Goal: Task Accomplishment & Management: Complete application form

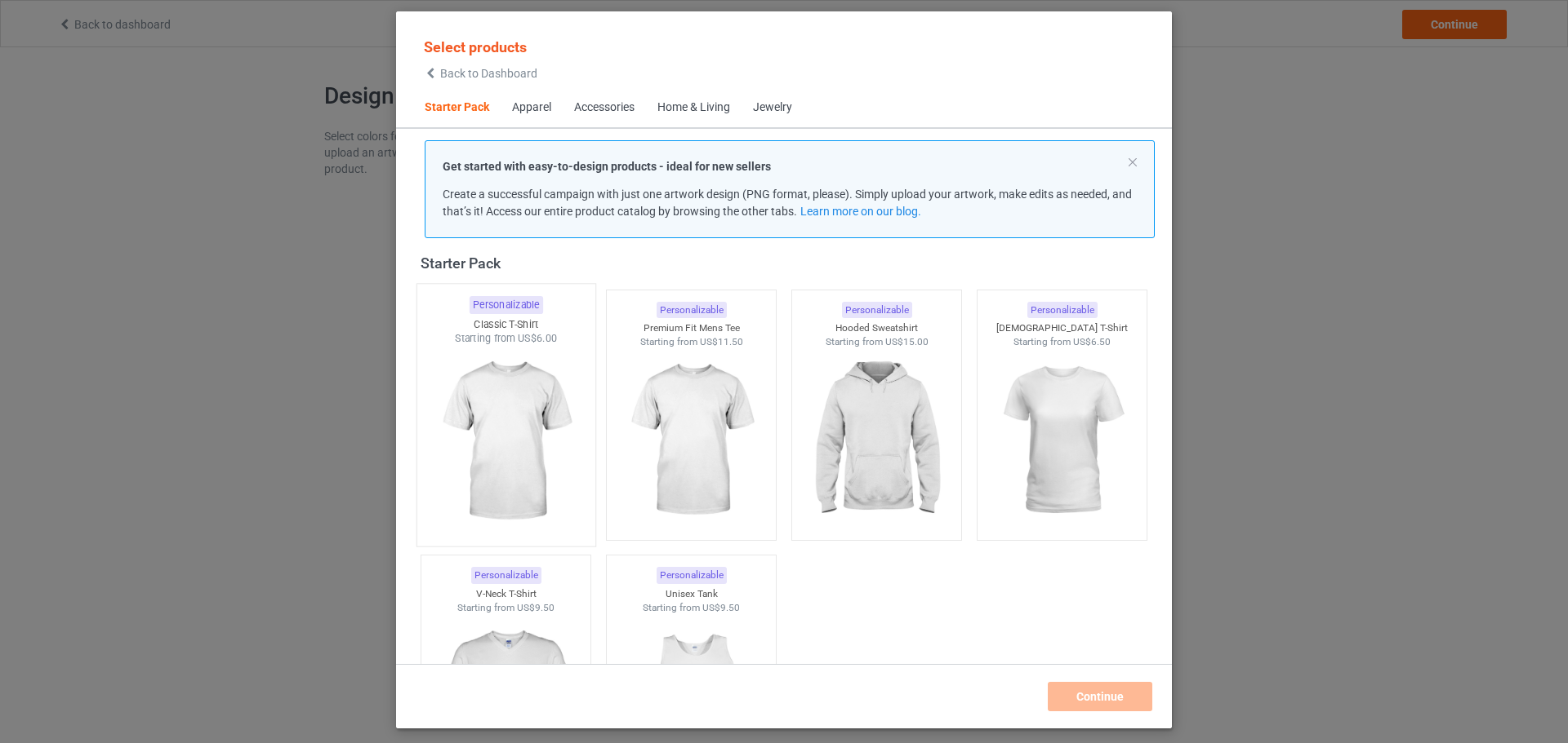
click at [566, 399] on img at bounding box center [505, 442] width 154 height 192
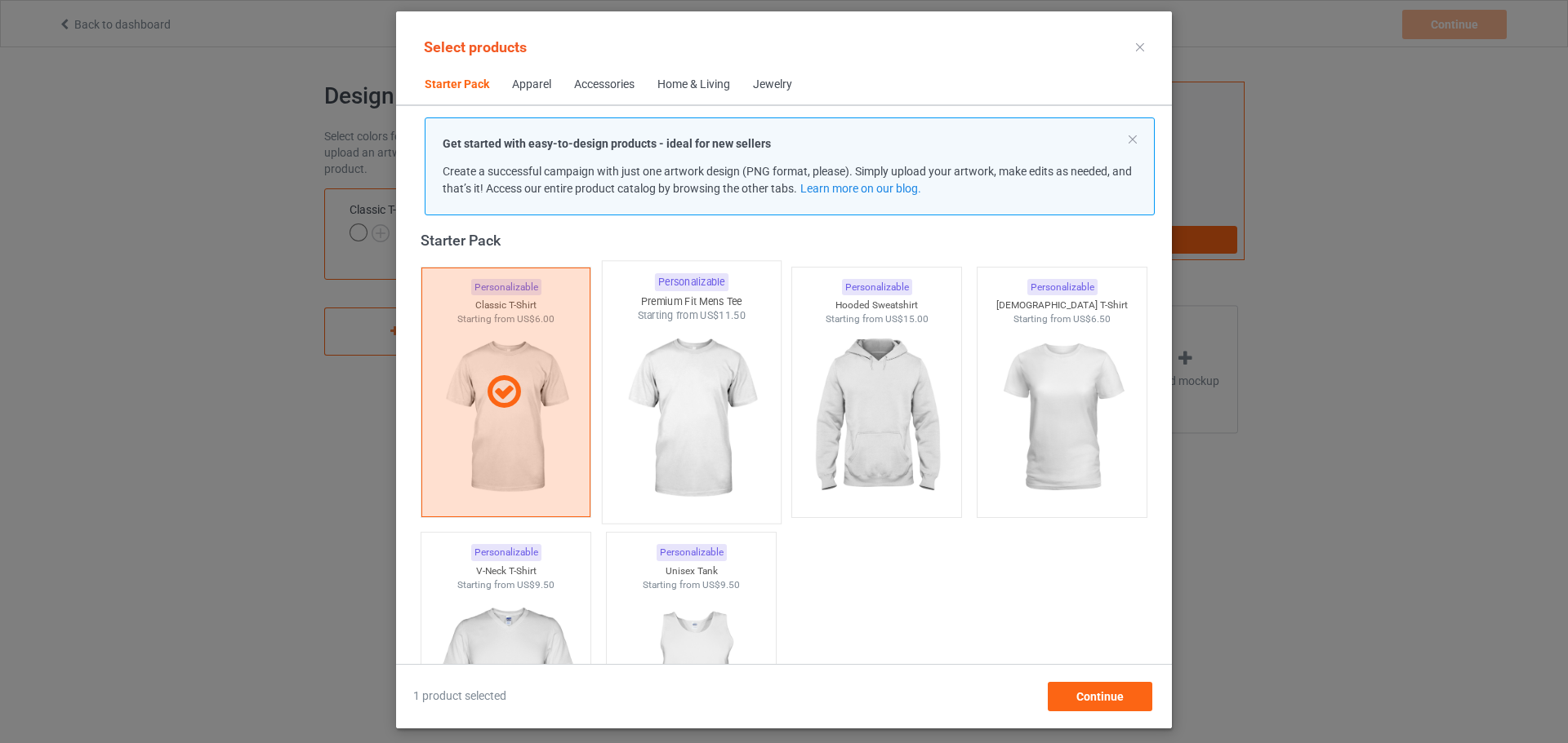
click at [670, 380] on img at bounding box center [691, 419] width 154 height 192
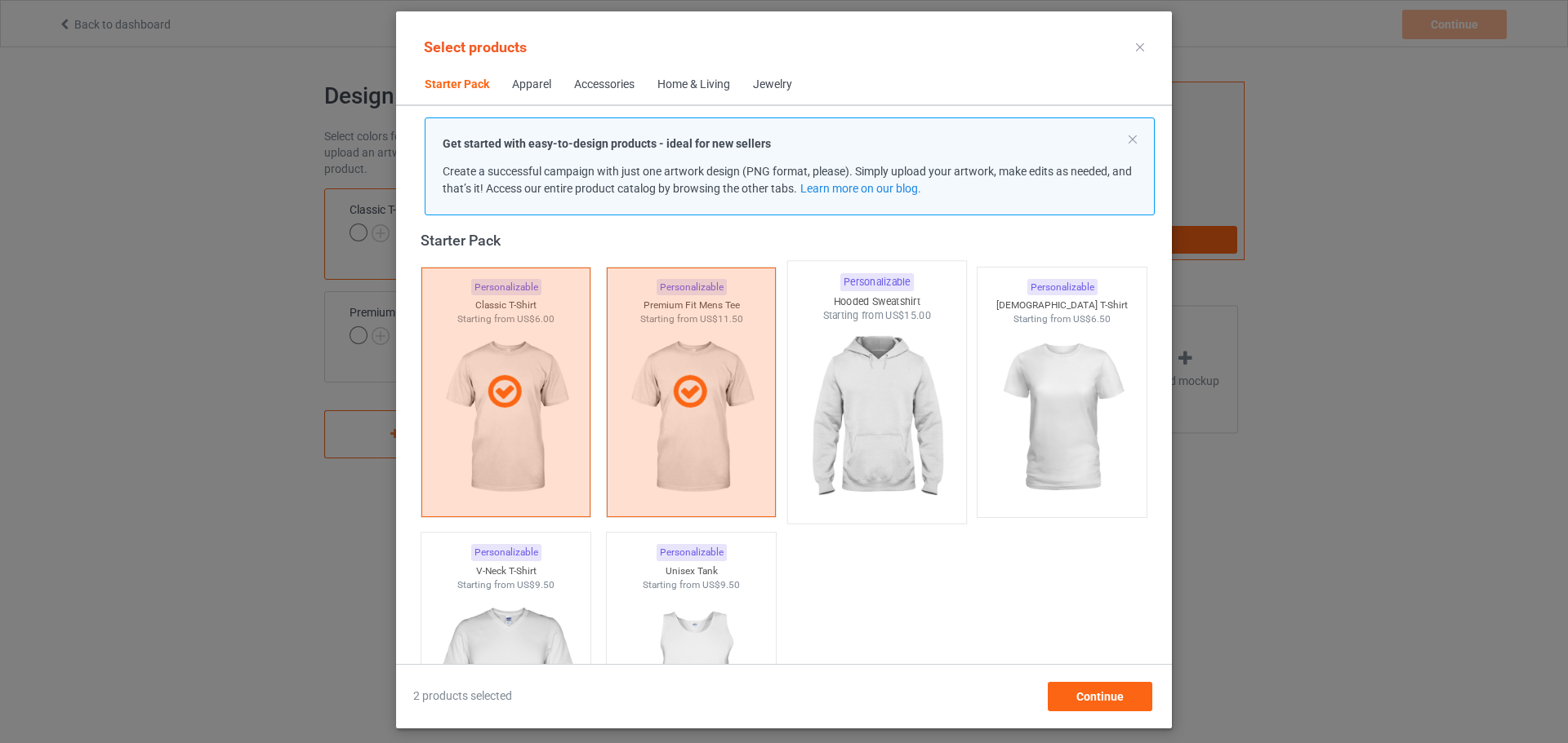
click at [835, 377] on img at bounding box center [876, 419] width 154 height 192
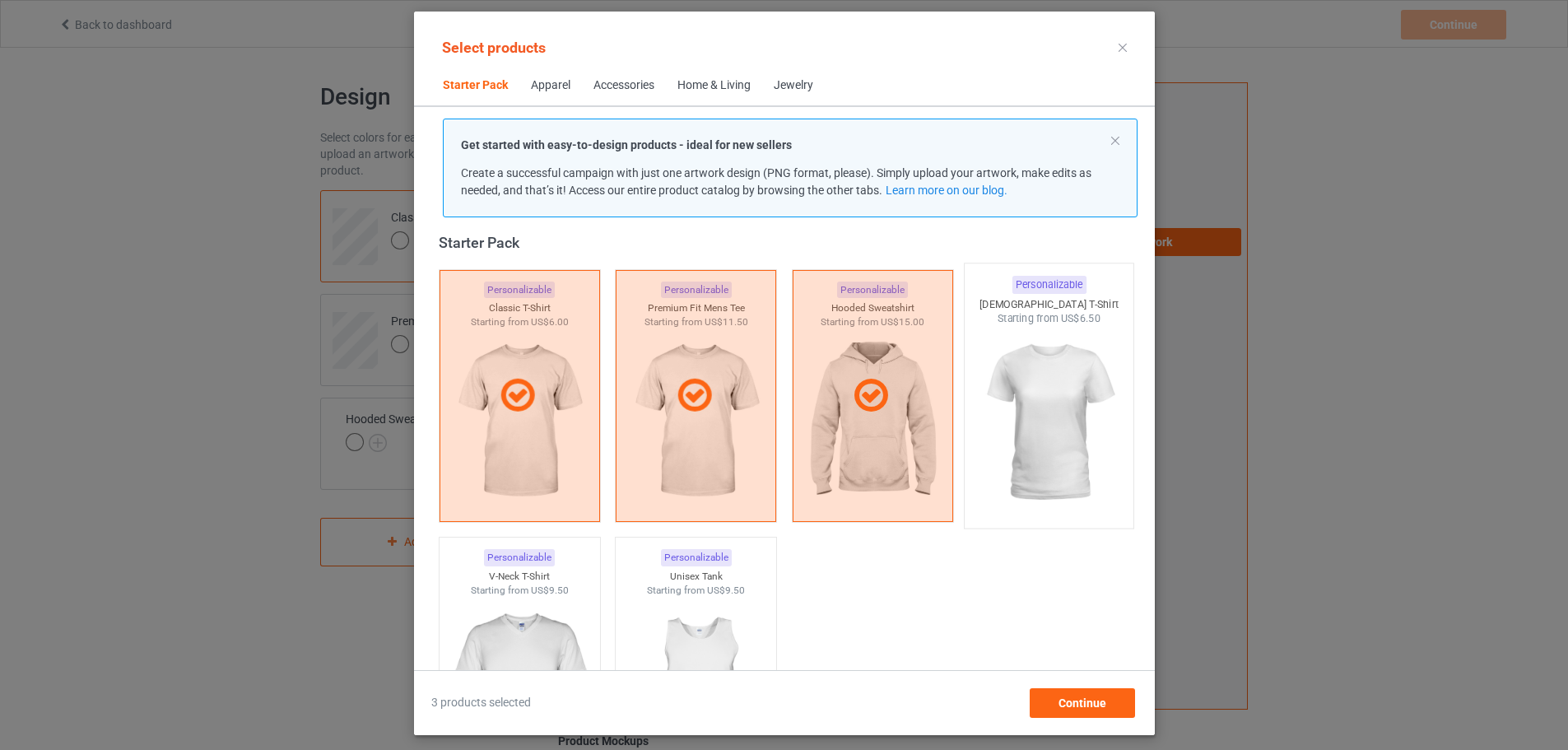
click at [1023, 379] on img at bounding box center [1048, 423] width 155 height 193
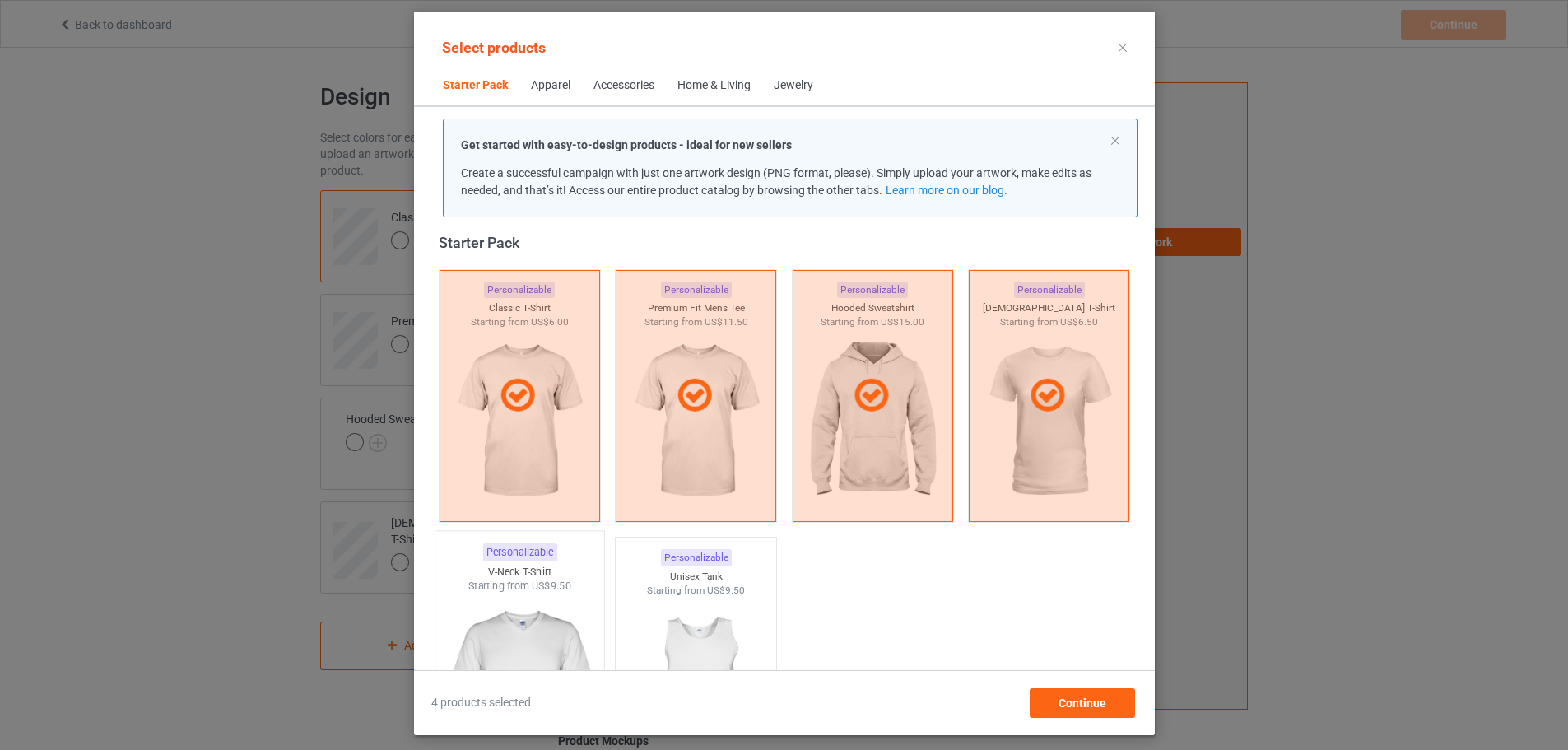
click at [507, 561] on div "Personalizable" at bounding box center [519, 552] width 74 height 18
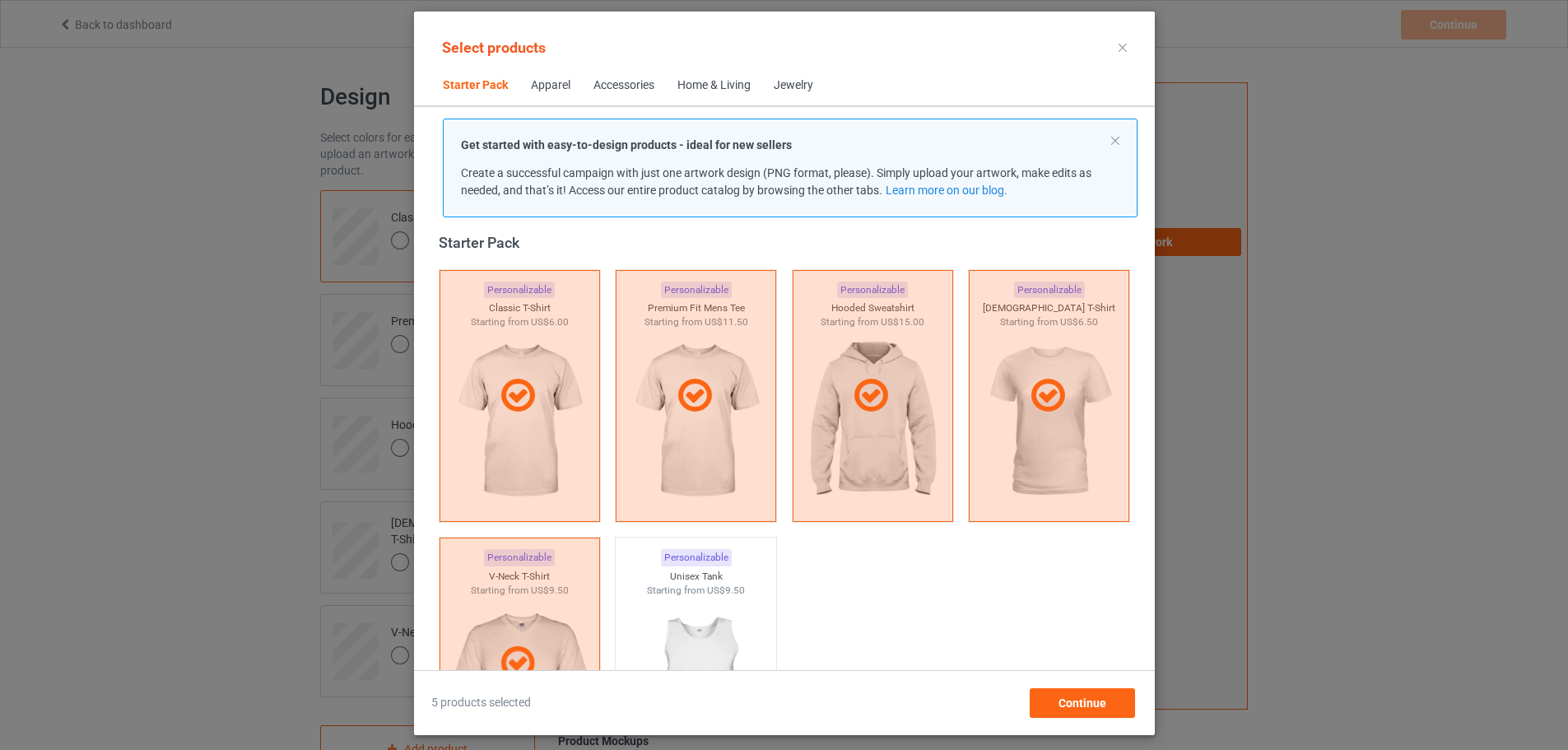
click at [711, 84] on div "Home & Living" at bounding box center [714, 85] width 73 height 16
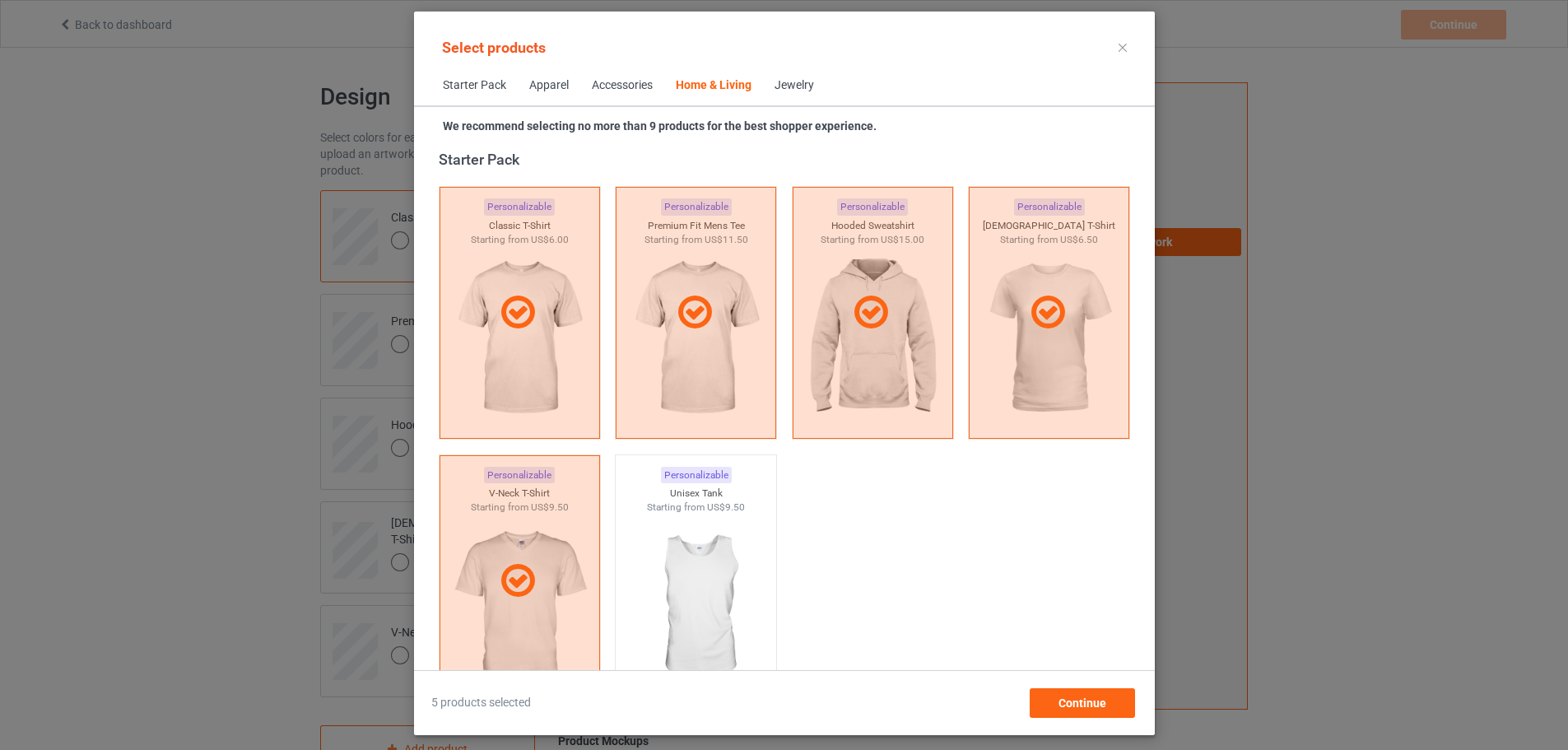
scroll to position [7430, 0]
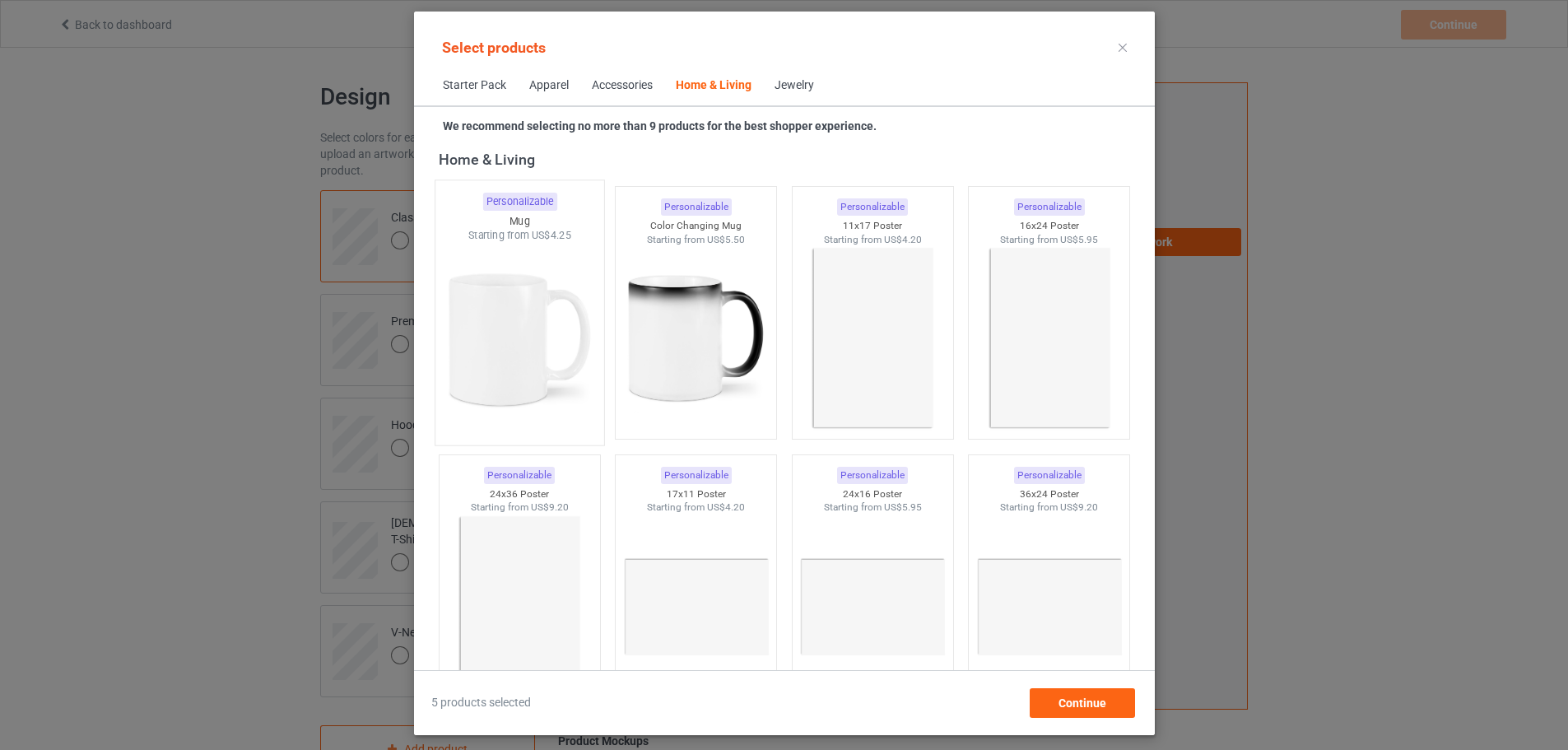
click at [468, 330] on img at bounding box center [520, 339] width 155 height 193
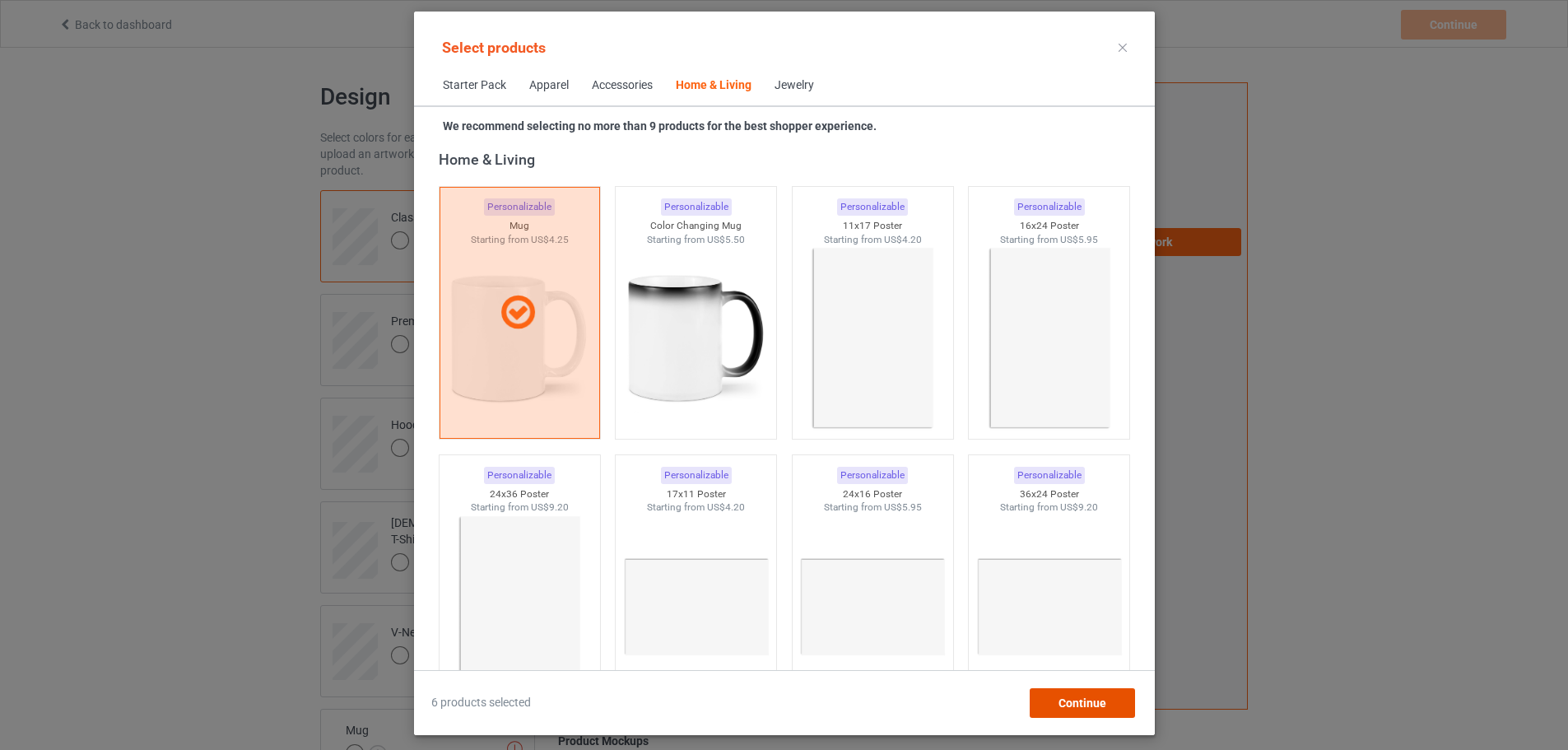
click at [1106, 702] on span "Continue" at bounding box center [1082, 703] width 48 height 13
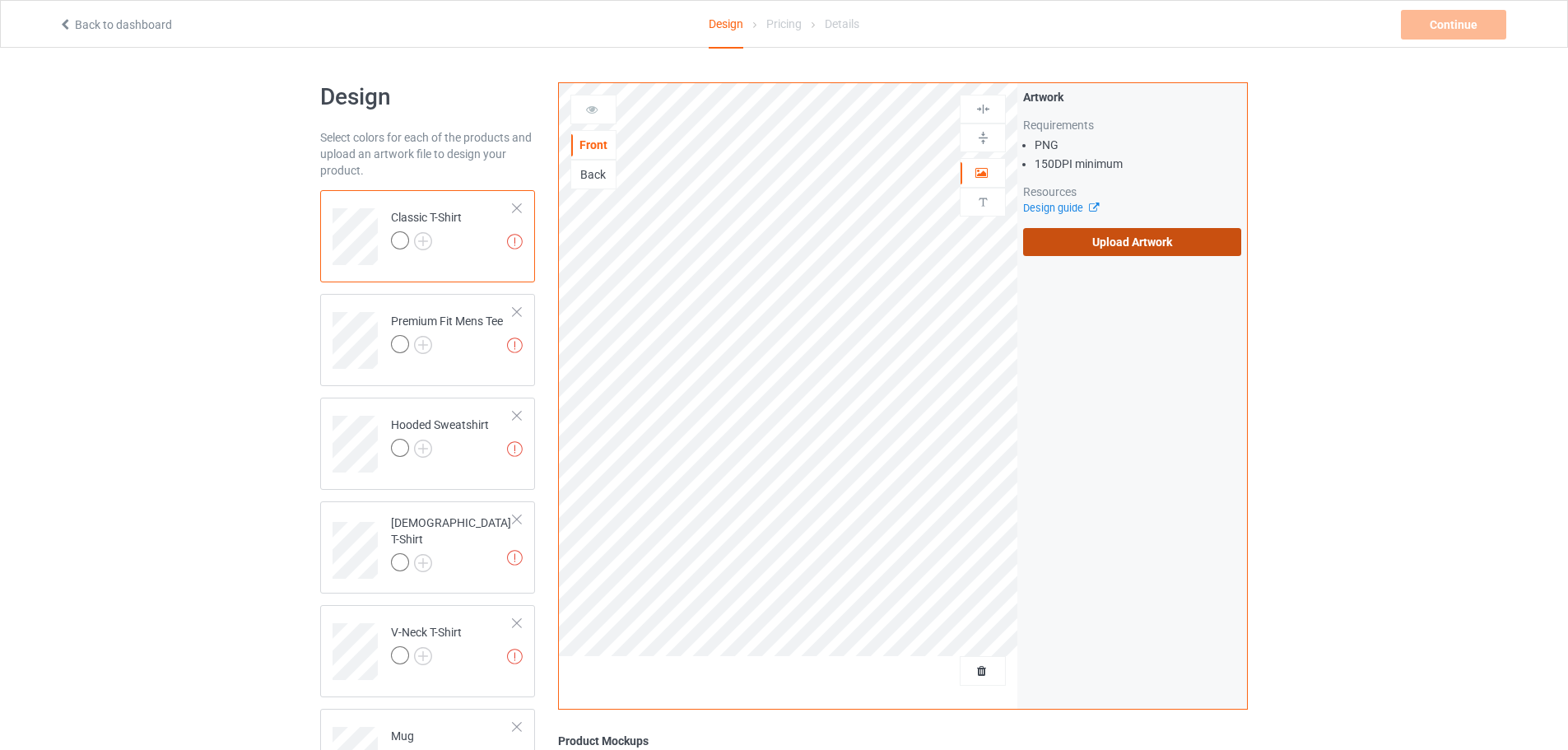
click at [1093, 230] on label "Upload Artwork" at bounding box center [1132, 242] width 218 height 28
click at [0, 0] on input "Upload Artwork" at bounding box center [0, 0] width 0 height 0
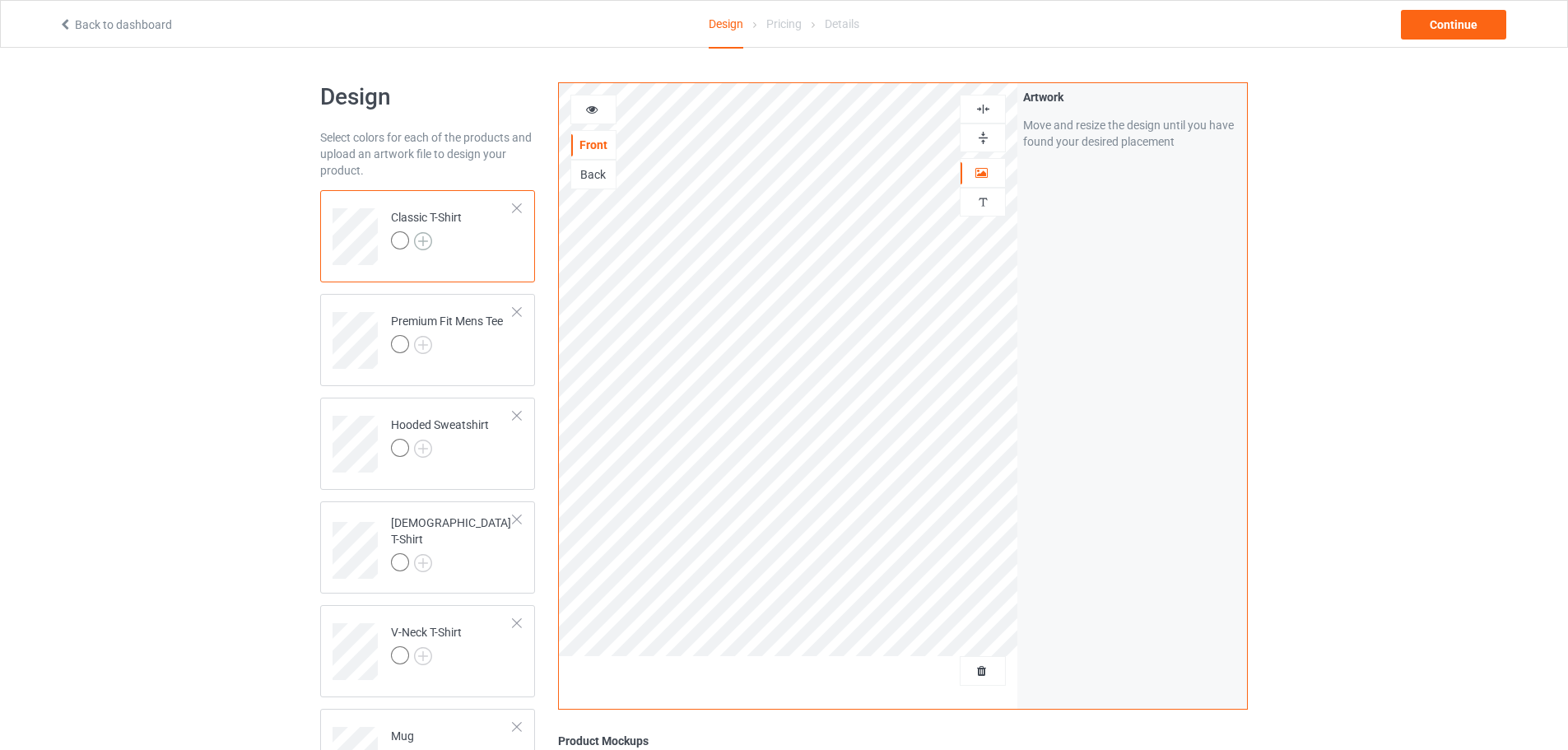
click at [418, 241] on img at bounding box center [422, 241] width 18 height 18
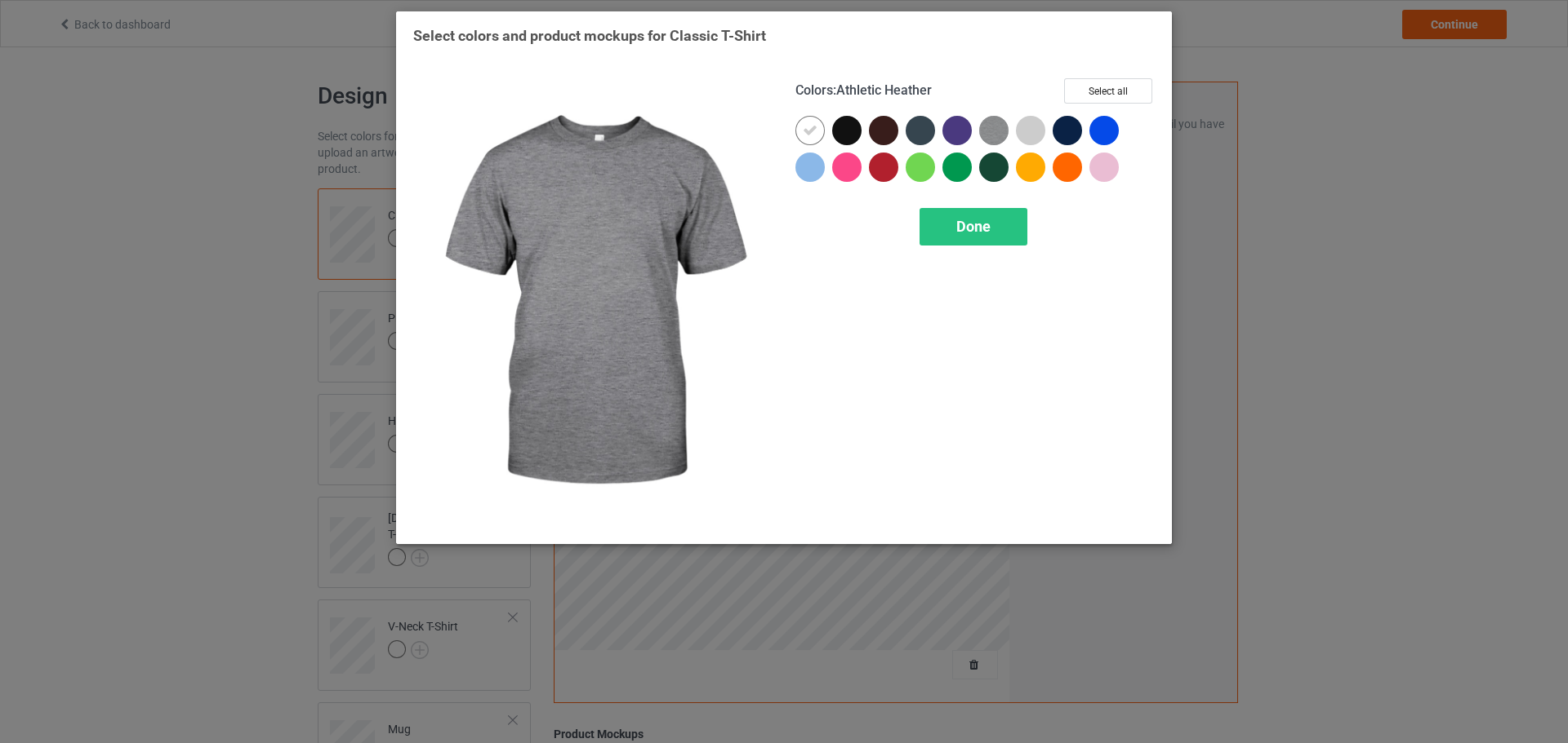
click at [1033, 134] on div at bounding box center [1030, 130] width 30 height 30
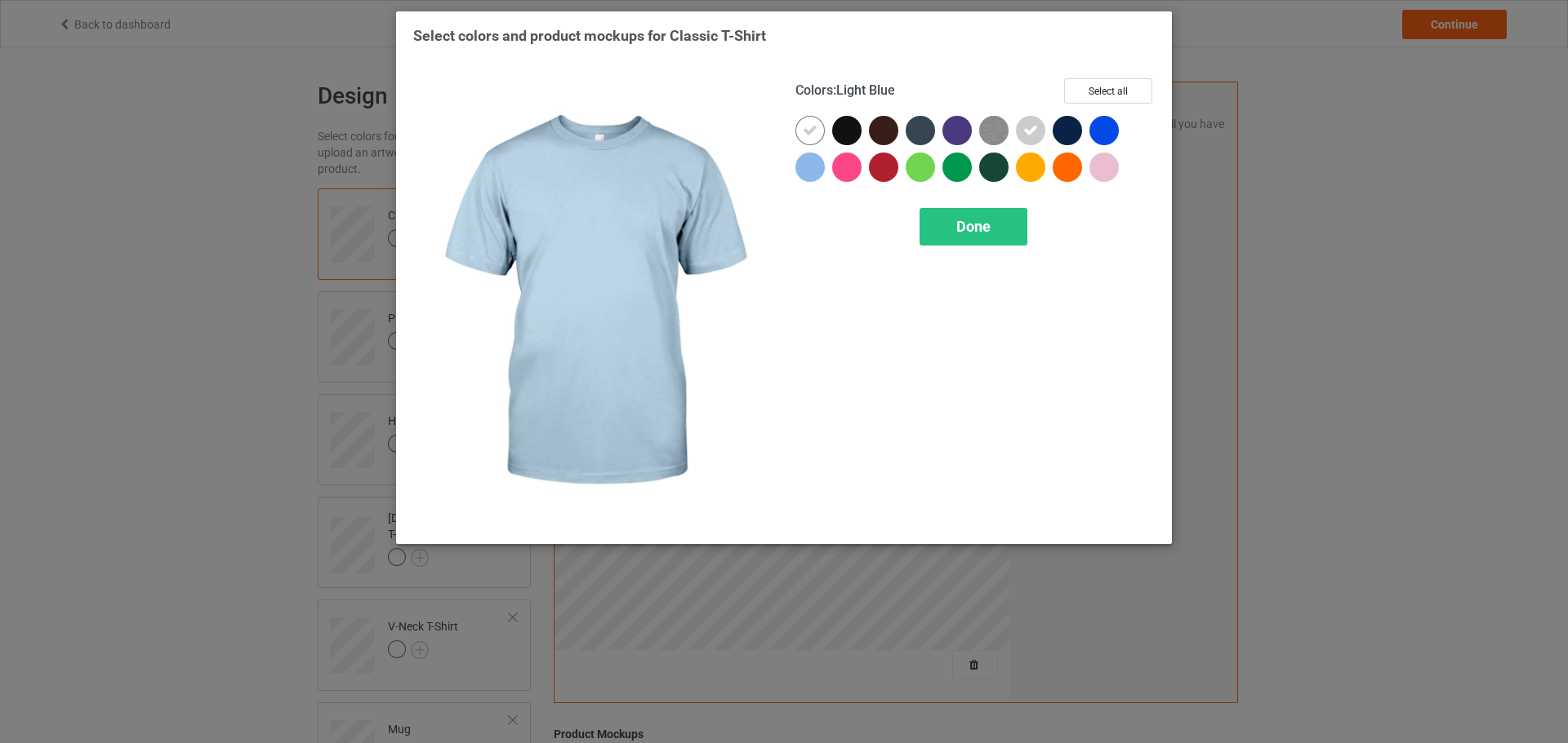
click at [789, 171] on div "Colors : Light Blue Select all Done" at bounding box center [975, 302] width 382 height 472
click at [804, 167] on div at bounding box center [809, 167] width 30 height 30
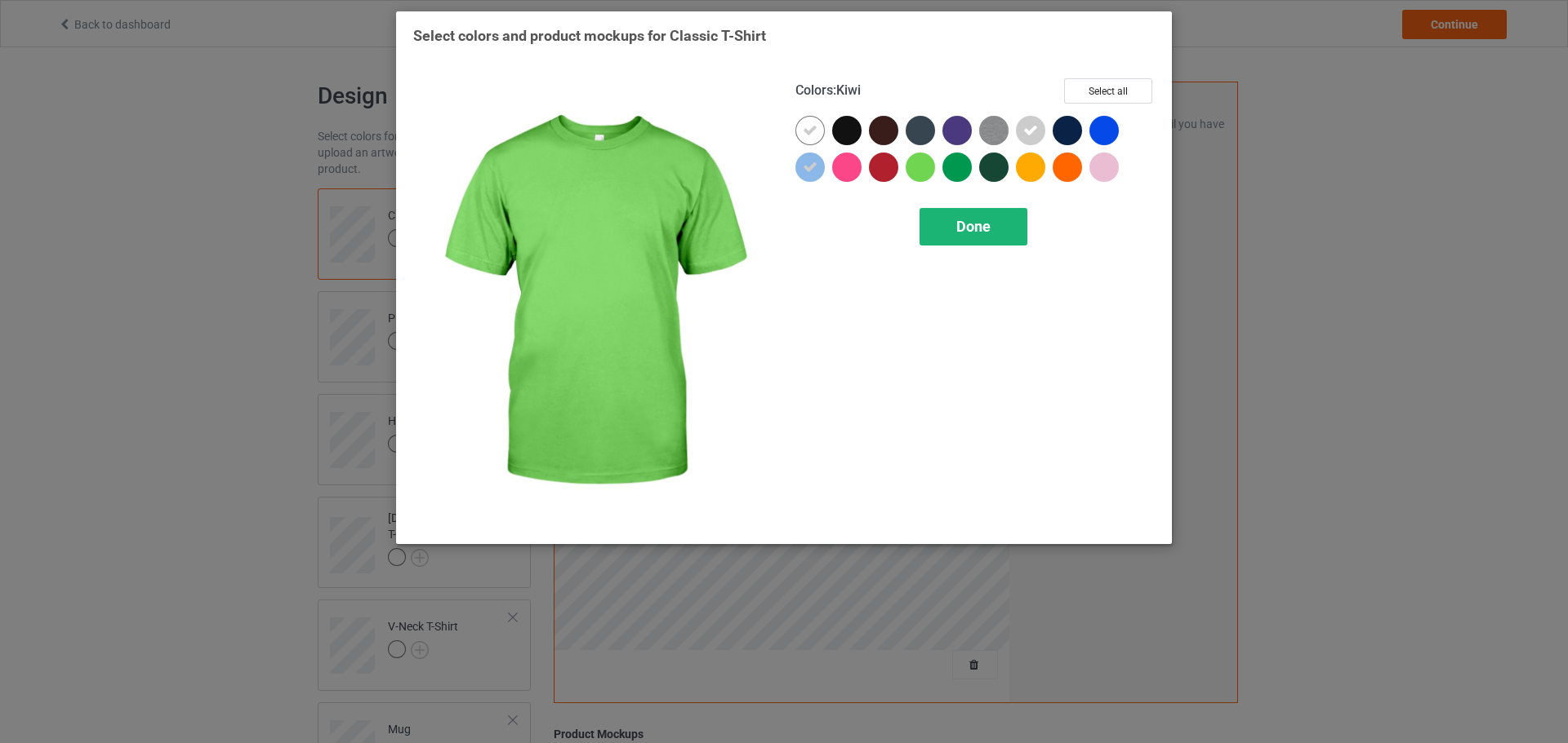
click at [958, 220] on span "Done" at bounding box center [973, 226] width 35 height 17
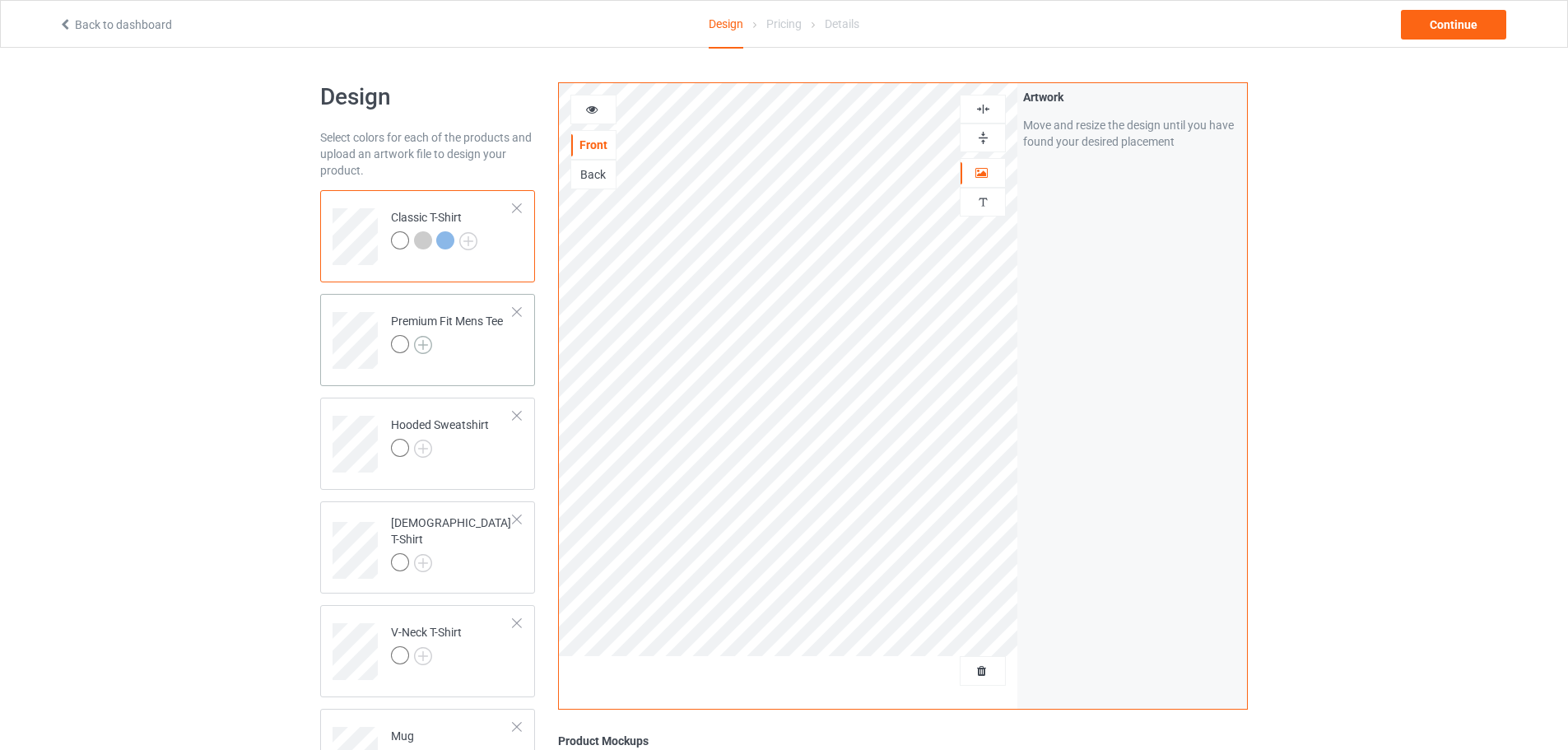
click at [426, 341] on img at bounding box center [422, 344] width 18 height 18
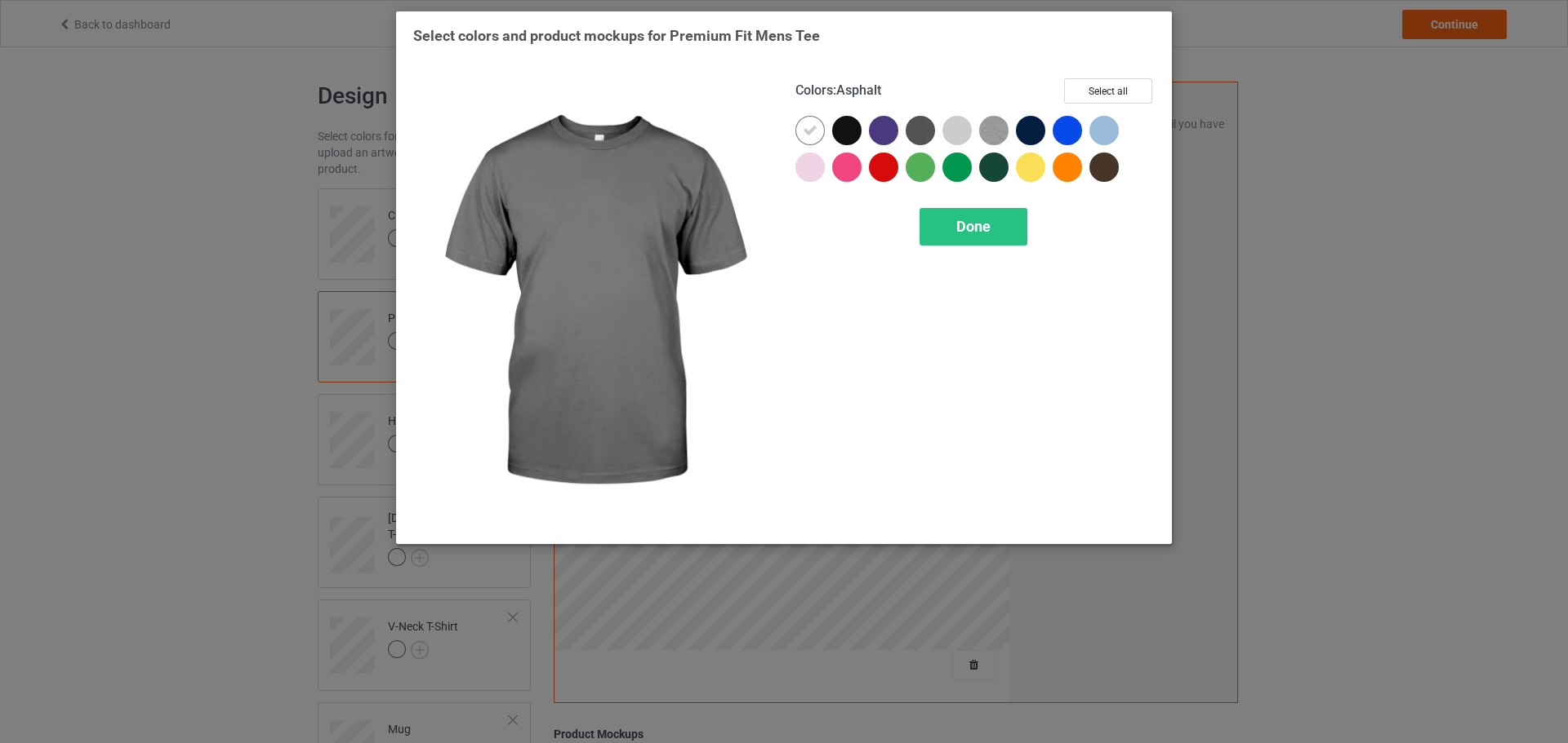
click at [963, 127] on div at bounding box center [956, 130] width 30 height 30
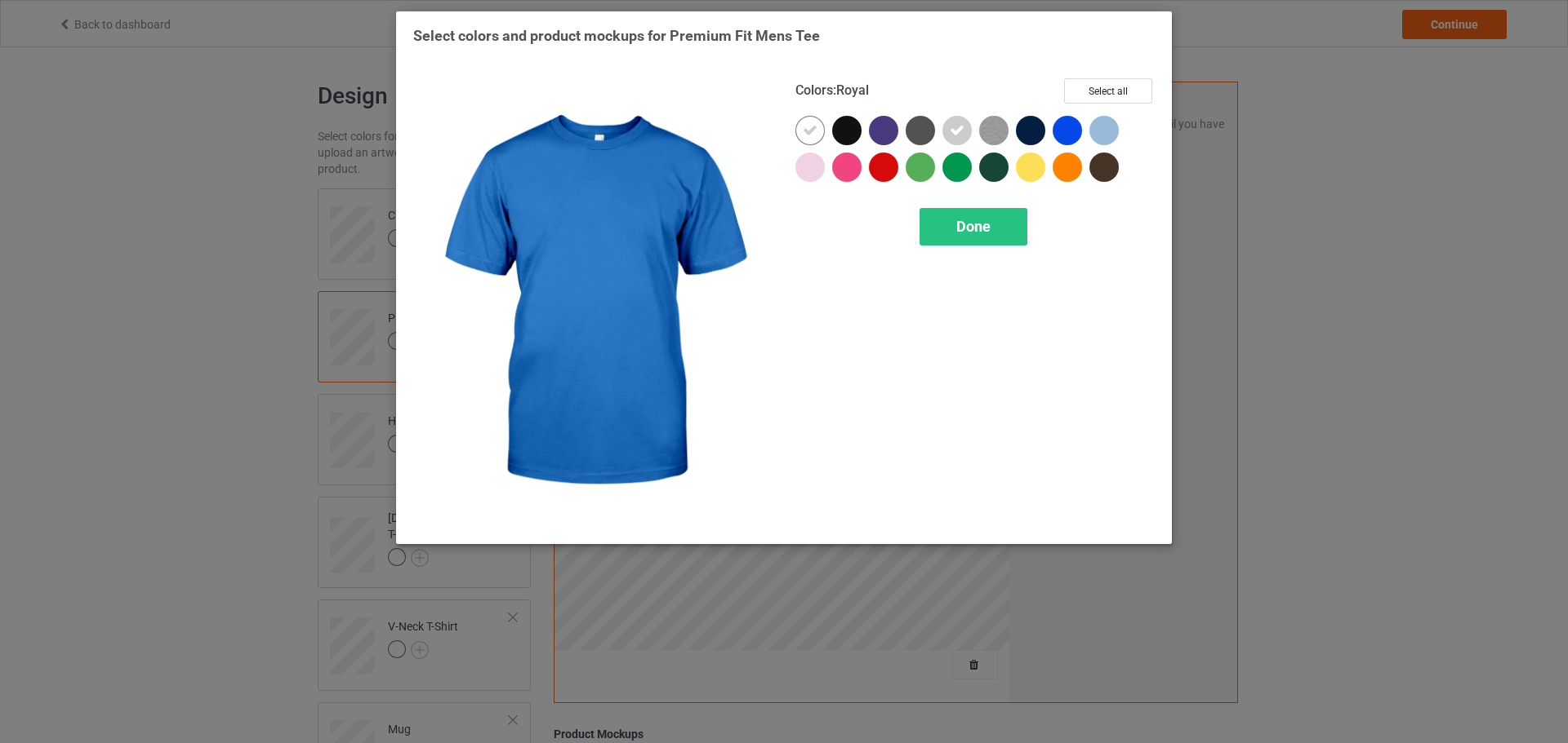
click at [1086, 127] on div at bounding box center [1070, 133] width 36 height 36
click at [1086, 129] on div at bounding box center [1070, 133] width 36 height 36
click at [1103, 129] on div at bounding box center [1103, 130] width 30 height 30
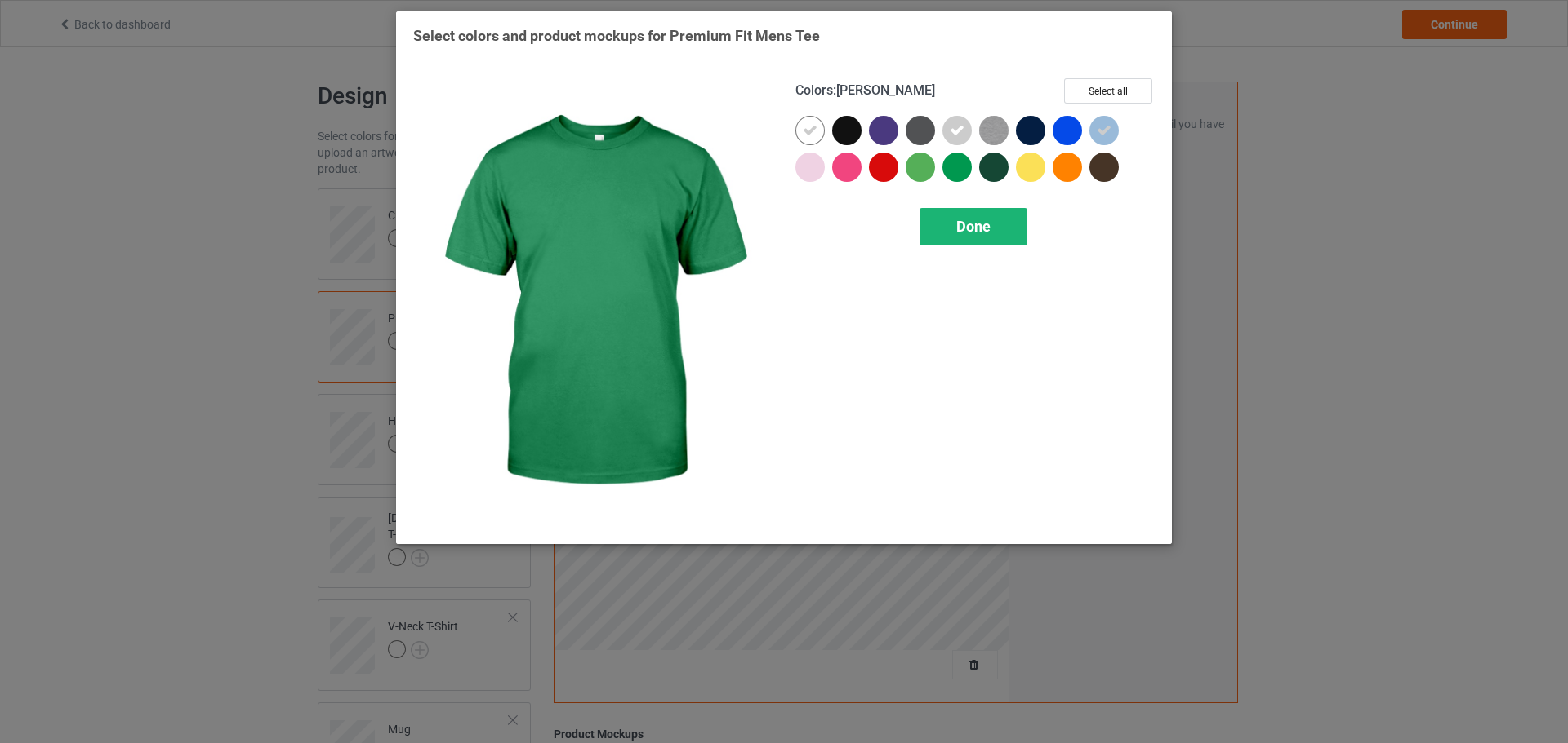
click at [938, 232] on div "Done" at bounding box center [973, 226] width 108 height 37
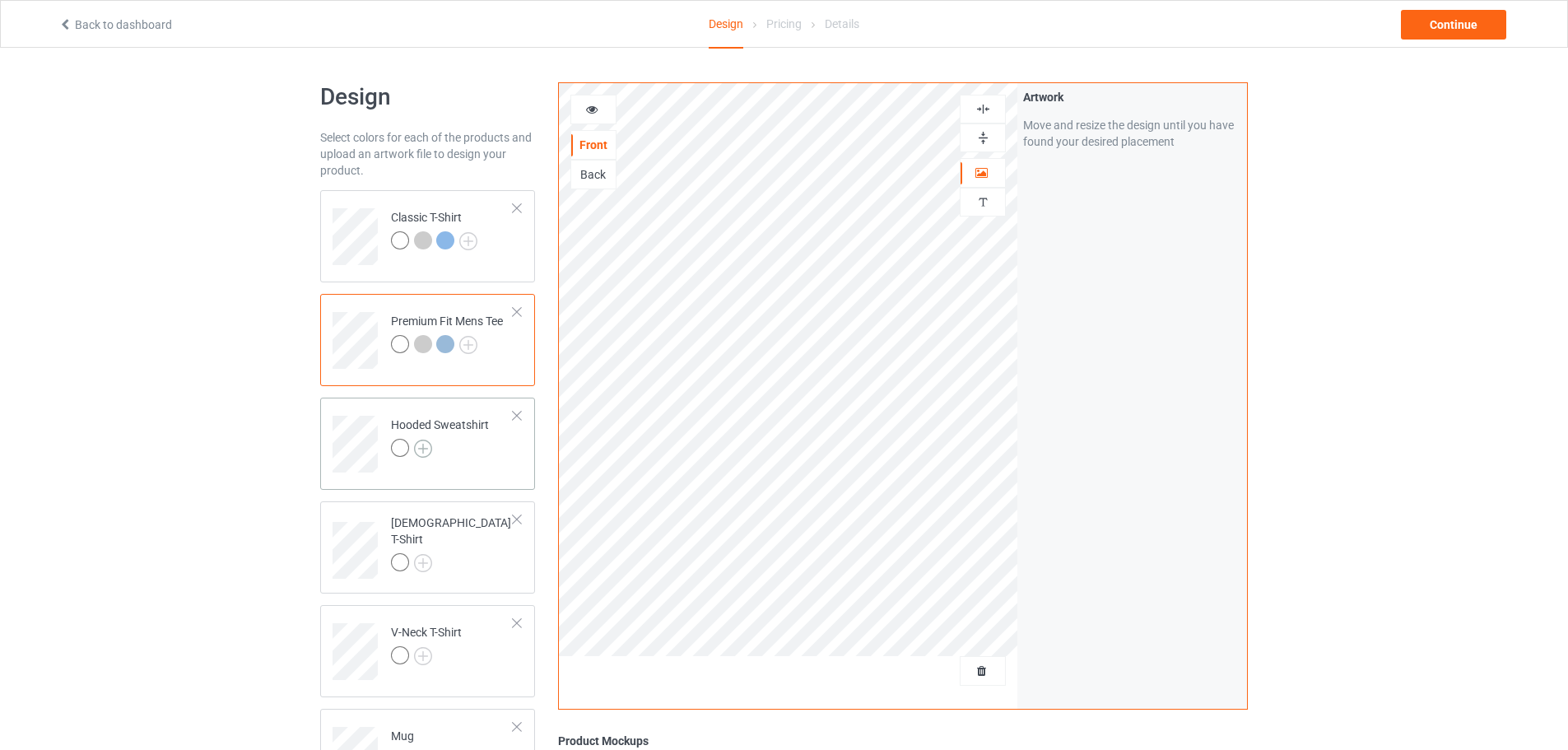
click at [422, 442] on img at bounding box center [422, 448] width 18 height 18
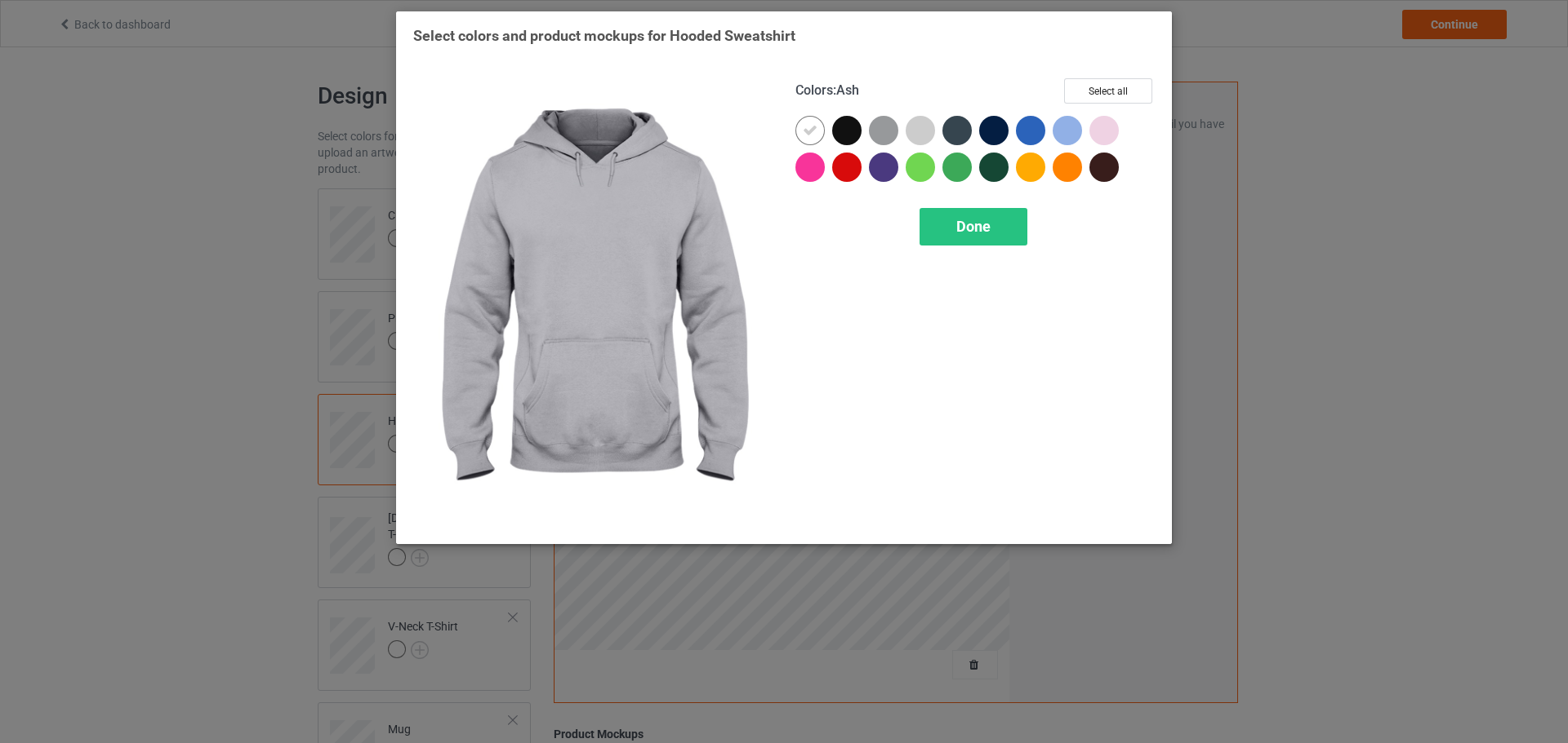
drag, startPoint x: 912, startPoint y: 127, endPoint x: 926, endPoint y: 127, distance: 14.0
click at [915, 127] on div at bounding box center [920, 130] width 30 height 30
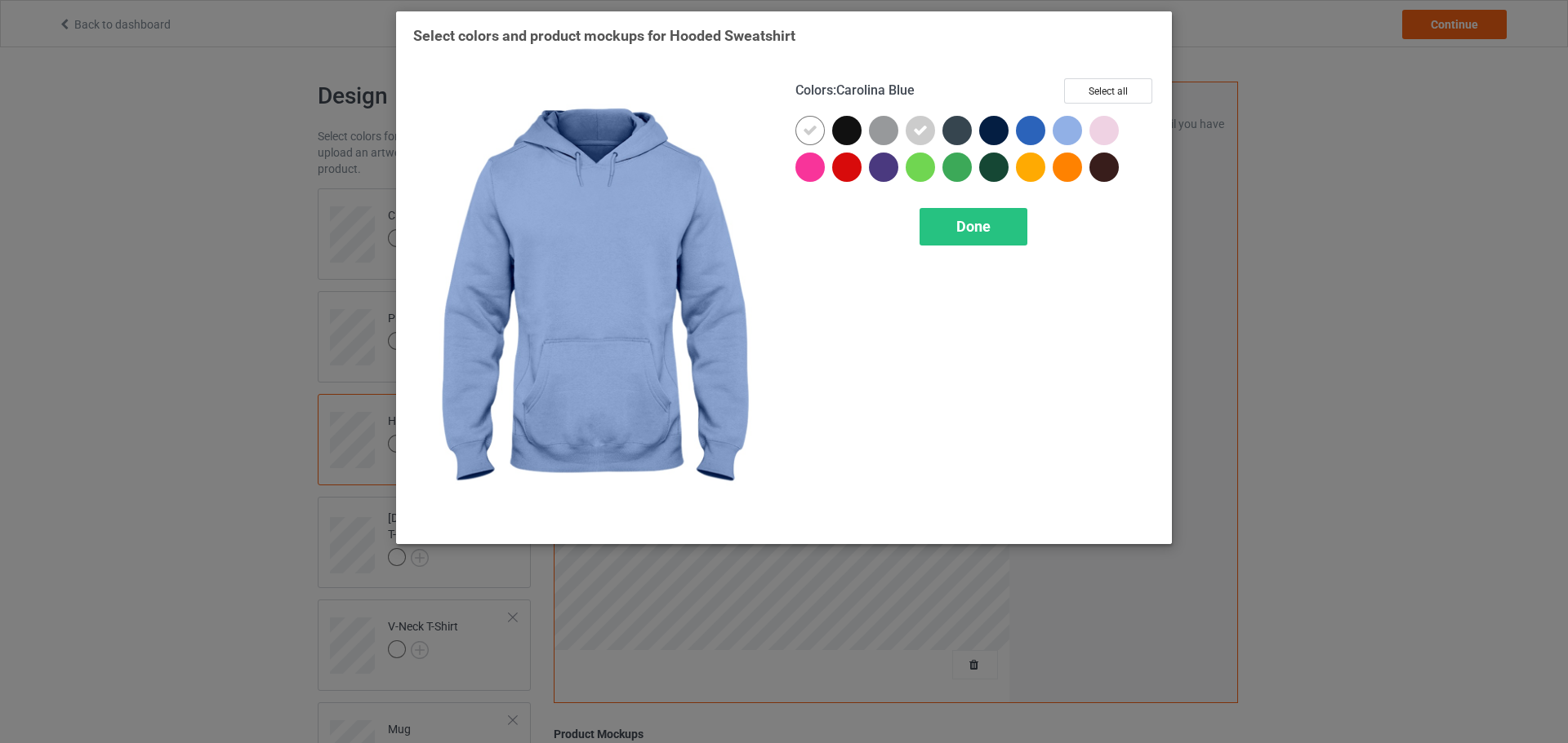
click at [1059, 129] on div at bounding box center [1067, 130] width 30 height 30
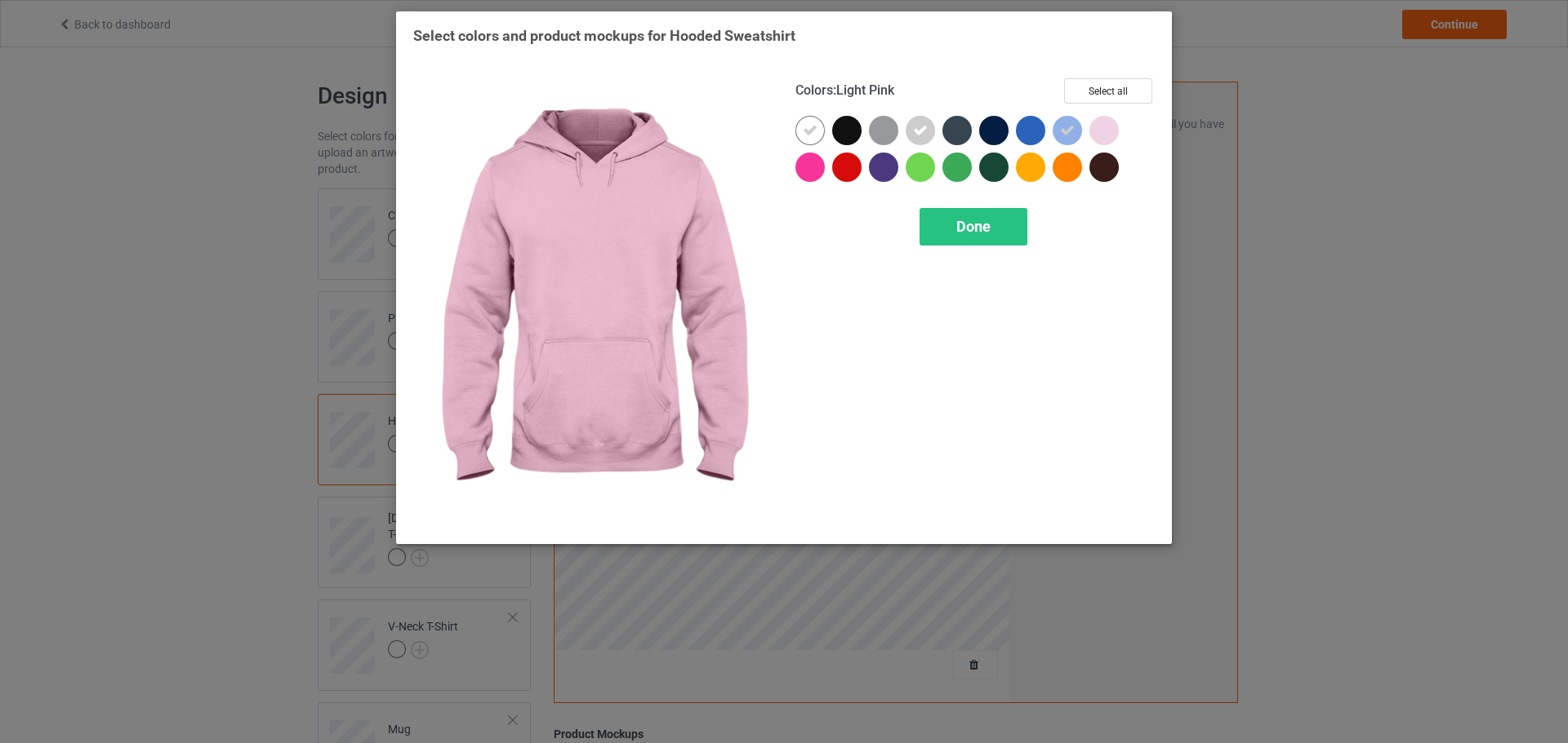
click at [1121, 130] on div at bounding box center [1107, 133] width 36 height 36
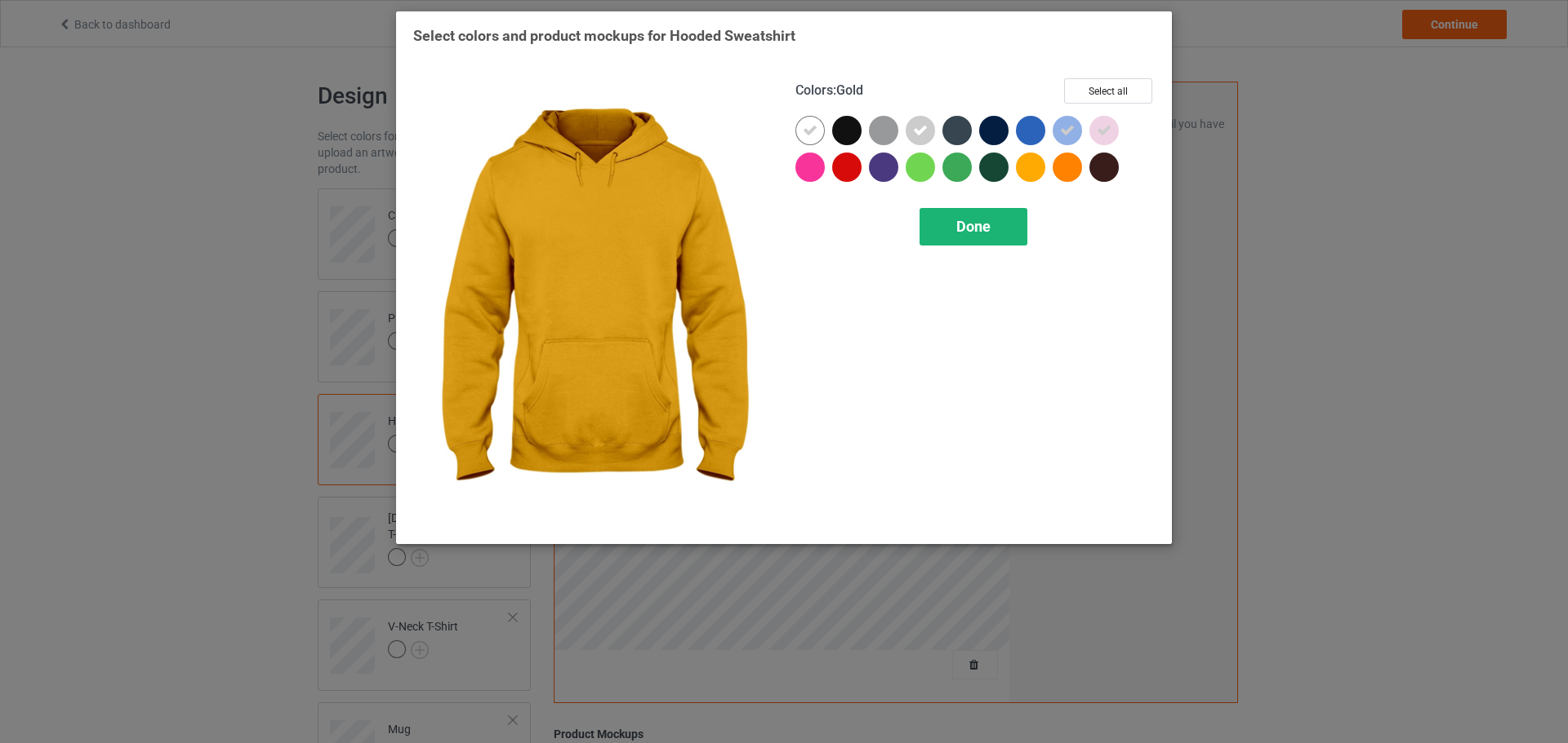
click at [979, 227] on span "Done" at bounding box center [973, 226] width 35 height 17
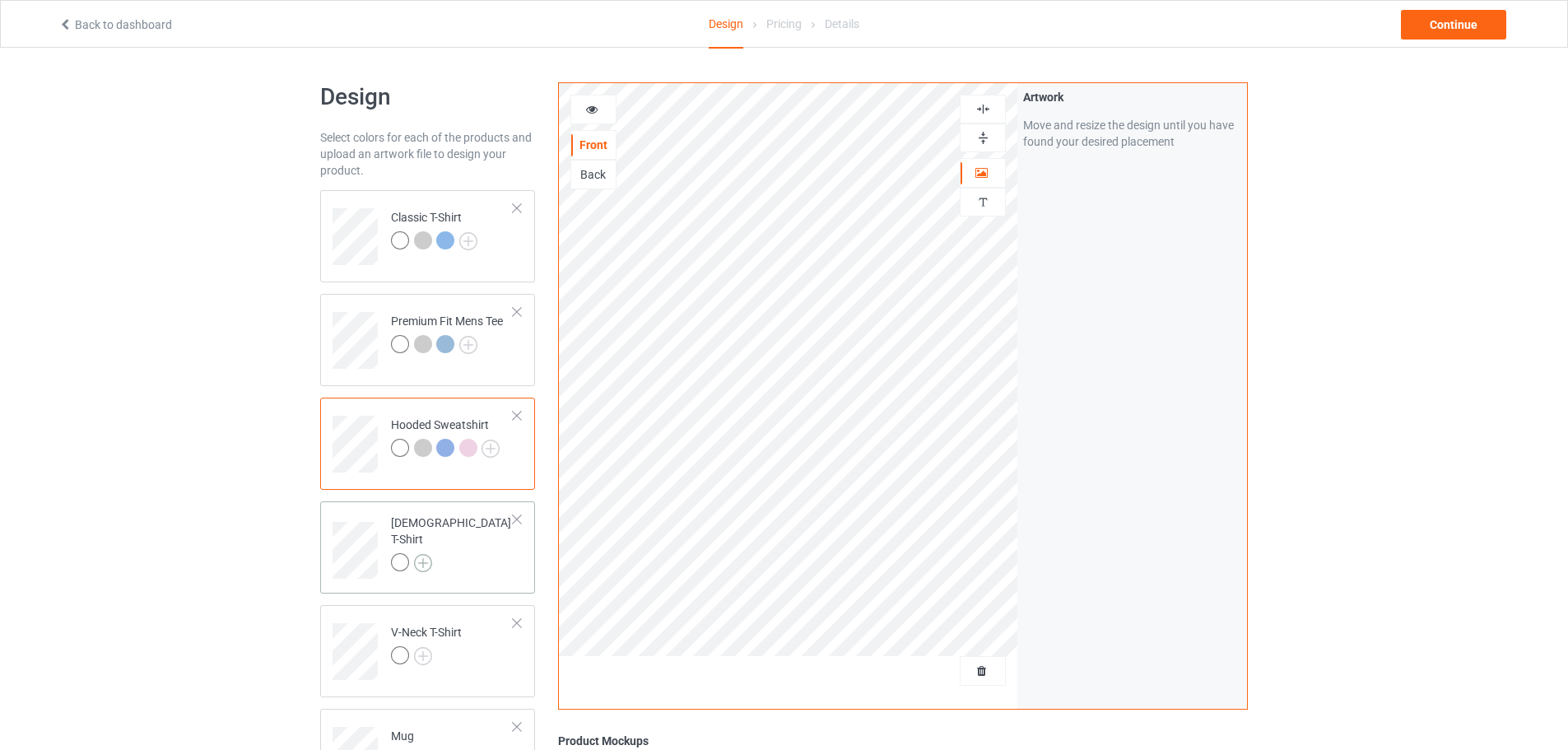
click at [430, 557] on img at bounding box center [422, 562] width 18 height 18
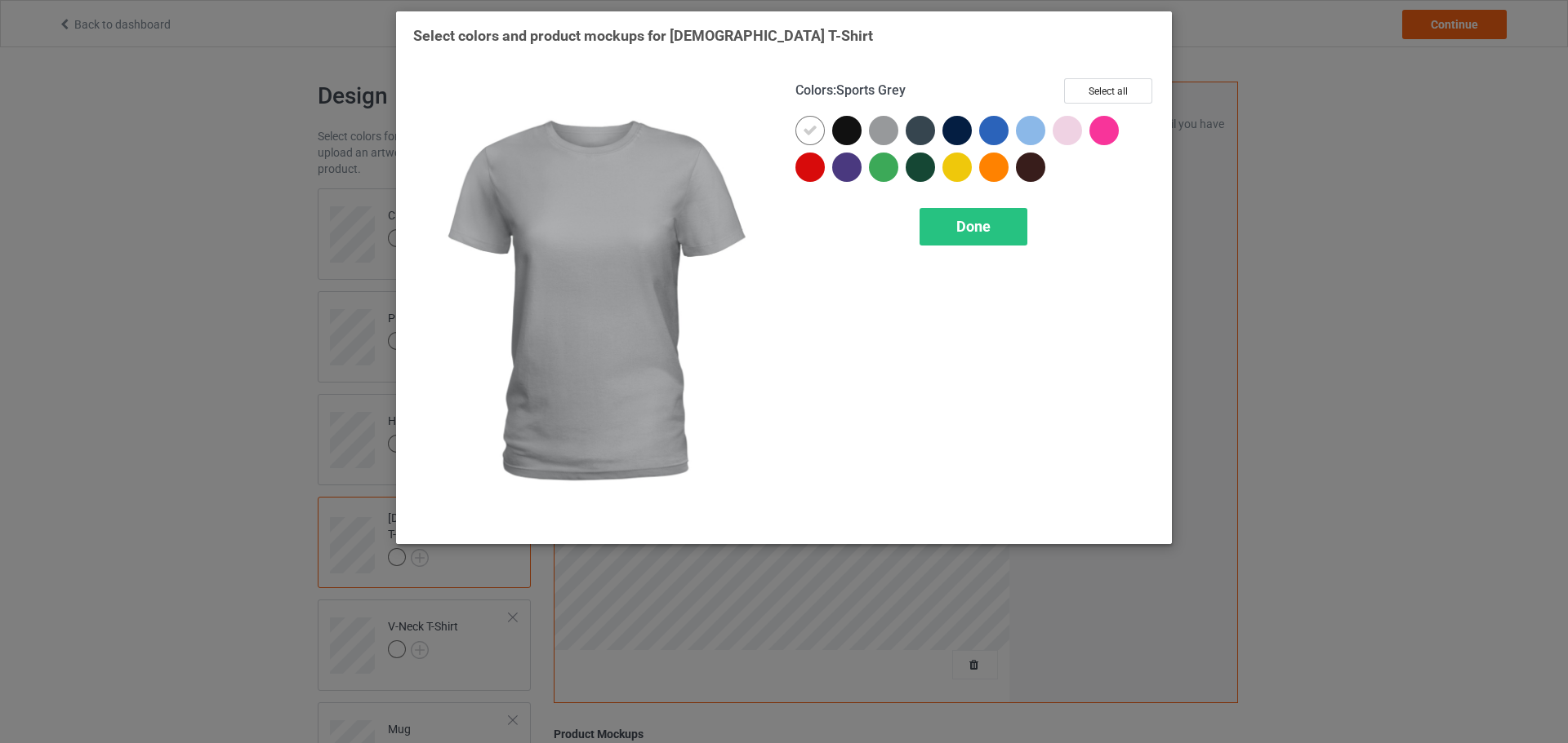
click at [879, 131] on div at bounding box center [883, 130] width 30 height 30
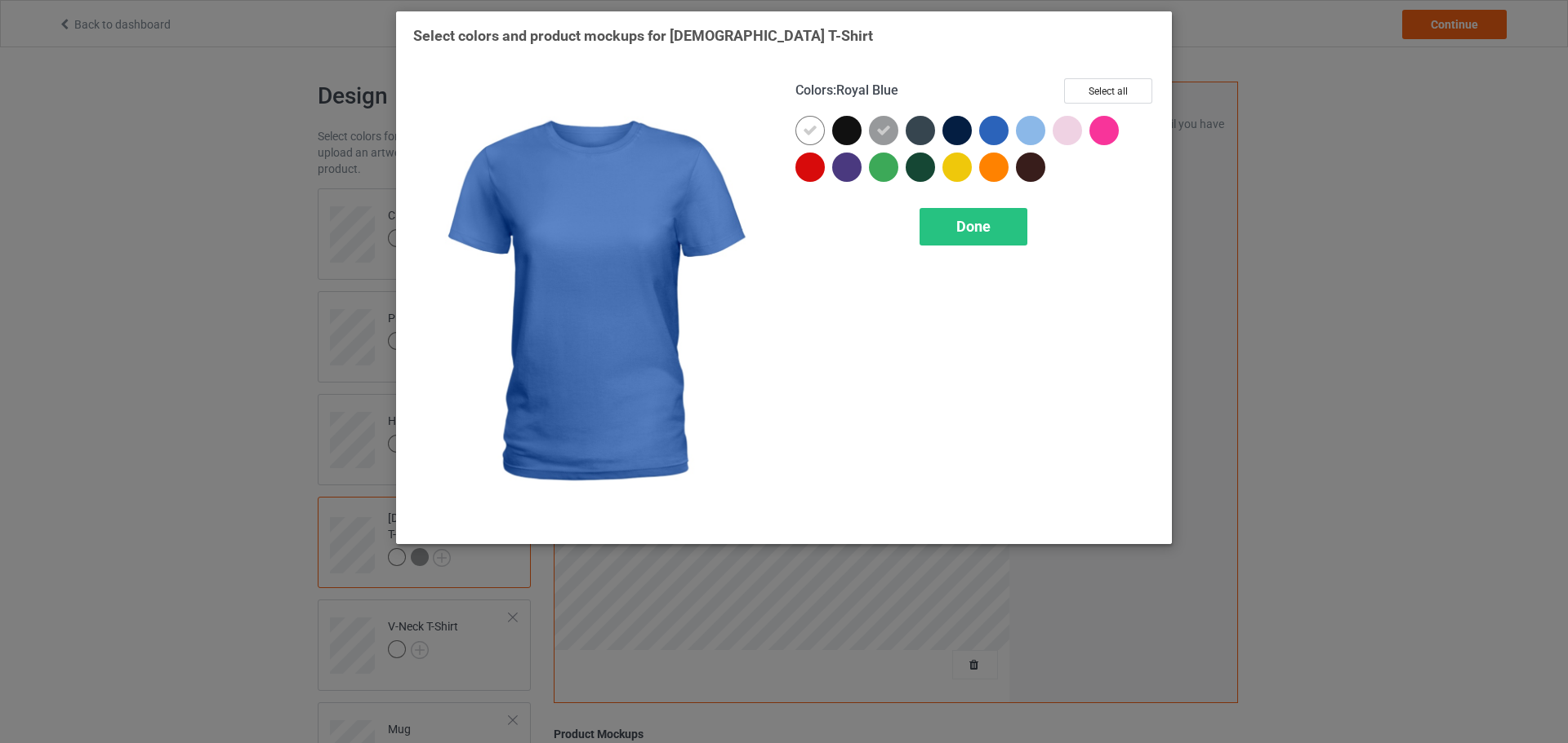
click at [1015, 131] on div at bounding box center [997, 133] width 36 height 36
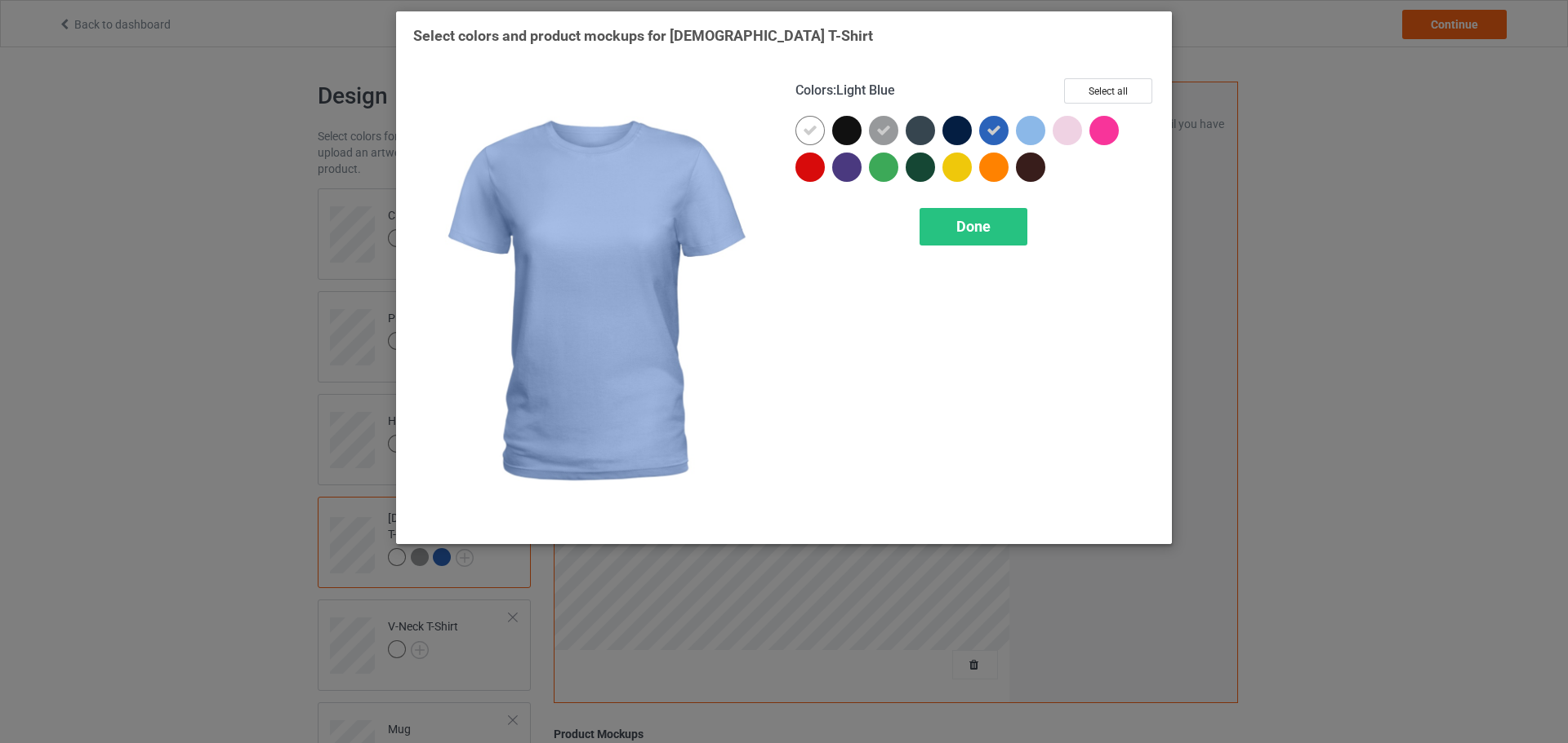
click at [1048, 129] on div at bounding box center [1033, 133] width 36 height 36
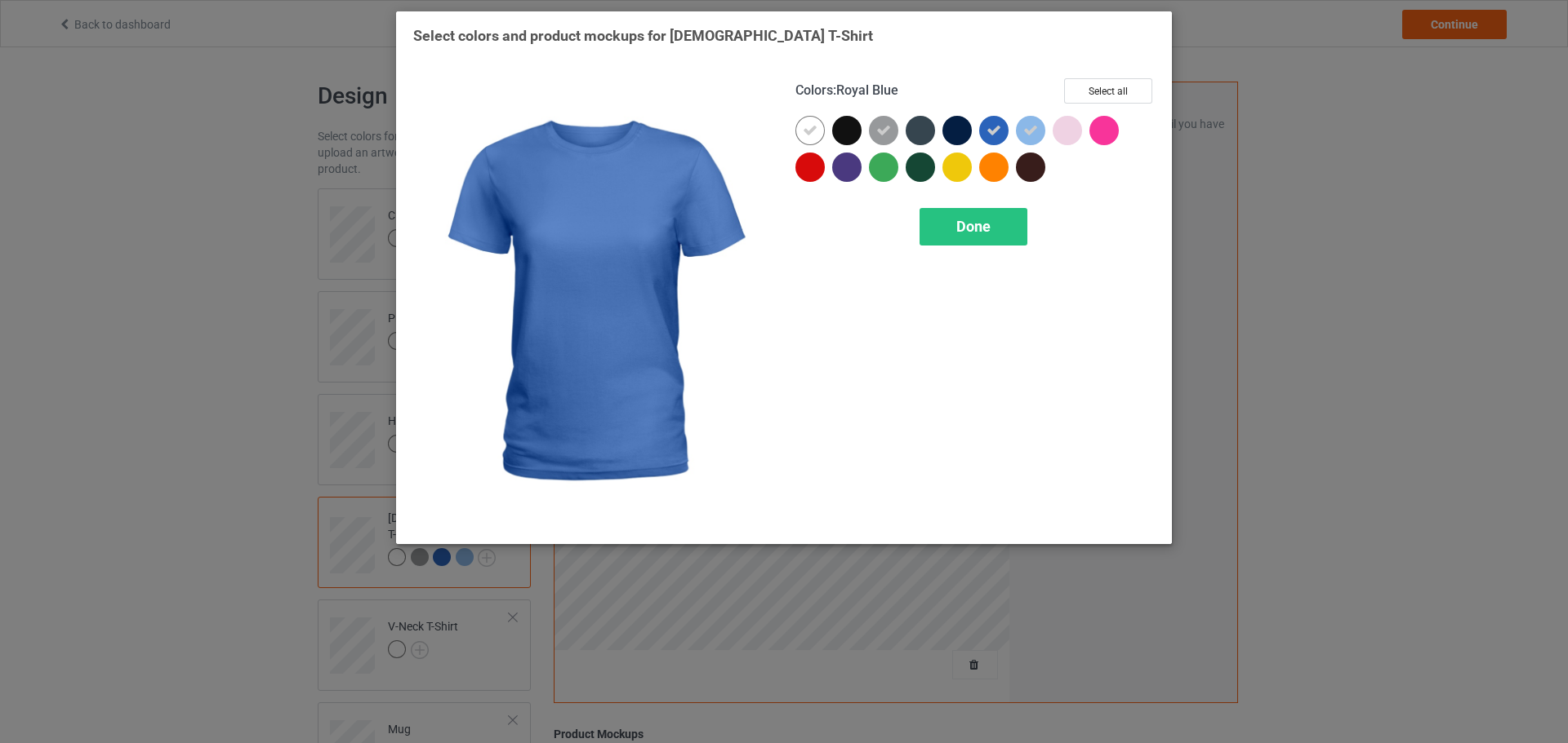
click at [1004, 130] on div at bounding box center [994, 130] width 30 height 30
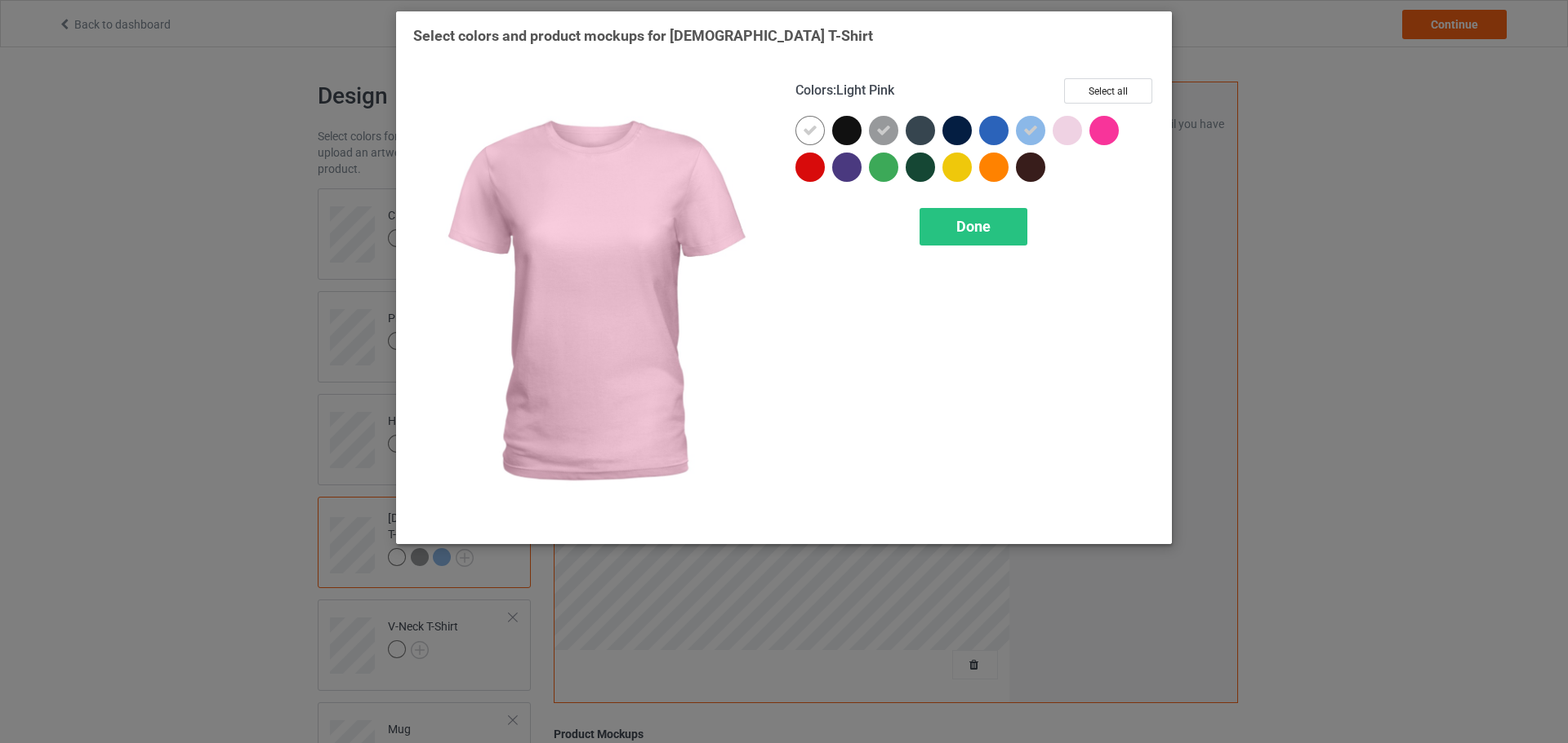
click at [1067, 130] on div at bounding box center [1067, 130] width 30 height 30
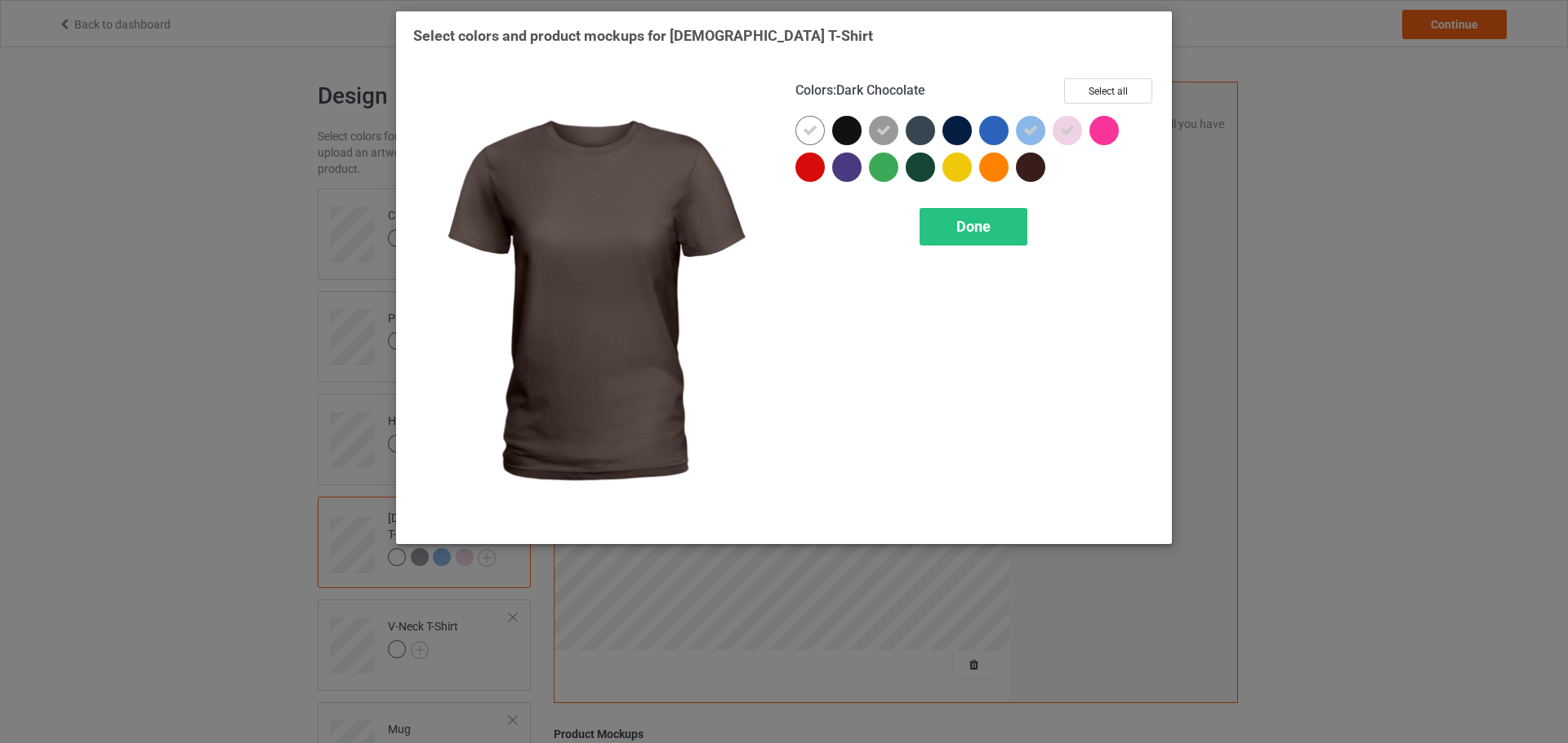
click at [975, 248] on div "Colors : Dark Chocolate Select all Done" at bounding box center [975, 302] width 382 height 472
click at [961, 230] on span "Done" at bounding box center [973, 226] width 35 height 17
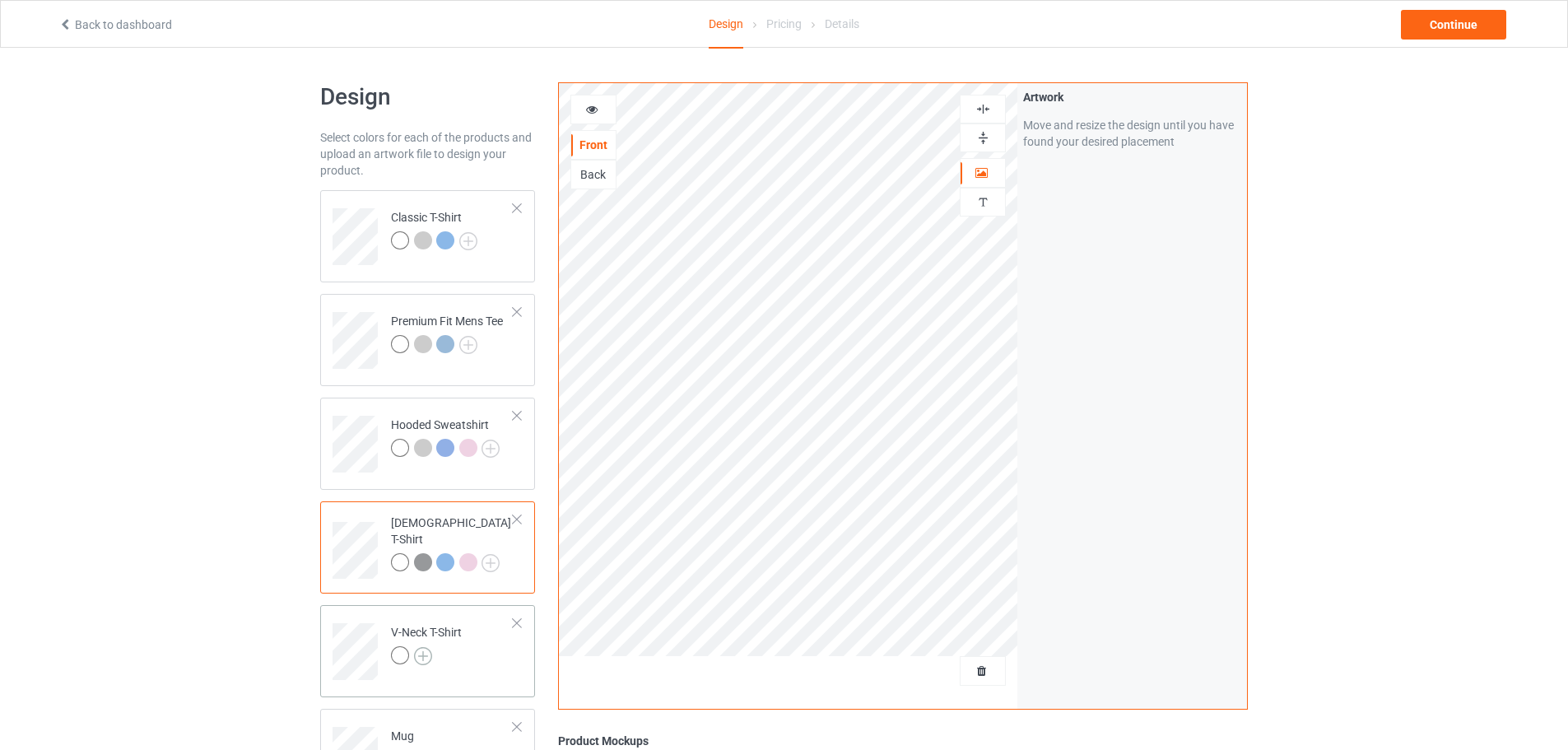
click at [428, 655] on img at bounding box center [422, 656] width 18 height 18
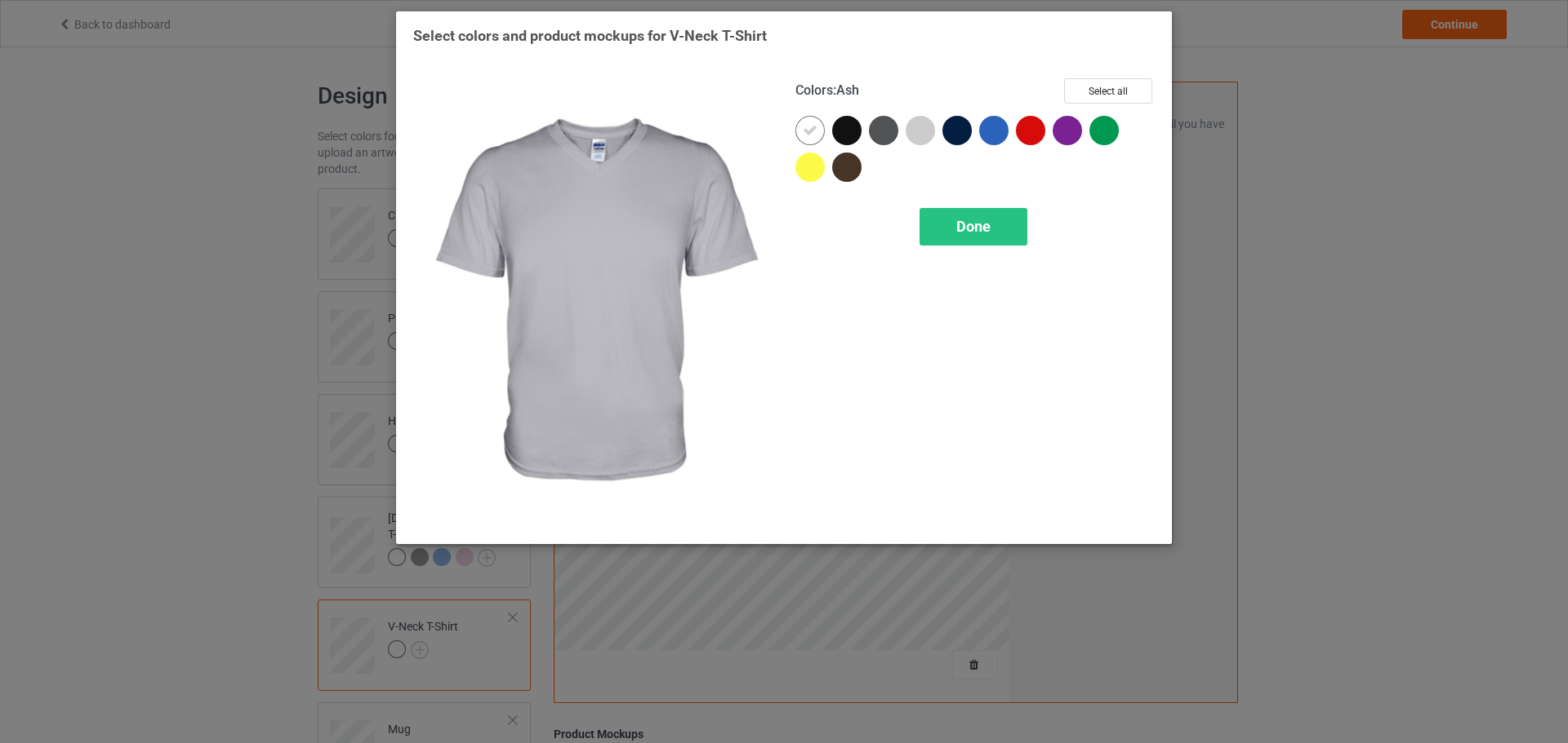
click at [912, 126] on div at bounding box center [920, 130] width 30 height 30
click at [955, 223] on div "Done" at bounding box center [973, 226] width 108 height 37
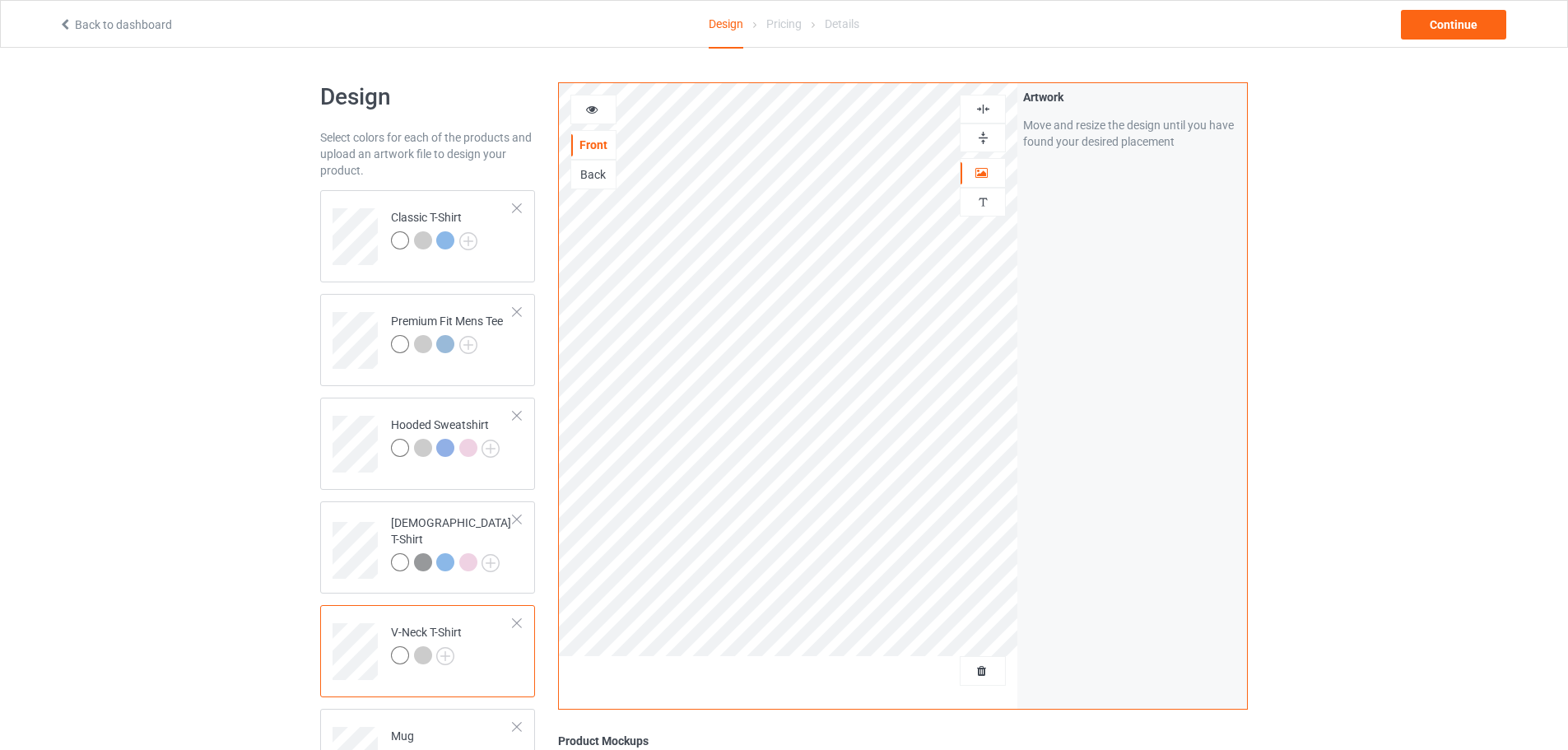
scroll to position [317, 0]
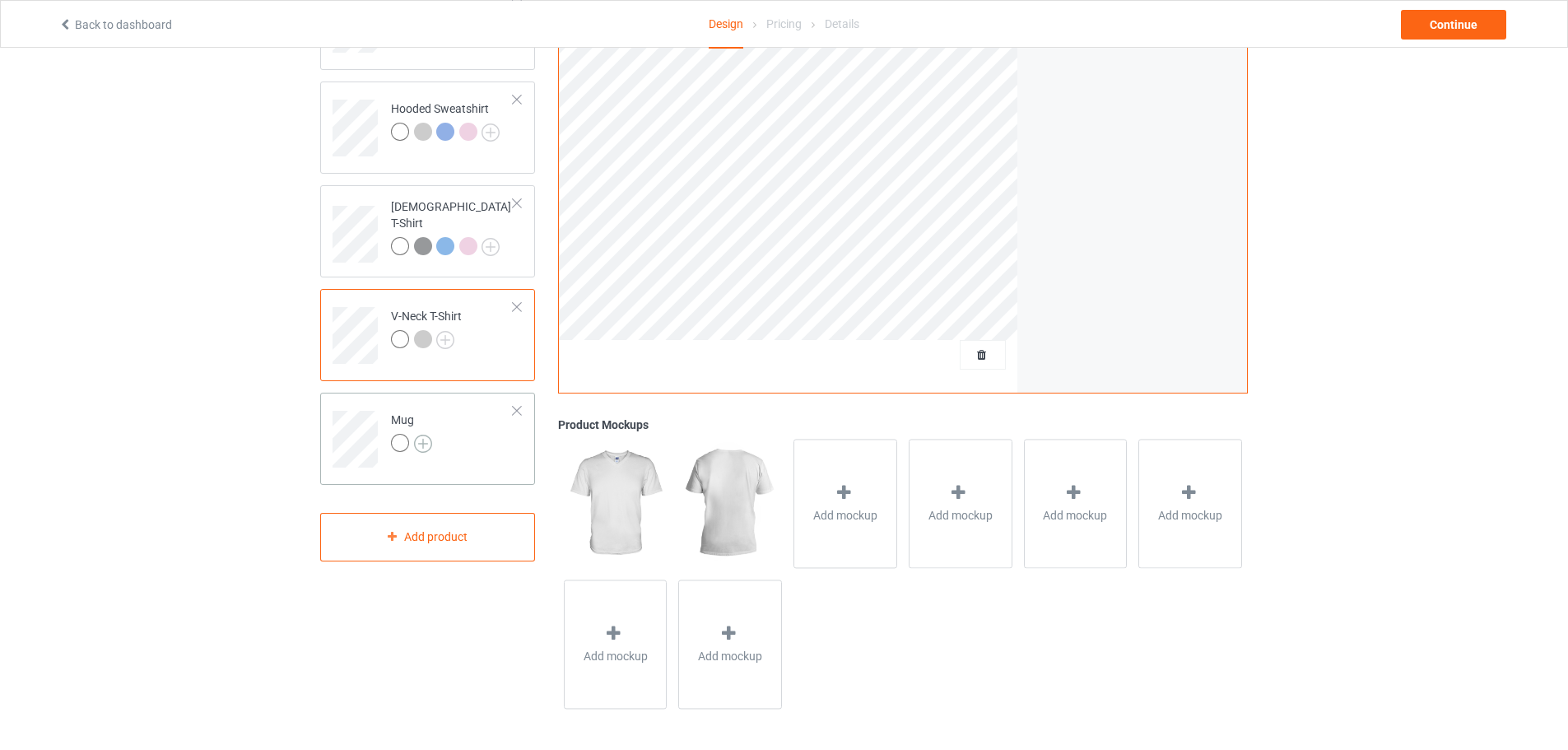
click at [422, 450] on img at bounding box center [422, 443] width 18 height 18
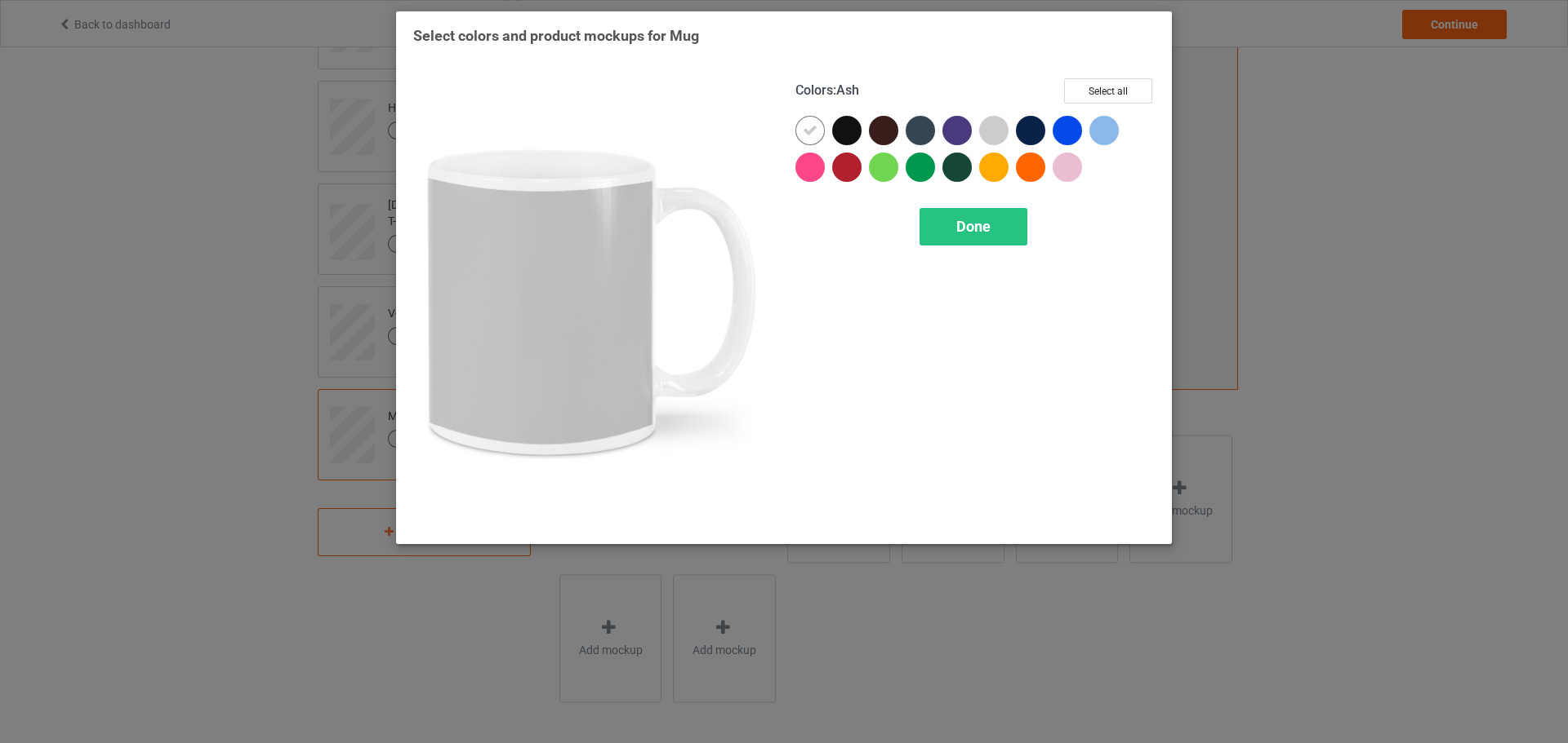
click at [990, 129] on div at bounding box center [994, 130] width 30 height 30
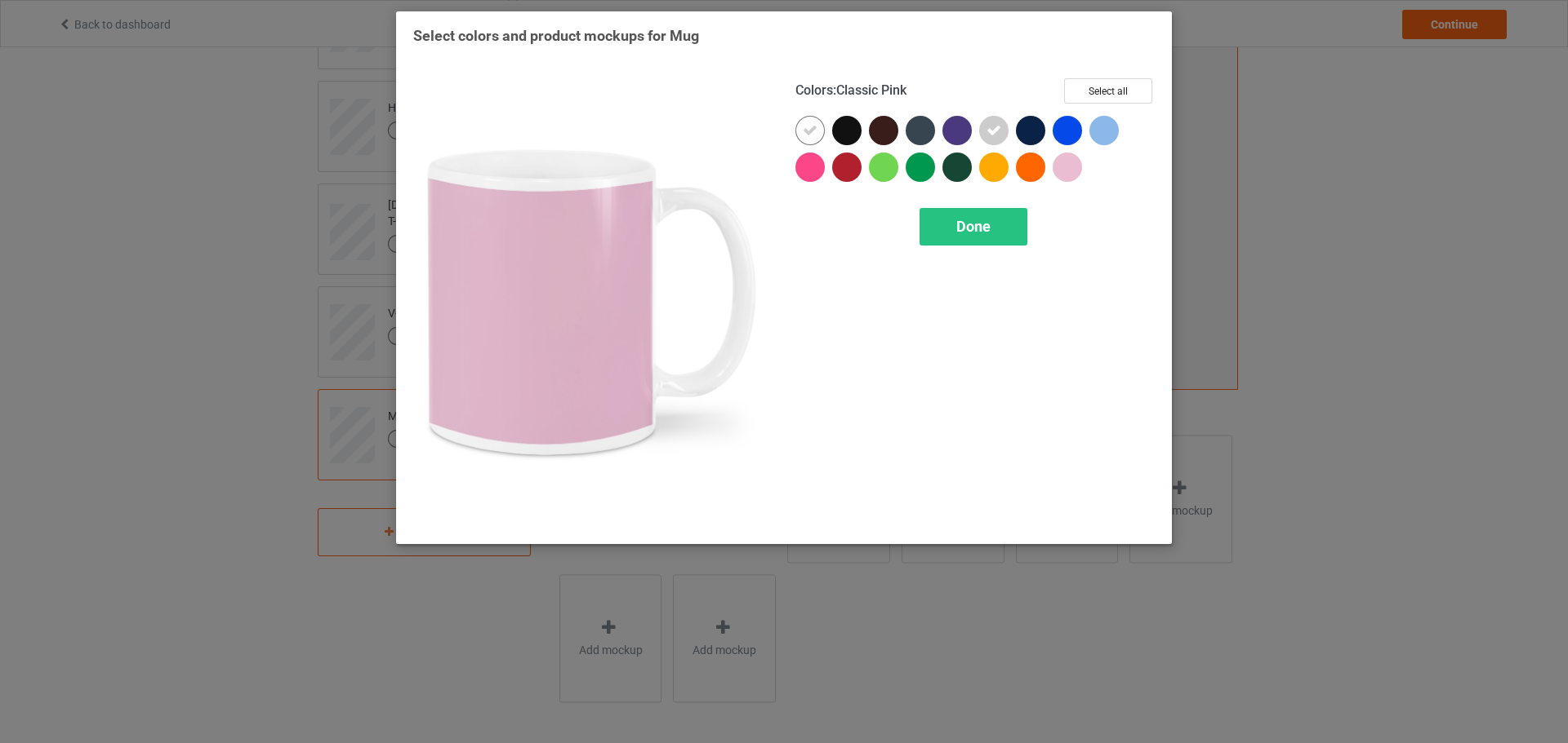
click at [1054, 171] on div at bounding box center [1067, 167] width 30 height 30
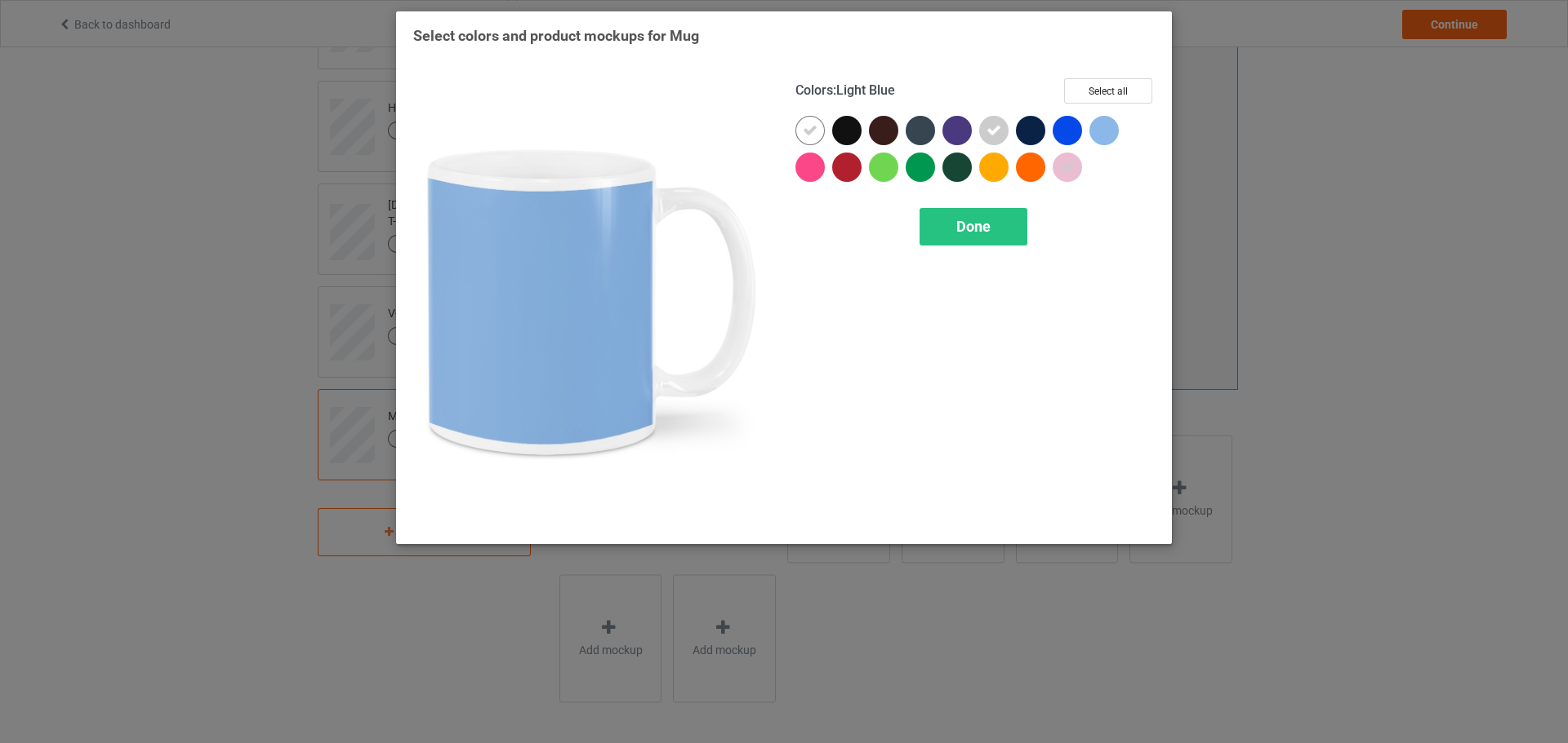
click at [1109, 133] on div at bounding box center [1103, 130] width 30 height 30
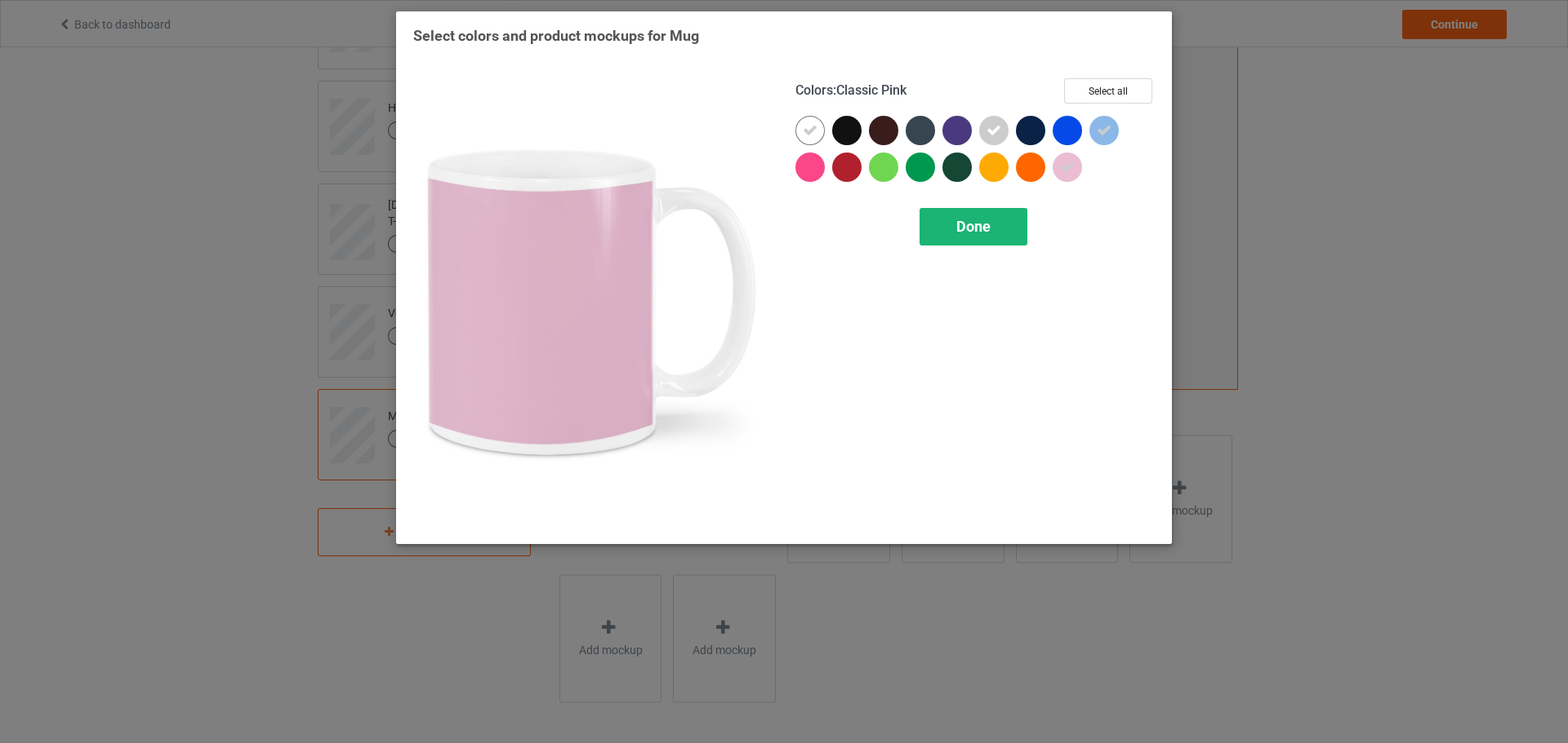
click at [1012, 240] on div "Done" at bounding box center [973, 226] width 108 height 37
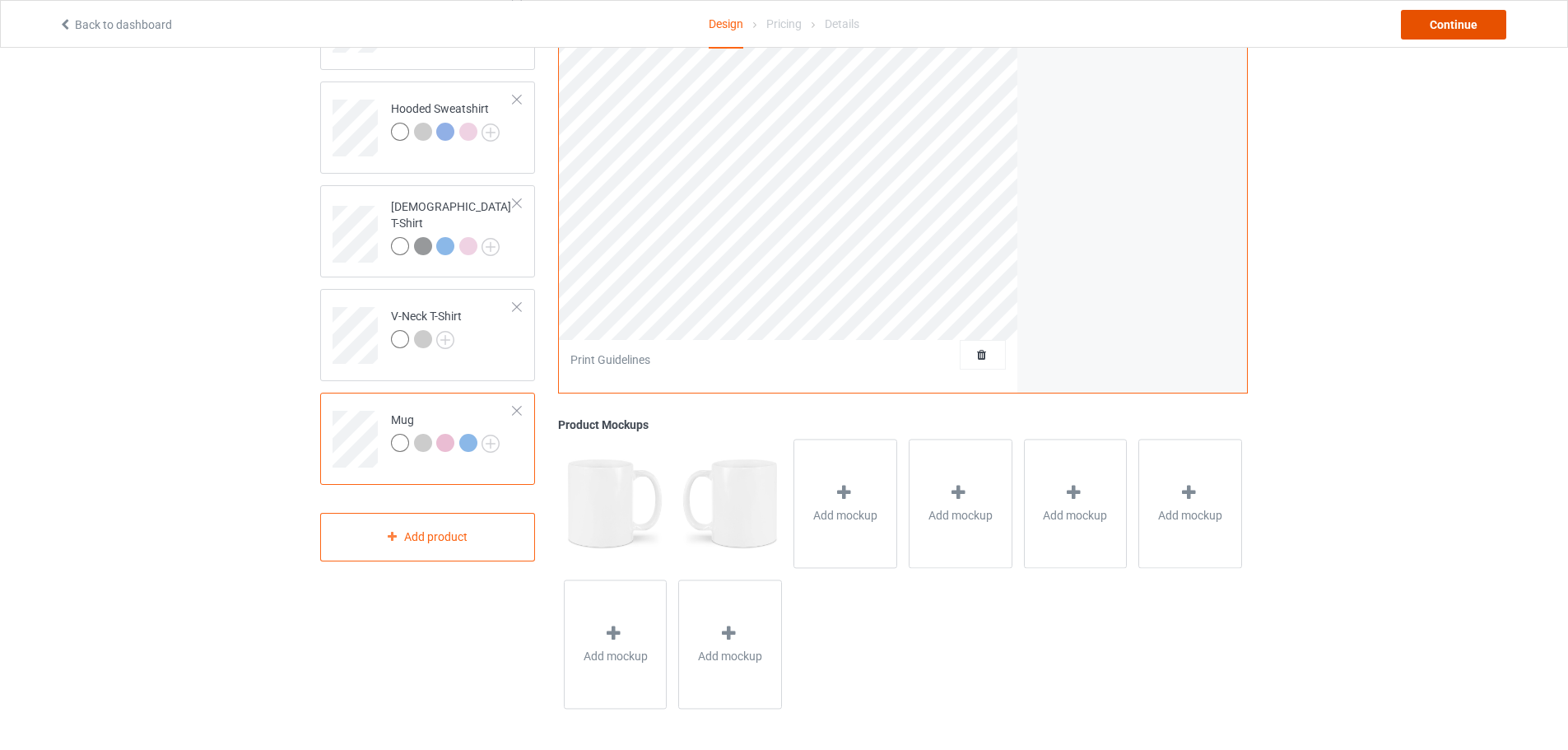
click at [1438, 32] on div "Continue" at bounding box center [1454, 25] width 106 height 30
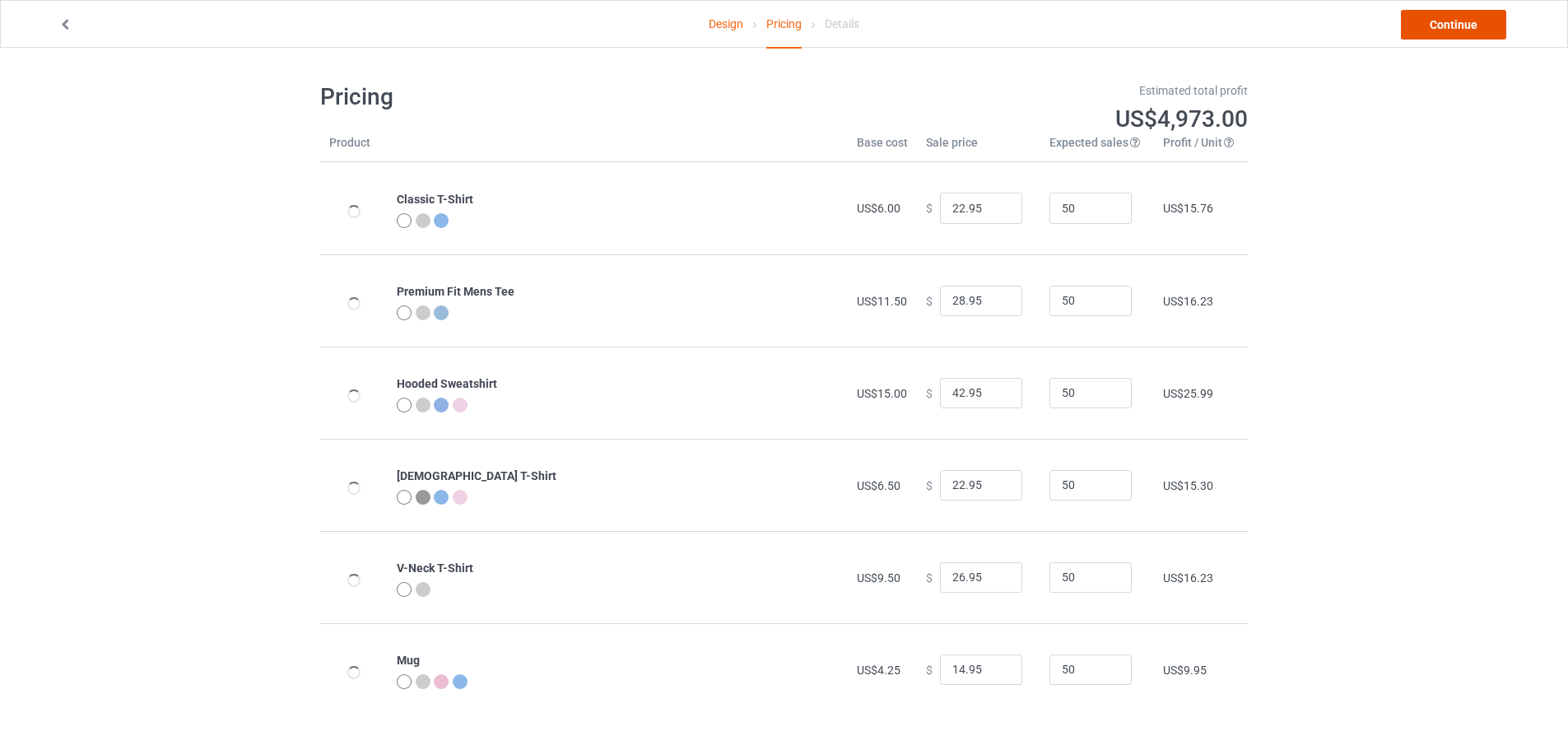
click at [1458, 24] on link "Continue" at bounding box center [1454, 25] width 106 height 30
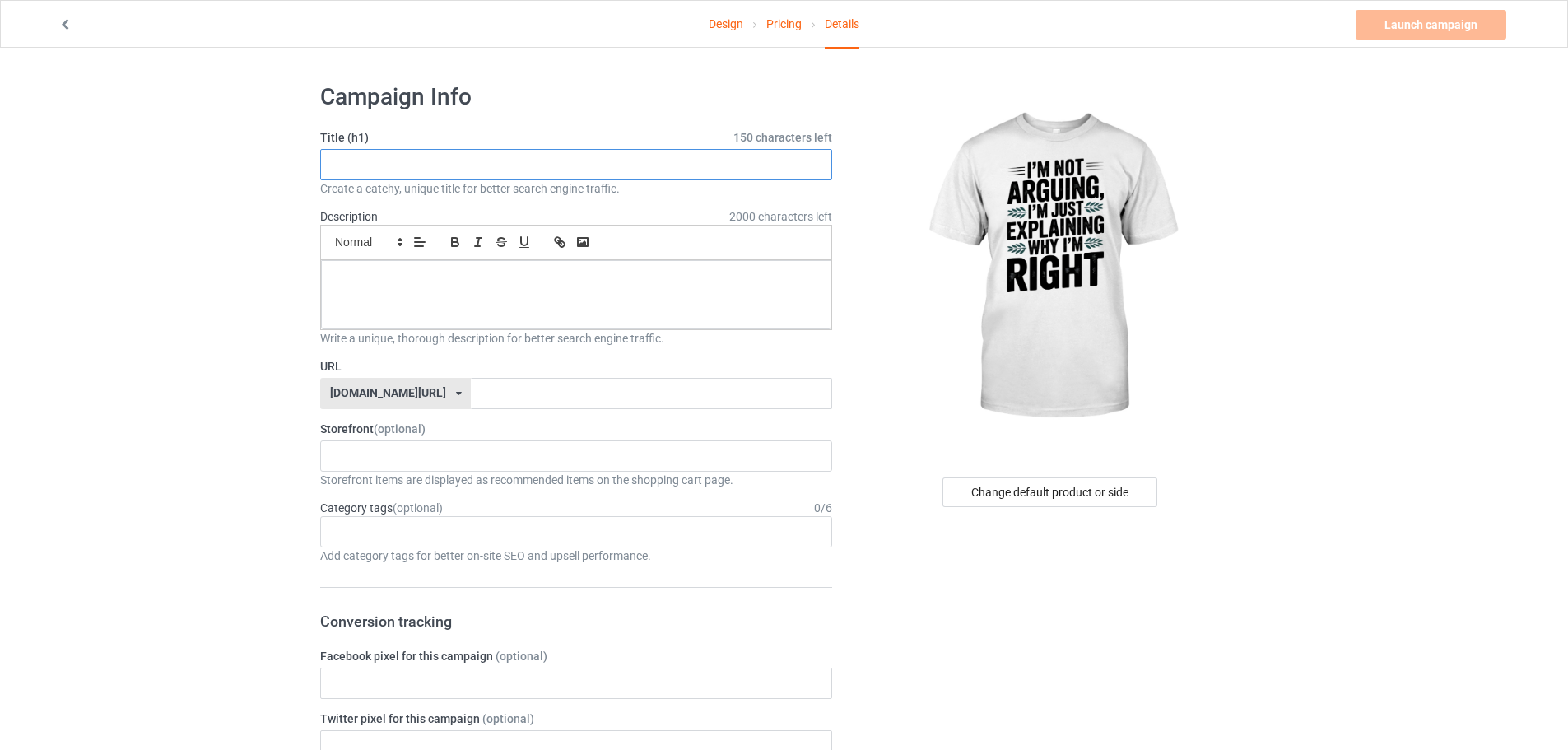
click at [386, 154] on input "text" at bounding box center [576, 164] width 512 height 32
paste input "I’m Not Arguing, I’m Just Explaining Why I’m Right T-Shirt"
type input "I’m Not Arguing, I’m Just Explaining Why I’m Right T-Shirt"
click at [471, 381] on input "text" at bounding box center [651, 394] width 360 height 32
paste input "I’m Not Arguing, I’m Just Explaining Why I’m Right"
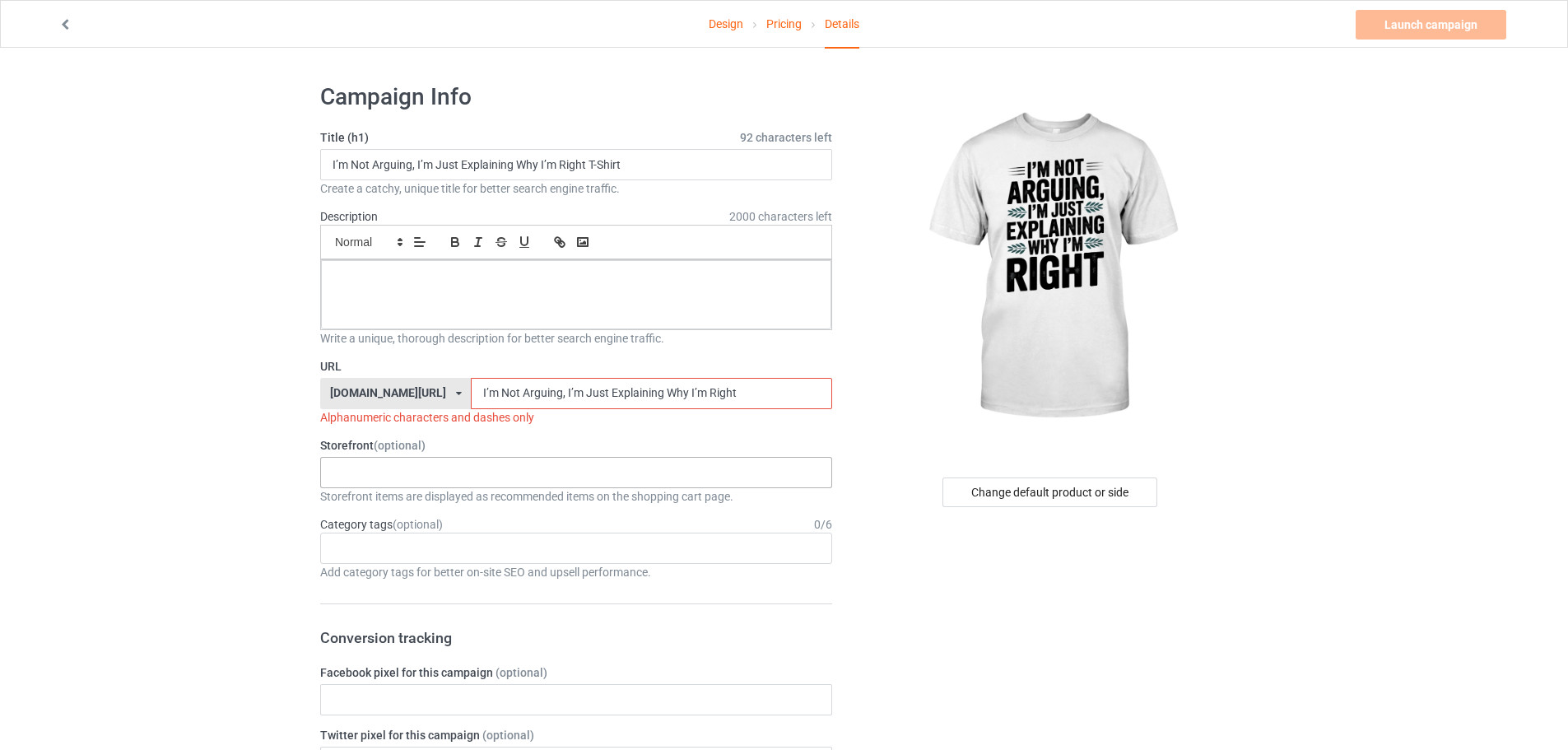
type input "I’m Not Arguing, I’m Just Explaining Why I’m Right"
click at [416, 480] on div "KIOTA Gaming Finish Line Fitness Mi-Tees 6767c36548d7ee002e084532 651a982803c4d…" at bounding box center [576, 472] width 512 height 32
click at [416, 578] on div "Mi-Tees" at bounding box center [576, 564] width 510 height 31
click at [599, 304] on div at bounding box center [576, 294] width 510 height 69
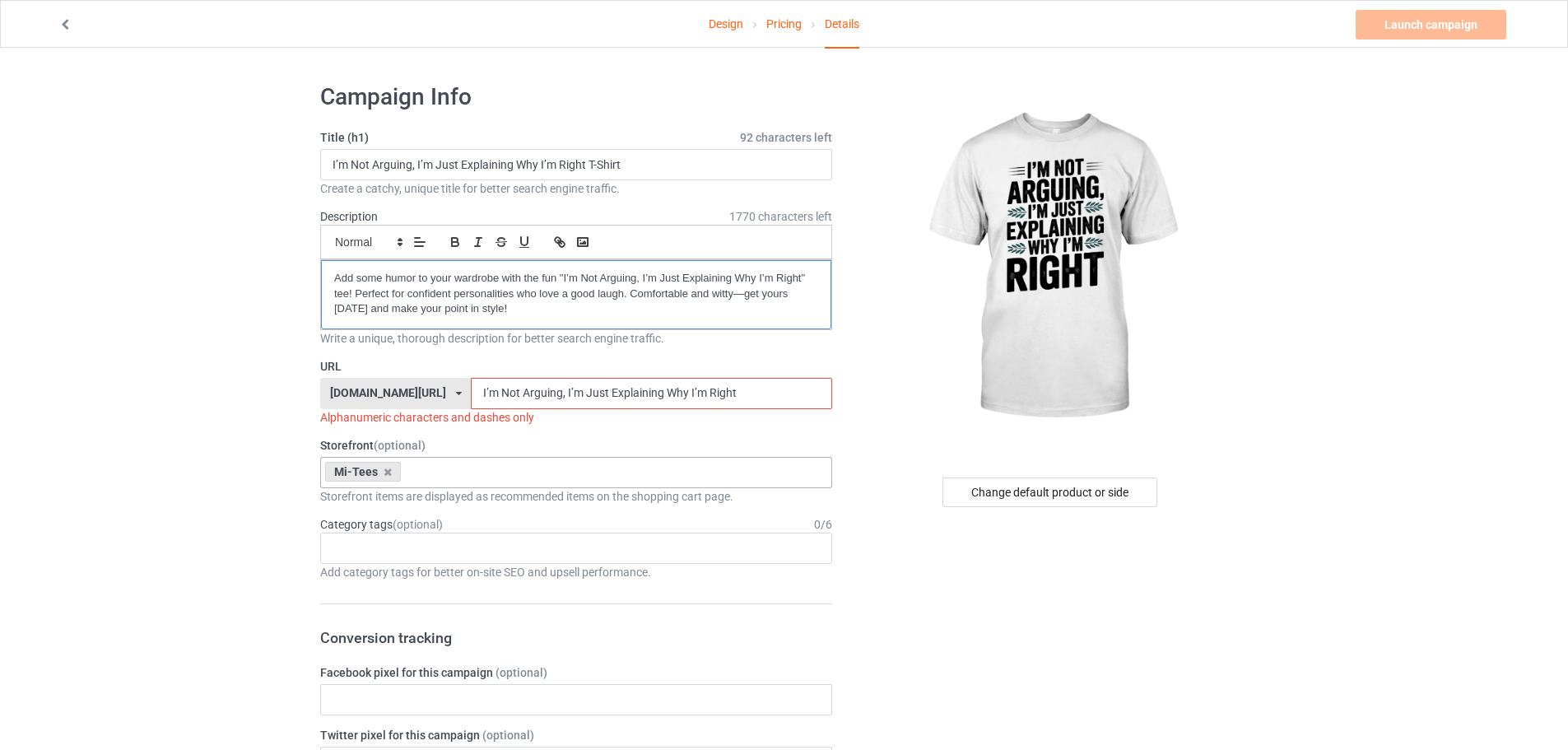
click at [325, 278] on div "Add some humor to your wardrobe with the fun "I’m Not Arguing, I’m Just Explain…" at bounding box center [576, 294] width 510 height 69
drag, startPoint x: 440, startPoint y: 383, endPoint x: 439, endPoint y: 401, distance: 18.0
click at [471, 401] on input "I’m Not Arguing, I’m Just Explaining Why I’m Right" at bounding box center [651, 394] width 360 height 32
drag, startPoint x: 517, startPoint y: 390, endPoint x: 763, endPoint y: 388, distance: 246.0
click at [763, 388] on input "Im Not Arguing, I’m Just Explaining Why I’m Right" at bounding box center [651, 394] width 360 height 32
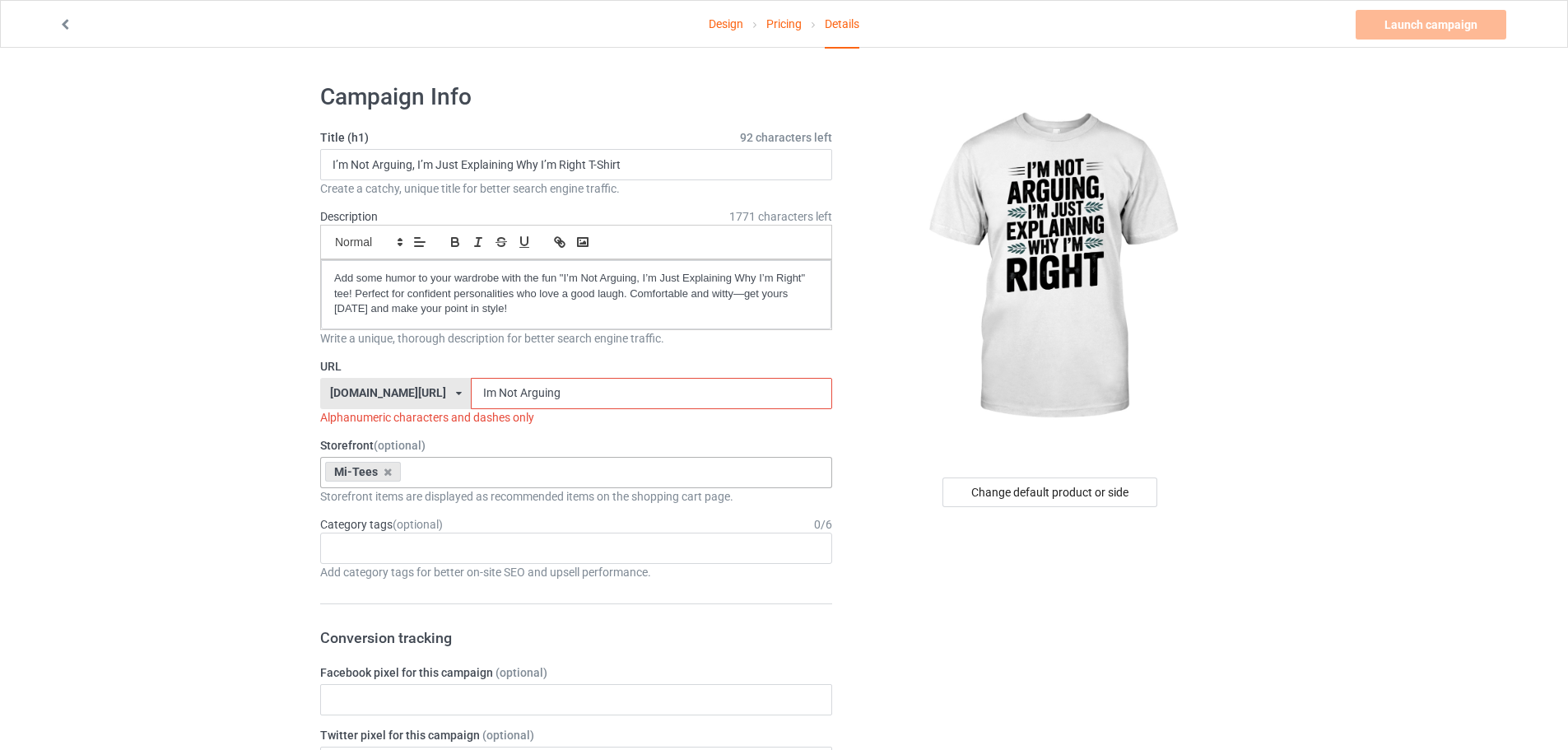
drag, startPoint x: 452, startPoint y: 393, endPoint x: 465, endPoint y: 393, distance: 13.0
click at [471, 393] on input "Im Not Arguing" at bounding box center [651, 394] width 360 height 32
click at [476, 398] on input "Im-Not Arguing" at bounding box center [651, 394] width 360 height 32
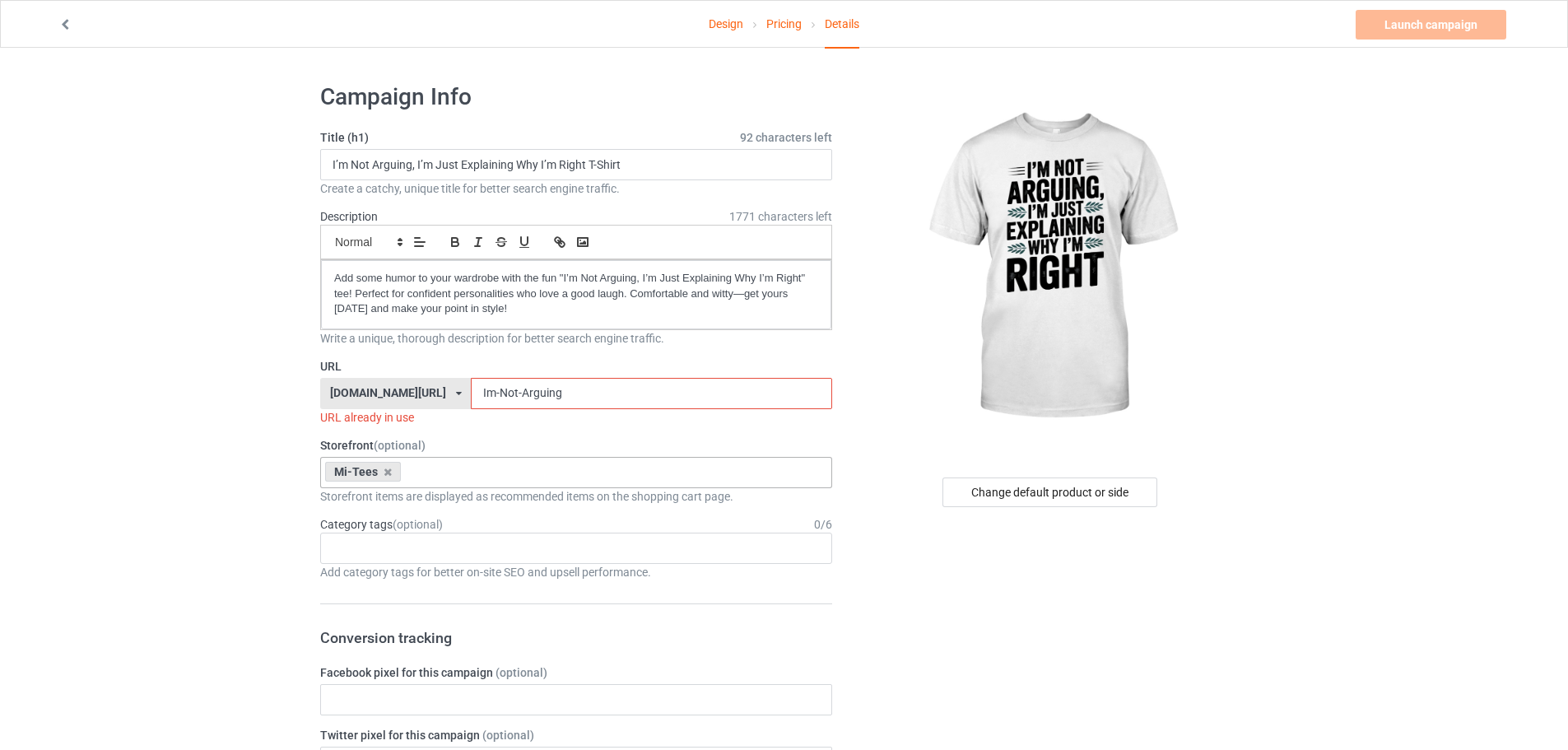
click at [563, 386] on input "Im-Not-Arguing" at bounding box center [651, 394] width 360 height 32
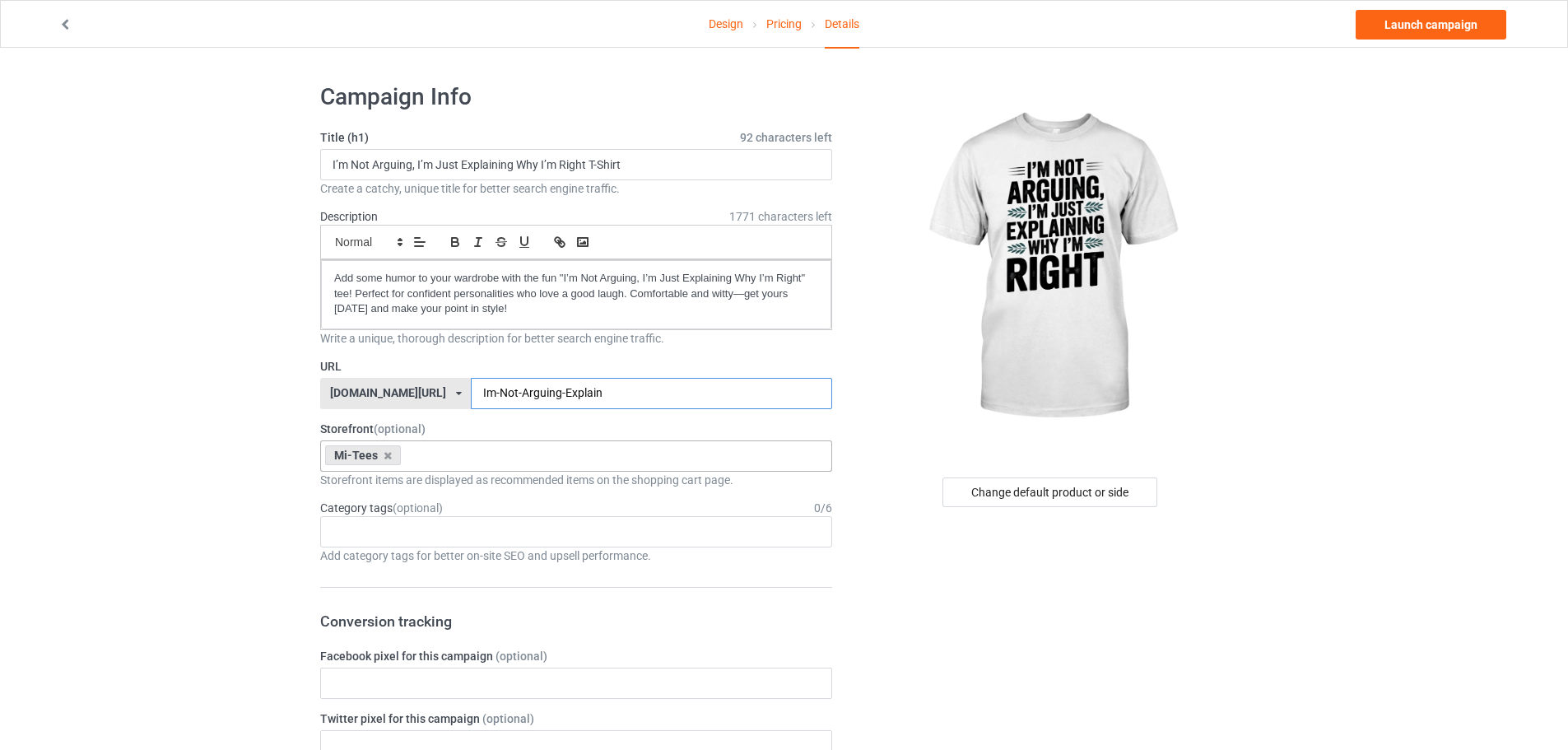
type input "Im-Not-Arguing-Explain"
click at [402, 528] on div "Age > [DEMOGRAPHIC_DATA] > 1 Age > [DEMOGRAPHIC_DATA] Months > 1 Month Age > [D…" at bounding box center [576, 532] width 512 height 32
type input "s"
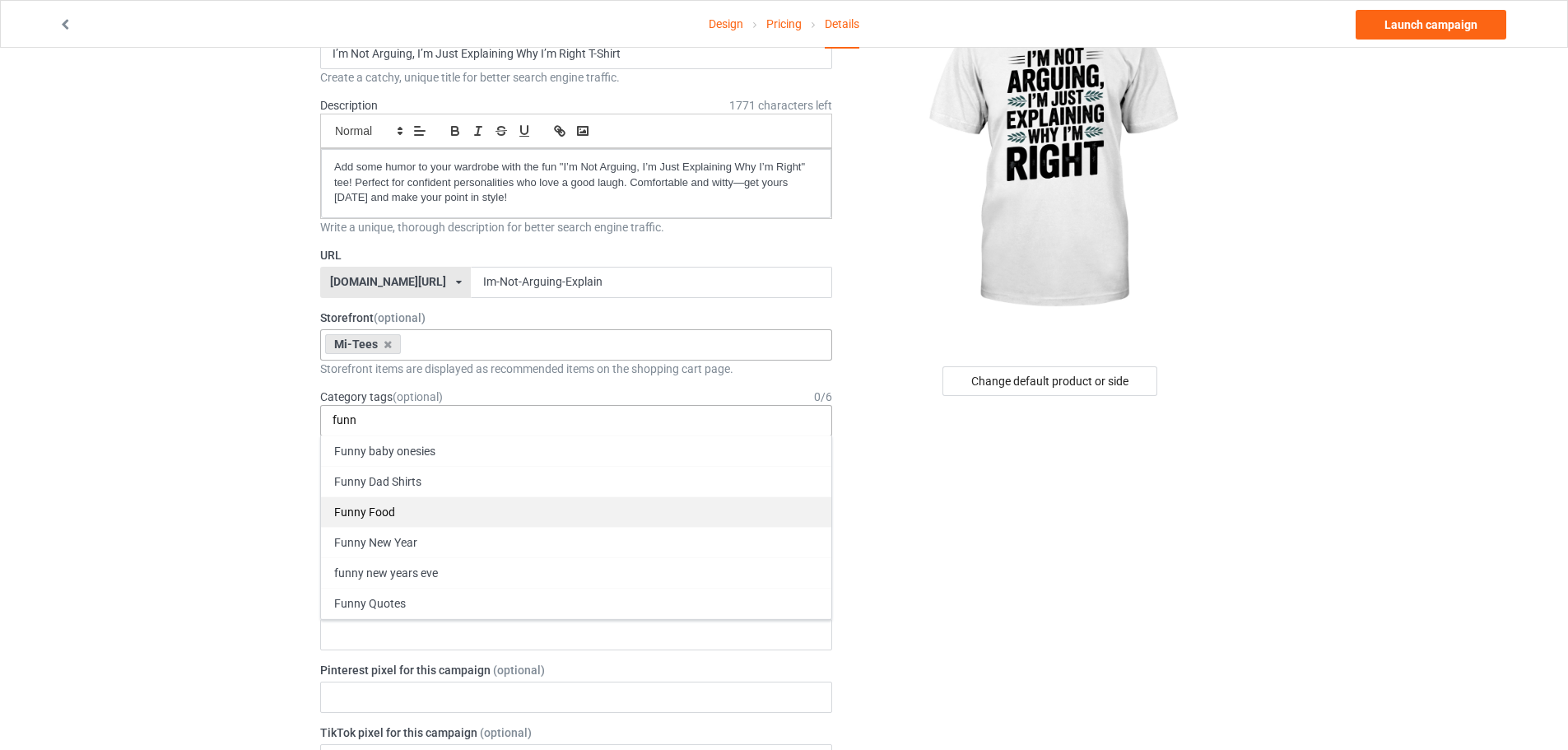
scroll to position [164, 0]
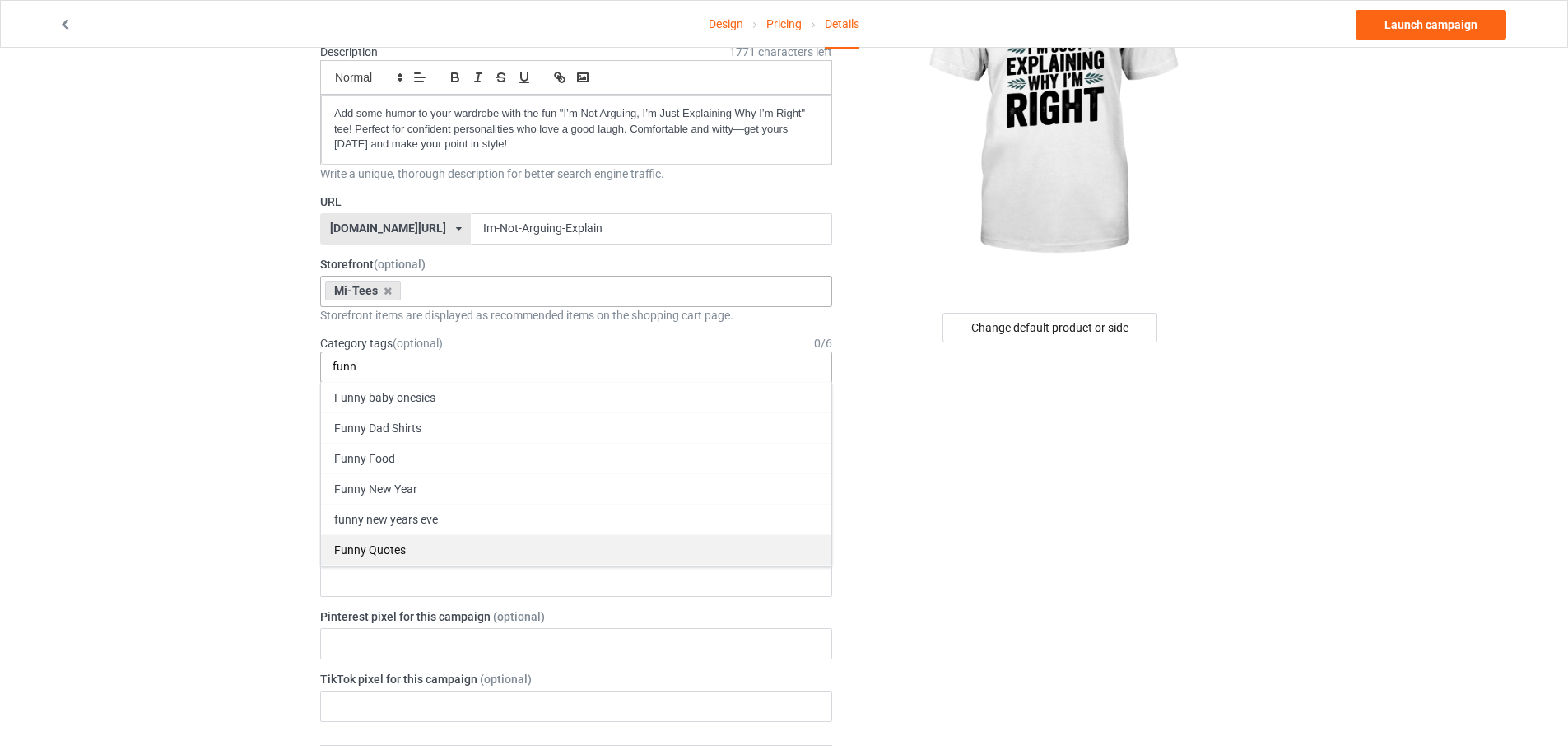
type input "funn"
click at [421, 551] on div "Funny Quotes" at bounding box center [576, 550] width 510 height 31
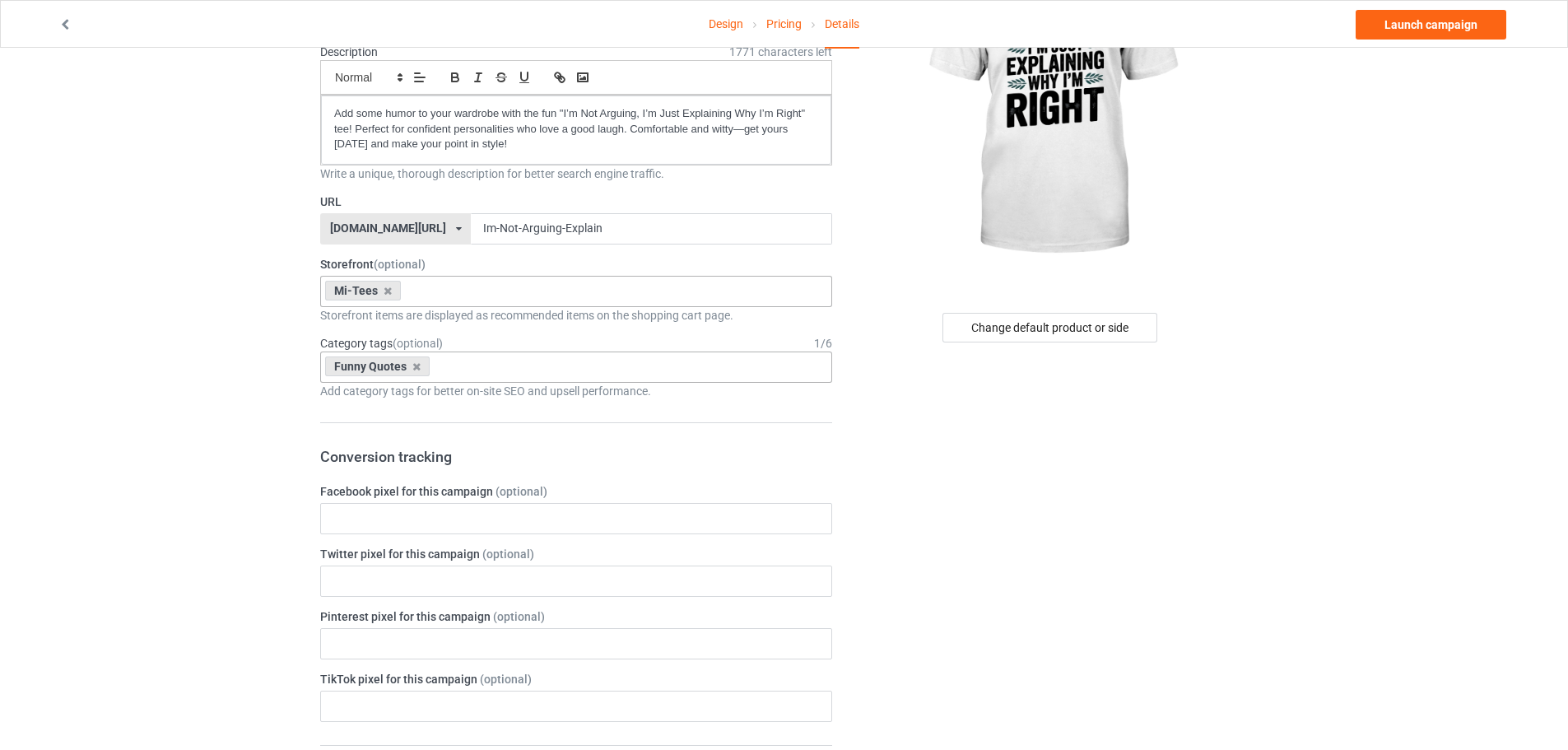
click at [218, 504] on div "Design Pricing Details Launch campaign Campaign Info Title (h1) 92 characters l…" at bounding box center [784, 737] width 1568 height 1708
click at [1448, 28] on link "Launch campaign" at bounding box center [1431, 25] width 151 height 30
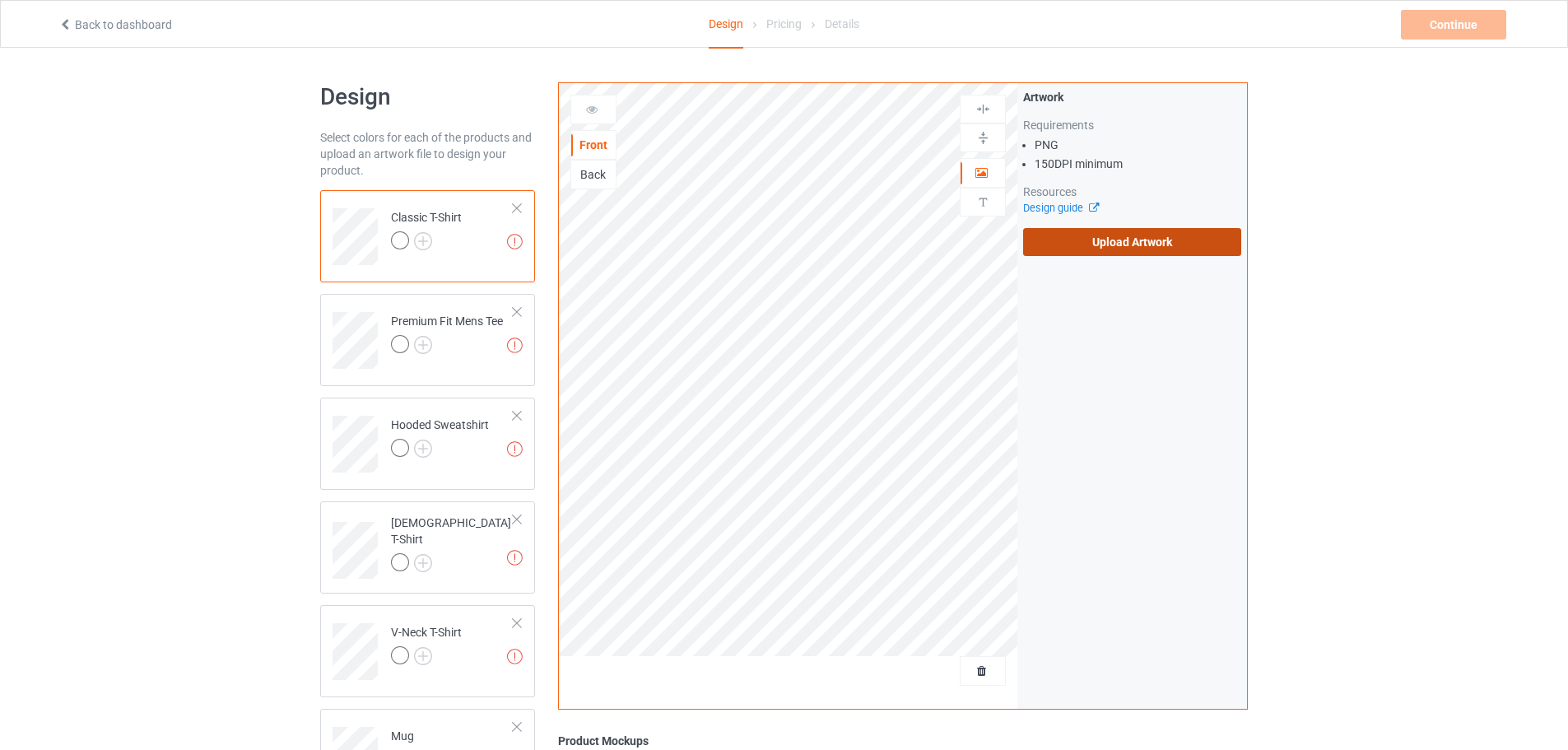
click at [1062, 228] on label "Upload Artwork" at bounding box center [1132, 242] width 218 height 28
click at [0, 0] on input "Upload Artwork" at bounding box center [0, 0] width 0 height 0
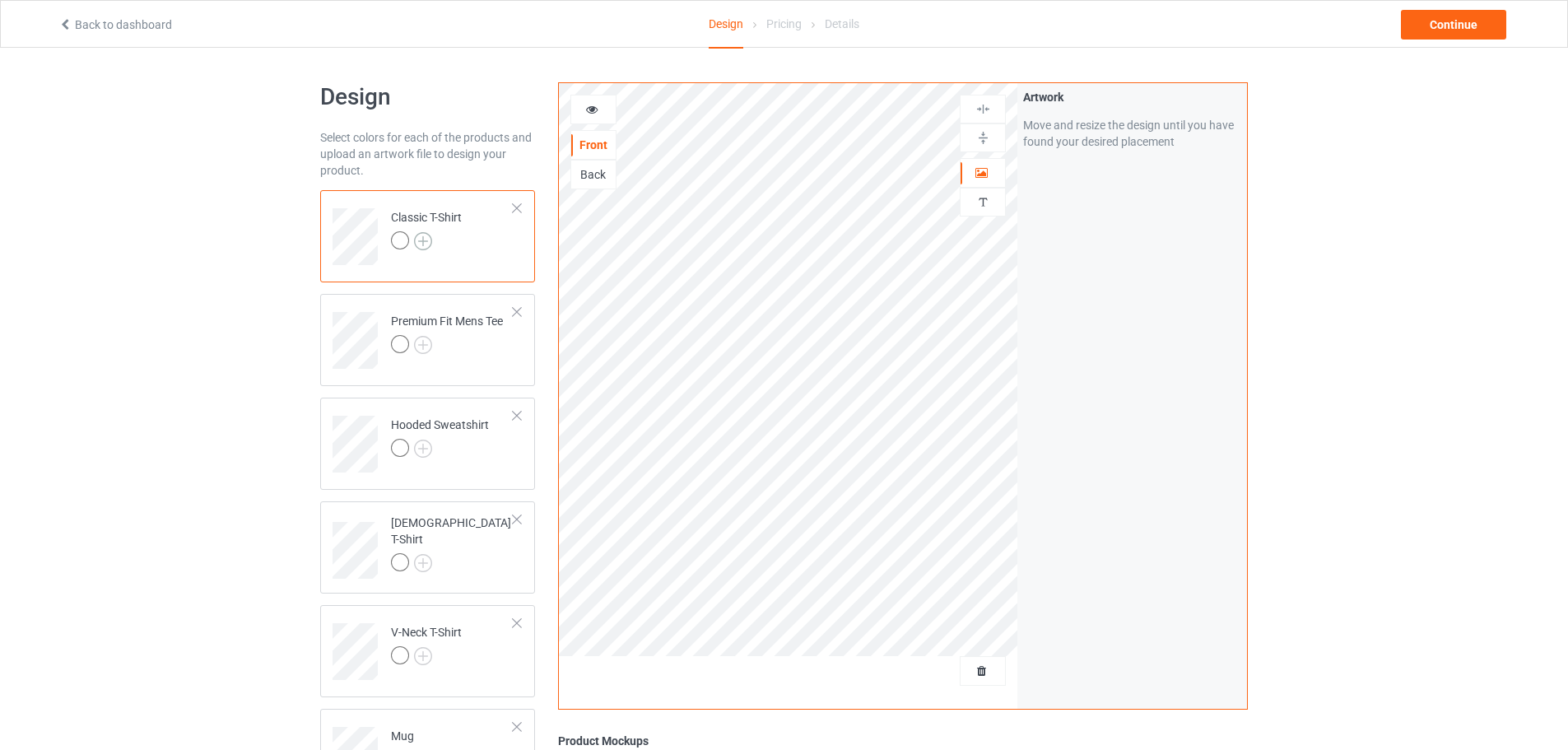
click at [423, 241] on img at bounding box center [422, 241] width 18 height 18
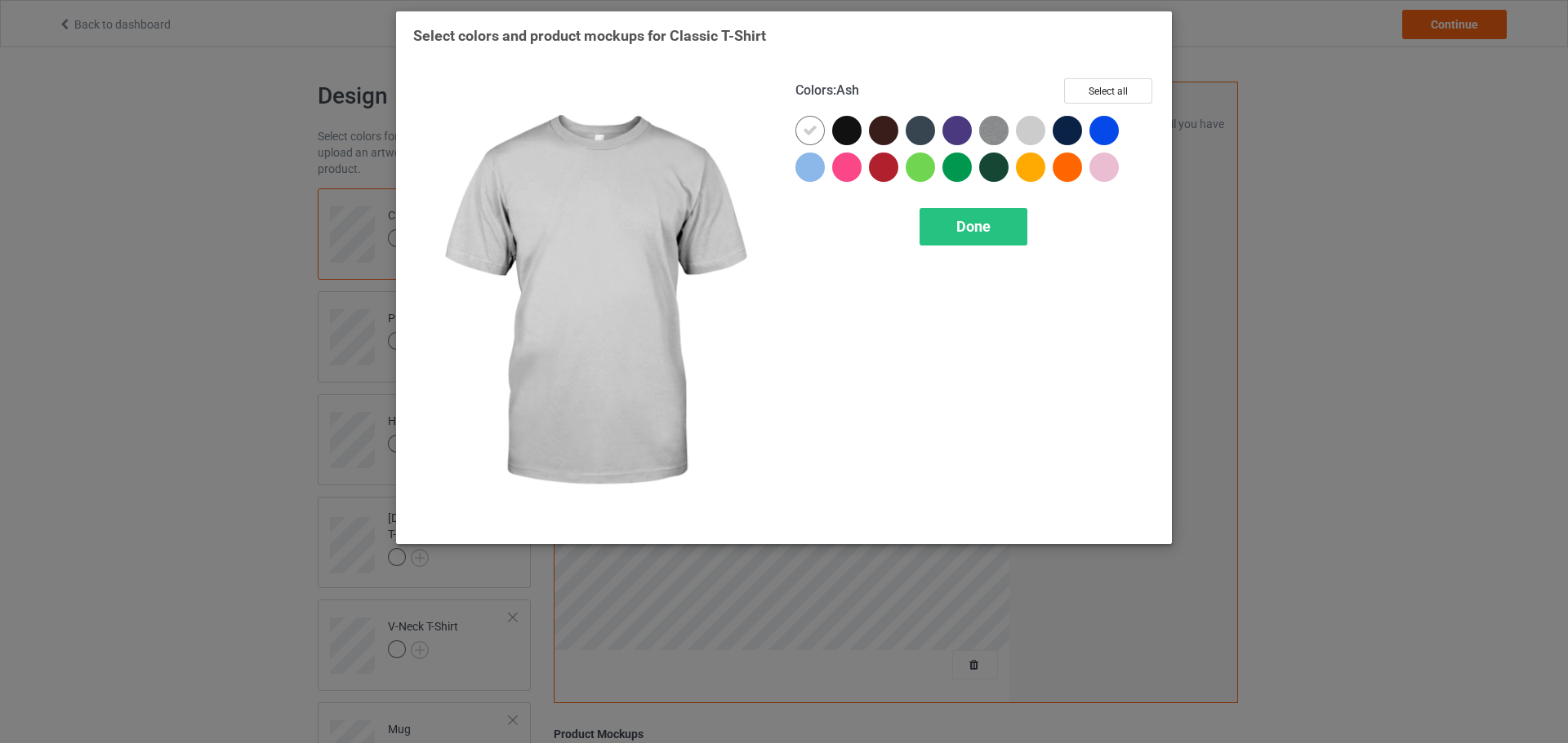
click at [1025, 127] on div at bounding box center [1030, 130] width 30 height 30
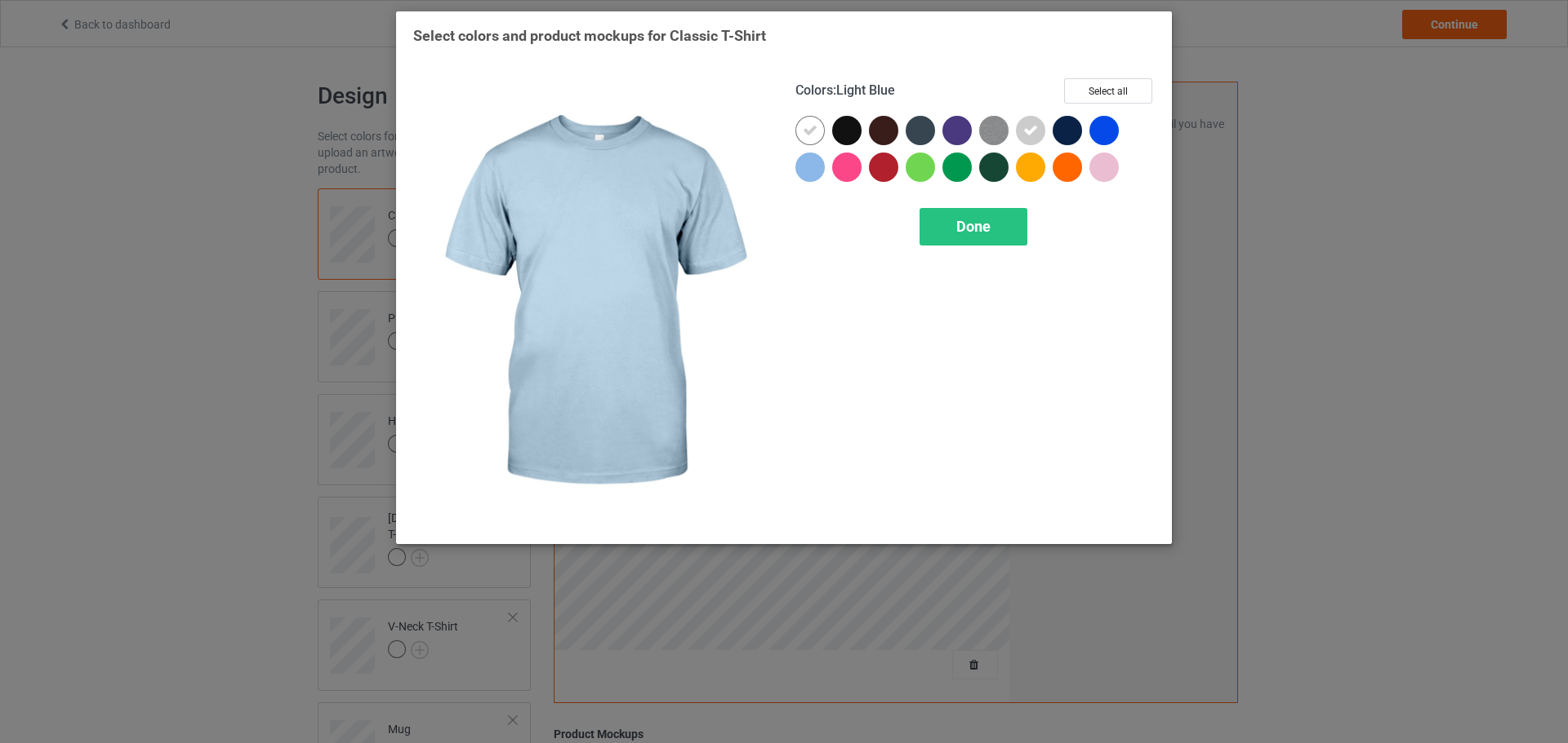
click at [803, 165] on div at bounding box center [809, 167] width 30 height 30
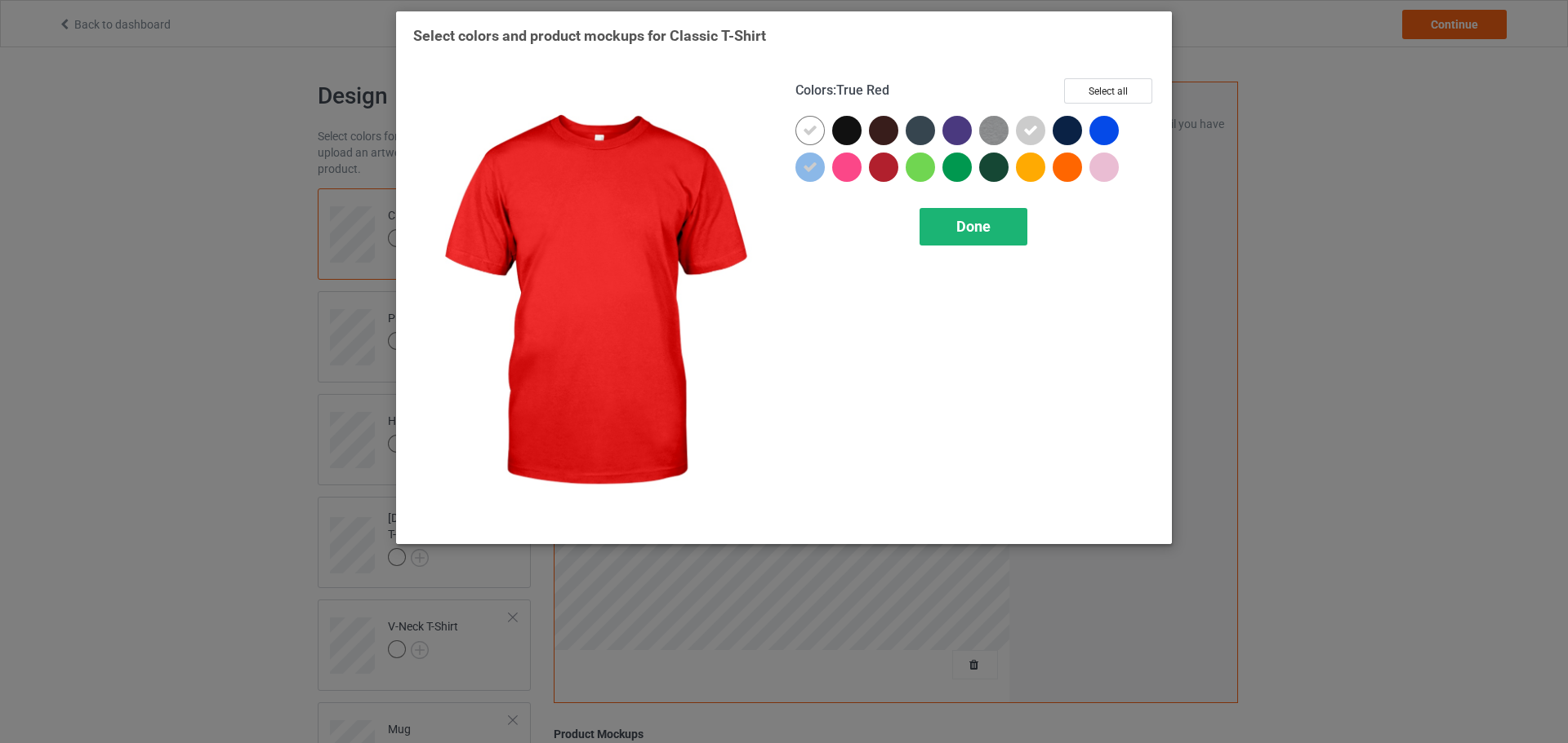
click at [968, 238] on div "Done" at bounding box center [973, 226] width 108 height 37
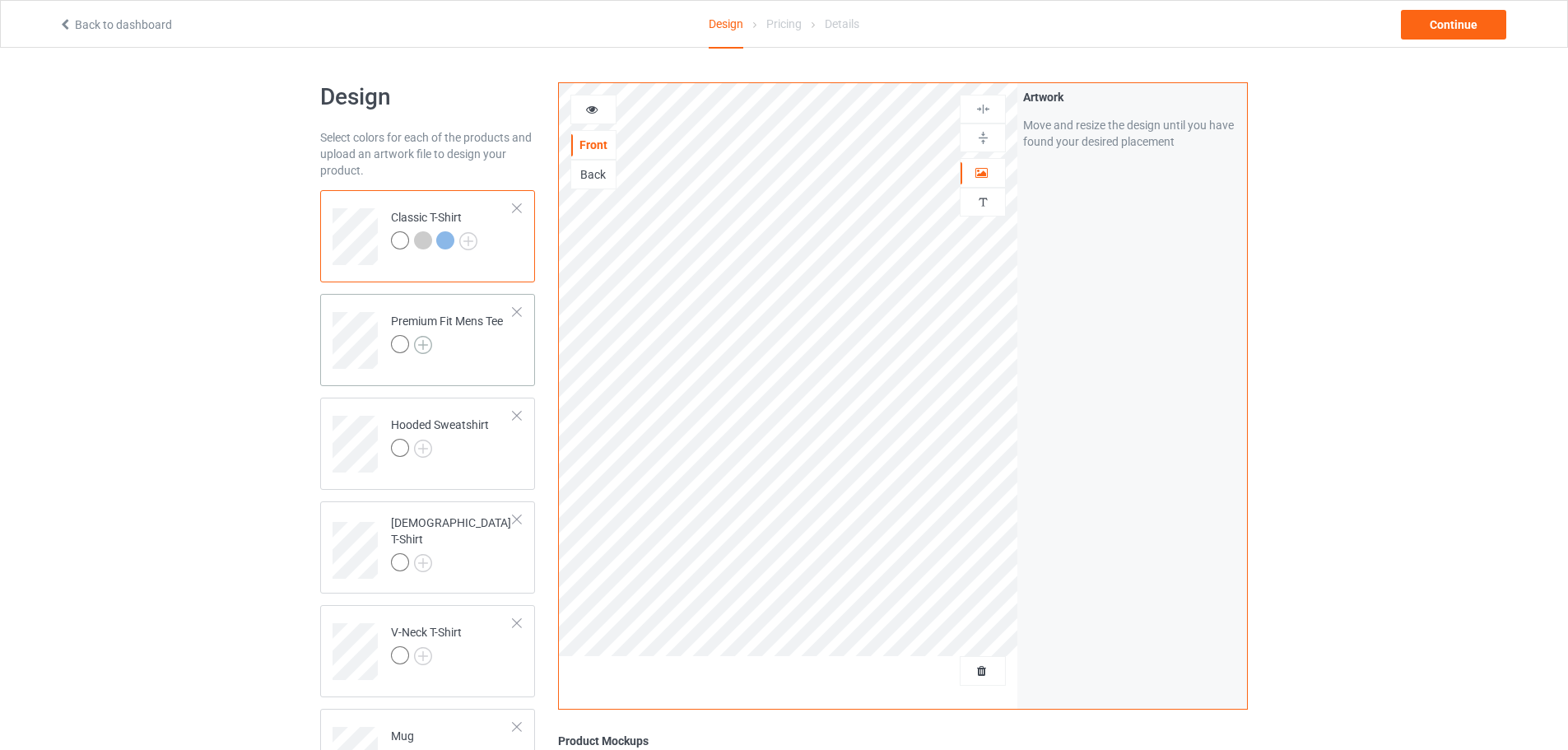
click at [428, 345] on img at bounding box center [422, 344] width 18 height 18
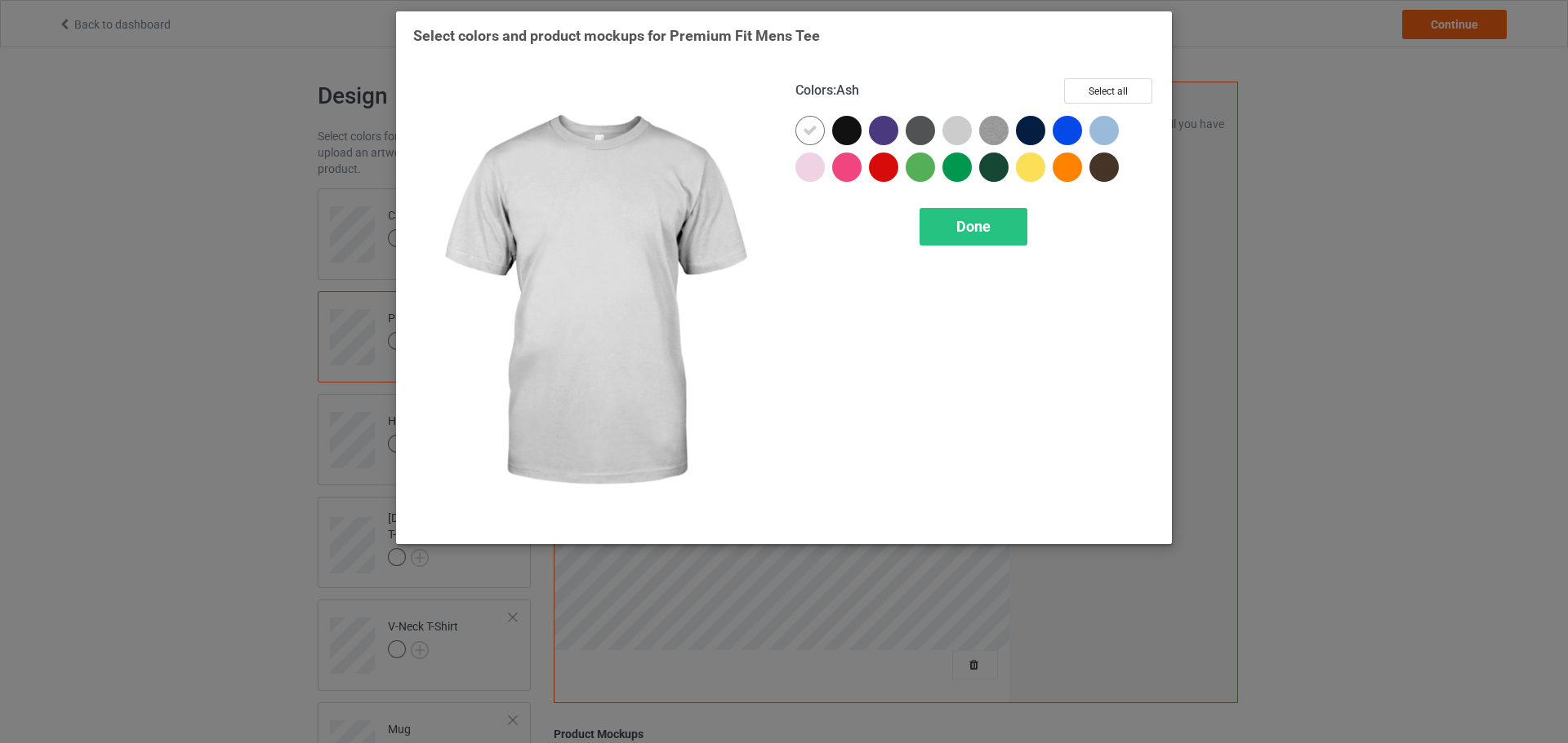
click at [972, 135] on div at bounding box center [960, 133] width 36 height 36
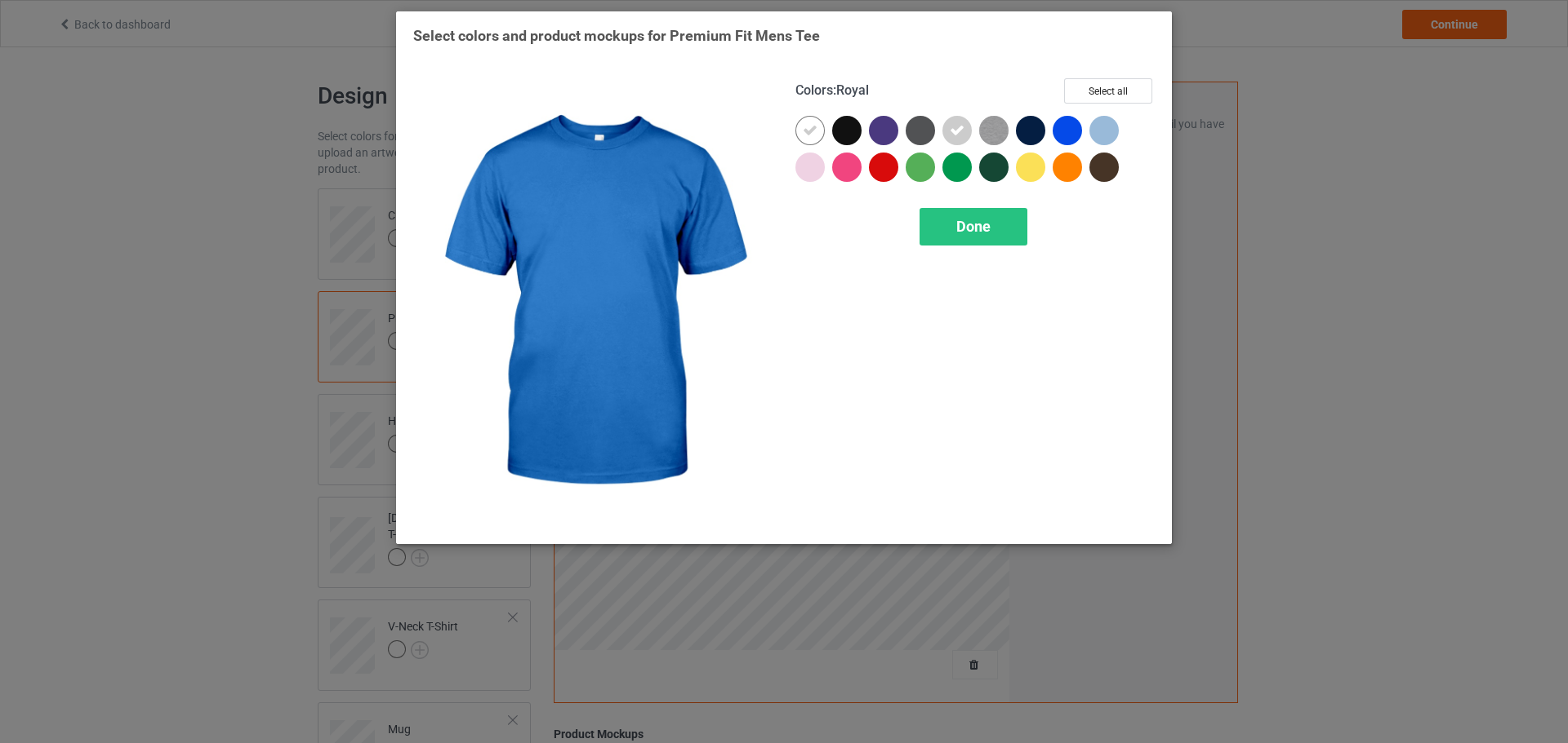
click at [1065, 133] on div at bounding box center [1067, 130] width 30 height 30
click at [1071, 133] on icon at bounding box center [1067, 130] width 14 height 14
click at [1110, 133] on div at bounding box center [1103, 130] width 30 height 30
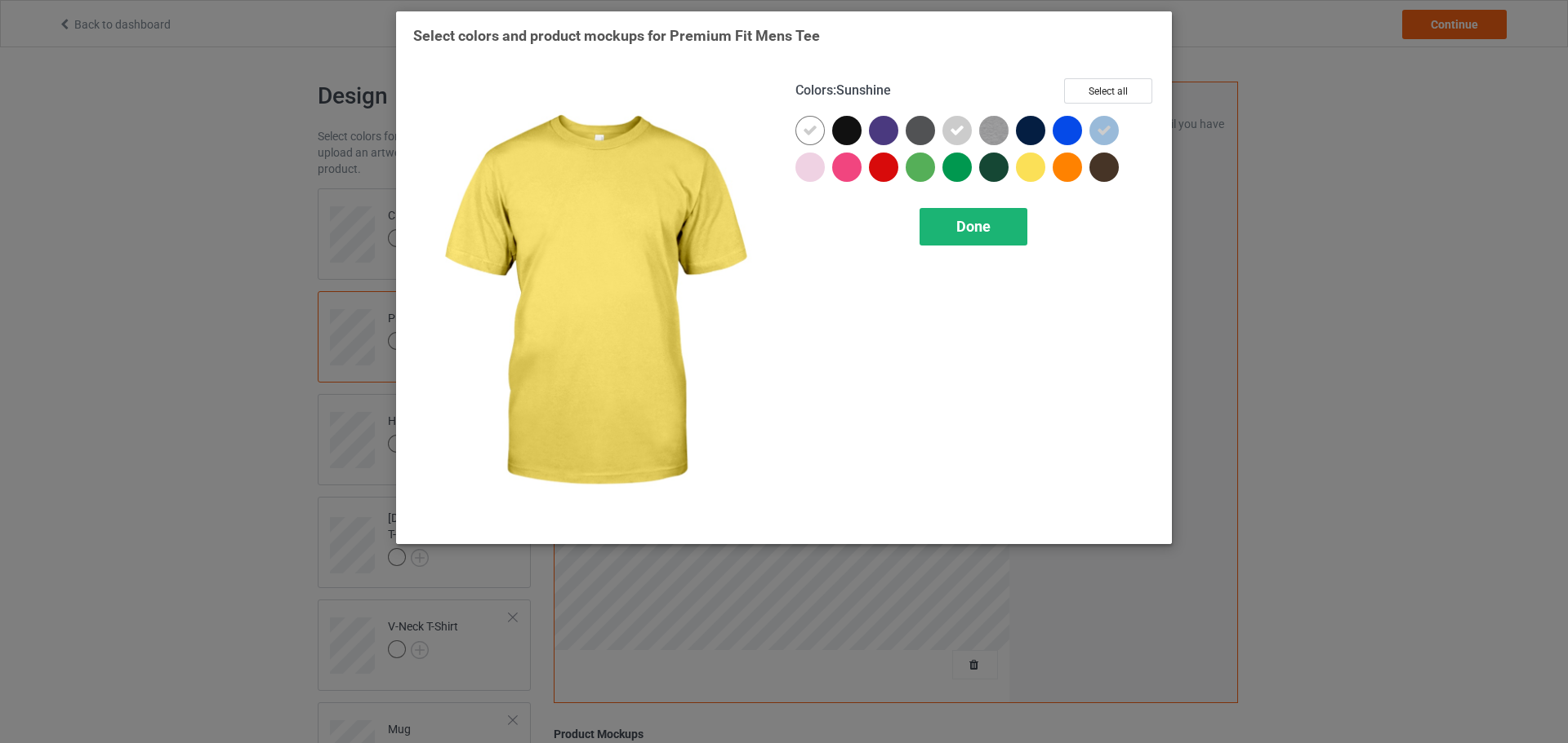
click at [961, 241] on div "Done" at bounding box center [973, 226] width 108 height 37
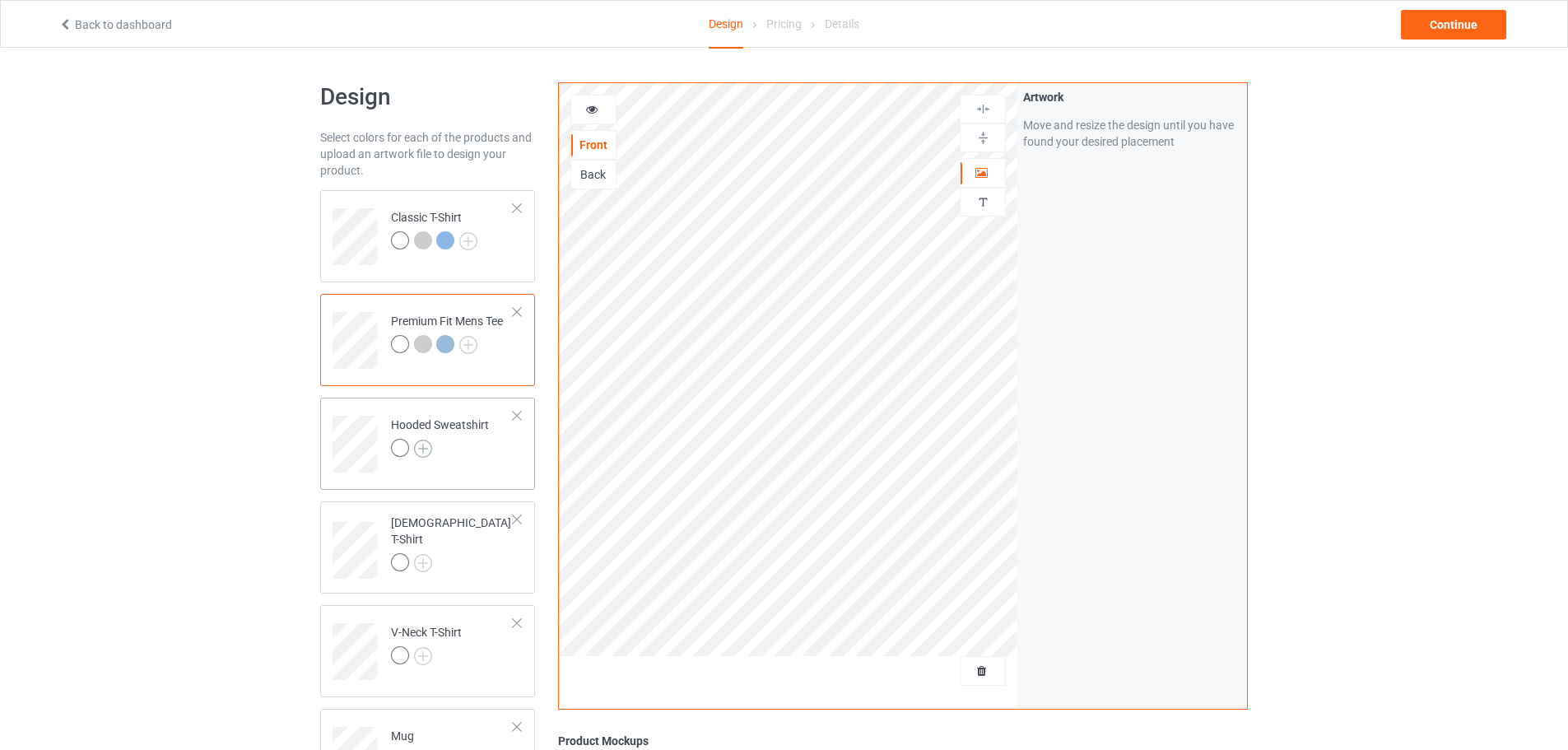
click at [417, 444] on img at bounding box center [422, 448] width 18 height 18
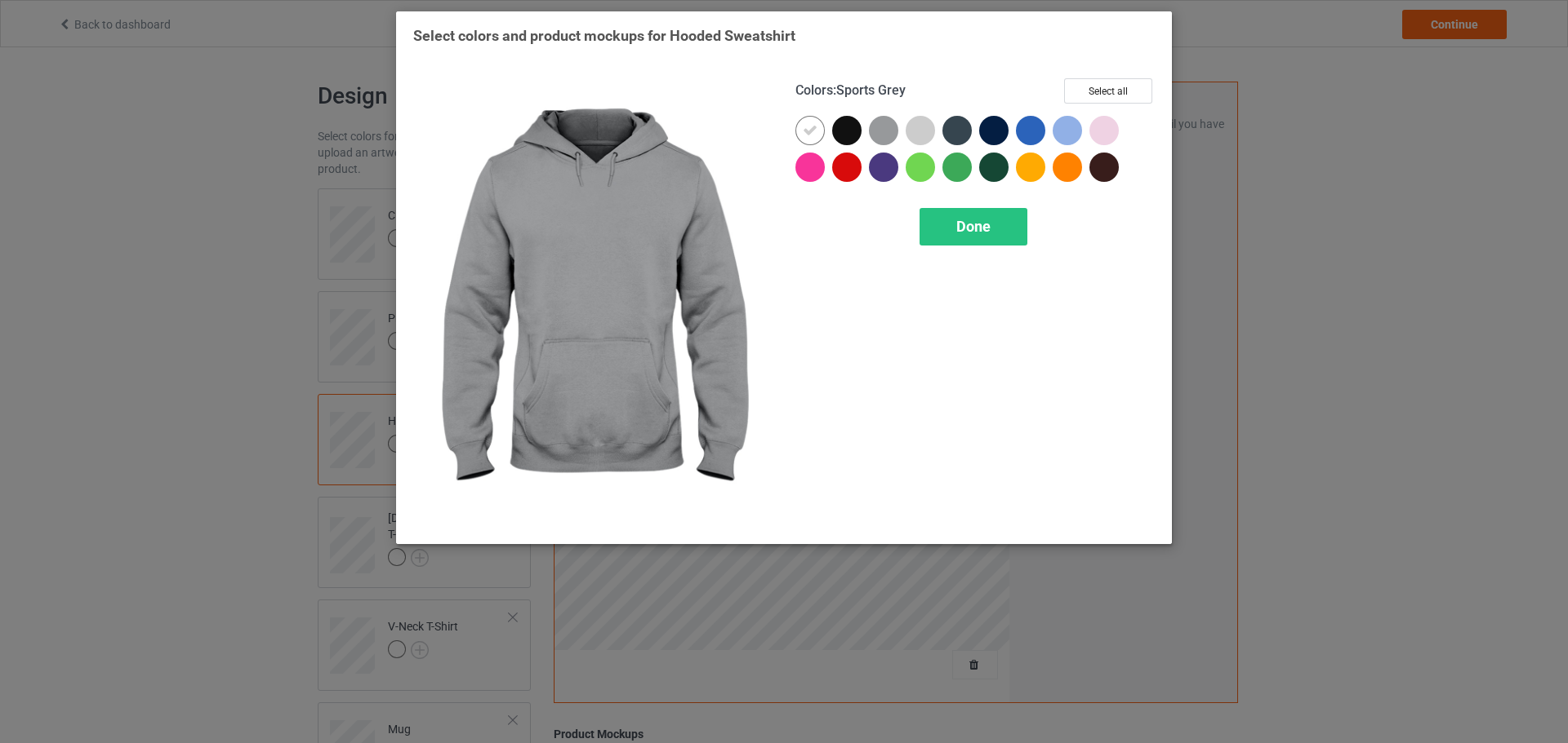
drag, startPoint x: 891, startPoint y: 129, endPoint x: 902, endPoint y: 129, distance: 11.0
click at [892, 129] on div at bounding box center [883, 130] width 30 height 30
click at [928, 129] on div at bounding box center [920, 130] width 30 height 30
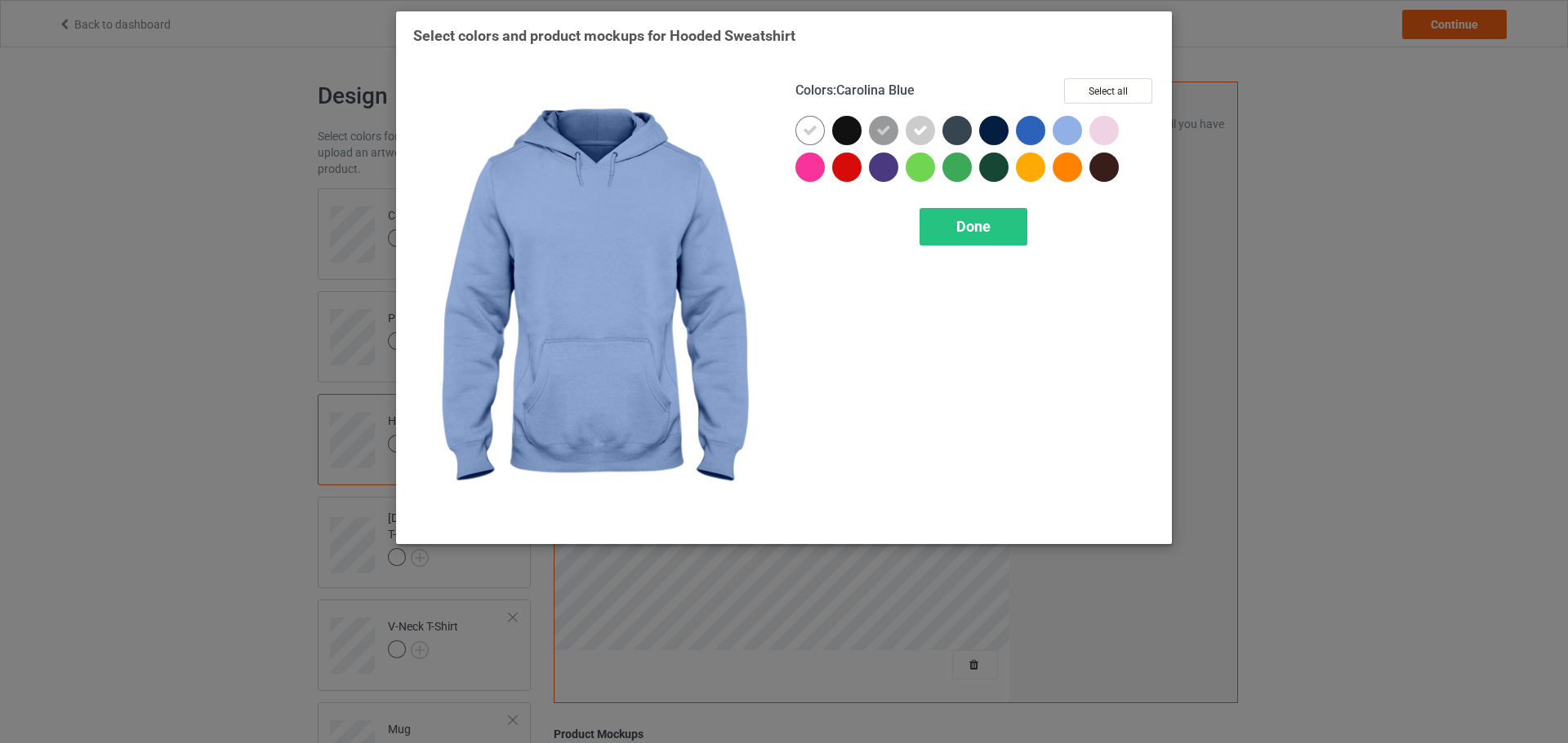
click at [1054, 129] on div at bounding box center [1067, 130] width 30 height 30
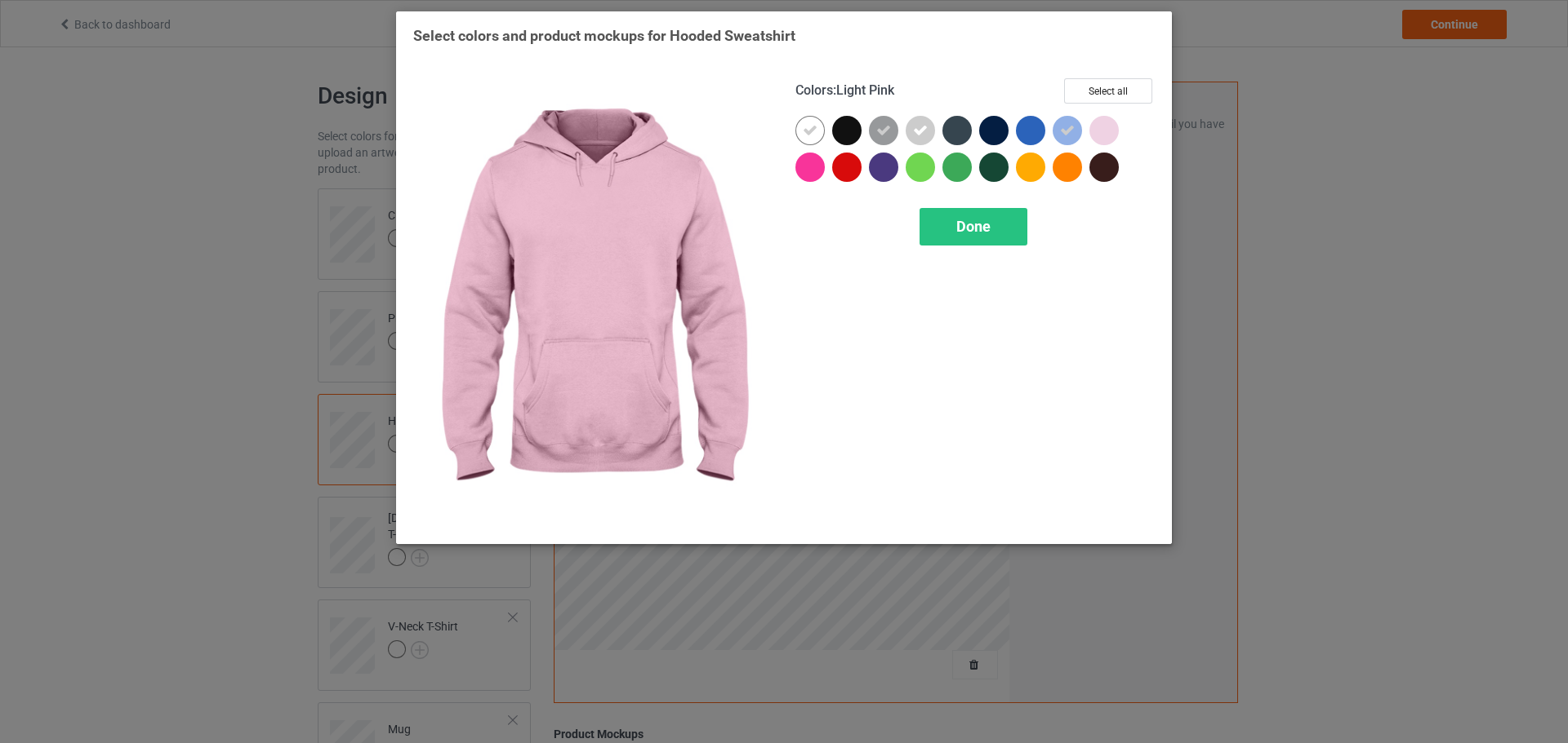
click at [1090, 126] on div at bounding box center [1103, 130] width 30 height 30
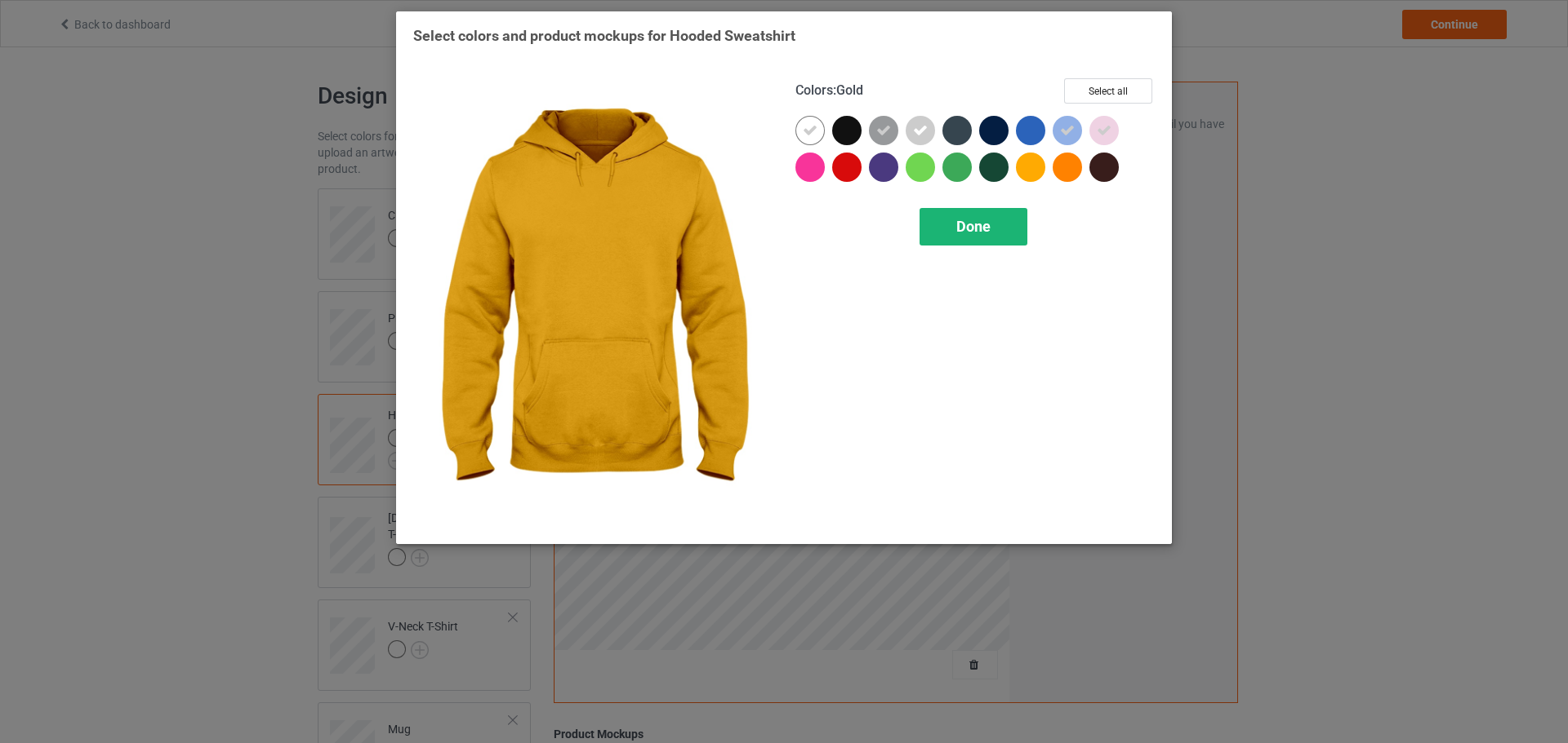
click at [988, 234] on span "Done" at bounding box center [973, 226] width 35 height 17
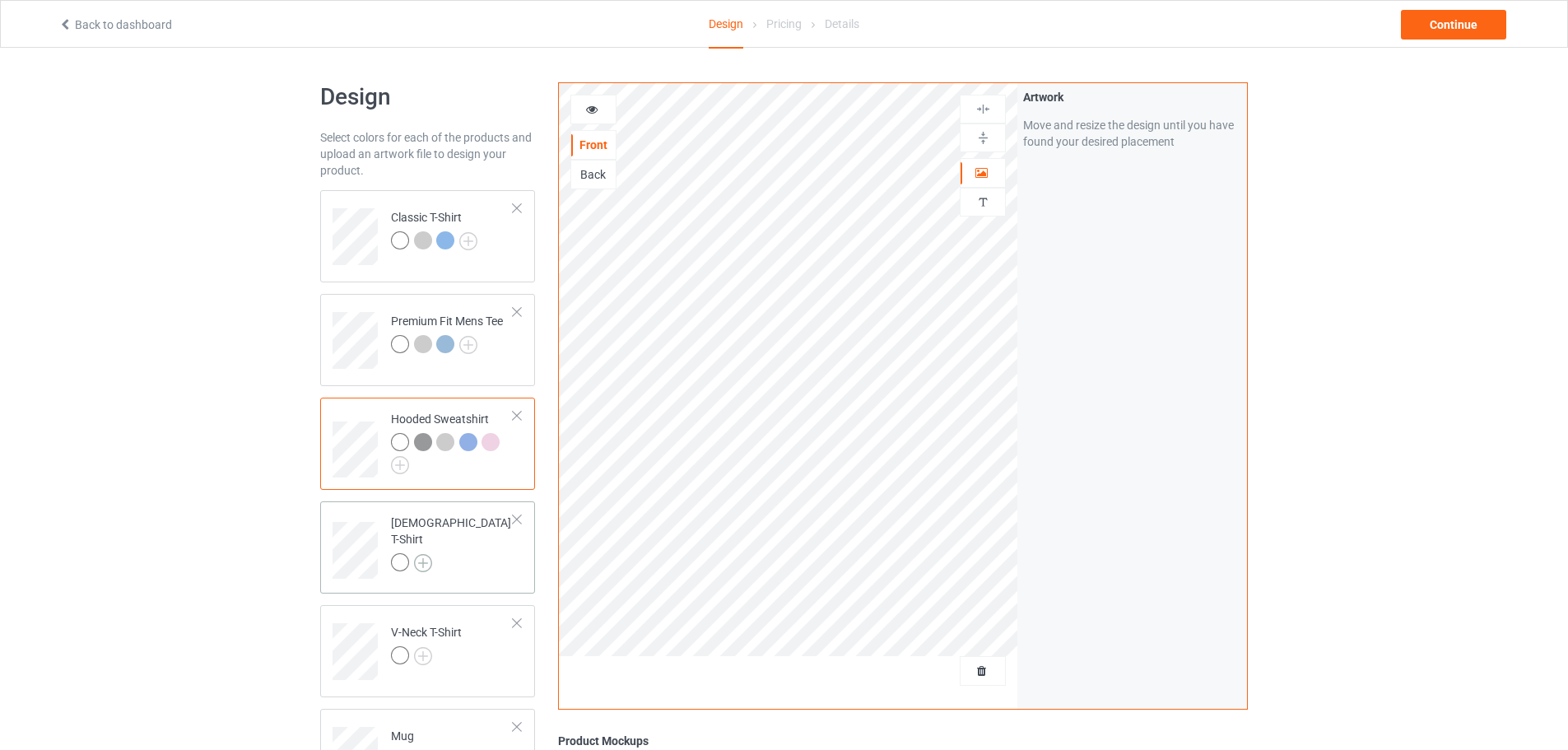
click at [418, 554] on img at bounding box center [422, 562] width 18 height 18
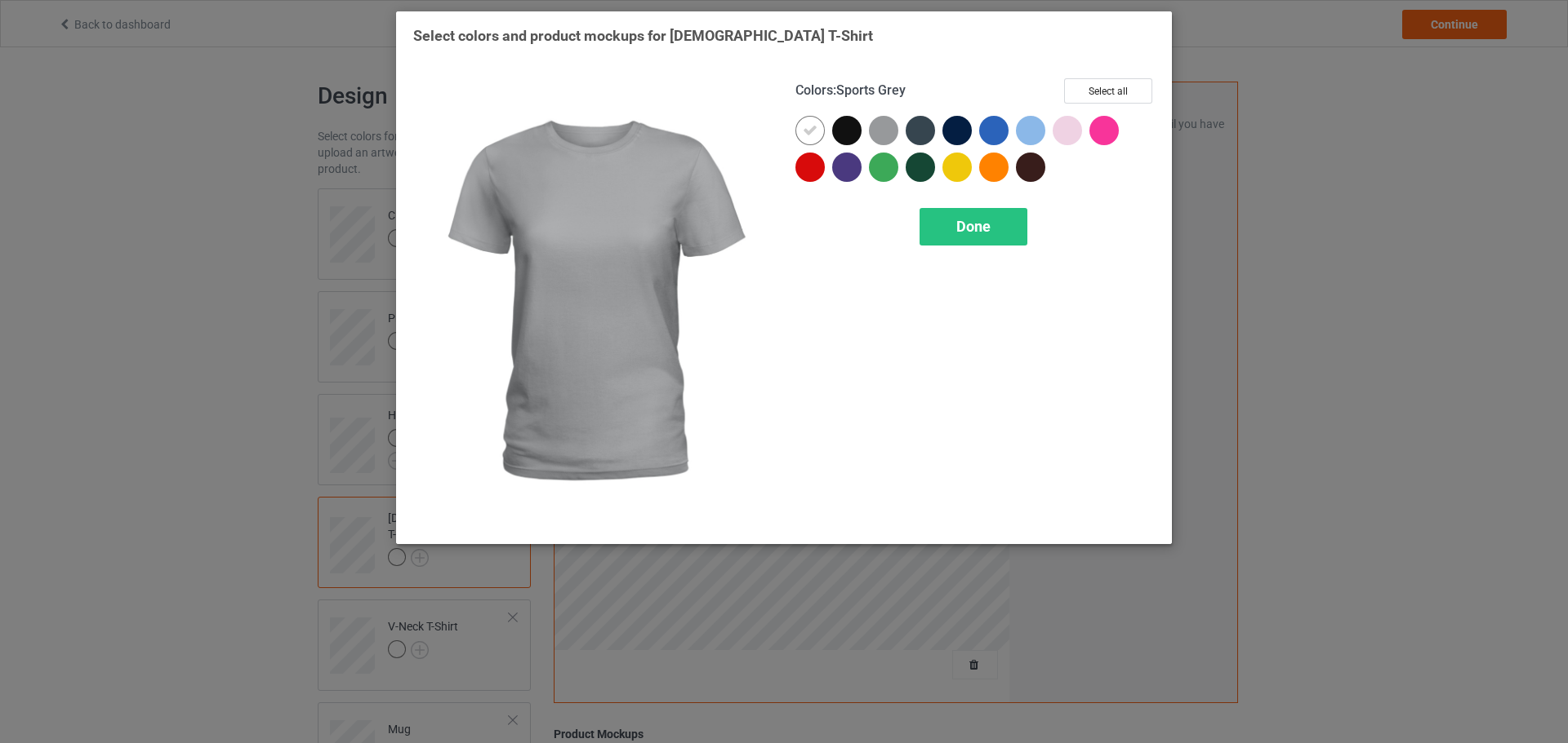
click at [879, 135] on div at bounding box center [883, 130] width 30 height 30
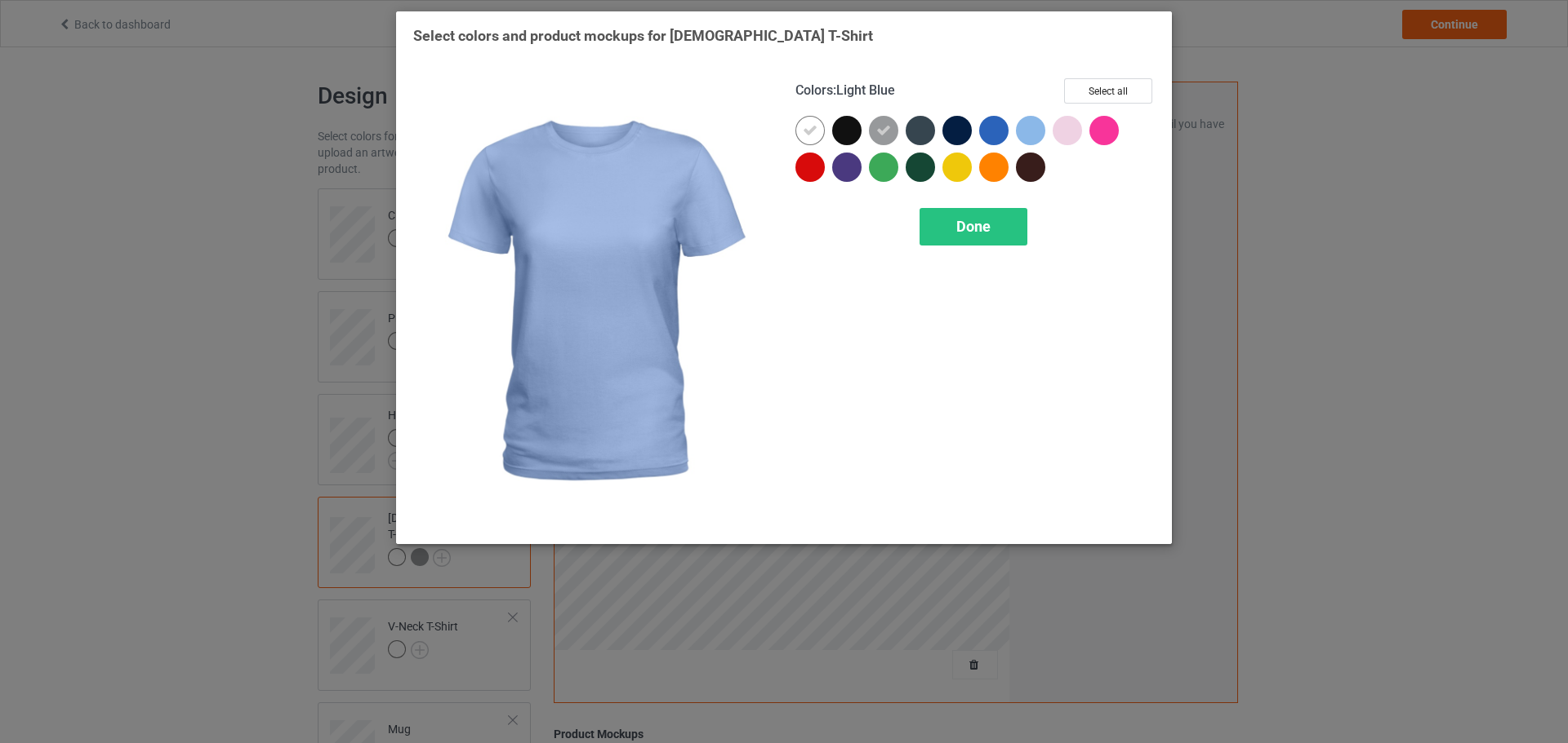
click at [1038, 127] on div at bounding box center [1030, 130] width 30 height 30
click at [1078, 127] on div at bounding box center [1067, 130] width 30 height 30
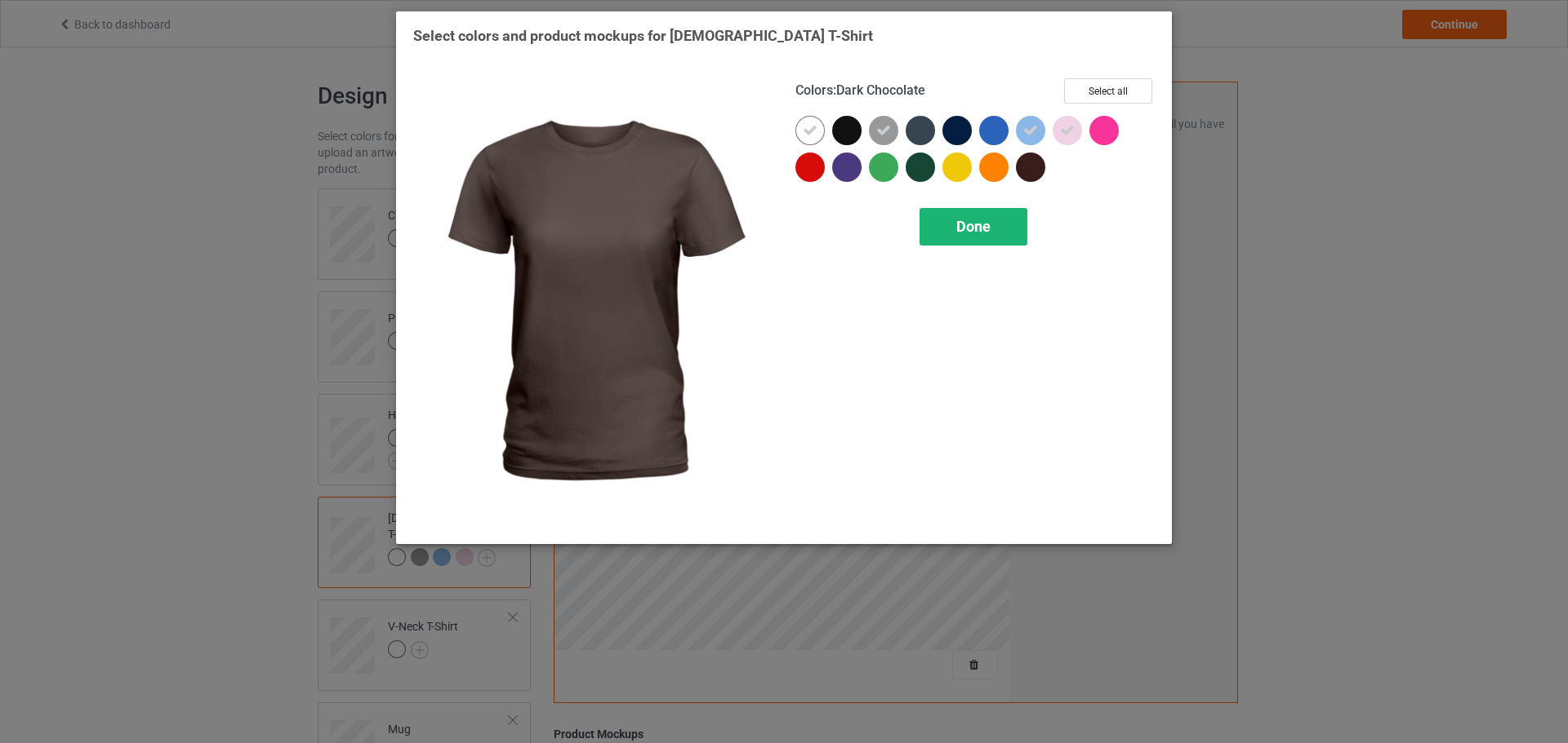
click at [1002, 210] on div "Done" at bounding box center [973, 226] width 108 height 37
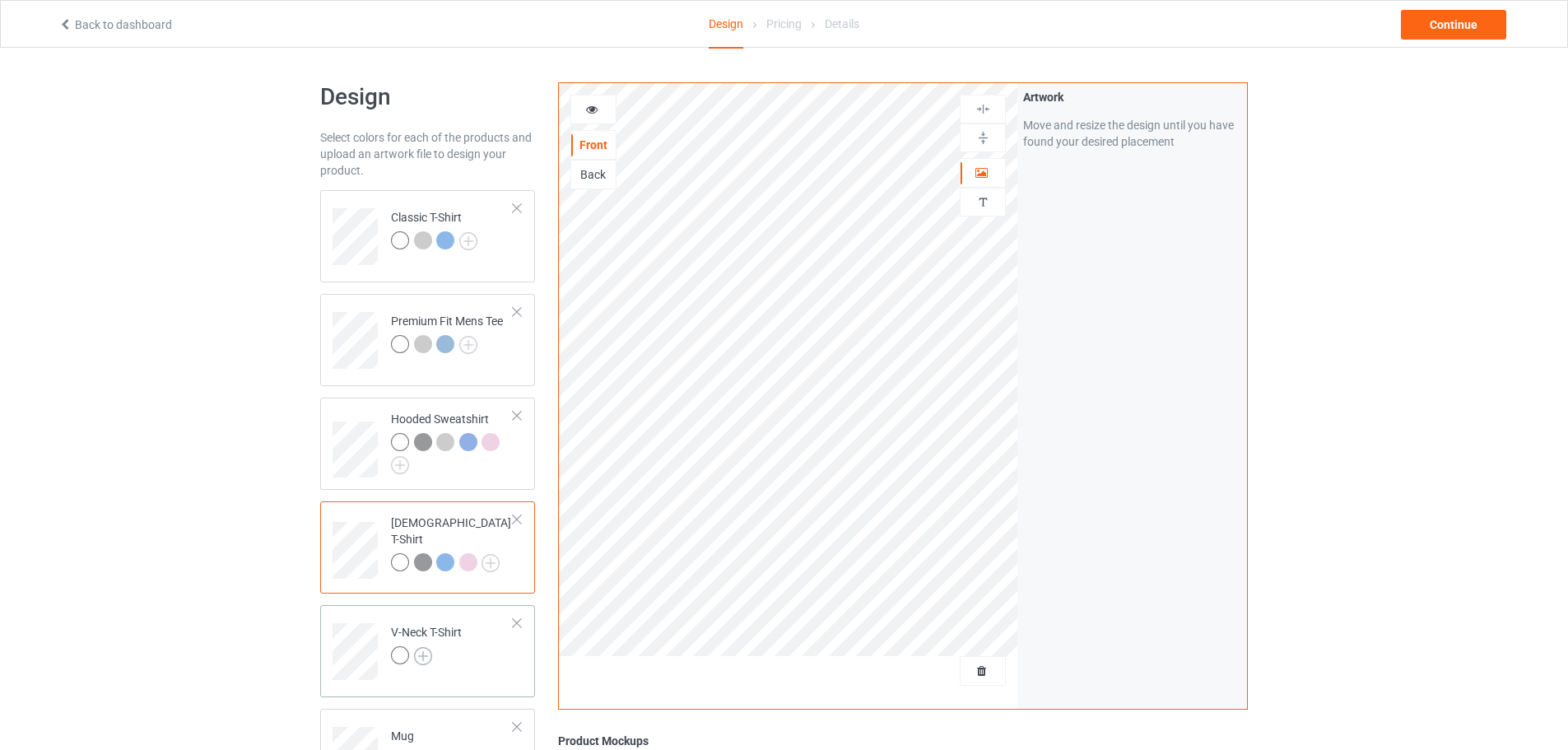
click at [422, 661] on img at bounding box center [422, 656] width 18 height 18
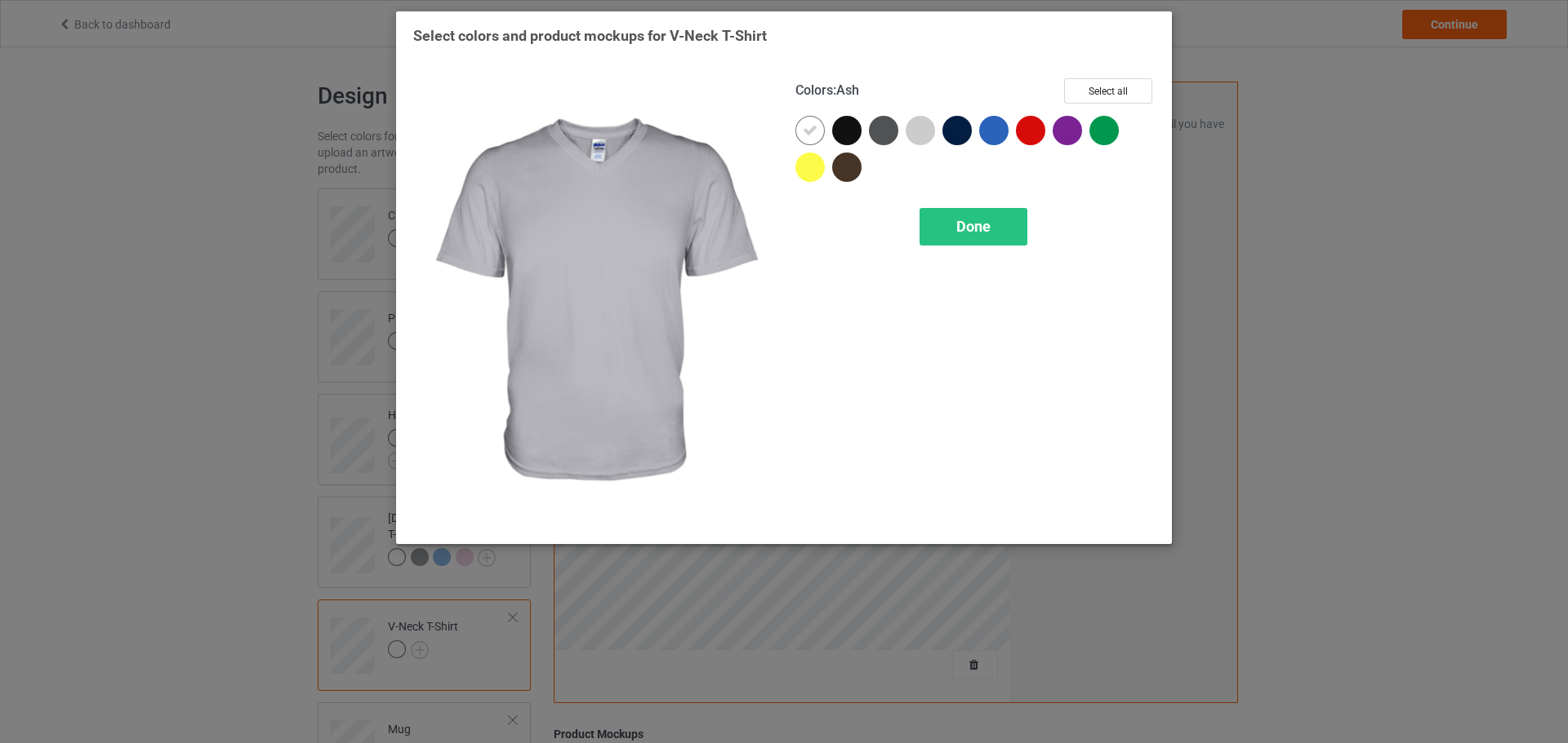
click at [926, 122] on div at bounding box center [920, 130] width 30 height 30
click at [927, 236] on div "Done" at bounding box center [973, 226] width 108 height 37
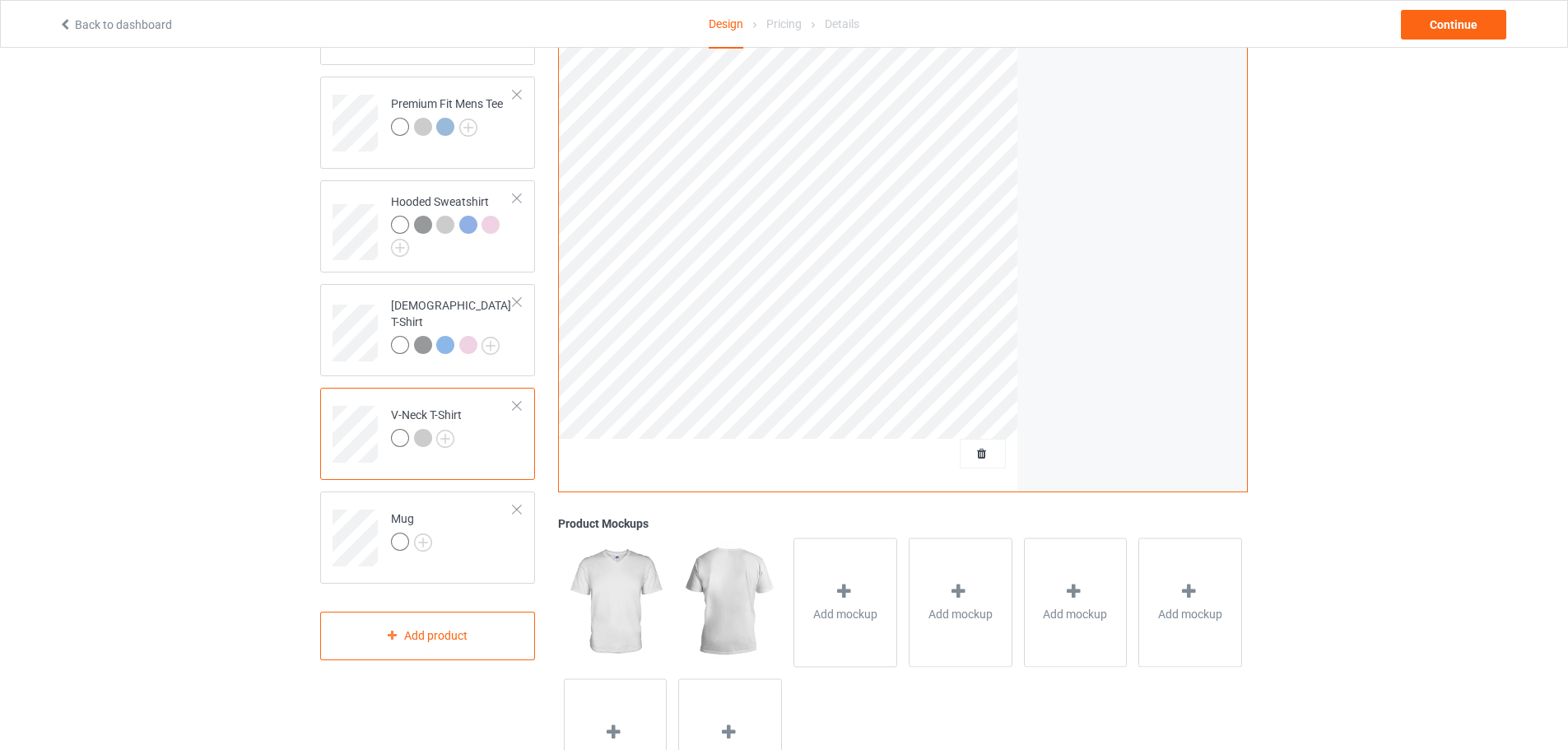
scroll to position [317, 0]
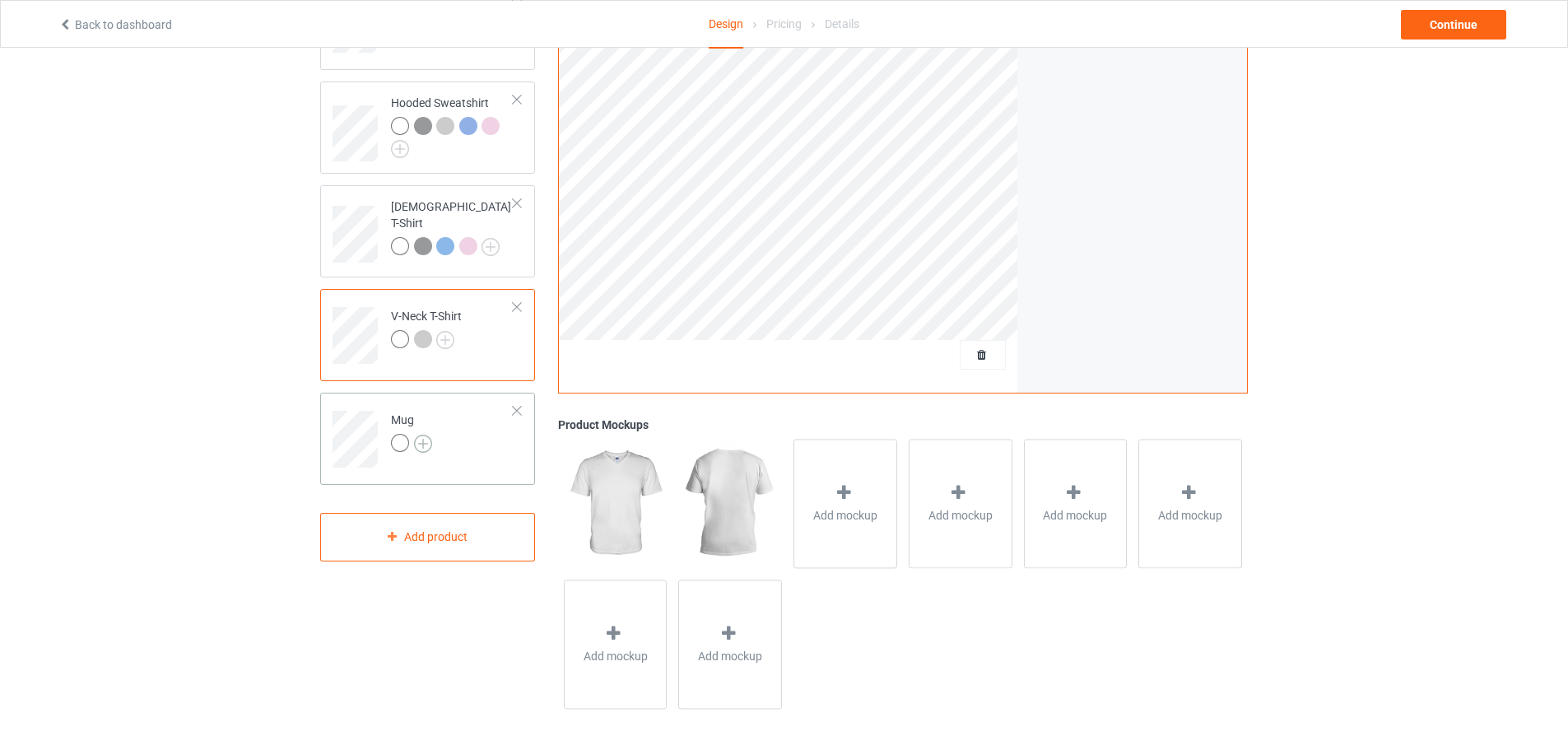
click at [423, 446] on img at bounding box center [422, 443] width 18 height 18
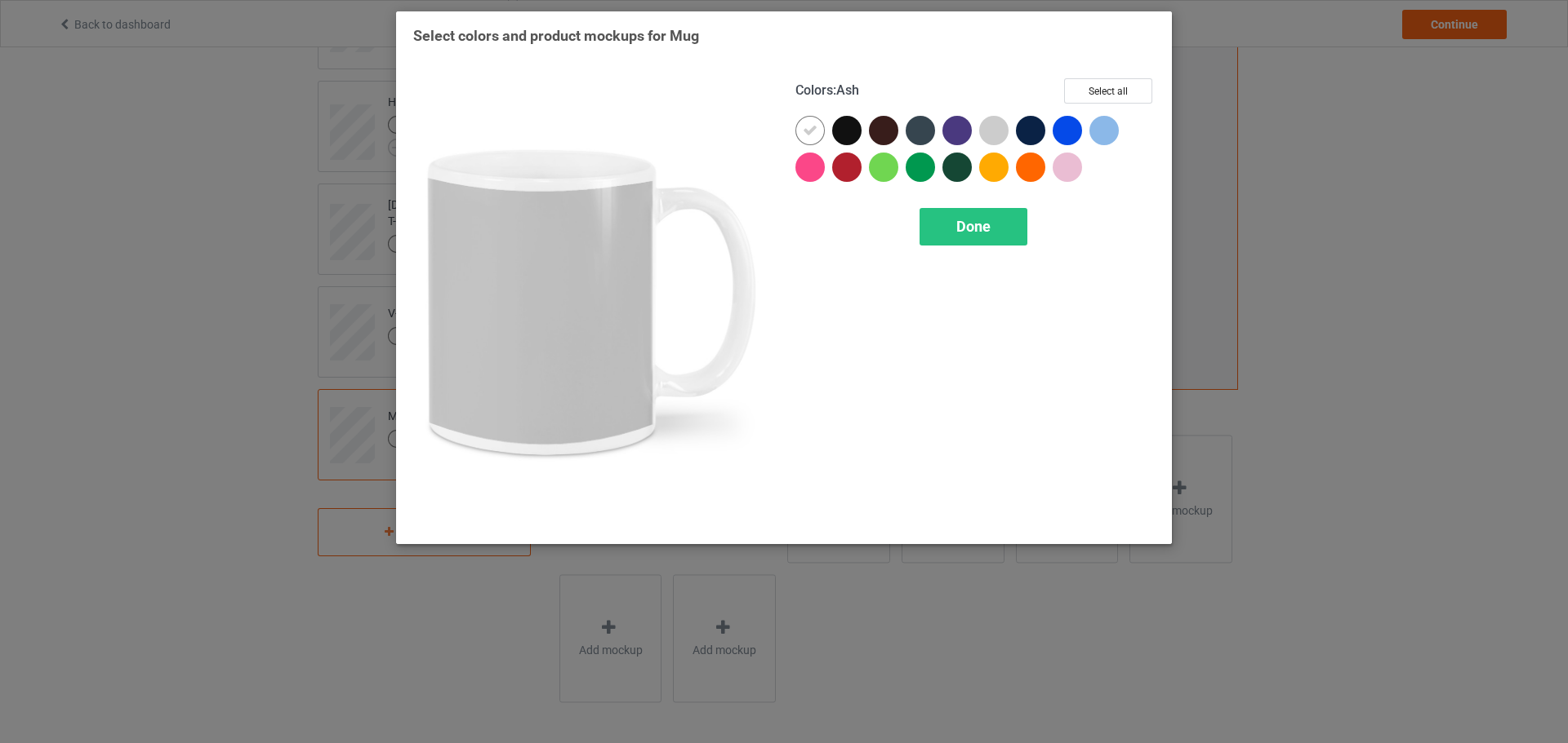
click at [1001, 133] on div at bounding box center [994, 130] width 30 height 30
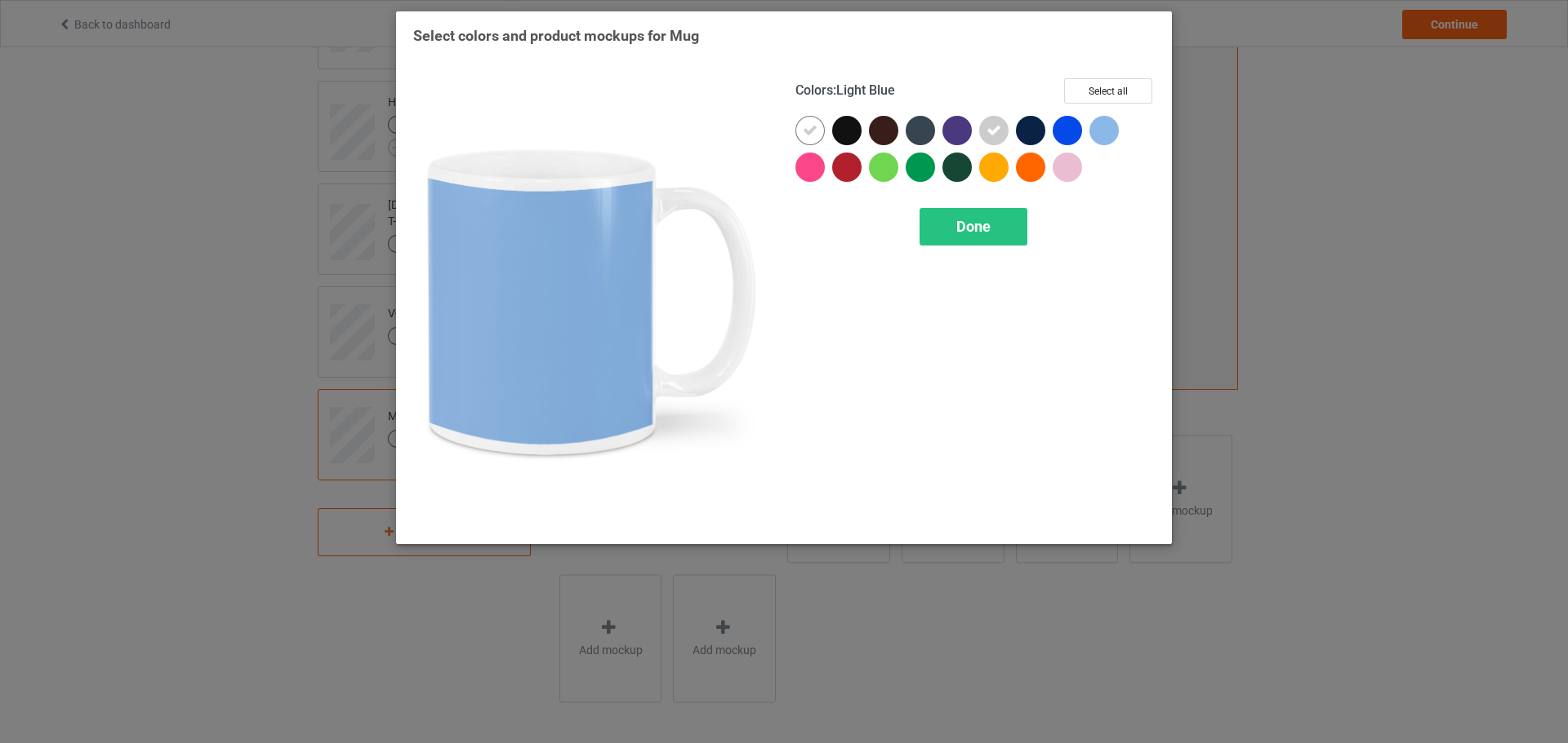
click at [1099, 123] on div at bounding box center [1103, 130] width 30 height 30
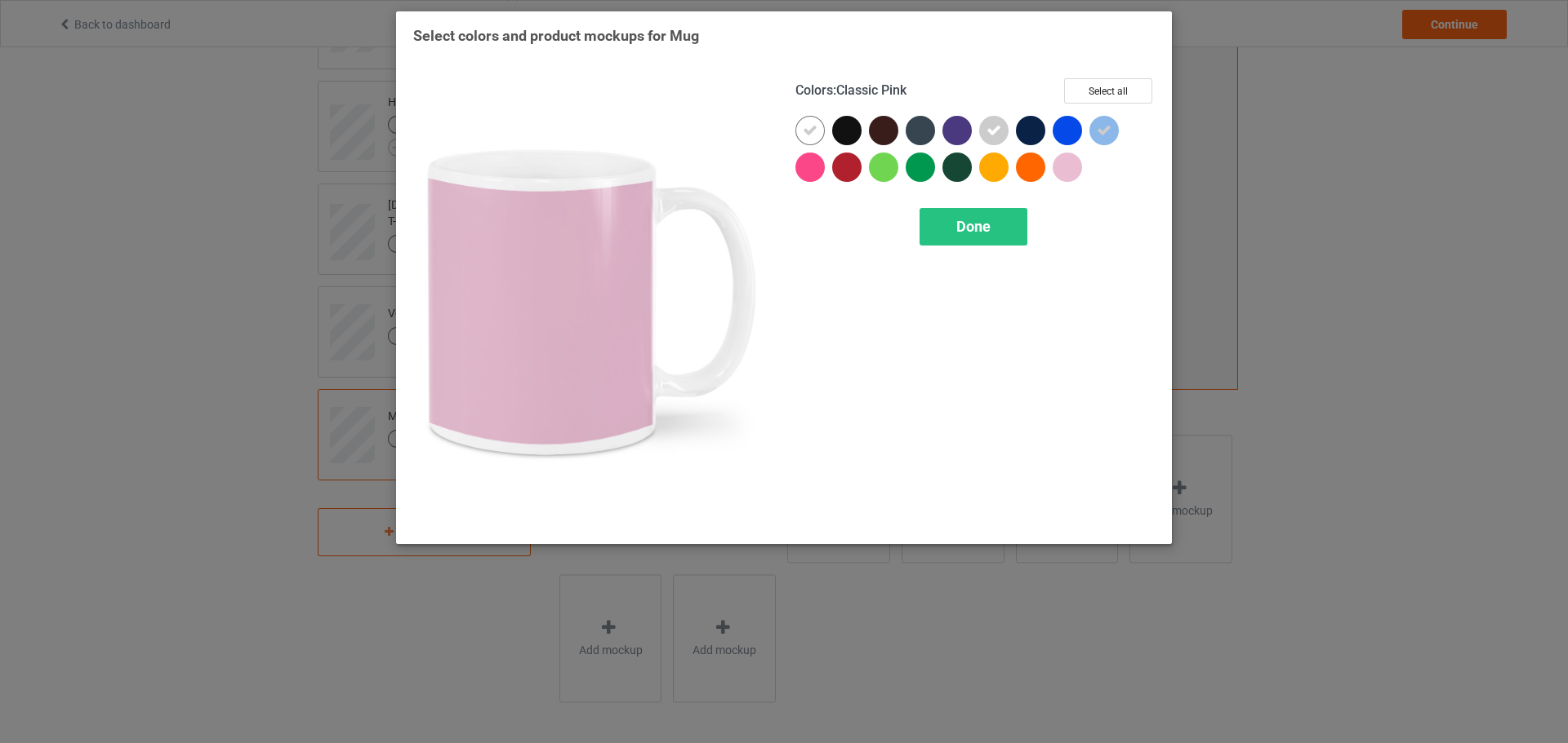
click at [1060, 186] on div at bounding box center [1070, 171] width 36 height 36
click at [1065, 174] on icon at bounding box center [1067, 166] width 14 height 14
click at [1066, 163] on div at bounding box center [1067, 167] width 30 height 30
click at [1011, 221] on div "Done" at bounding box center [973, 226] width 108 height 37
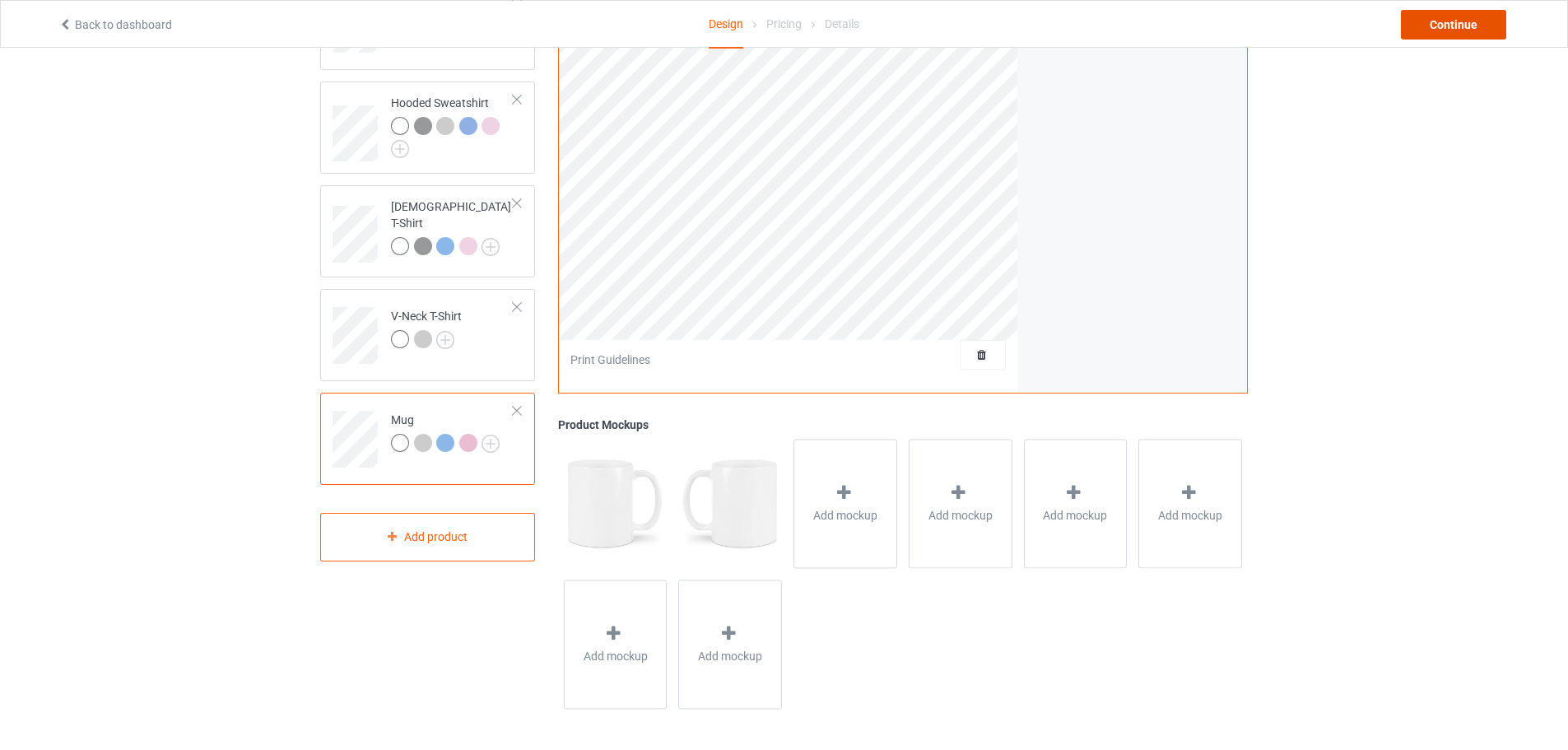
click at [1445, 31] on div "Continue" at bounding box center [1454, 25] width 106 height 30
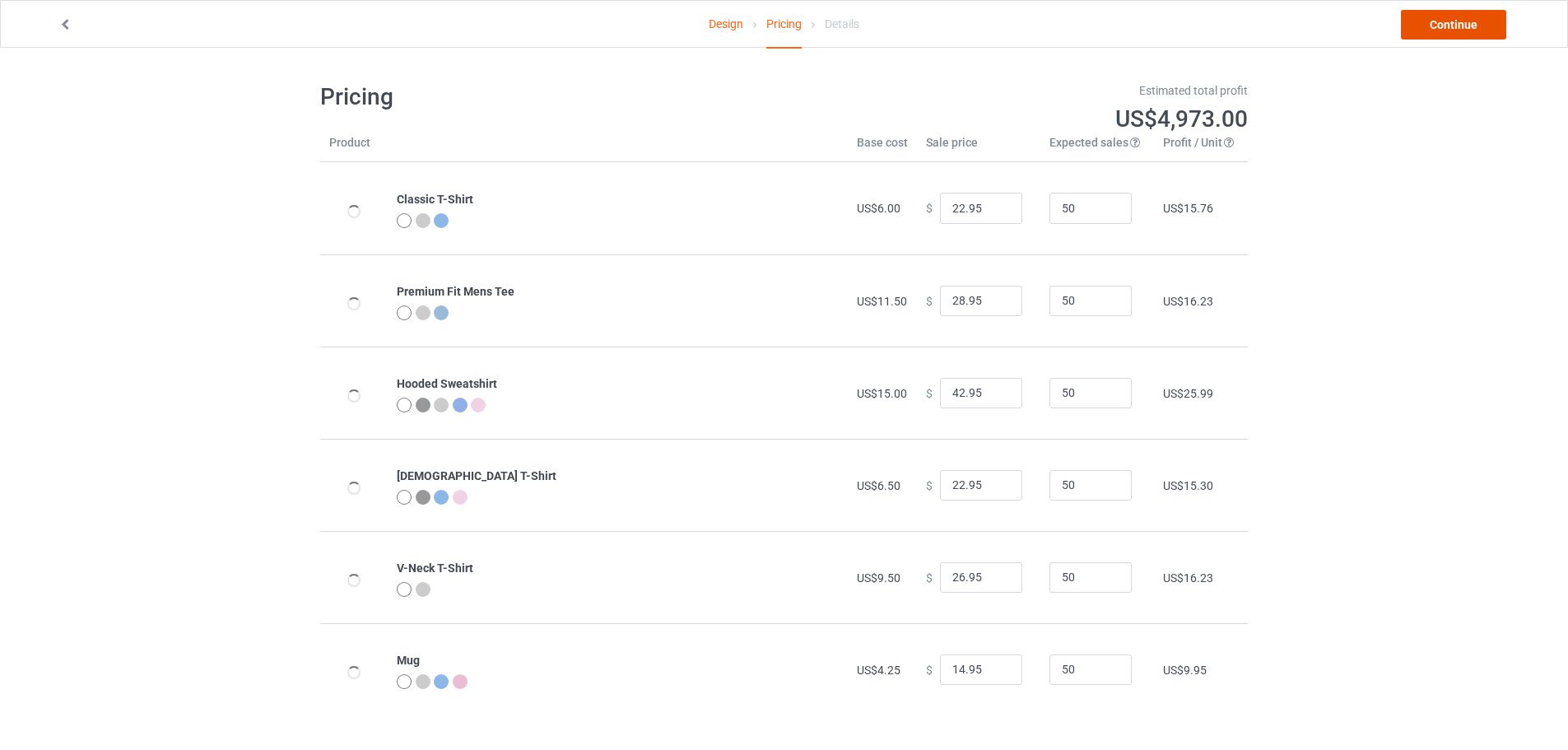
click at [1474, 28] on link "Continue" at bounding box center [1454, 25] width 106 height 30
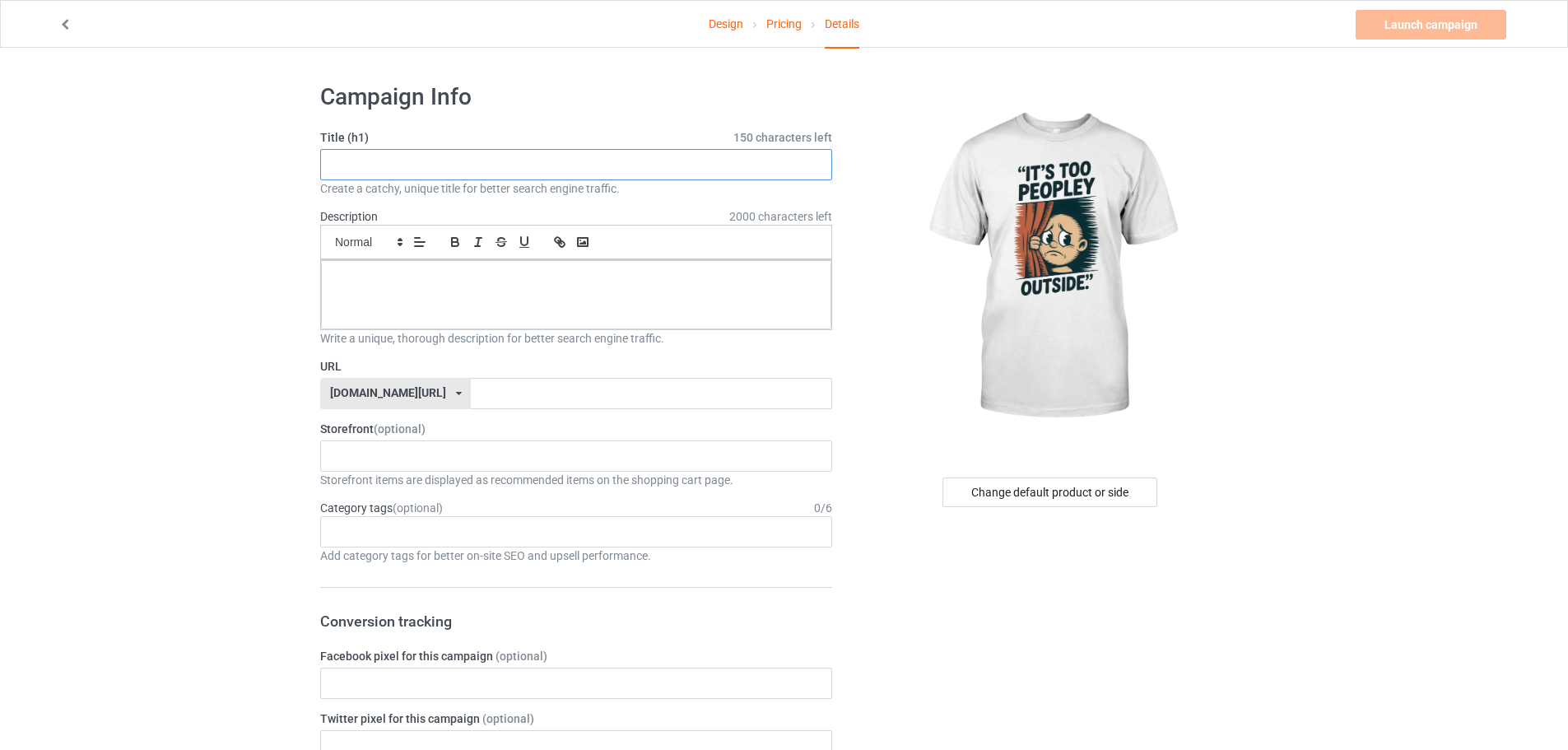
click at [606, 165] on input "text" at bounding box center [576, 164] width 512 height 32
paste input "It’s Too Peopley Outside T-Shirt"
type input "It’s Too Peopley Outside T-Shirt"
click at [471, 400] on input "text" at bounding box center [651, 394] width 360 height 32
paste input "It’s Too Peopley Outside T-Shirt"
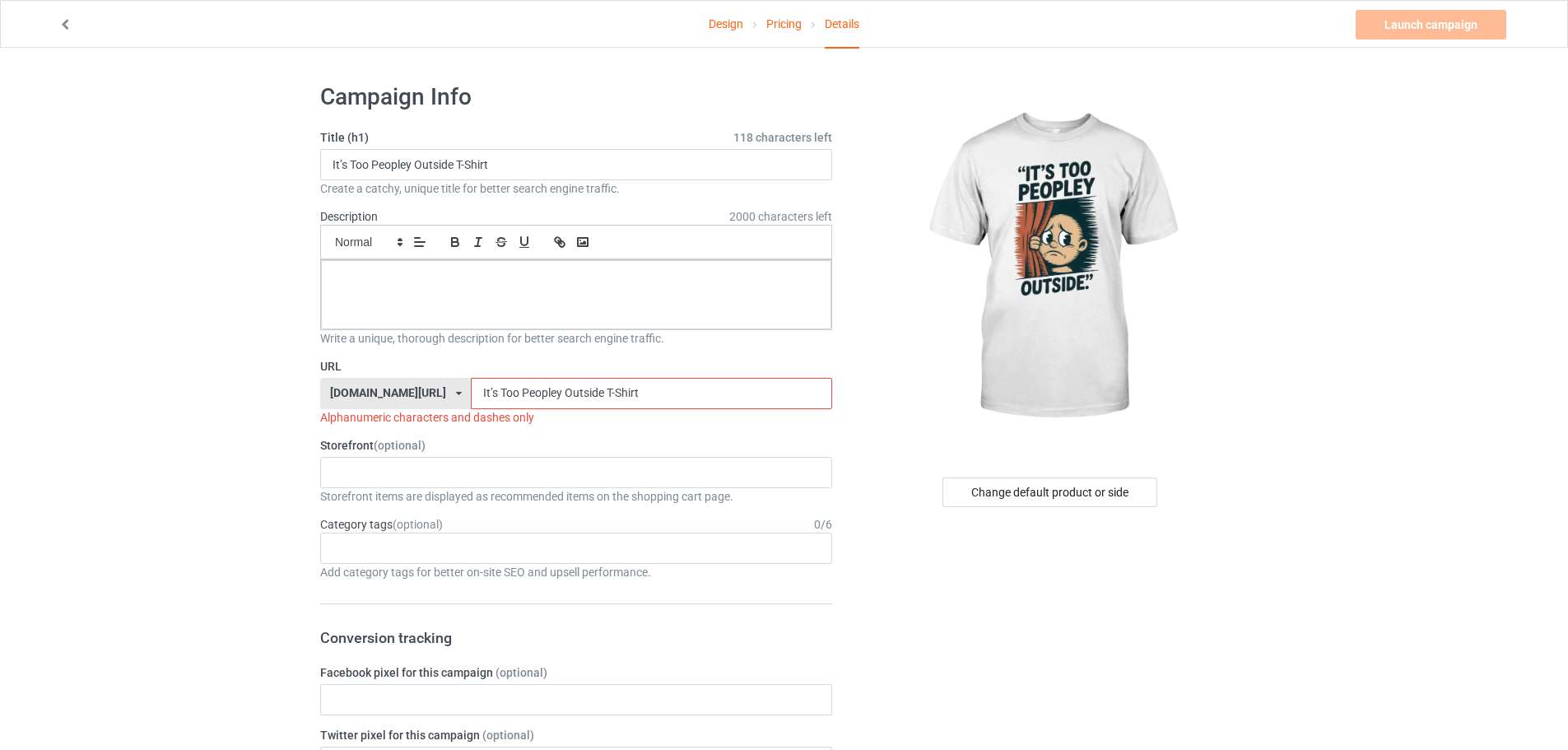
type input "It’s Too Peopley Outside T-Shirt"
click at [422, 495] on div "Storefront items are displayed as recommended items on the shopping cart page." at bounding box center [576, 496] width 512 height 16
click at [416, 470] on div "KIOTA Gaming Finish Line Fitness Mi-Tees 6767c36548d7ee002e084532 651a982803c4d…" at bounding box center [576, 472] width 512 height 32
click at [394, 568] on div "Mi-Tees" at bounding box center [576, 564] width 510 height 31
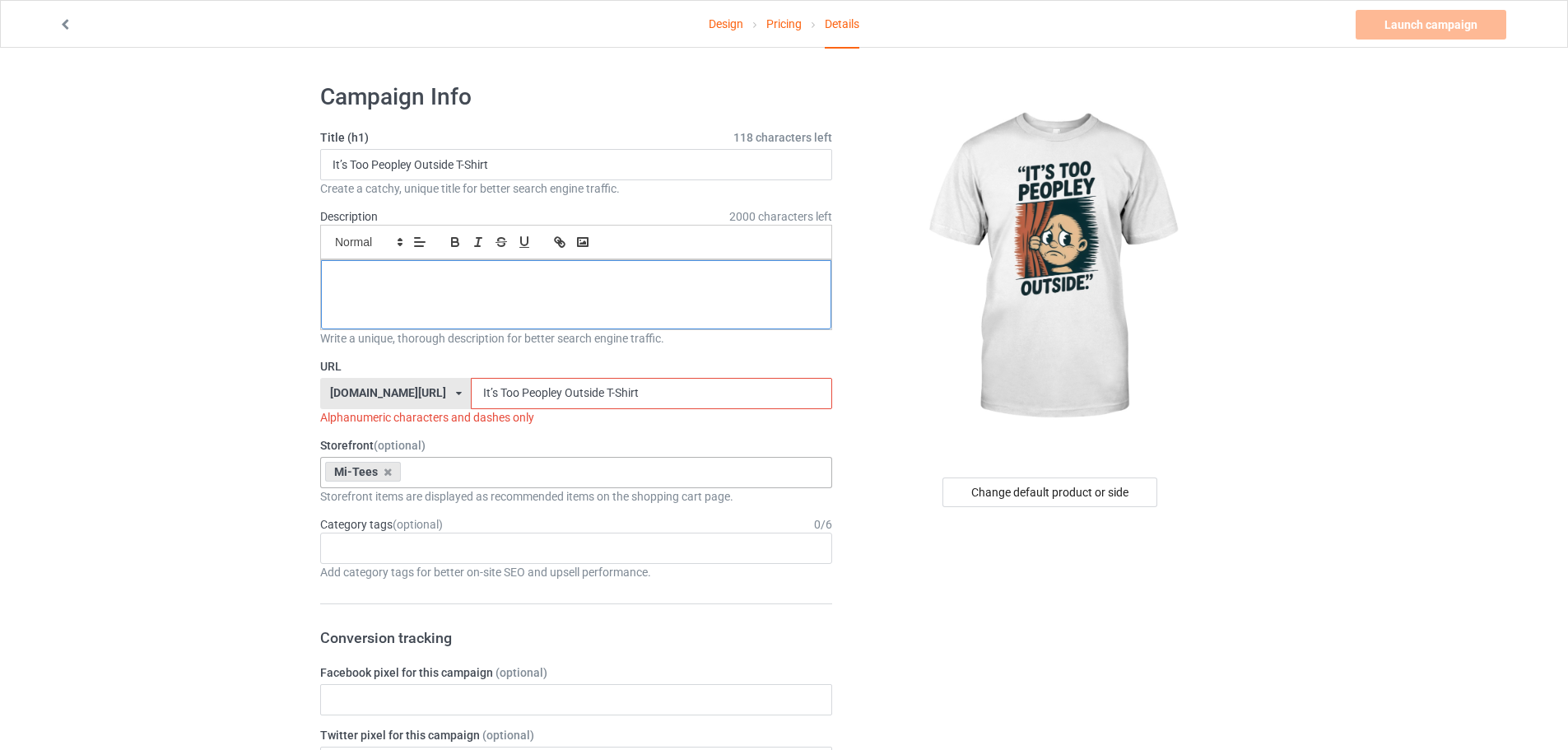
click at [487, 285] on p at bounding box center [576, 279] width 484 height 15
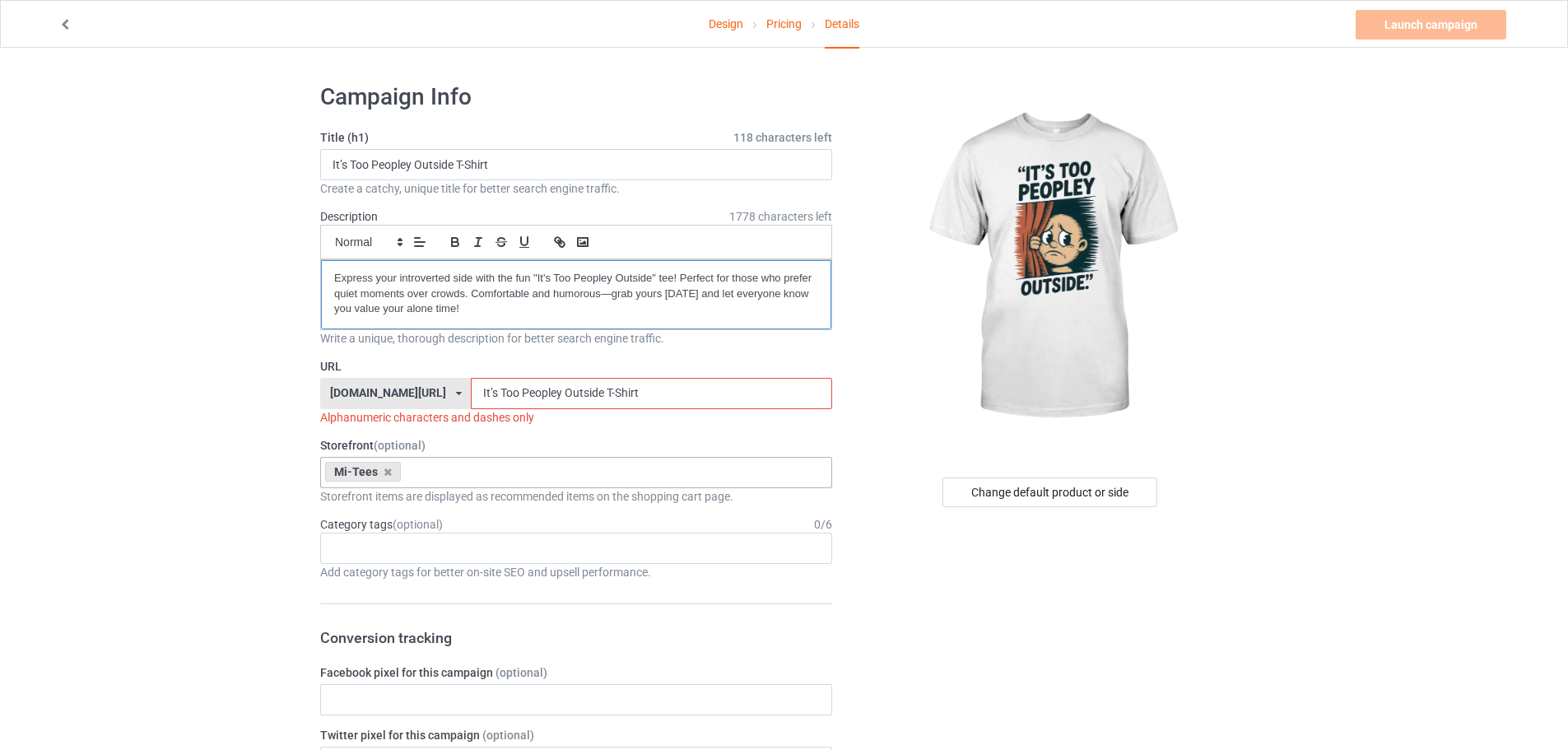
click at [332, 275] on div "Express your introverted side with the fun "It's Too Peopley Outside" tee! Perf…" at bounding box center [576, 294] width 510 height 69
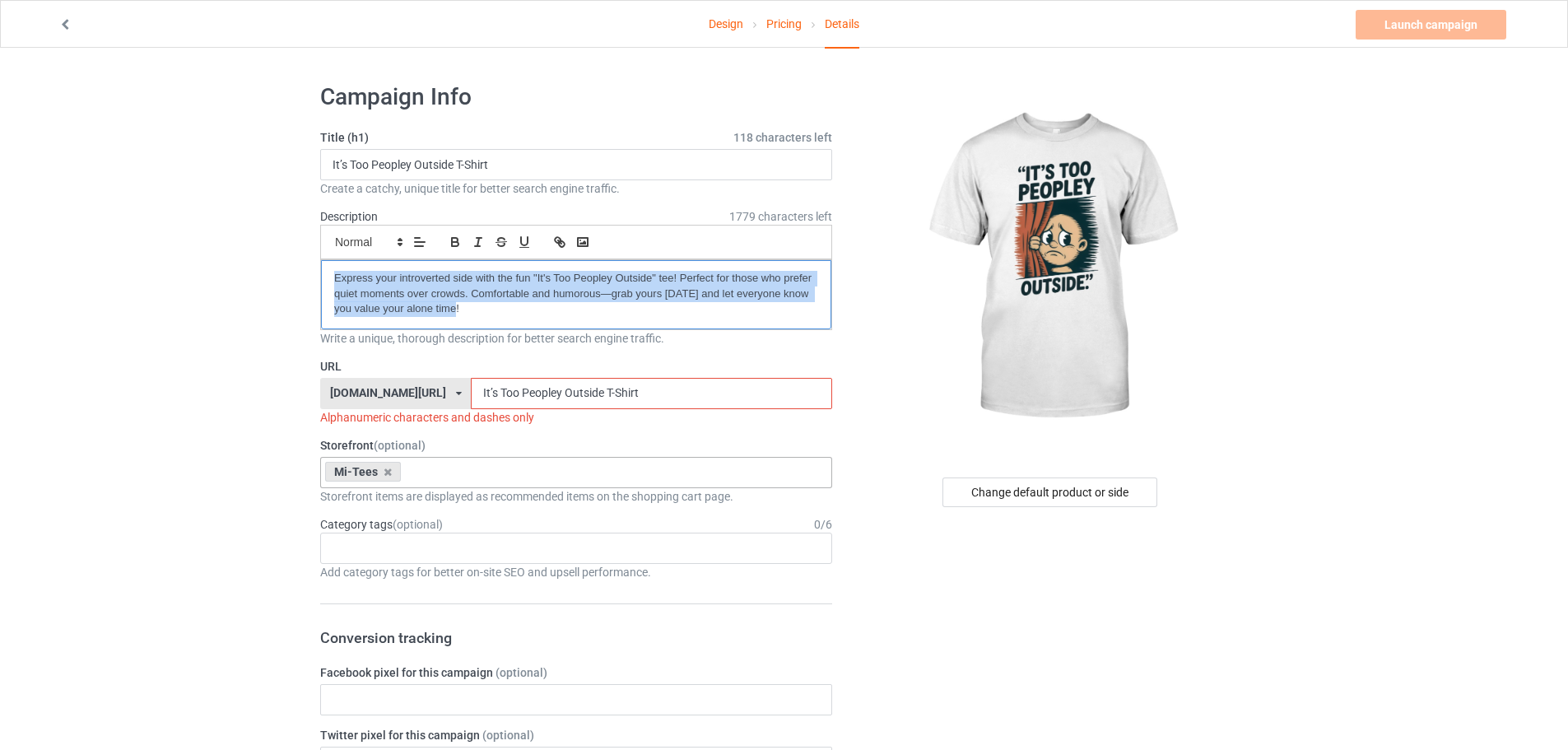
drag, startPoint x: 463, startPoint y: 318, endPoint x: 216, endPoint y: 234, distance: 260.9
copy p "Express your introverted side with the fun "It's Too Peopley Outside" tee! Perf…"
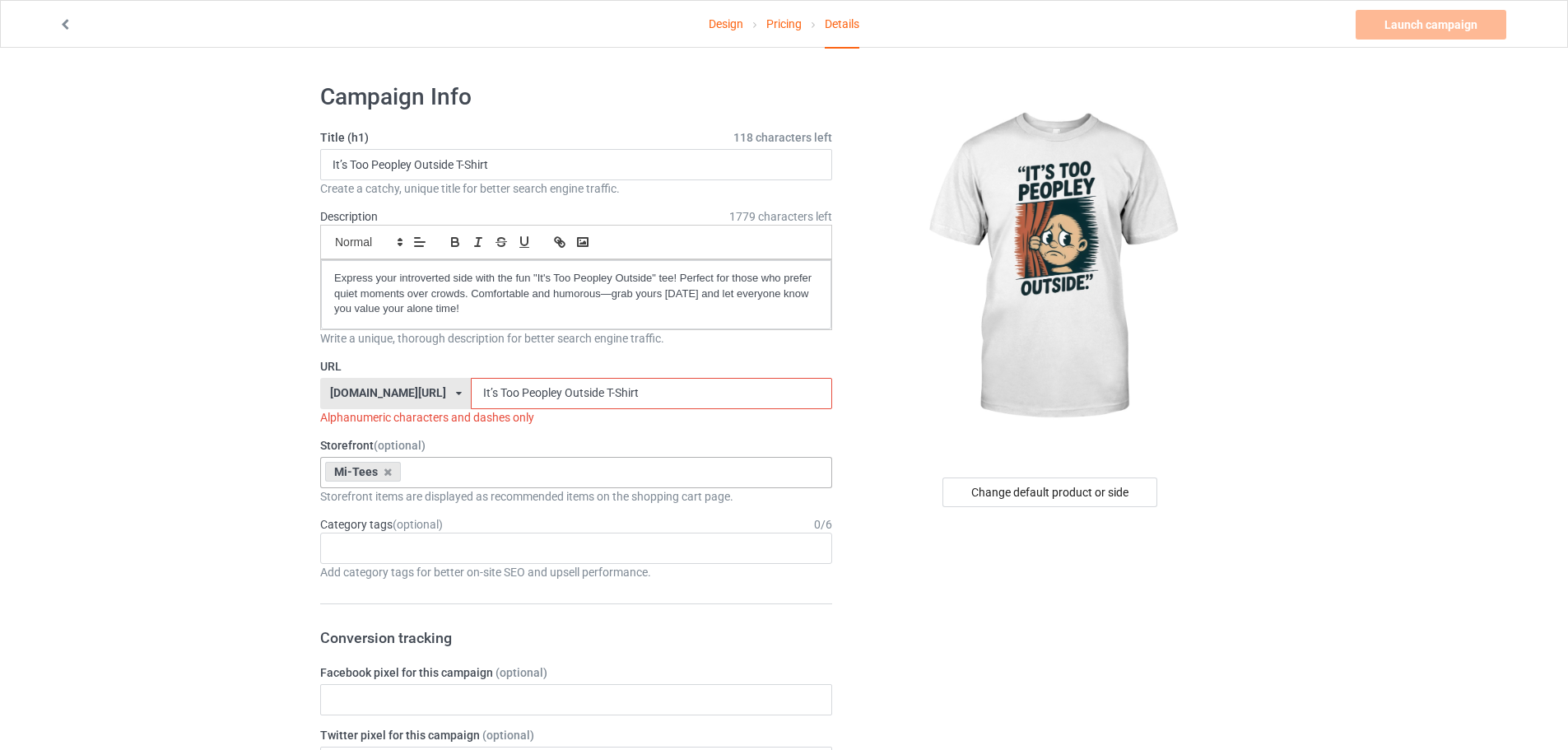
click at [471, 389] on input "It’s Too Peopley Outside T-Shirt" at bounding box center [651, 394] width 360 height 32
drag, startPoint x: 453, startPoint y: 390, endPoint x: 449, endPoint y: 400, distance: 10.8
click at [471, 400] on input "Its Too Peopley Outside T-Shirt" at bounding box center [651, 394] width 360 height 32
click at [471, 391] on input "Its-Too Peopley Outside T-Shirt" at bounding box center [651, 394] width 360 height 32
drag, startPoint x: 451, startPoint y: 393, endPoint x: 374, endPoint y: 394, distance: 77.0
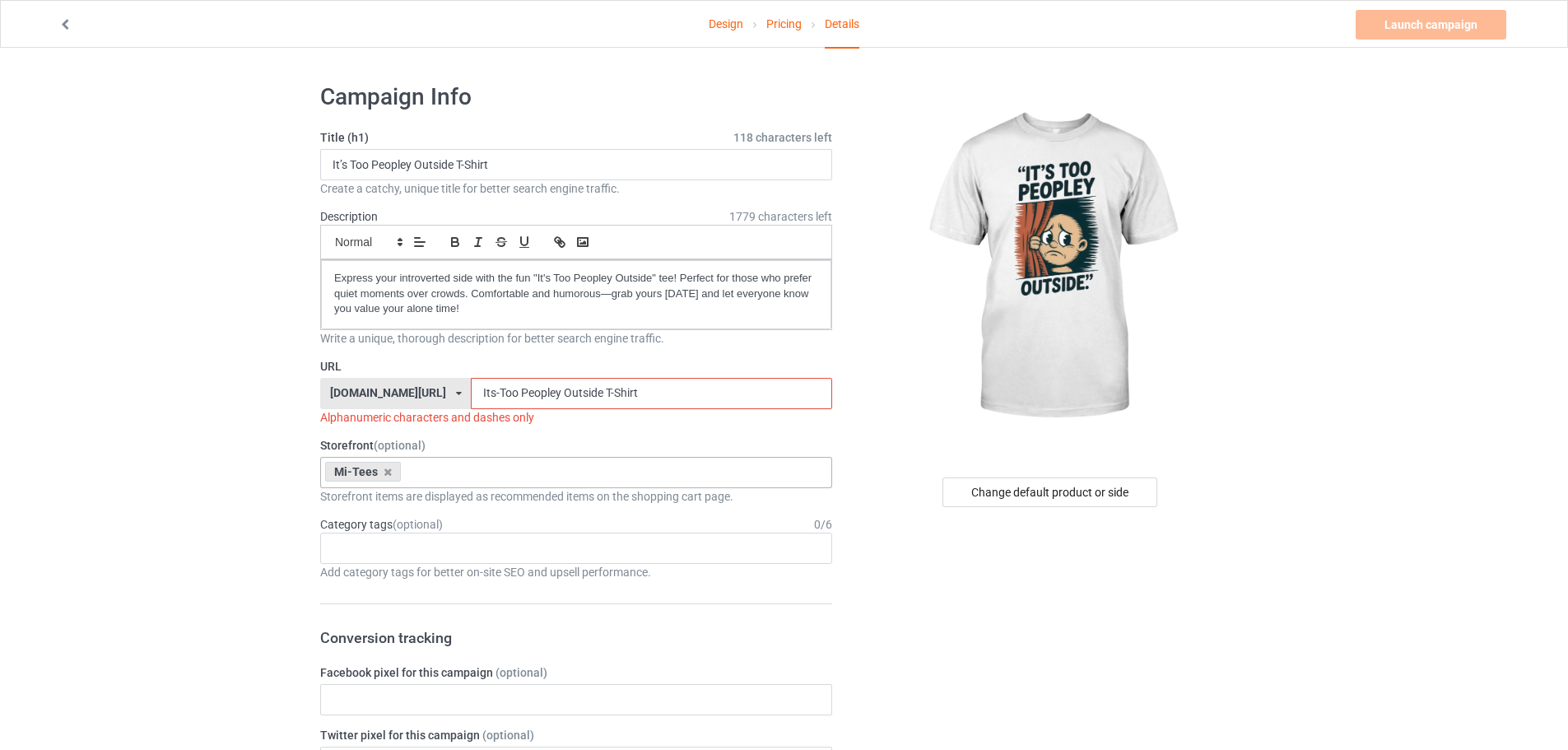
click at [374, 394] on div "[DOMAIN_NAME][URL] [DOMAIN_NAME][URL] 587d0d41cee36fd012c64a69 Its-Too Peopley …" at bounding box center [576, 394] width 512 height 32
drag, startPoint x: 453, startPoint y: 386, endPoint x: 459, endPoint y: 393, distance: 9.2
click at [471, 393] on input "Too Peopley Outside T-Shirt" at bounding box center [651, 394] width 360 height 32
drag, startPoint x: 501, startPoint y: 389, endPoint x: 497, endPoint y: 407, distance: 18.4
click at [497, 407] on input "Too-Peopley Outside T-Shirt" at bounding box center [651, 394] width 360 height 32
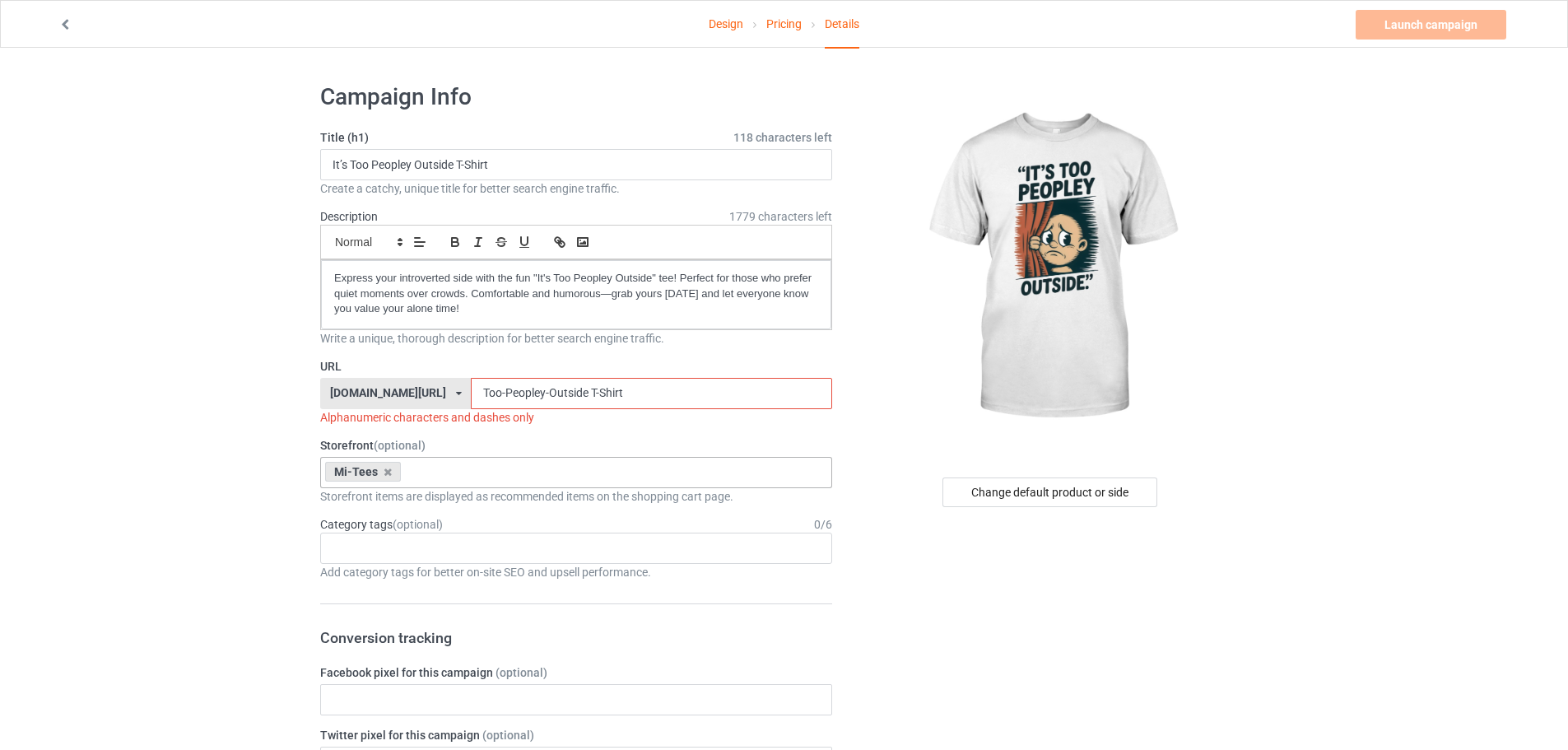
drag, startPoint x: 543, startPoint y: 389, endPoint x: 629, endPoint y: 395, distance: 86.2
click at [629, 395] on input "Too-Peopley-Outside T-Shirt" at bounding box center [651, 394] width 360 height 32
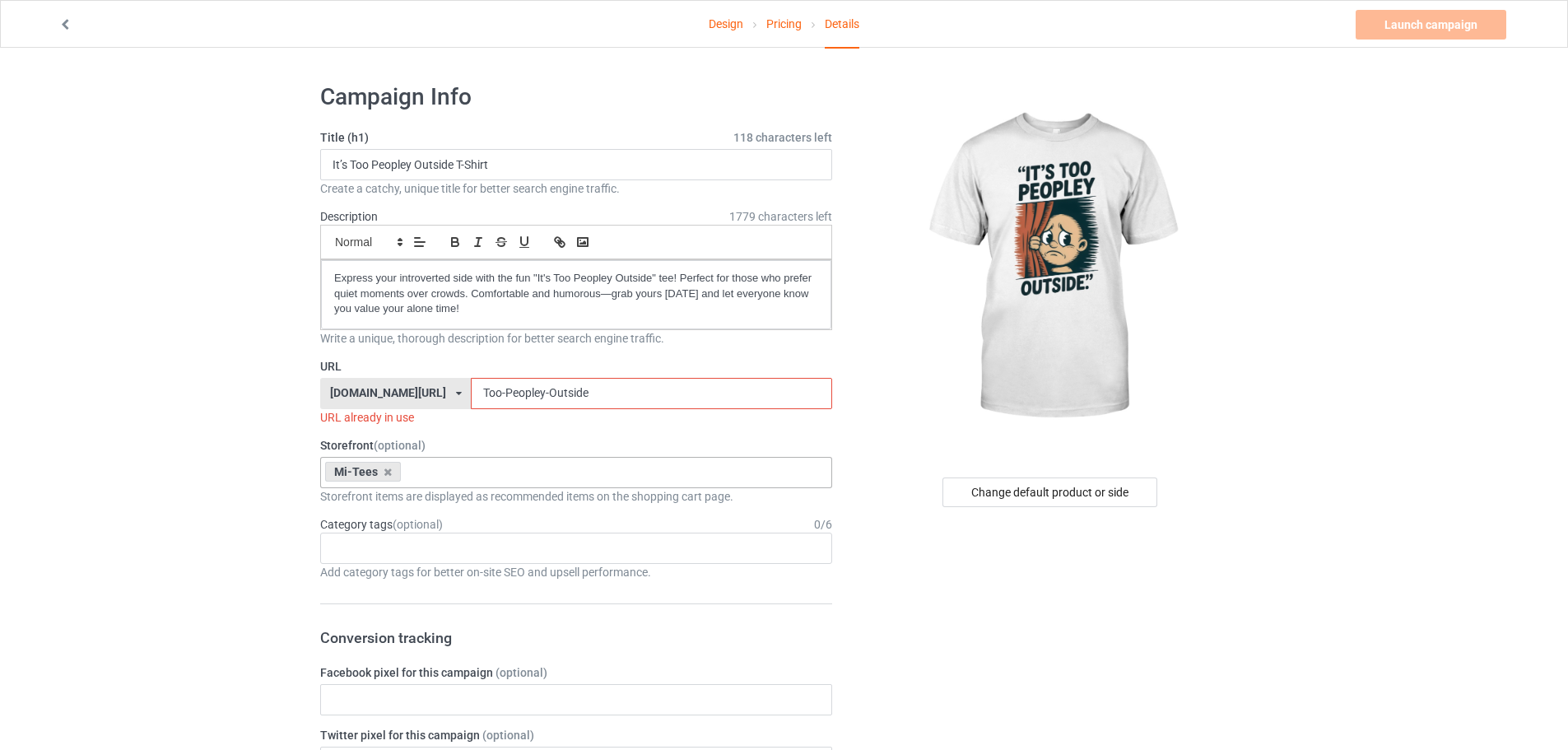
click at [567, 396] on input "Too-Peopley-Outside" at bounding box center [651, 394] width 360 height 32
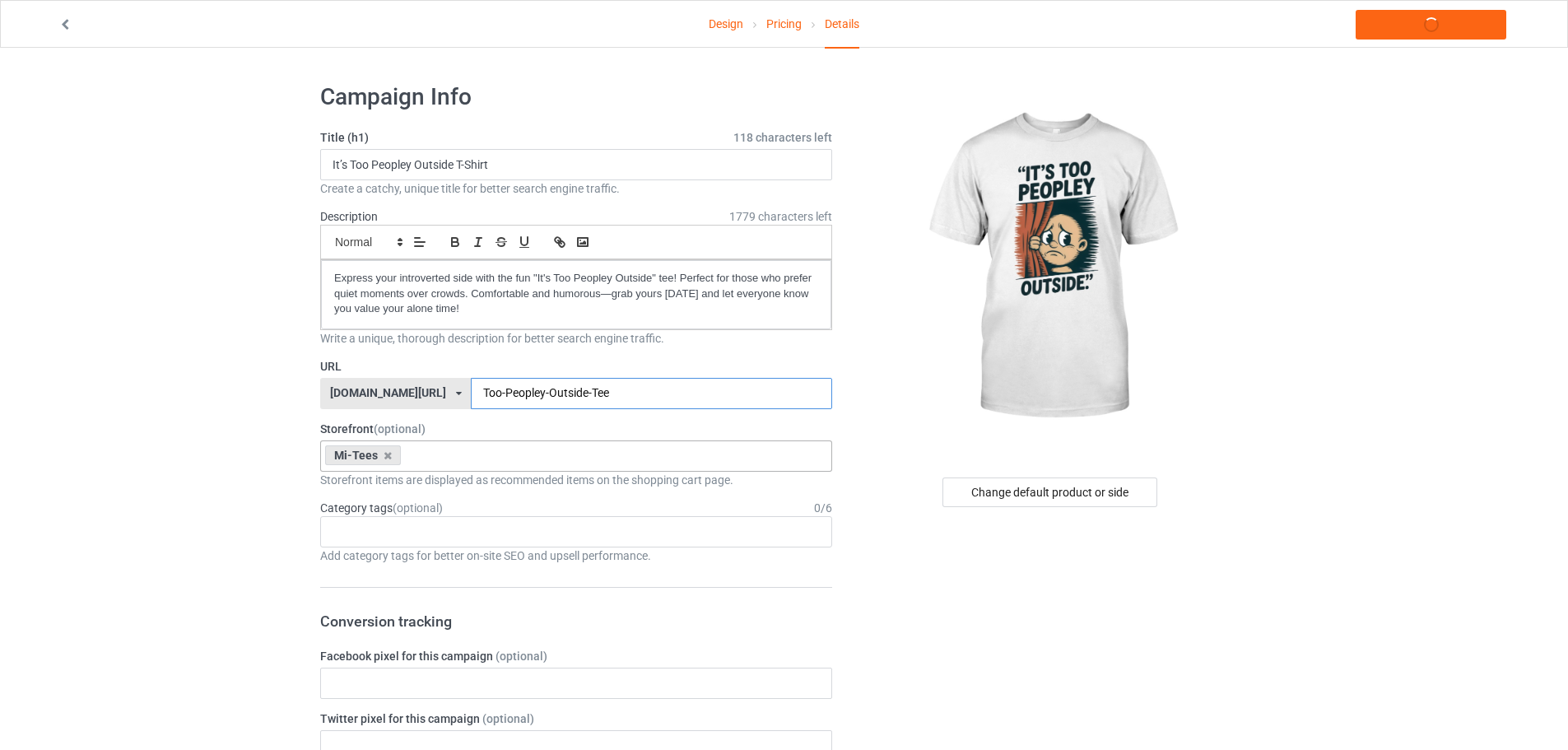
type input "Too-Peopley-Outside-Tee"
drag, startPoint x: 581, startPoint y: 395, endPoint x: 338, endPoint y: 395, distance: 243.0
click at [338, 395] on div "[DOMAIN_NAME][URL] [DOMAIN_NAME][URL] 587d0d41cee36fd012c64a69 Too-Peopley-Outs…" at bounding box center [576, 394] width 512 height 32
click at [398, 530] on div "Age > [DEMOGRAPHIC_DATA] > 1 Age > [DEMOGRAPHIC_DATA] Months > 1 Month Age > [D…" at bounding box center [576, 532] width 512 height 32
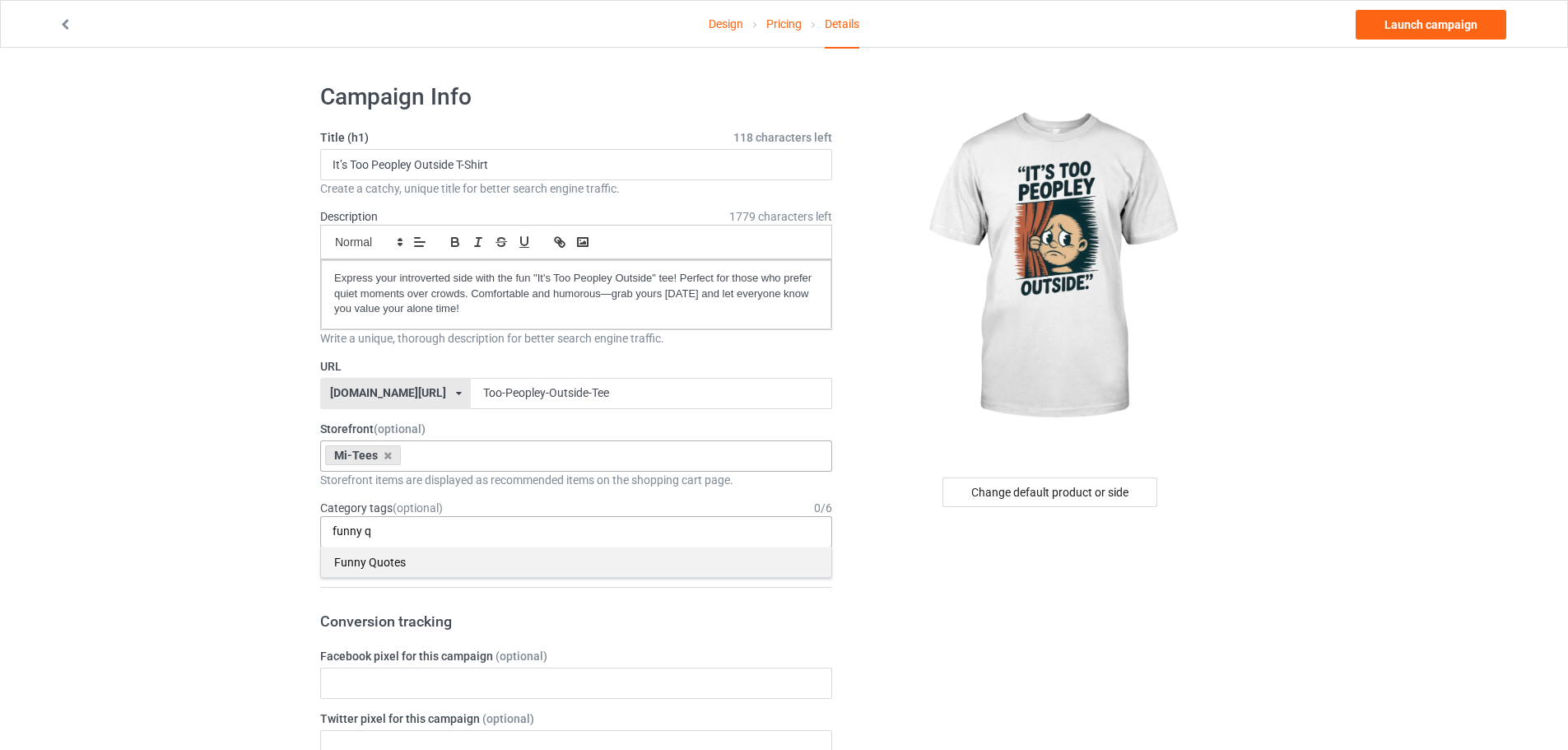
type input "funny q"
click at [388, 556] on div "Funny Quotes" at bounding box center [576, 562] width 510 height 31
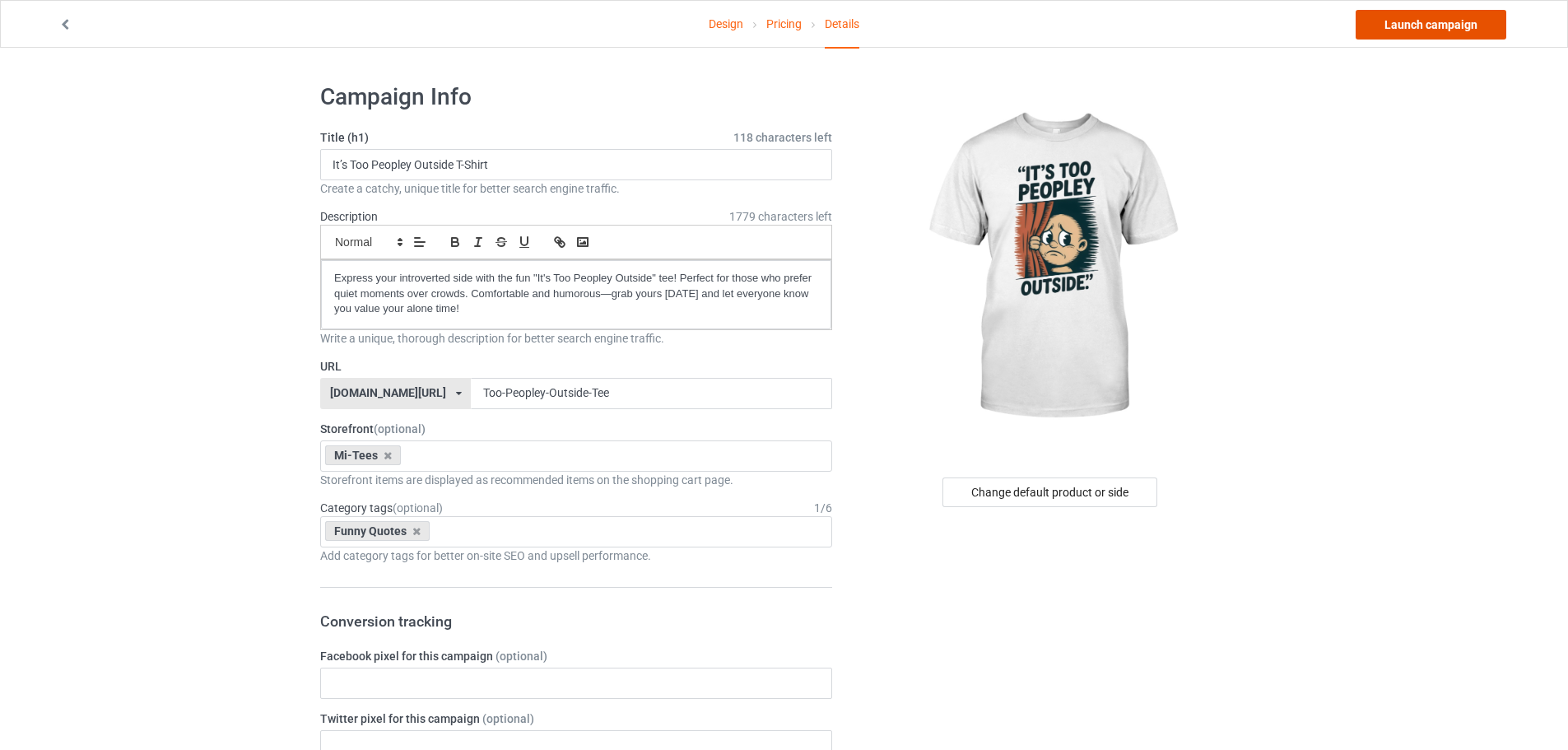
click at [1420, 15] on link "Launch campaign" at bounding box center [1431, 25] width 151 height 30
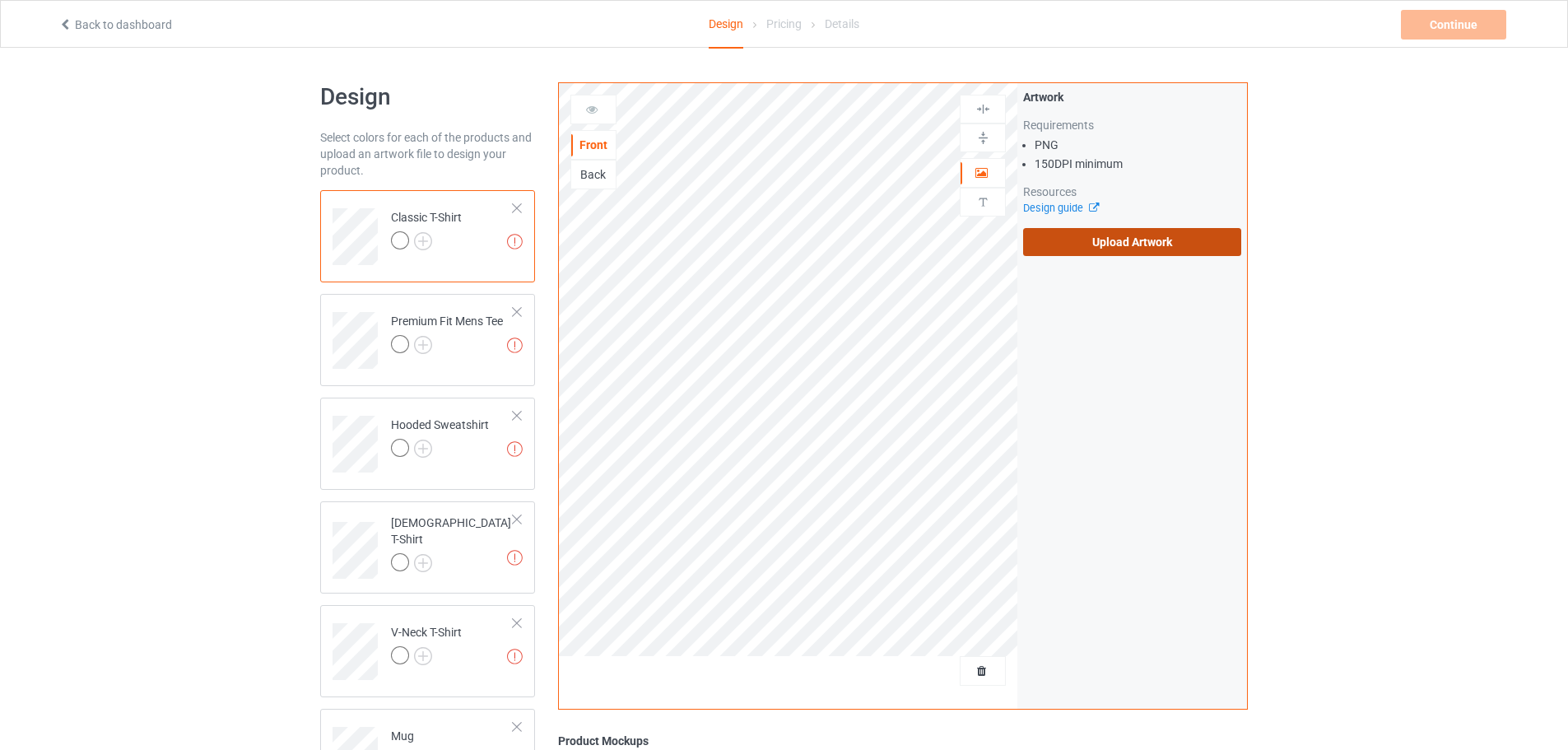
click at [1072, 247] on label "Upload Artwork" at bounding box center [1132, 242] width 218 height 28
click at [0, 0] on input "Upload Artwork" at bounding box center [0, 0] width 0 height 0
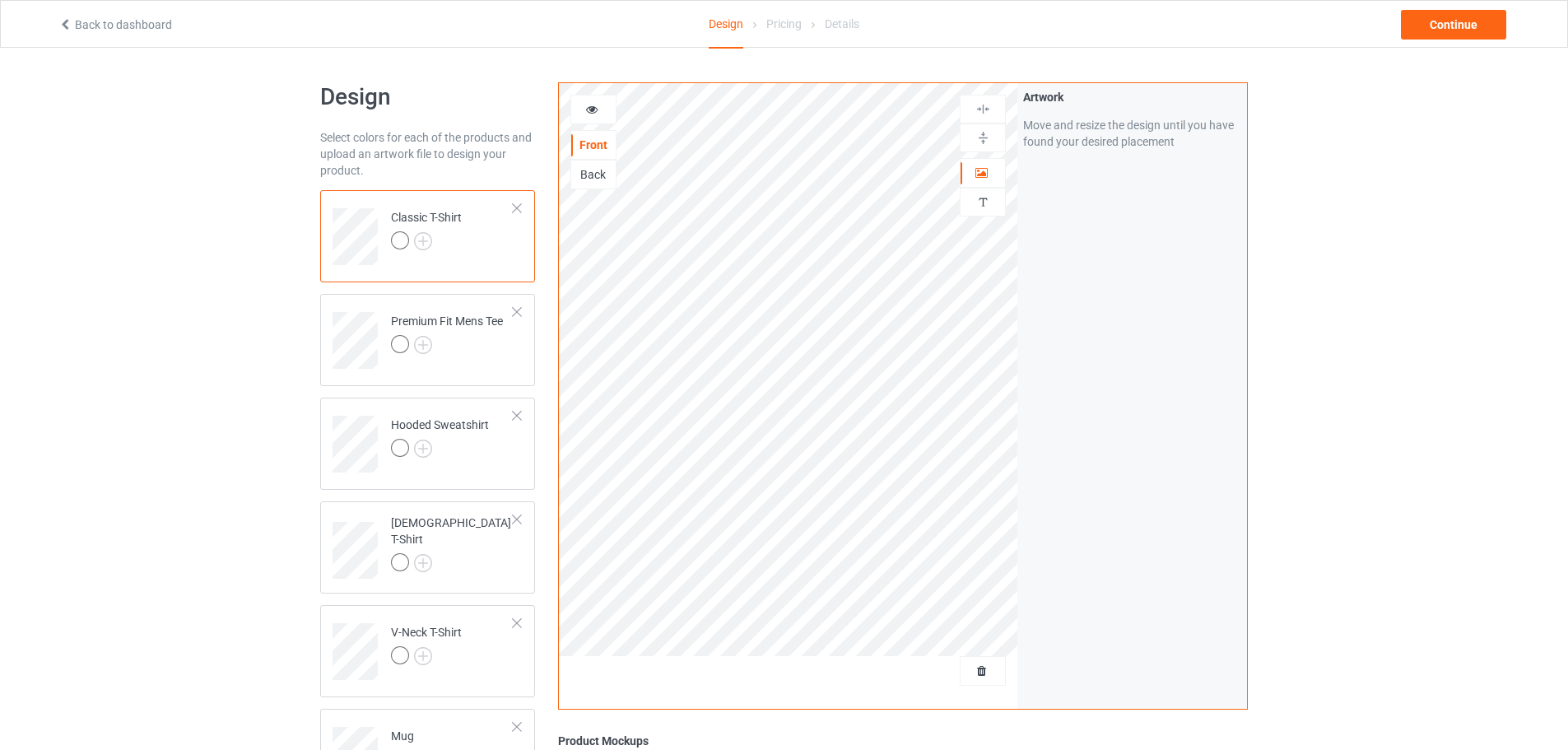
click at [432, 233] on div at bounding box center [426, 243] width 71 height 23
click at [431, 242] on img at bounding box center [422, 241] width 18 height 18
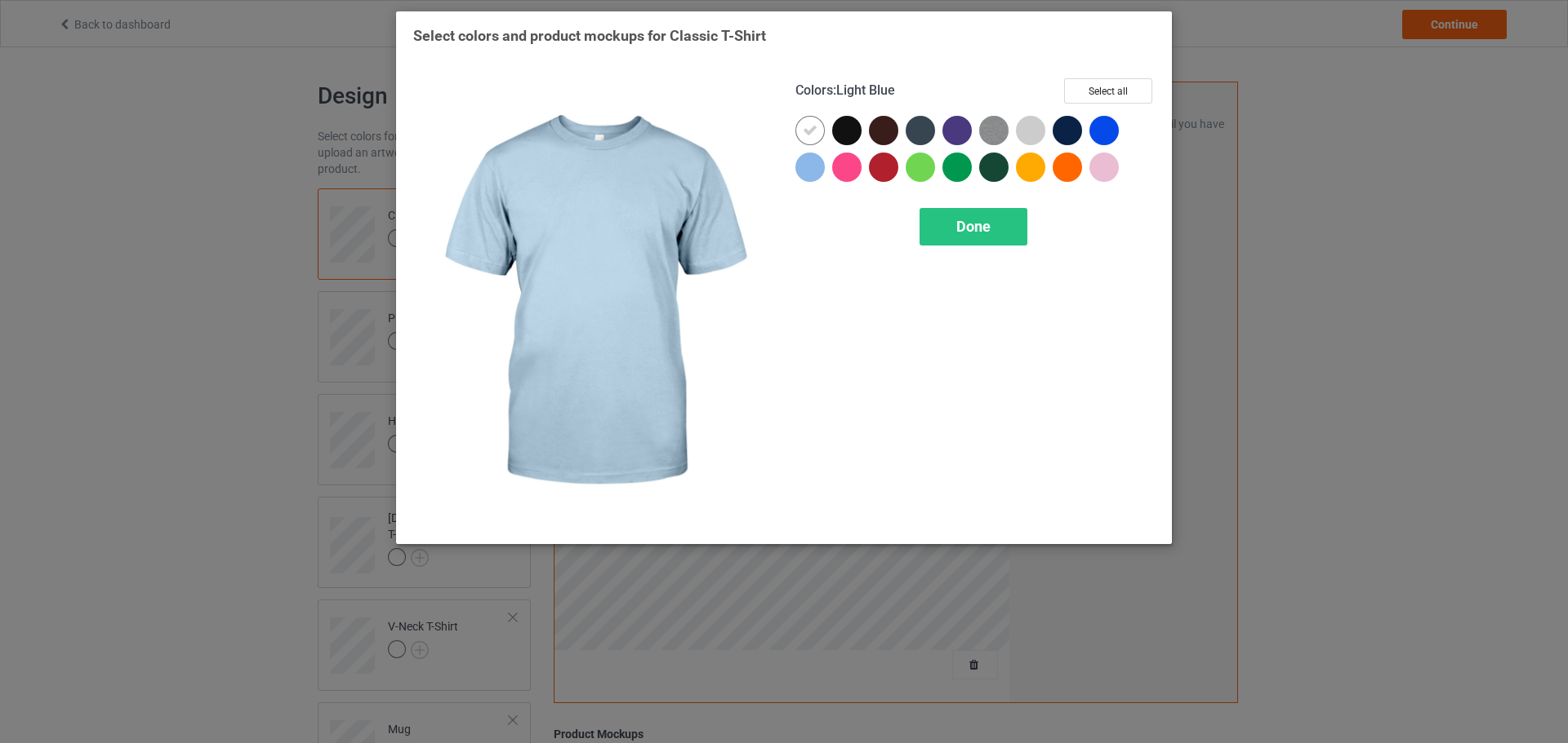
click at [840, 146] on div at bounding box center [850, 133] width 36 height 36
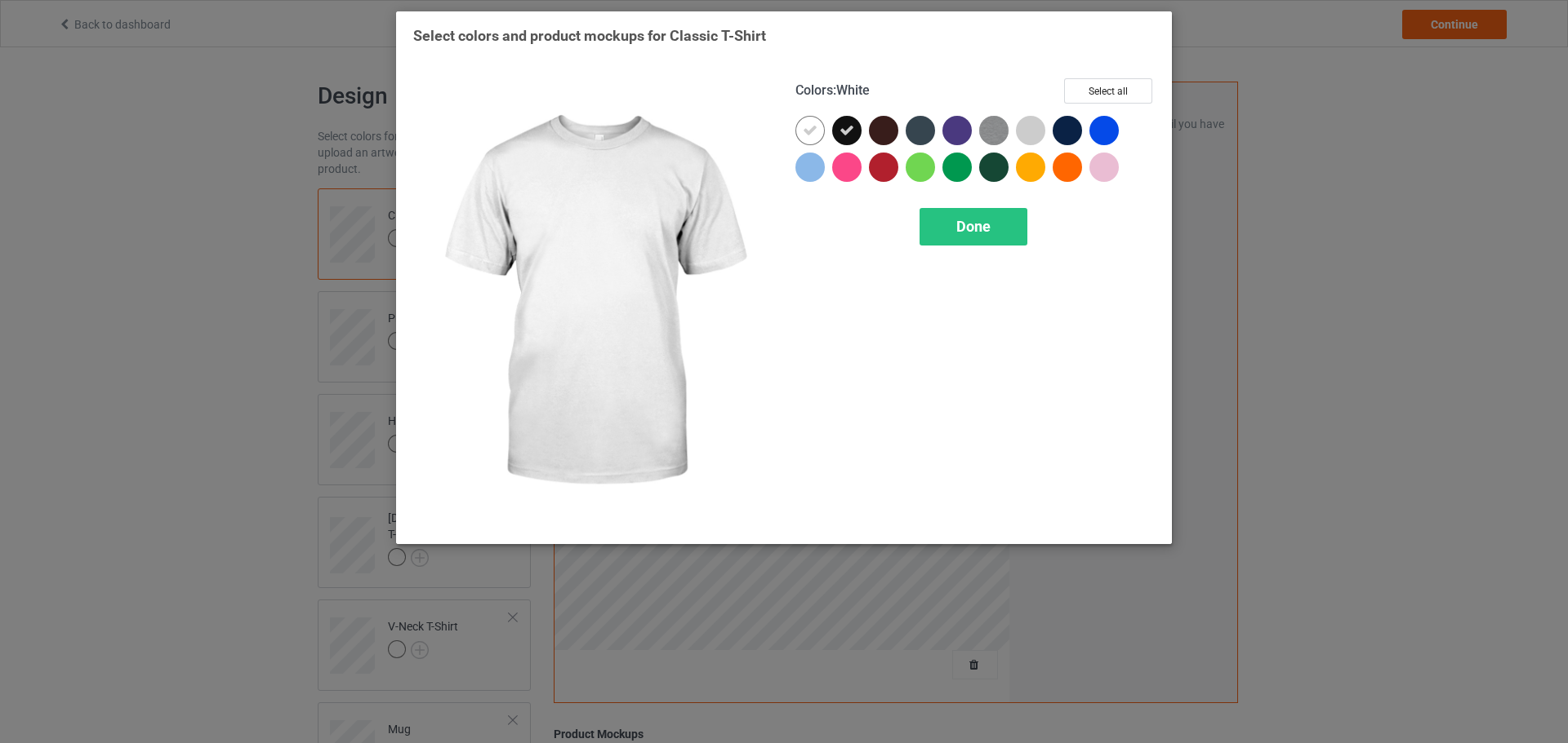
click at [816, 134] on icon at bounding box center [809, 130] width 14 height 14
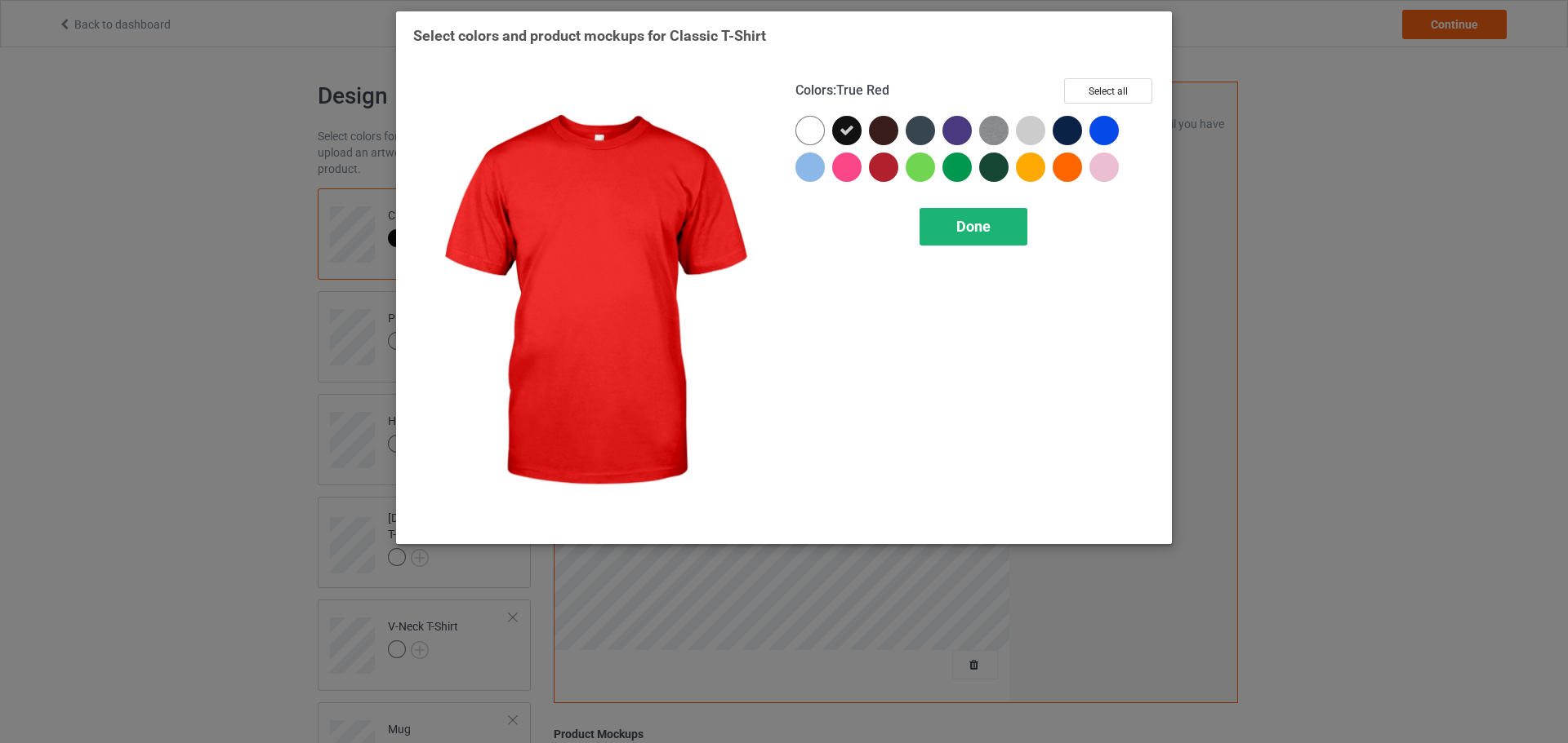
click at [936, 219] on div "Done" at bounding box center [973, 226] width 108 height 37
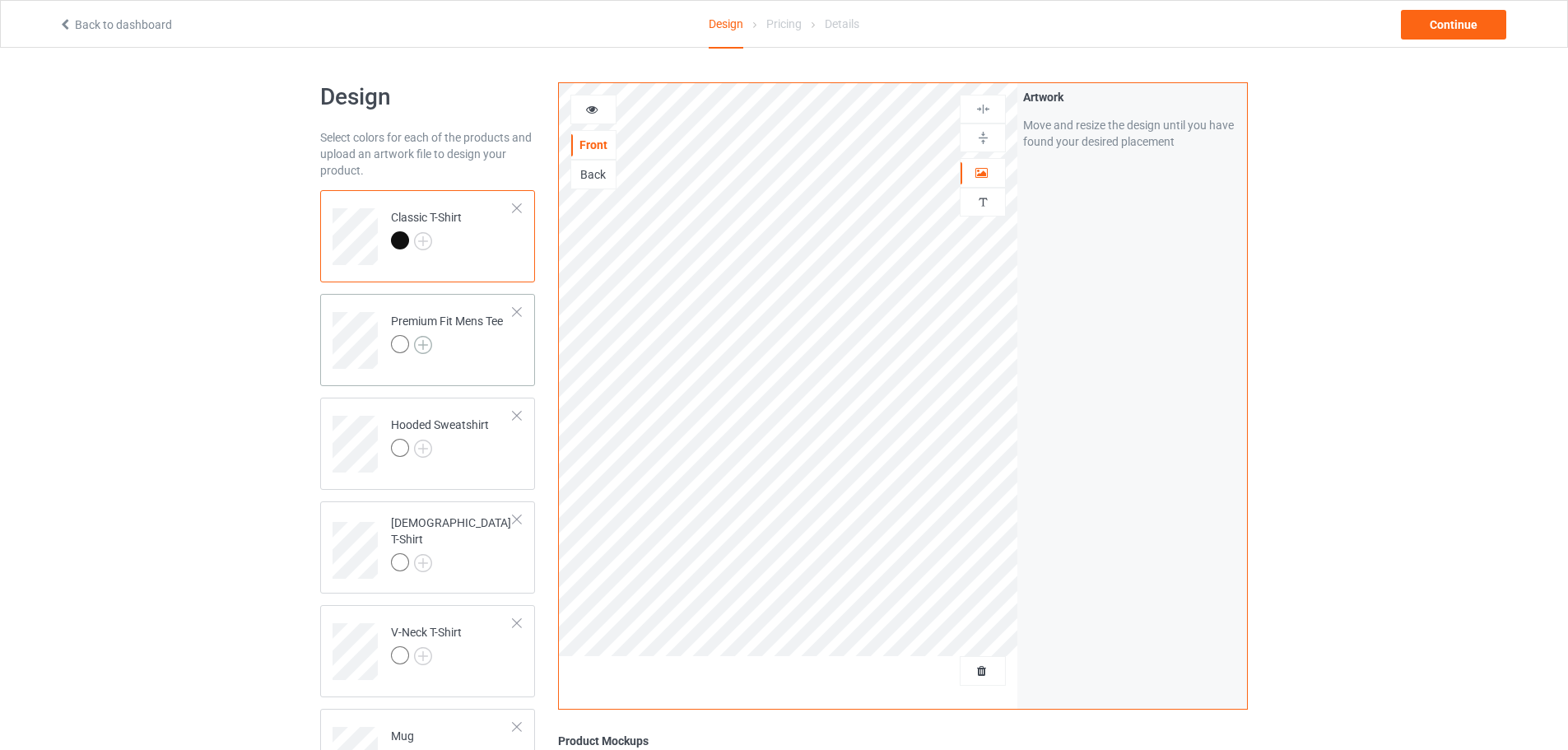
click at [426, 339] on img at bounding box center [422, 344] width 18 height 18
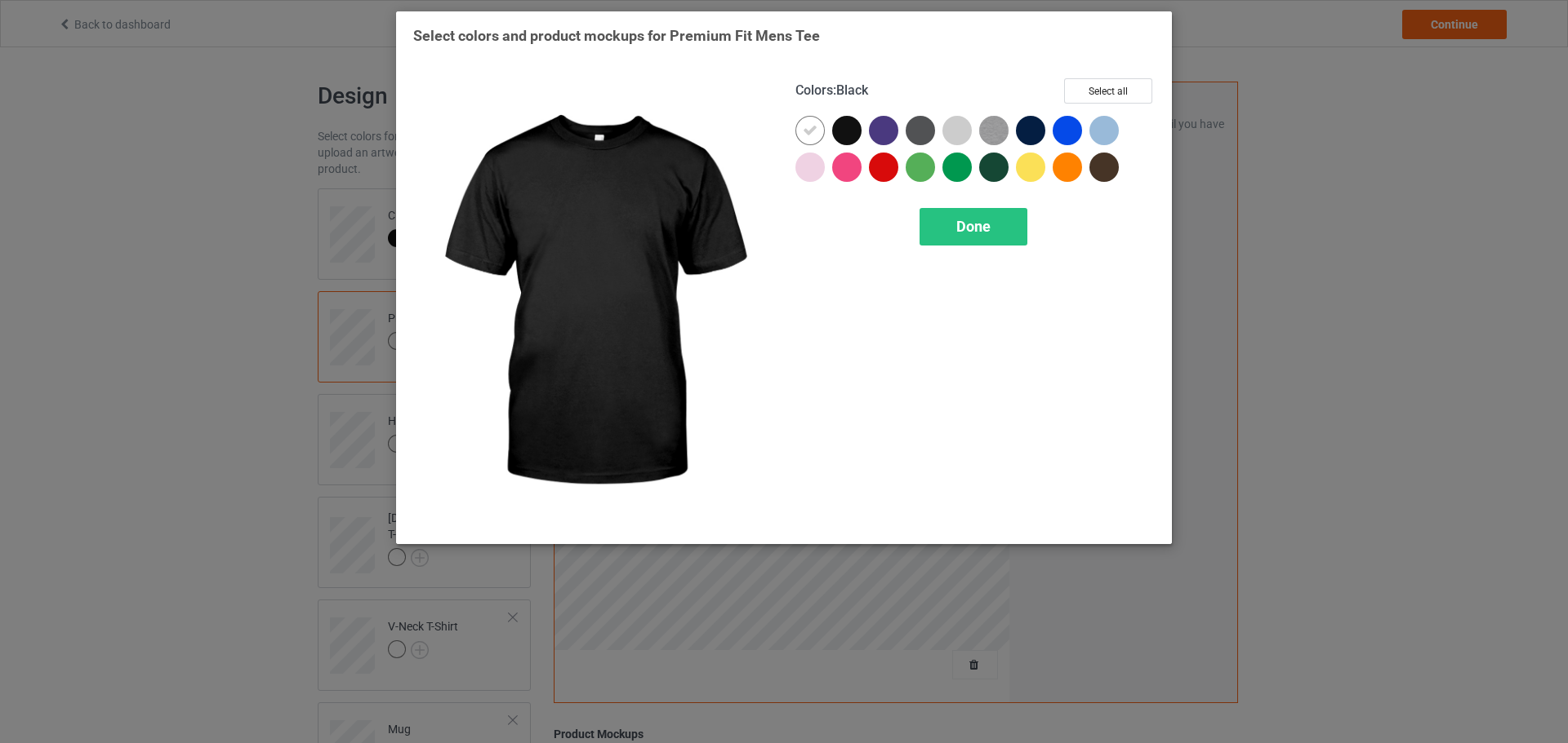
click at [841, 131] on div at bounding box center [847, 130] width 30 height 30
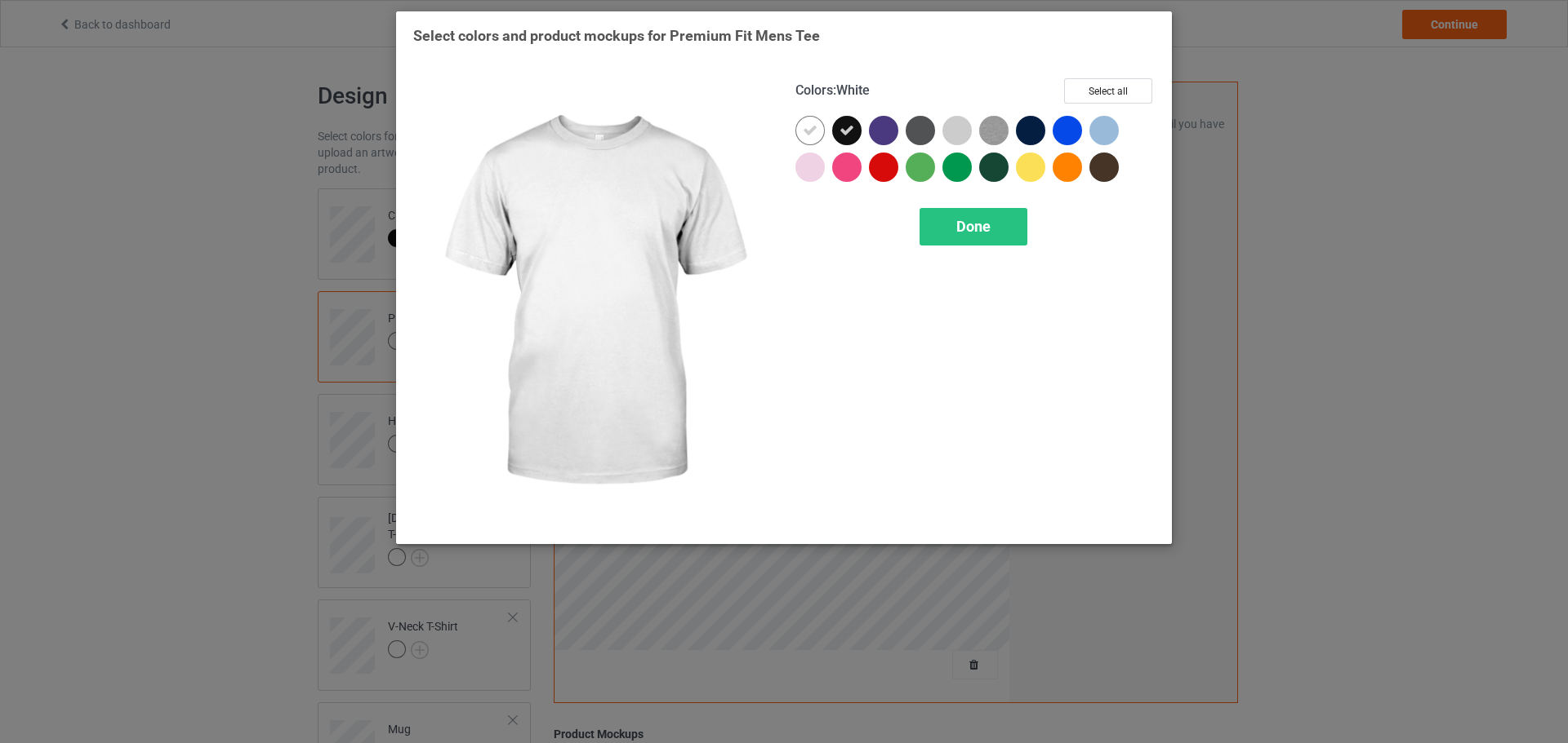
click at [810, 136] on icon at bounding box center [809, 130] width 14 height 14
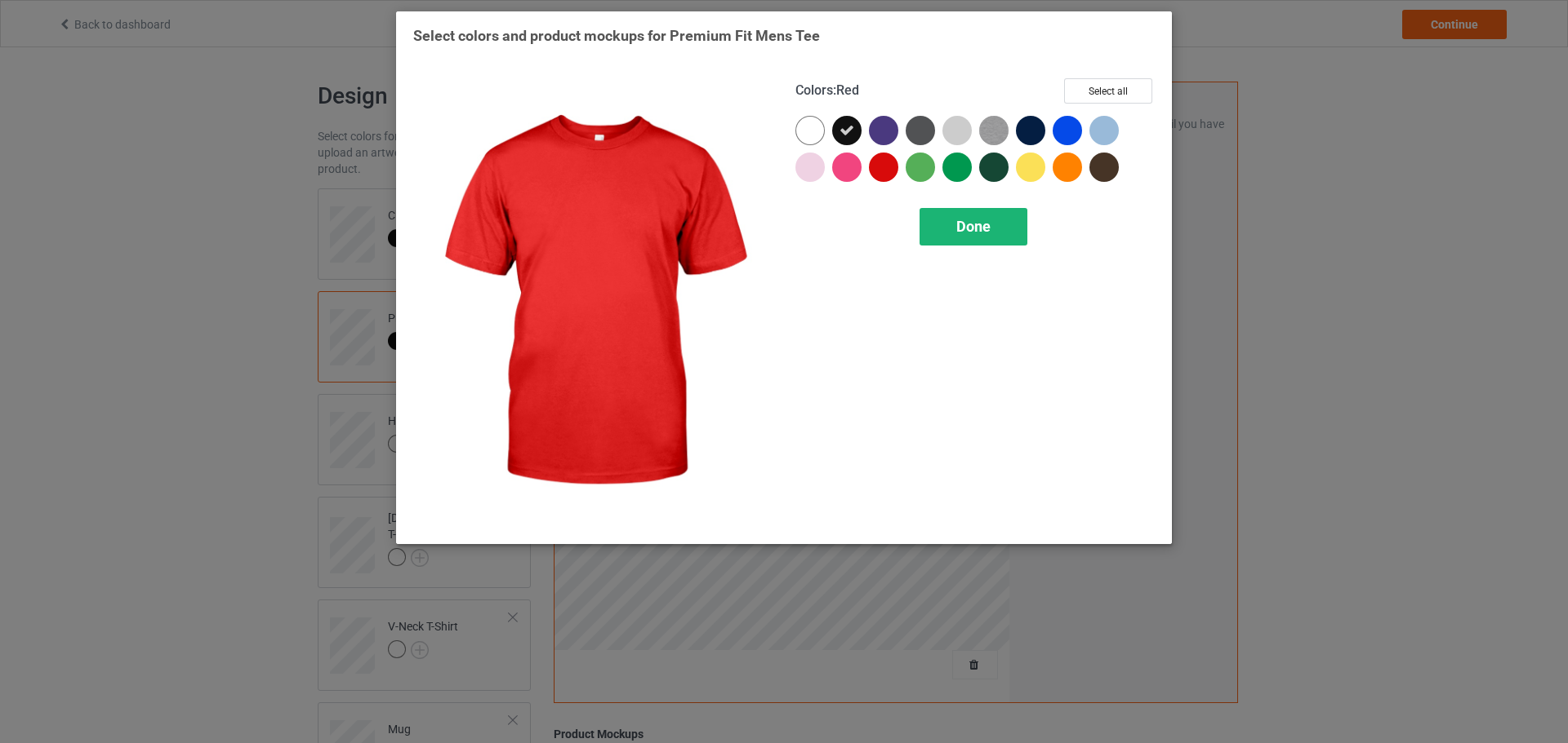
click at [965, 231] on span "Done" at bounding box center [973, 226] width 35 height 17
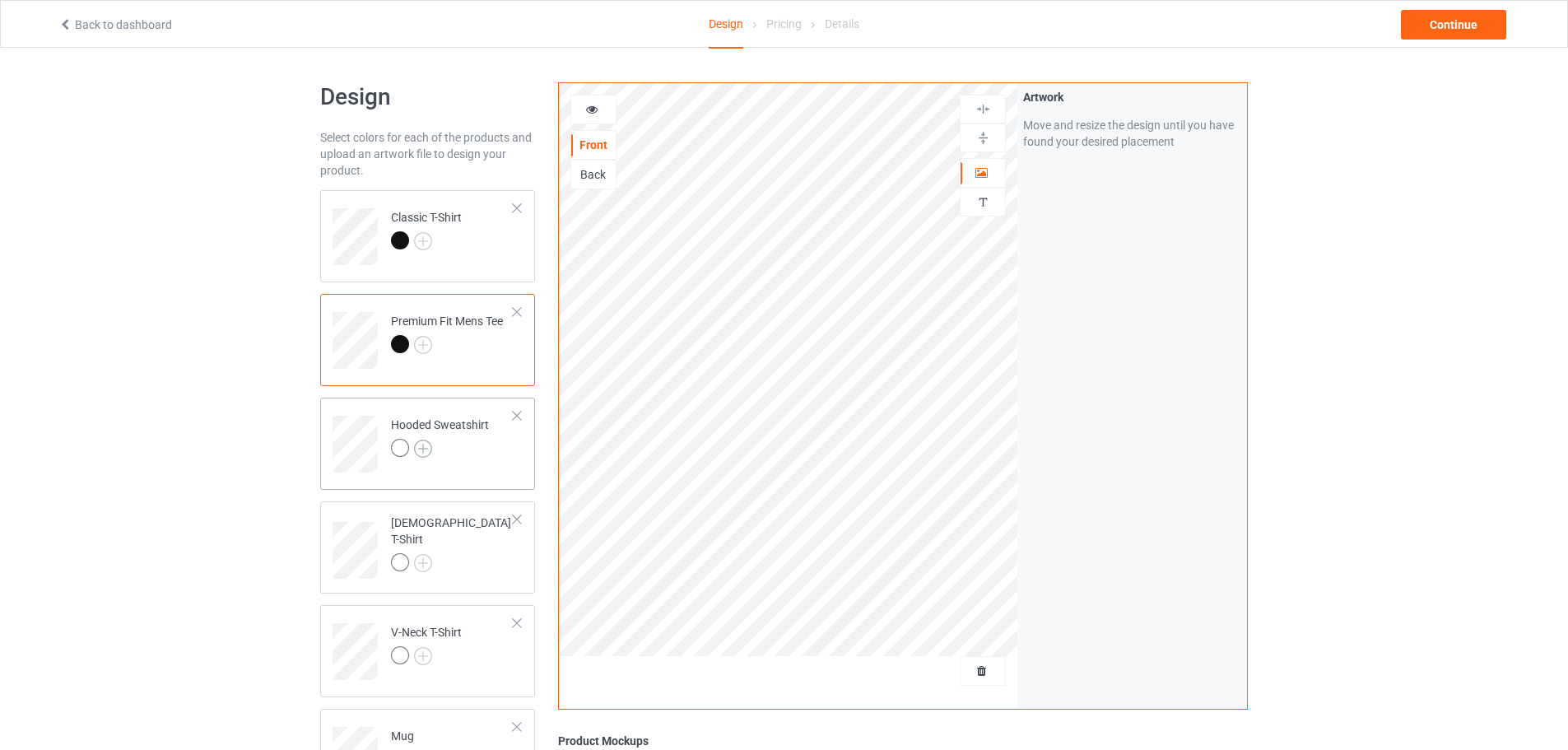
click at [417, 449] on img at bounding box center [422, 448] width 18 height 18
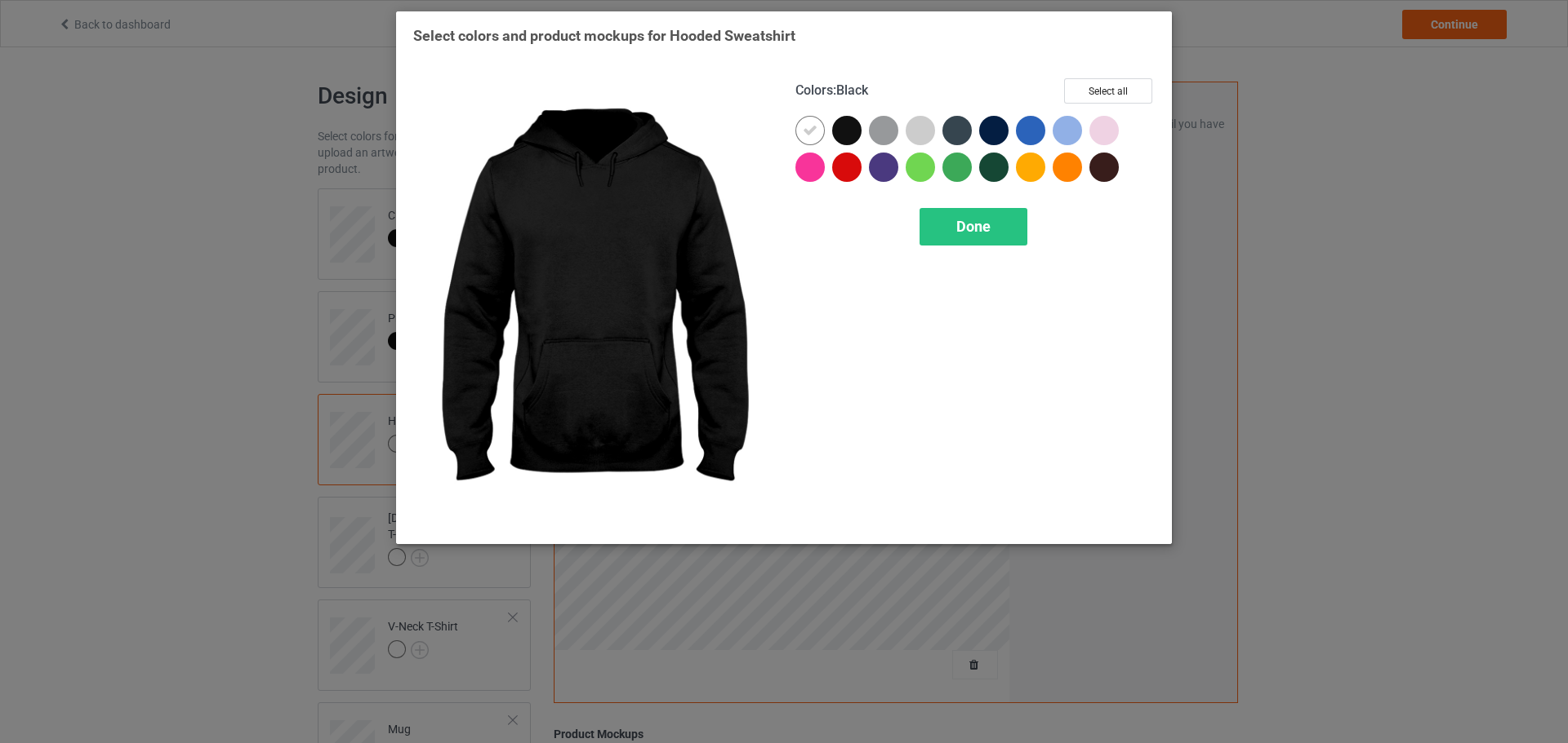
click at [847, 143] on div at bounding box center [847, 130] width 30 height 30
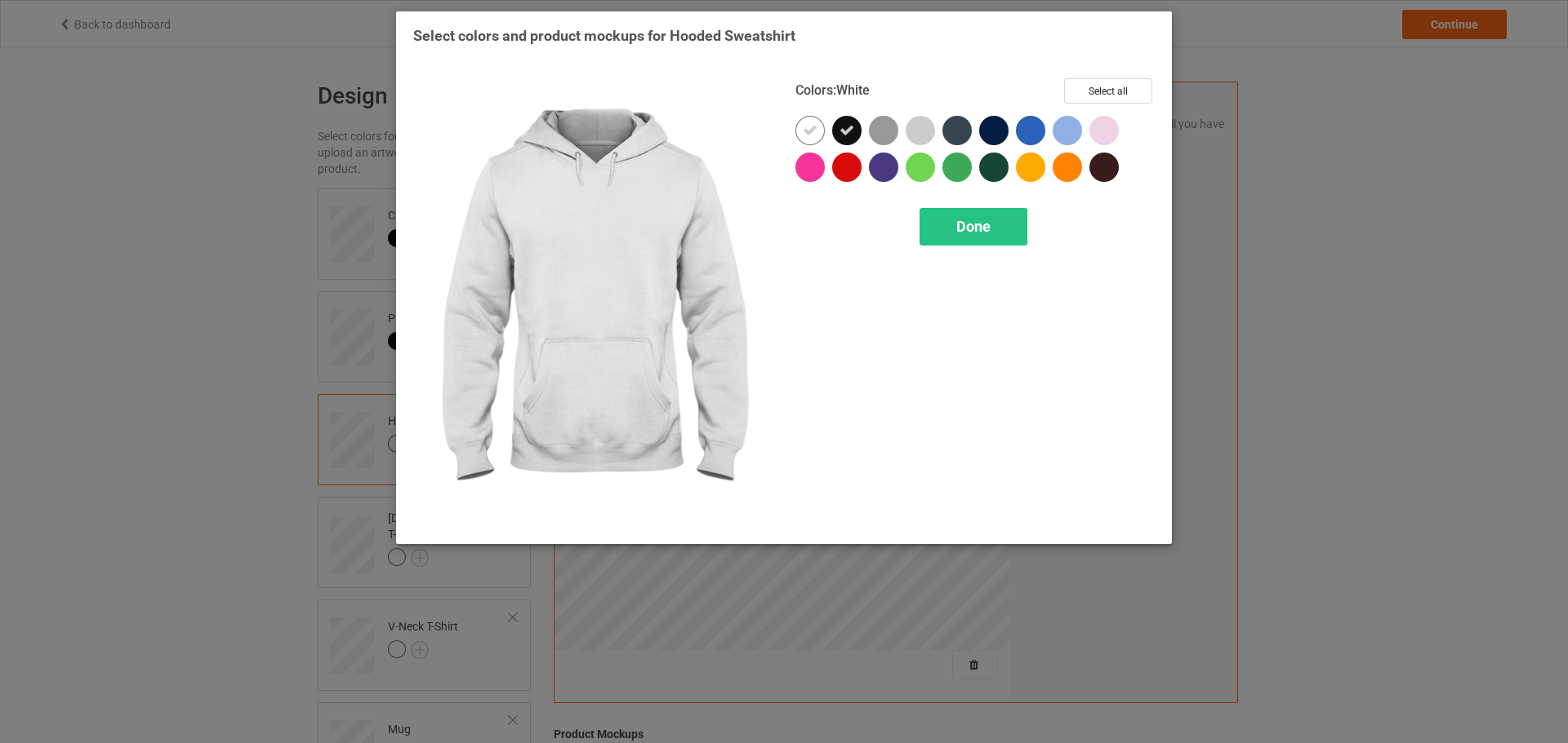
click at [810, 133] on icon at bounding box center [809, 130] width 14 height 14
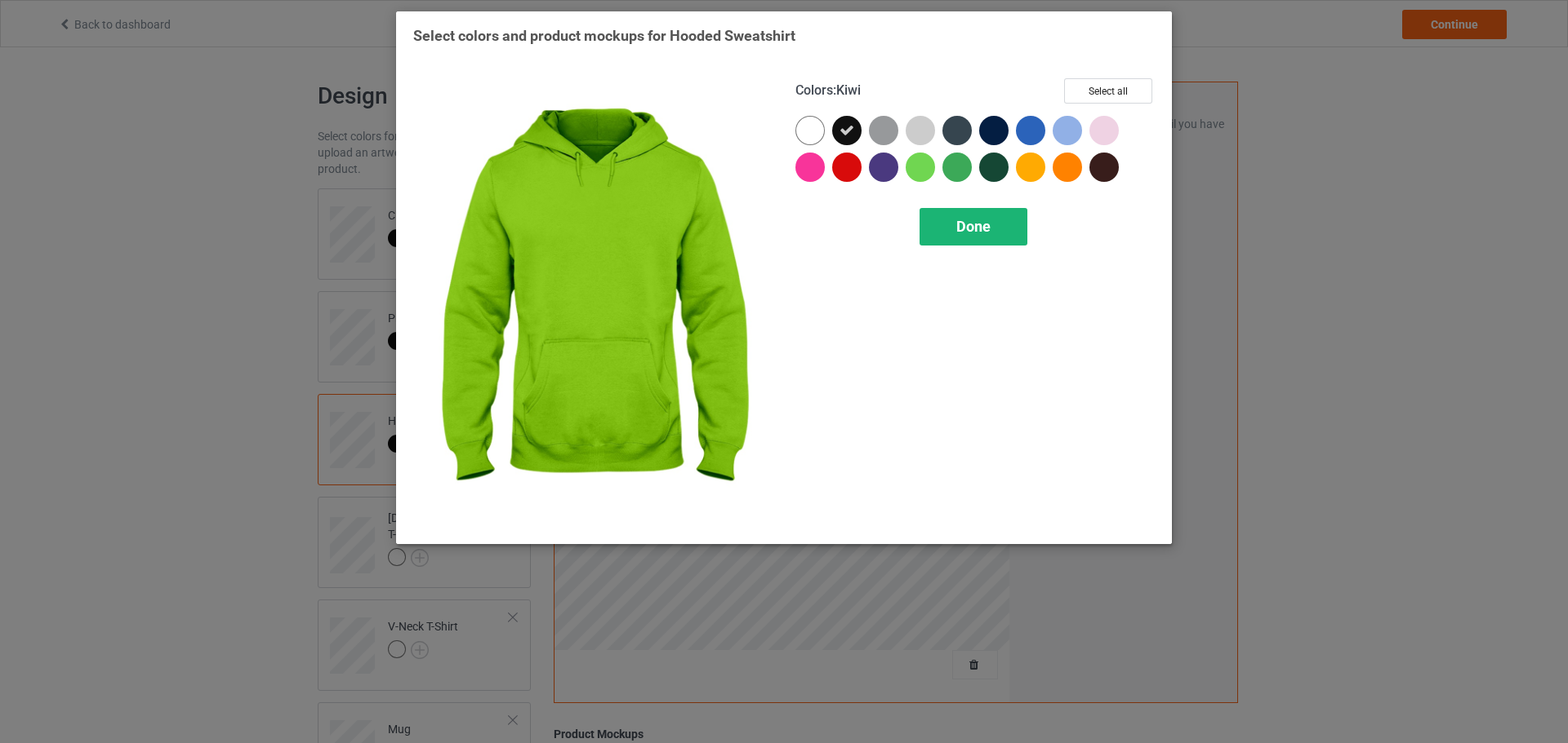
click at [963, 236] on div "Done" at bounding box center [973, 226] width 108 height 37
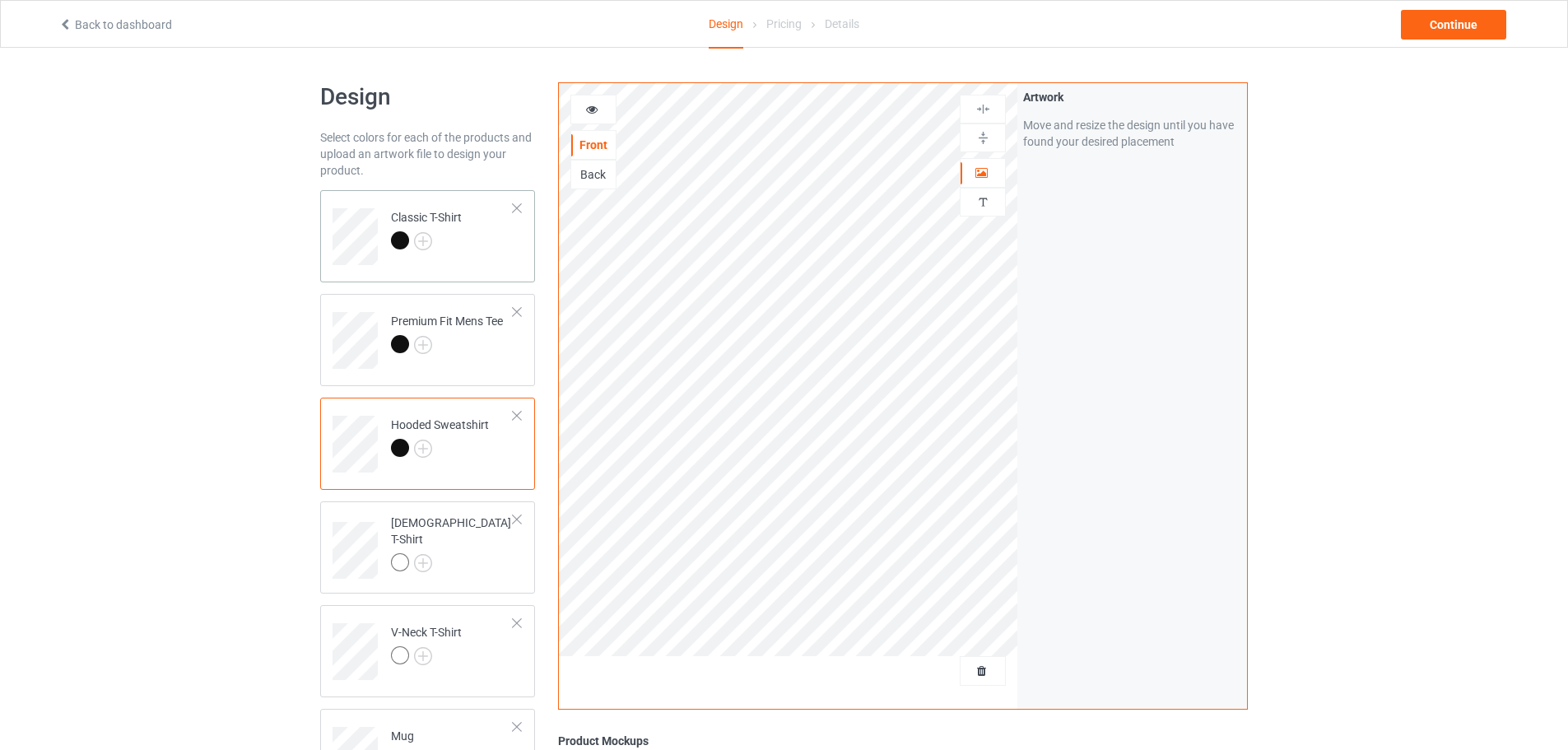
click at [469, 213] on td "Classic T-Shirt" at bounding box center [451, 231] width 141 height 68
click at [424, 554] on img at bounding box center [422, 562] width 18 height 18
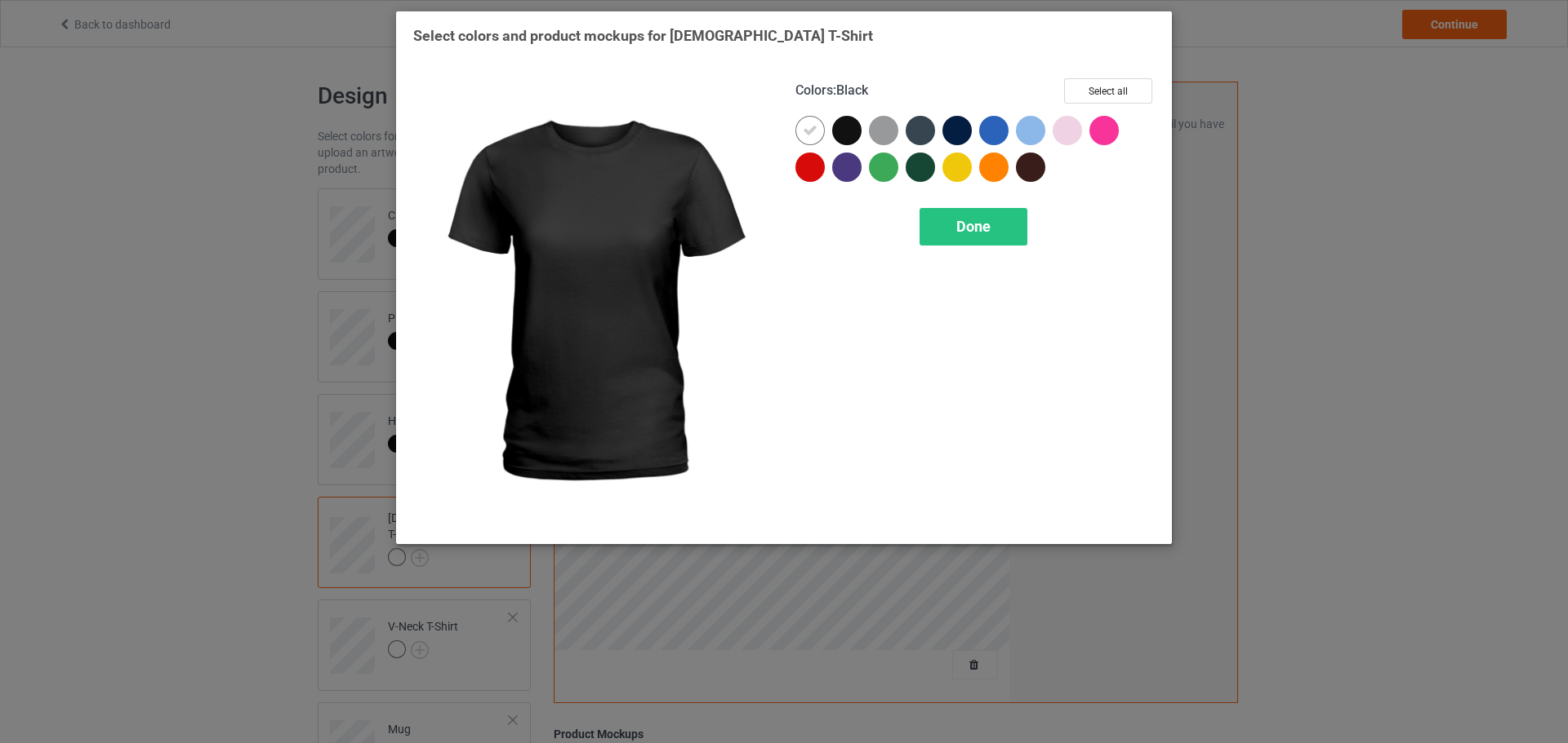
click at [851, 140] on div at bounding box center [847, 130] width 30 height 30
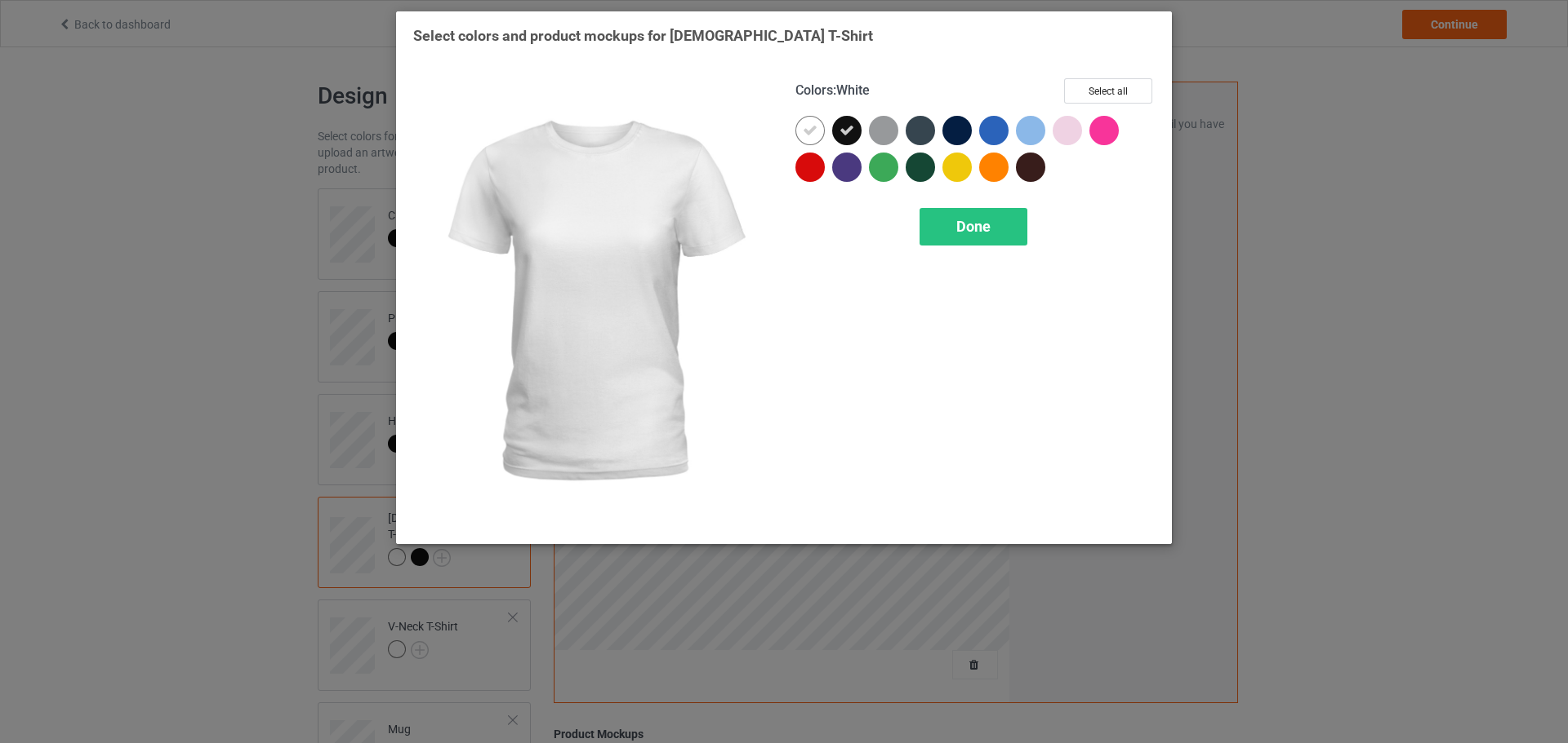
drag, startPoint x: 811, startPoint y: 138, endPoint x: 835, endPoint y: 149, distance: 26.4
click at [812, 138] on div at bounding box center [809, 130] width 30 height 30
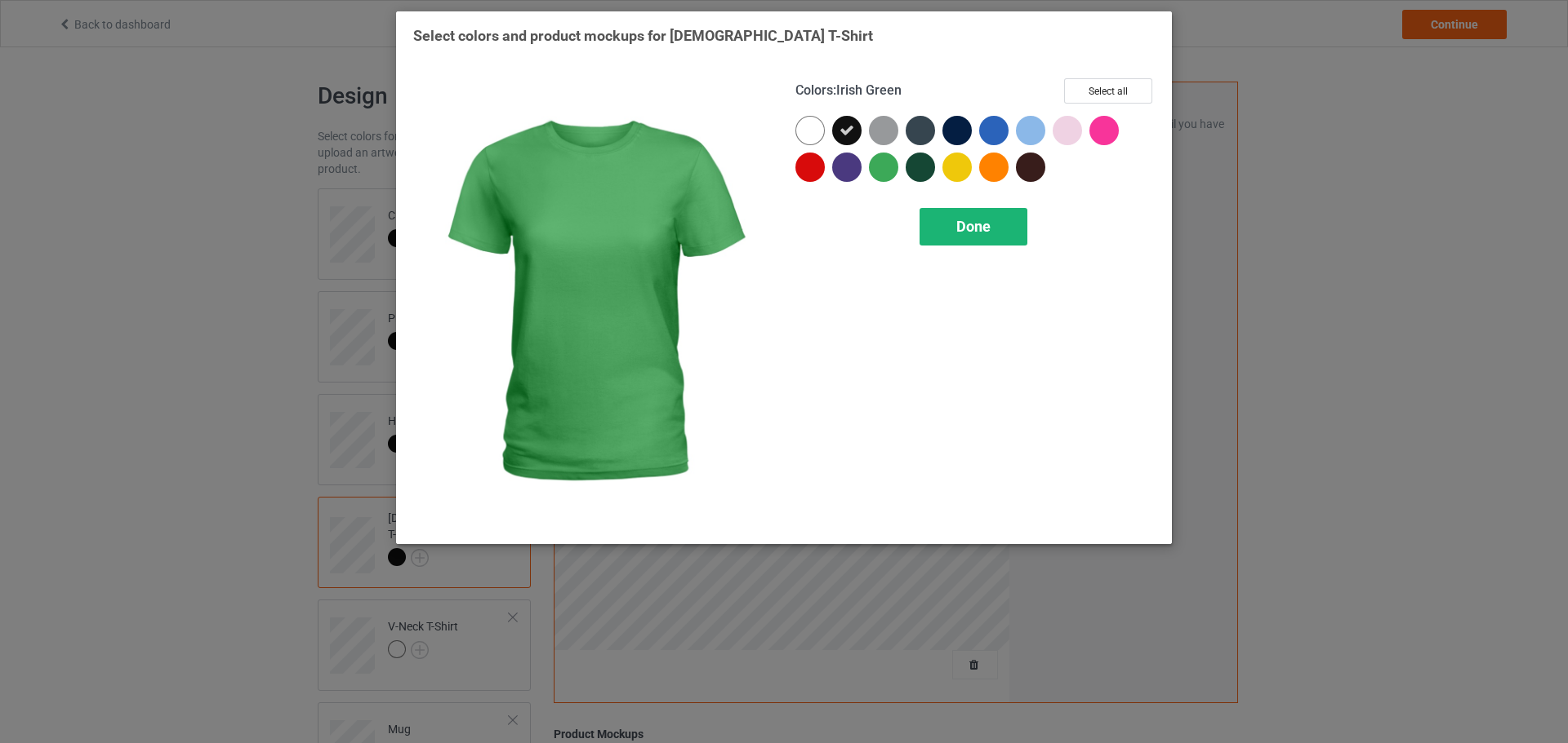
click at [942, 223] on div "Done" at bounding box center [973, 226] width 108 height 37
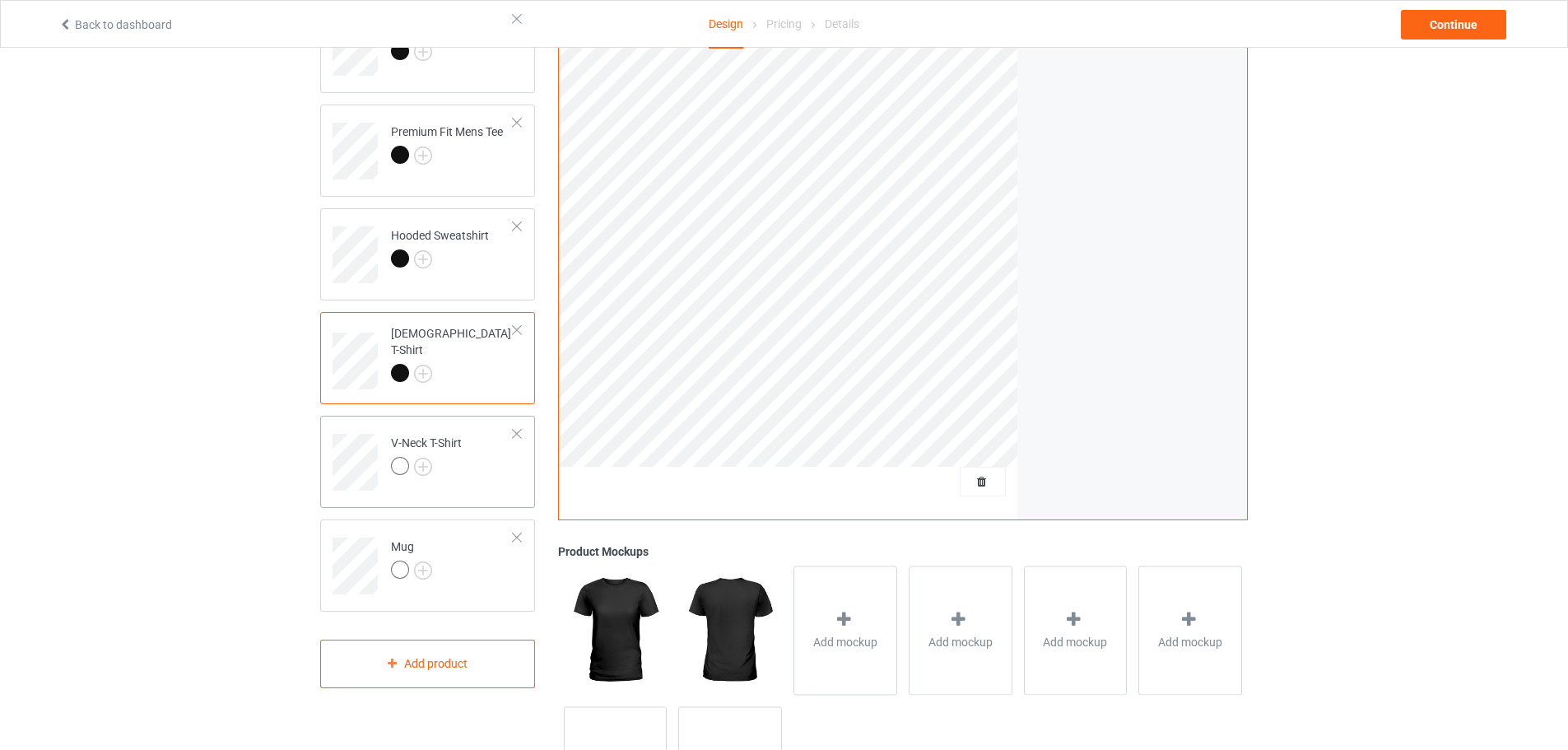
scroll to position [247, 0]
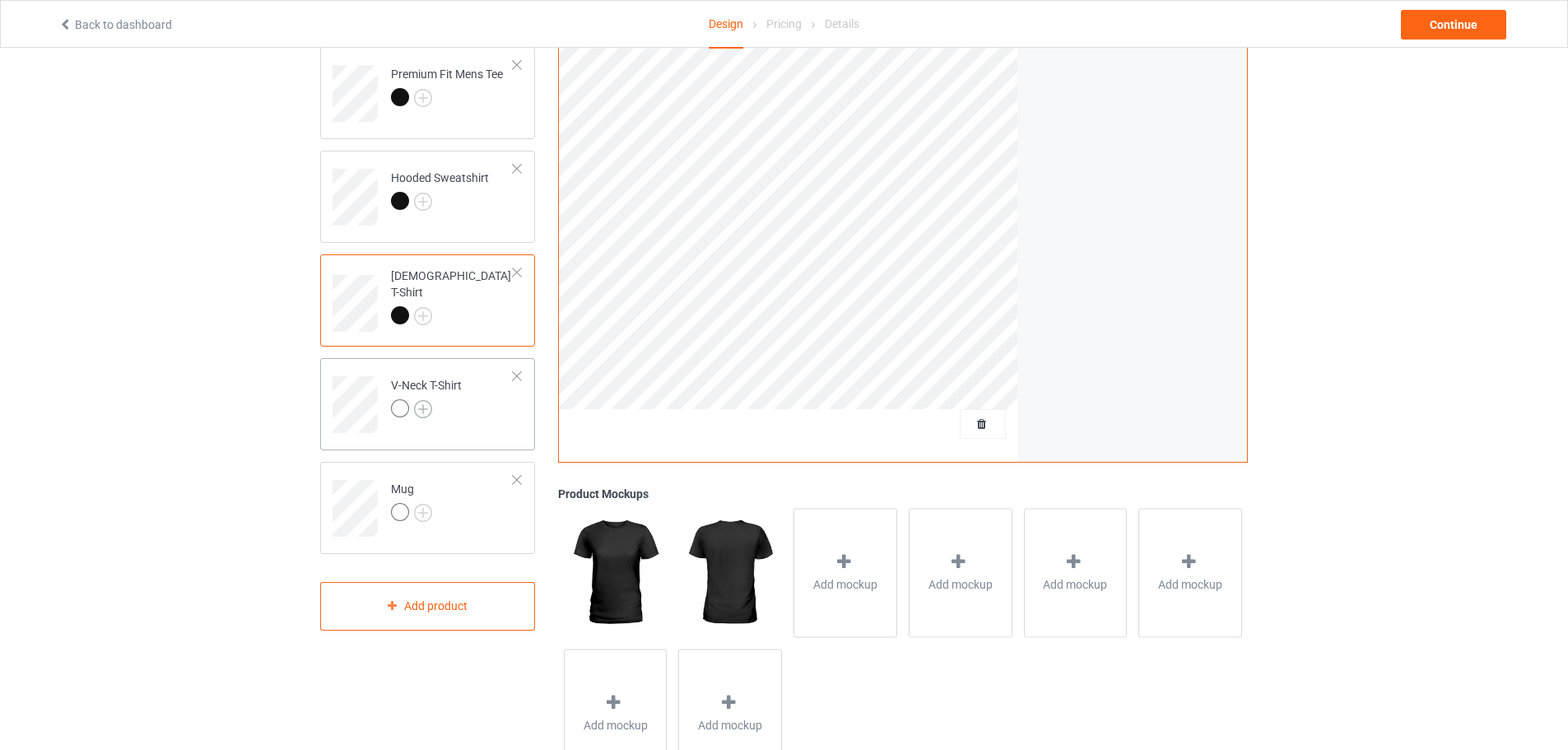
click at [417, 407] on img at bounding box center [422, 409] width 18 height 18
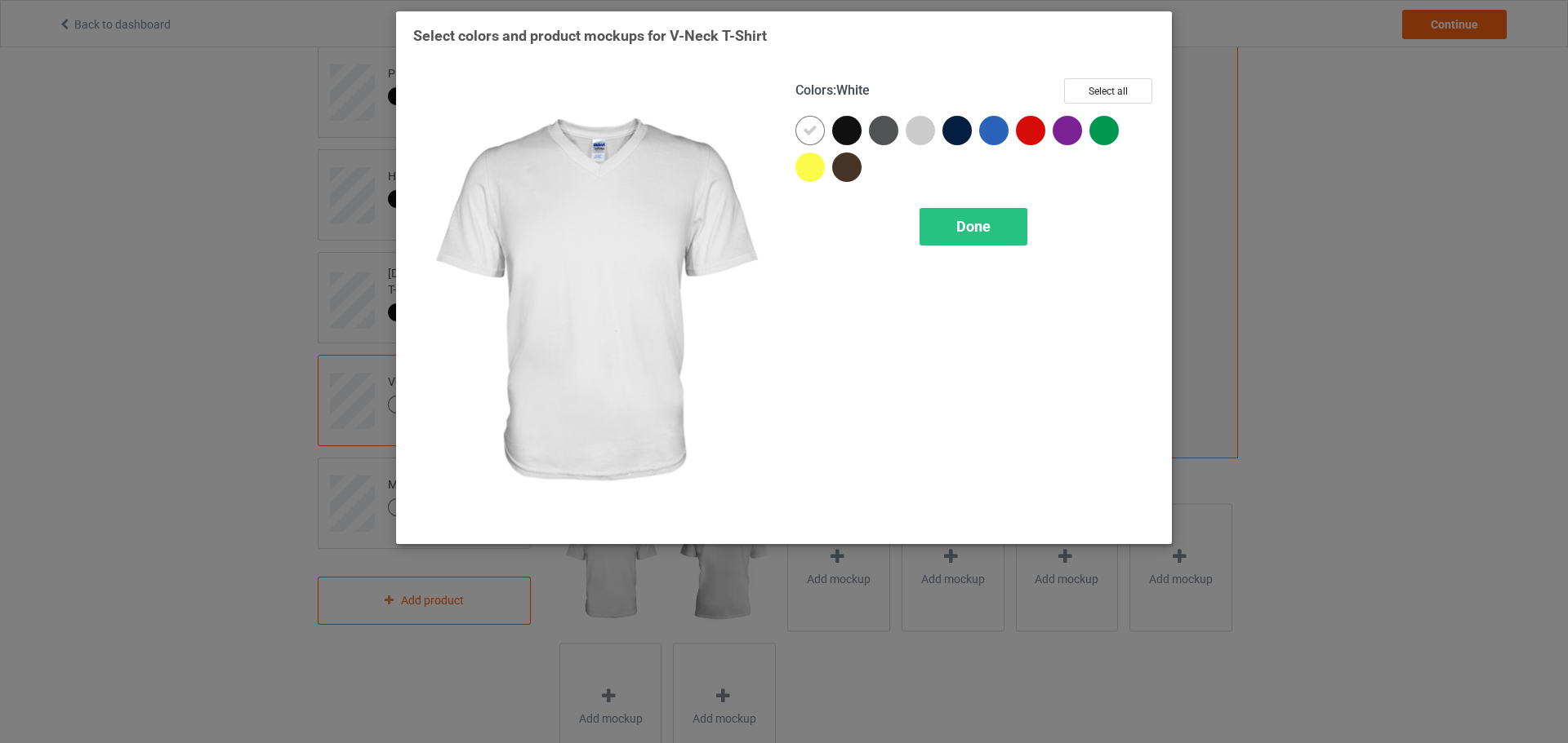
click at [832, 144] on div at bounding box center [850, 133] width 36 height 36
click at [813, 138] on icon at bounding box center [809, 130] width 14 height 14
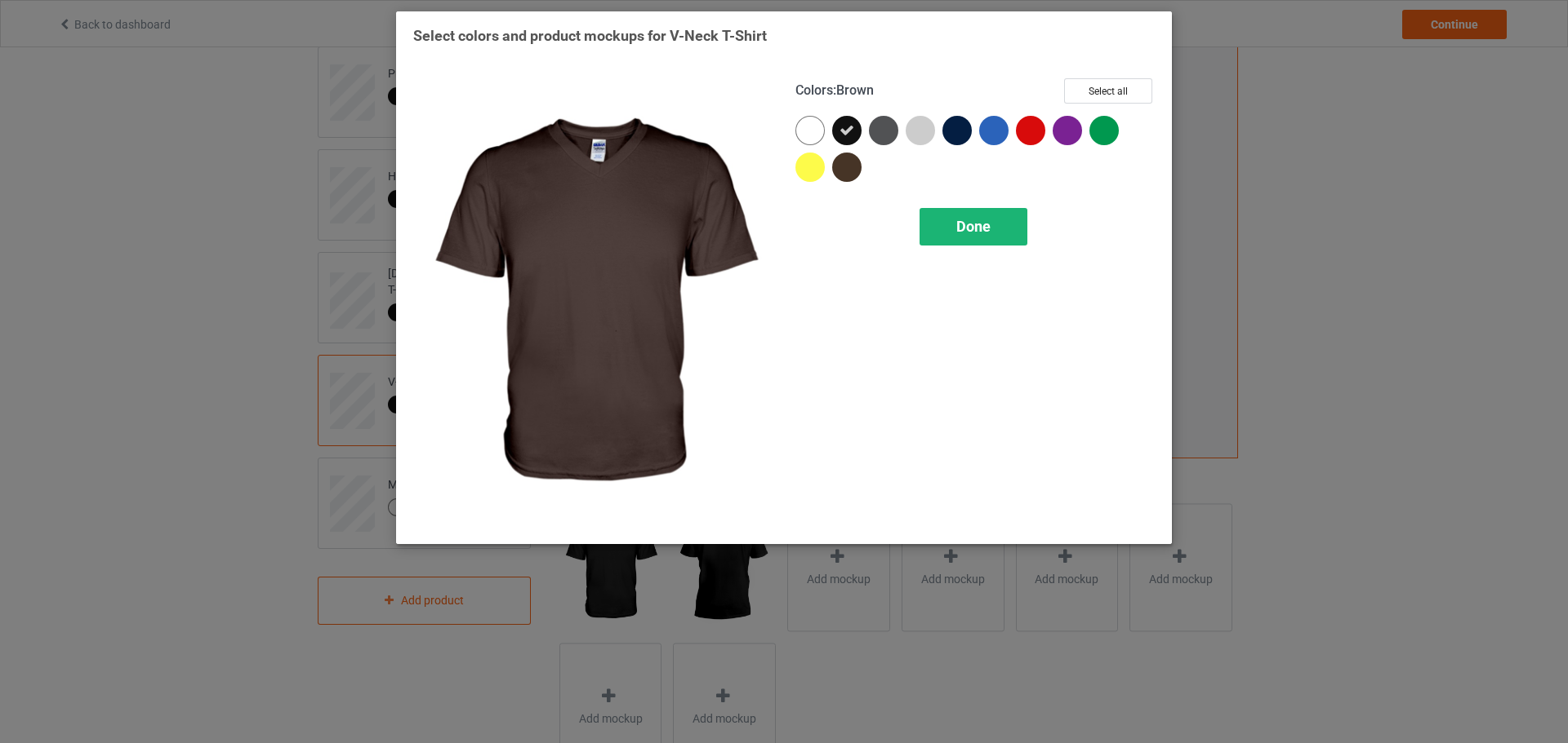
click at [961, 237] on div "Done" at bounding box center [973, 226] width 108 height 37
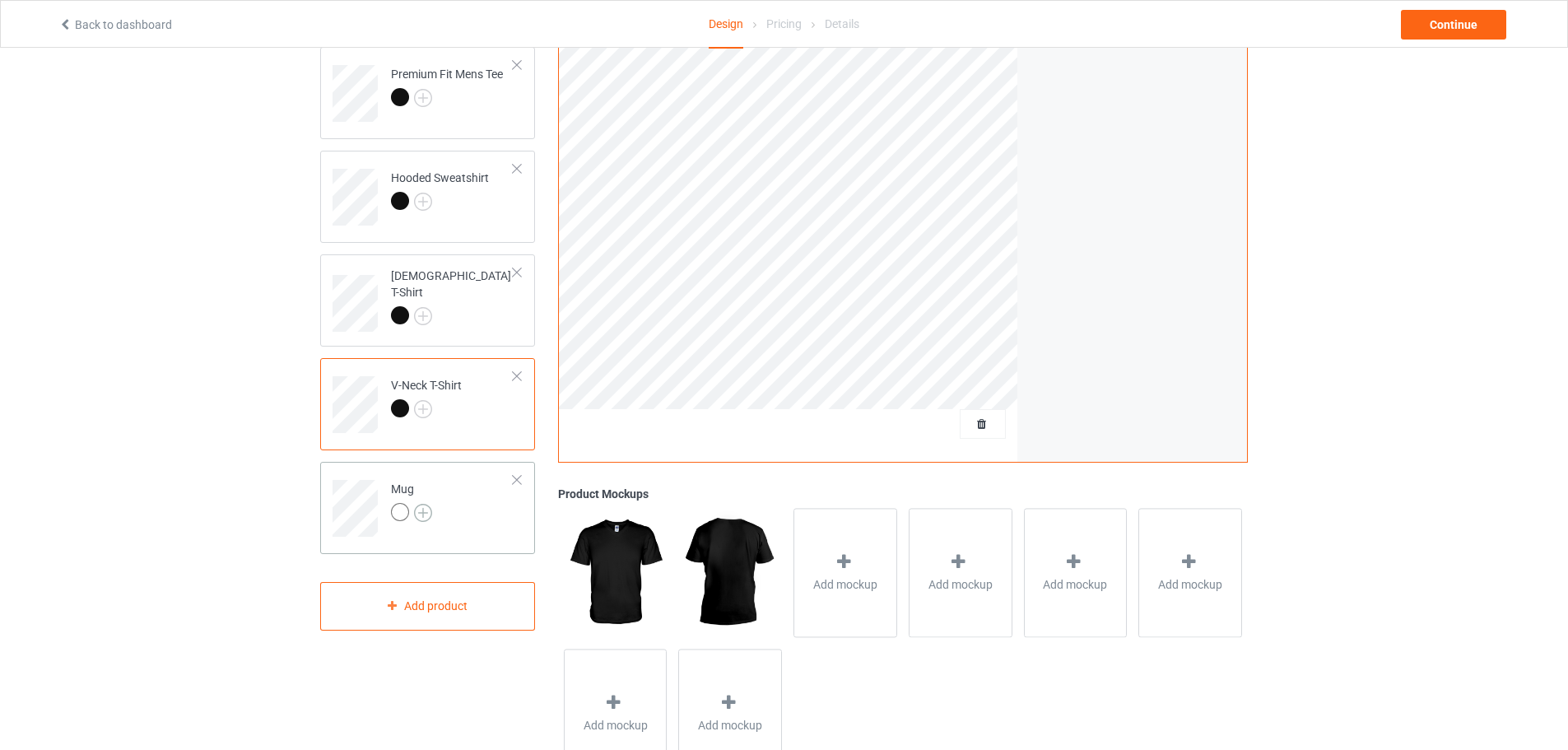
click at [415, 510] on img at bounding box center [422, 513] width 18 height 18
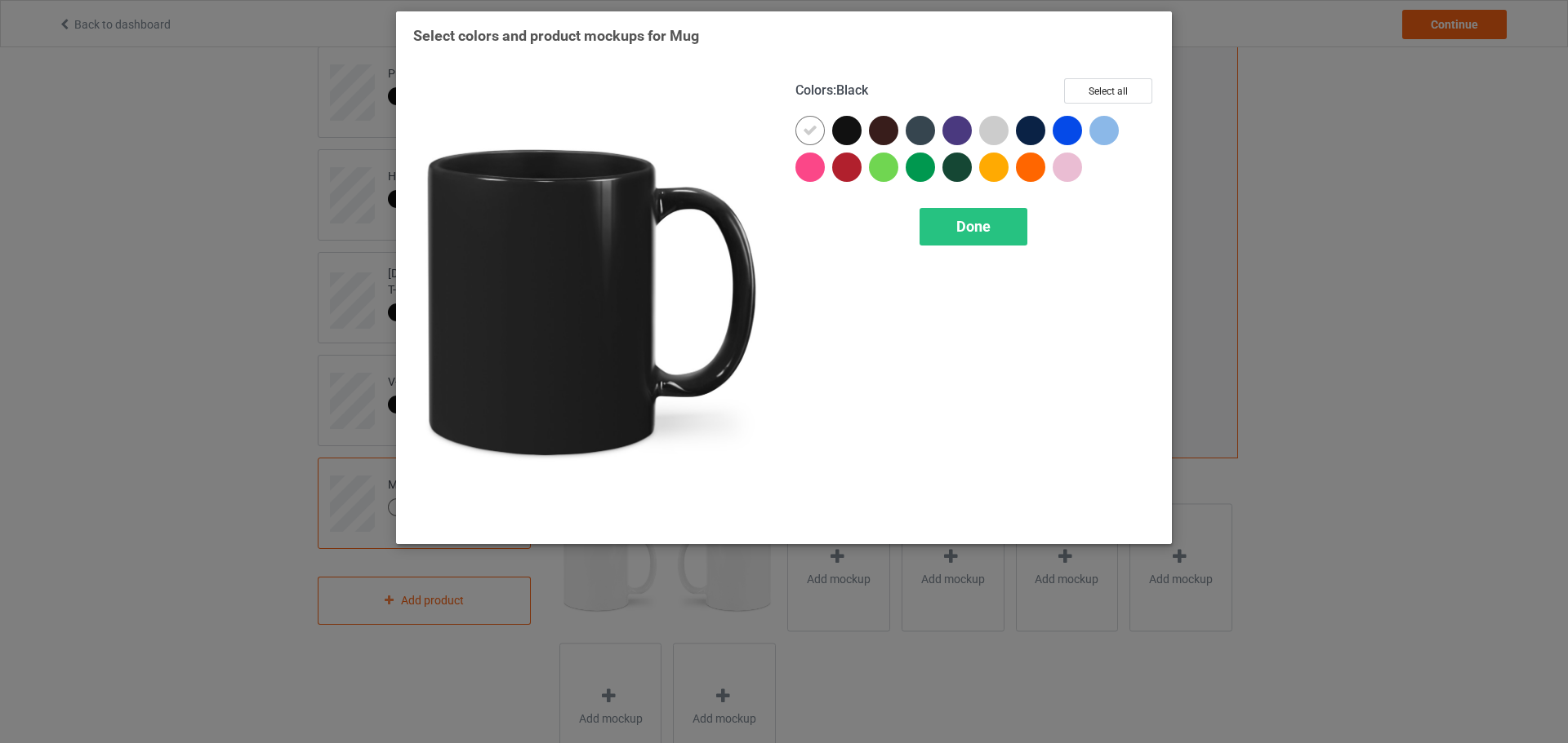
click at [840, 138] on div at bounding box center [847, 130] width 30 height 30
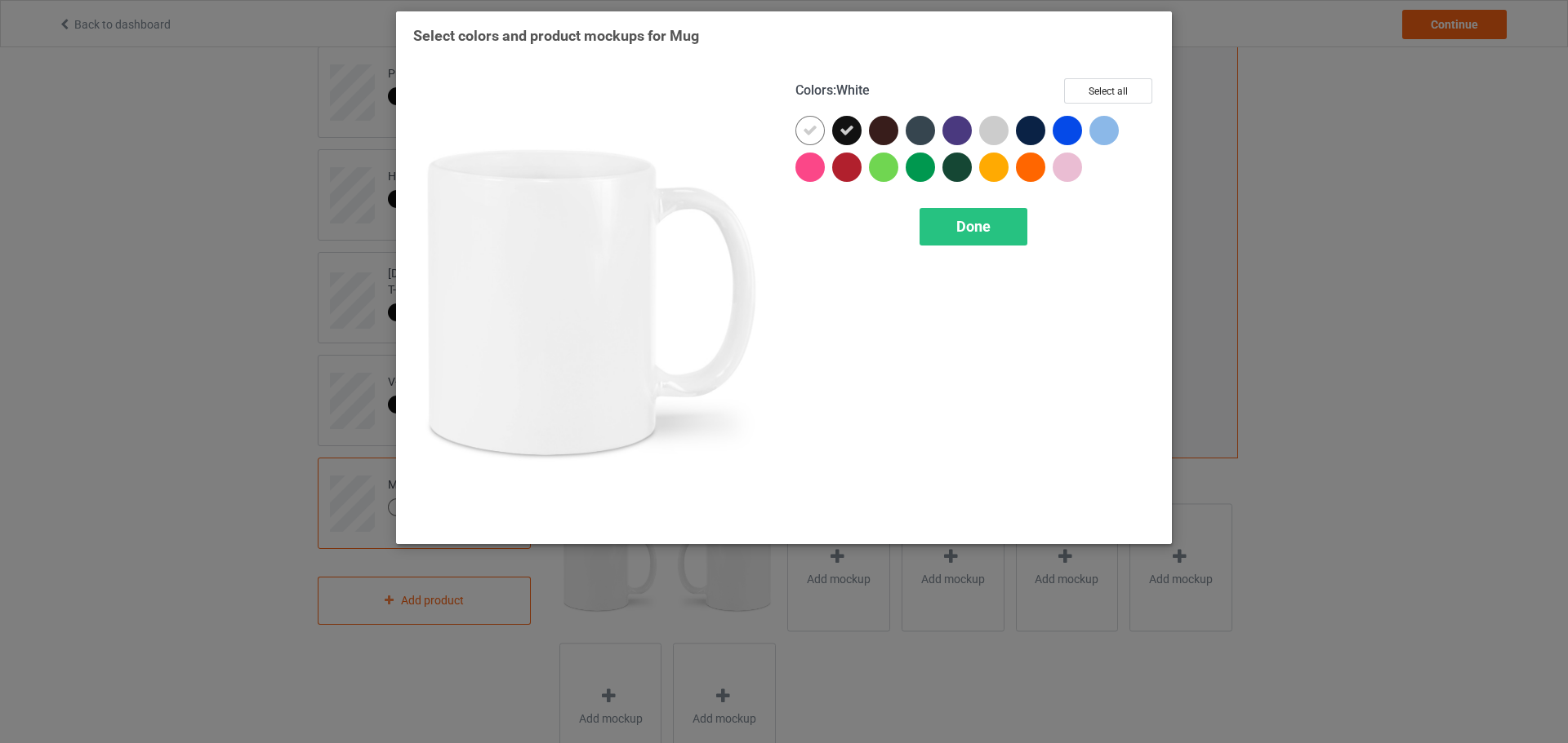
click at [820, 136] on div at bounding box center [809, 130] width 30 height 30
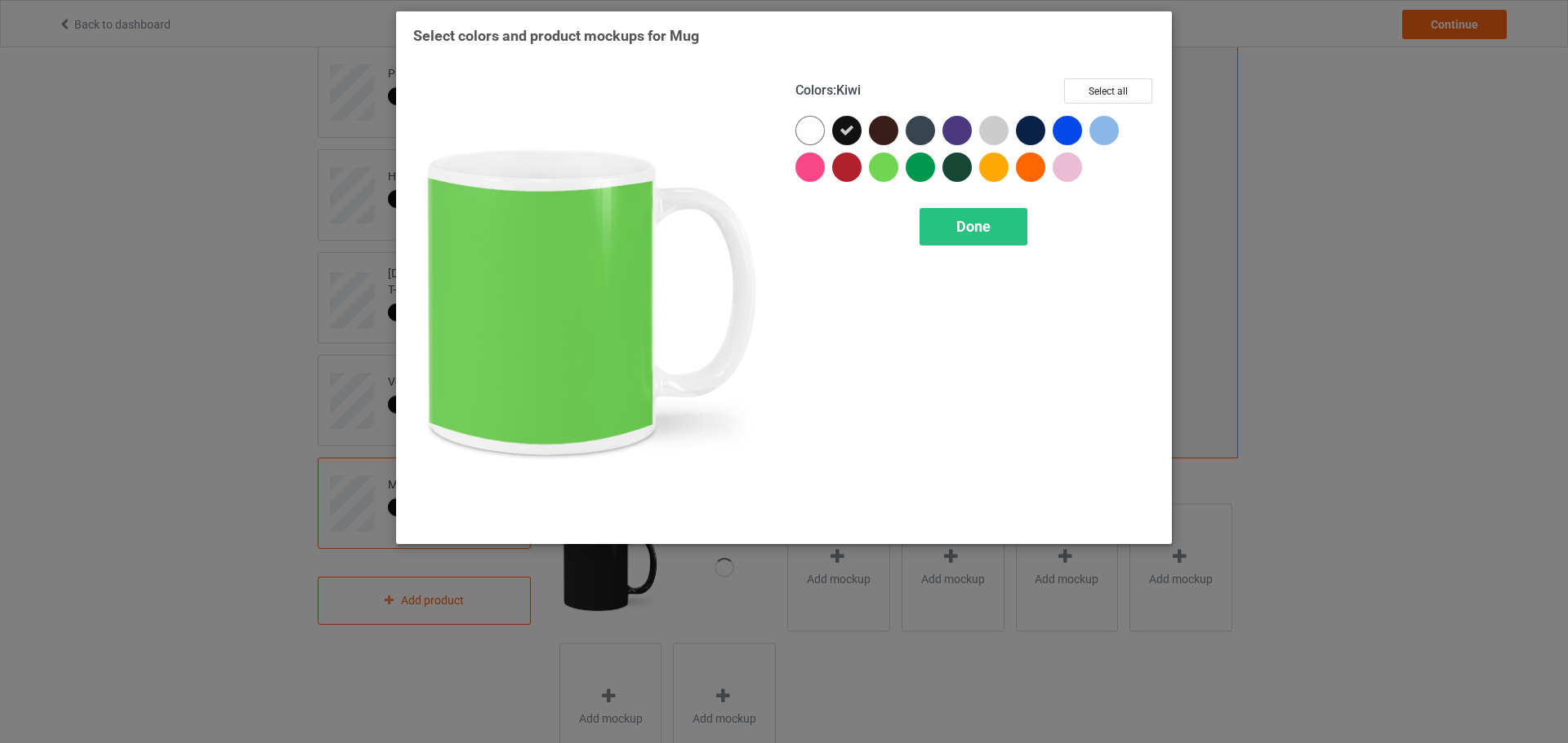
click at [933, 207] on div "Colors : Kiwi Select all Done" at bounding box center [975, 302] width 382 height 472
click at [935, 215] on div "Done" at bounding box center [973, 226] width 108 height 37
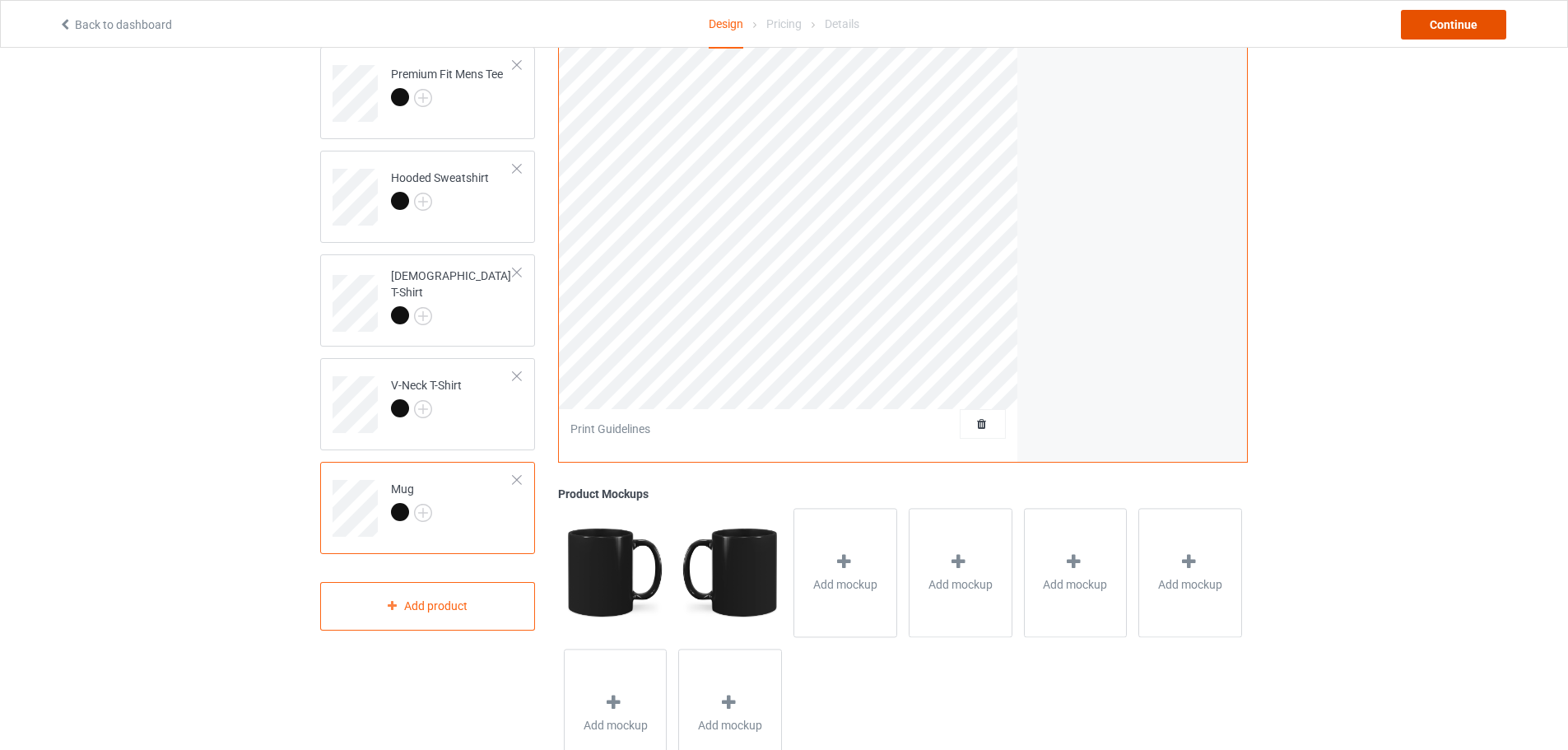
click at [1449, 36] on div "Continue" at bounding box center [1454, 25] width 106 height 30
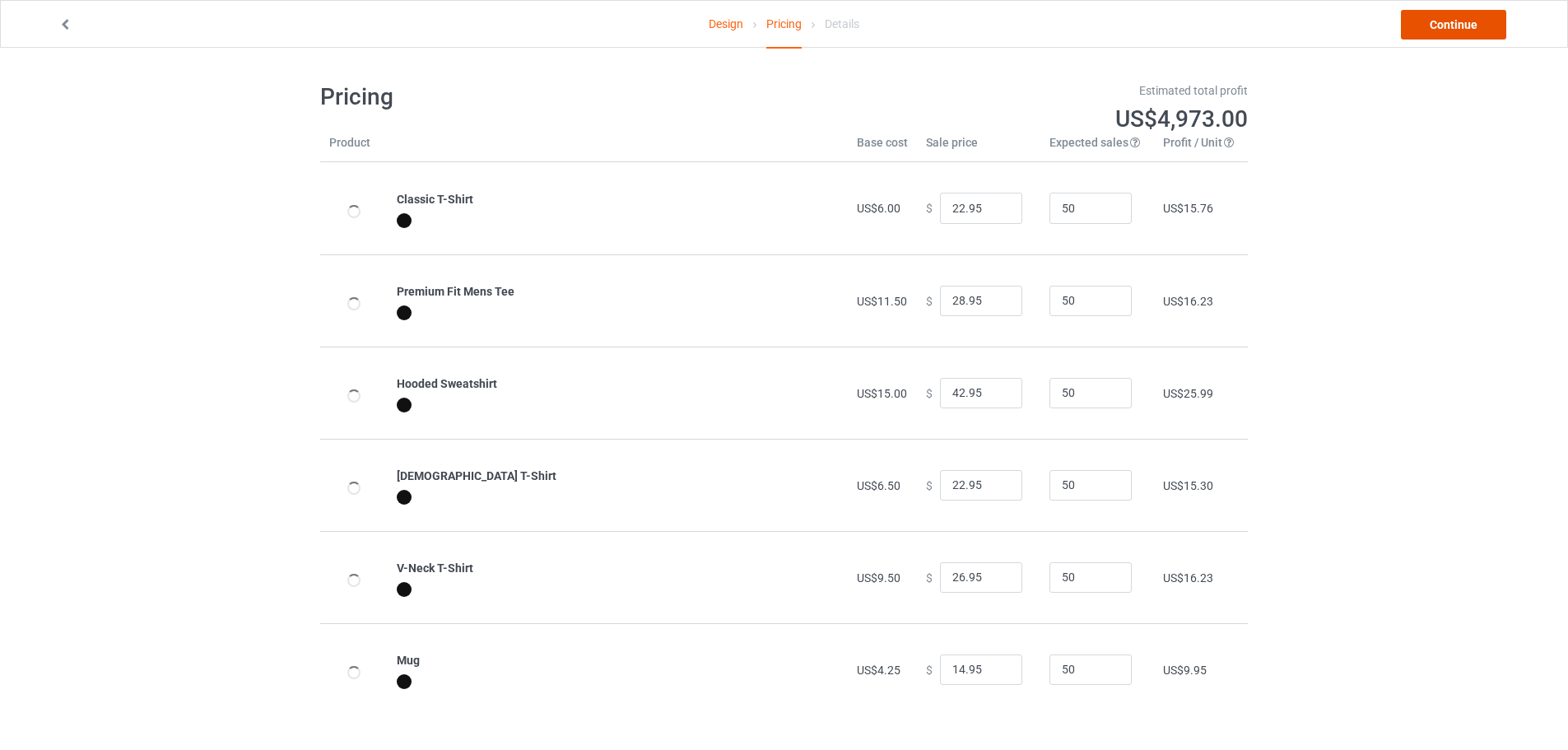
click at [1447, 32] on link "Continue" at bounding box center [1454, 25] width 106 height 30
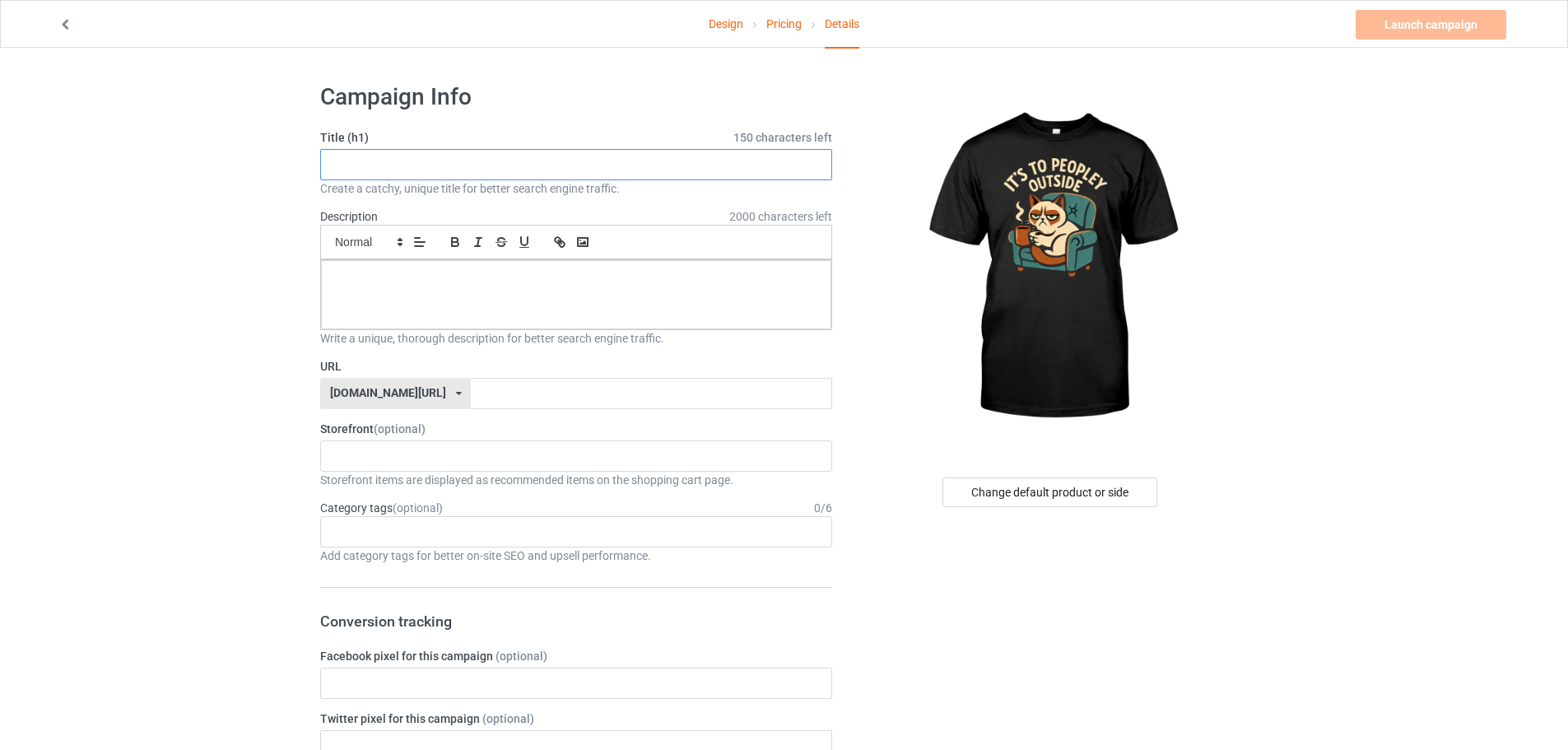
click at [485, 154] on input "text" at bounding box center [576, 164] width 512 height 32
paste input "It’s Too Peopley Outside T-Shirt"
type input "It’s Too Peopley Outside T-Shirt"
click at [420, 457] on div "KIOTA Gaming Finish Line Fitness Mi-Tees 6767c36548d7ee002e084532 651a982803c4d…" at bounding box center [576, 456] width 512 height 32
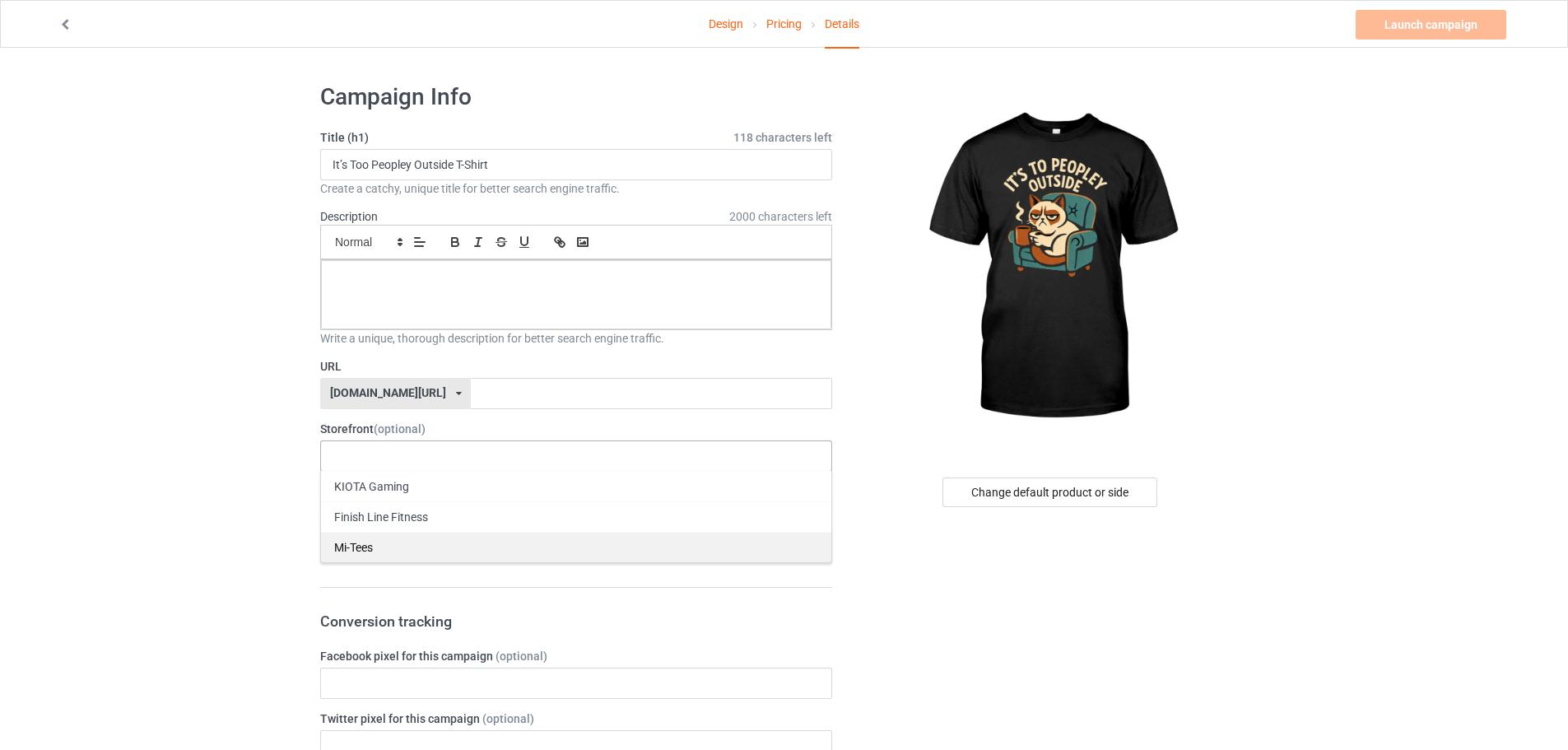
click at [406, 536] on div "Mi-Tees" at bounding box center [576, 547] width 510 height 31
drag, startPoint x: 502, startPoint y: 299, endPoint x: 517, endPoint y: 276, distance: 27.5
click at [502, 297] on div at bounding box center [576, 294] width 510 height 69
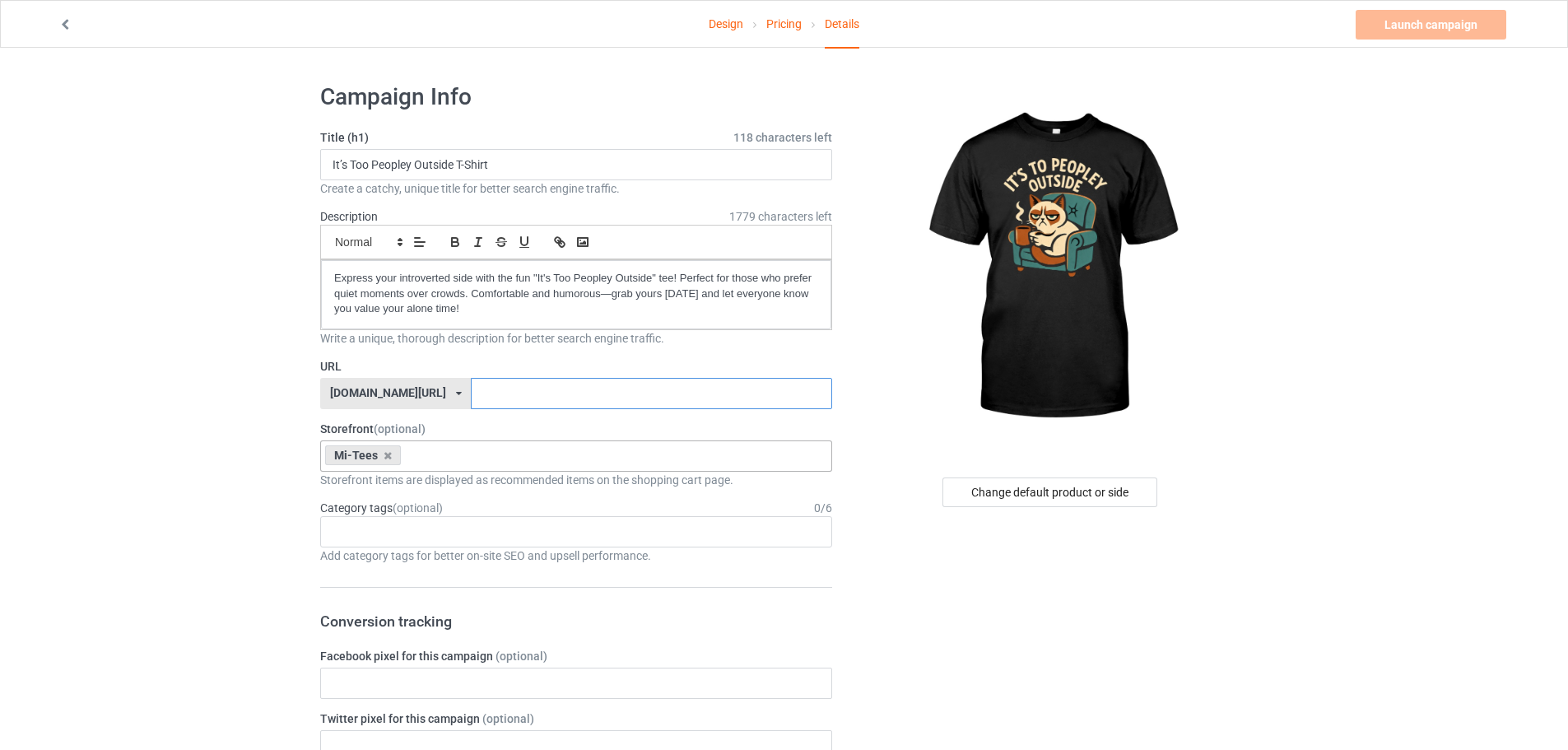
click at [471, 384] on input "text" at bounding box center [651, 394] width 360 height 32
paste input "Too-Peopley-Outside-Tee"
click at [471, 390] on input "Too-Peopley-Outside-Tee" at bounding box center [651, 394] width 360 height 32
drag, startPoint x: 625, startPoint y: 390, endPoint x: 379, endPoint y: 395, distance: 246.1
click at [379, 395] on div "teechip.com/ teechip.com/ 587d0d41cee36fd012c64a69 Its-Too-Peopley-Outside-Tee" at bounding box center [576, 394] width 512 height 32
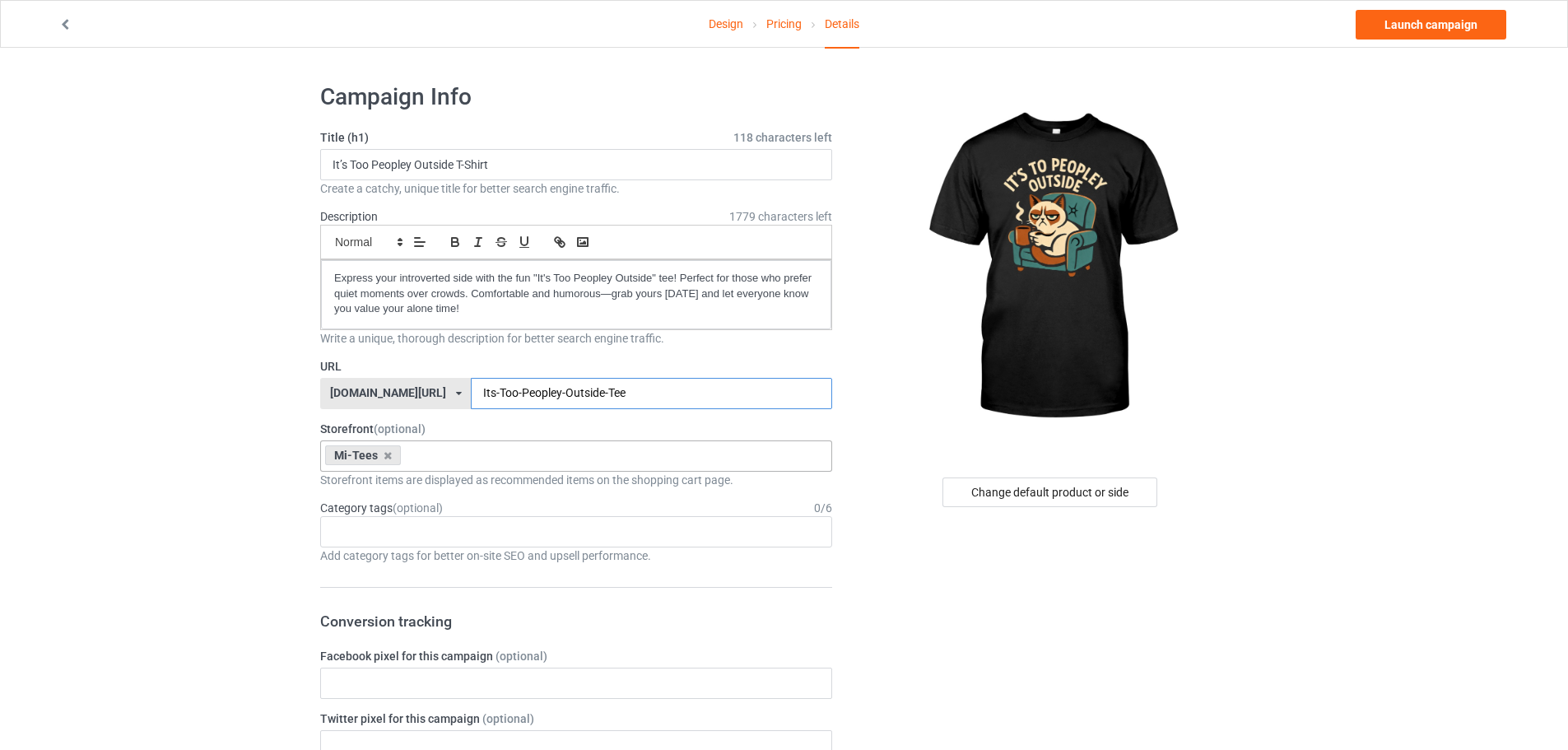
type input "Its-Too-Peopley-Outside-Tee"
click at [420, 534] on div "Age > [DEMOGRAPHIC_DATA] > 1 Age > [DEMOGRAPHIC_DATA] Months > 1 Month Age > [D…" at bounding box center [576, 532] width 512 height 32
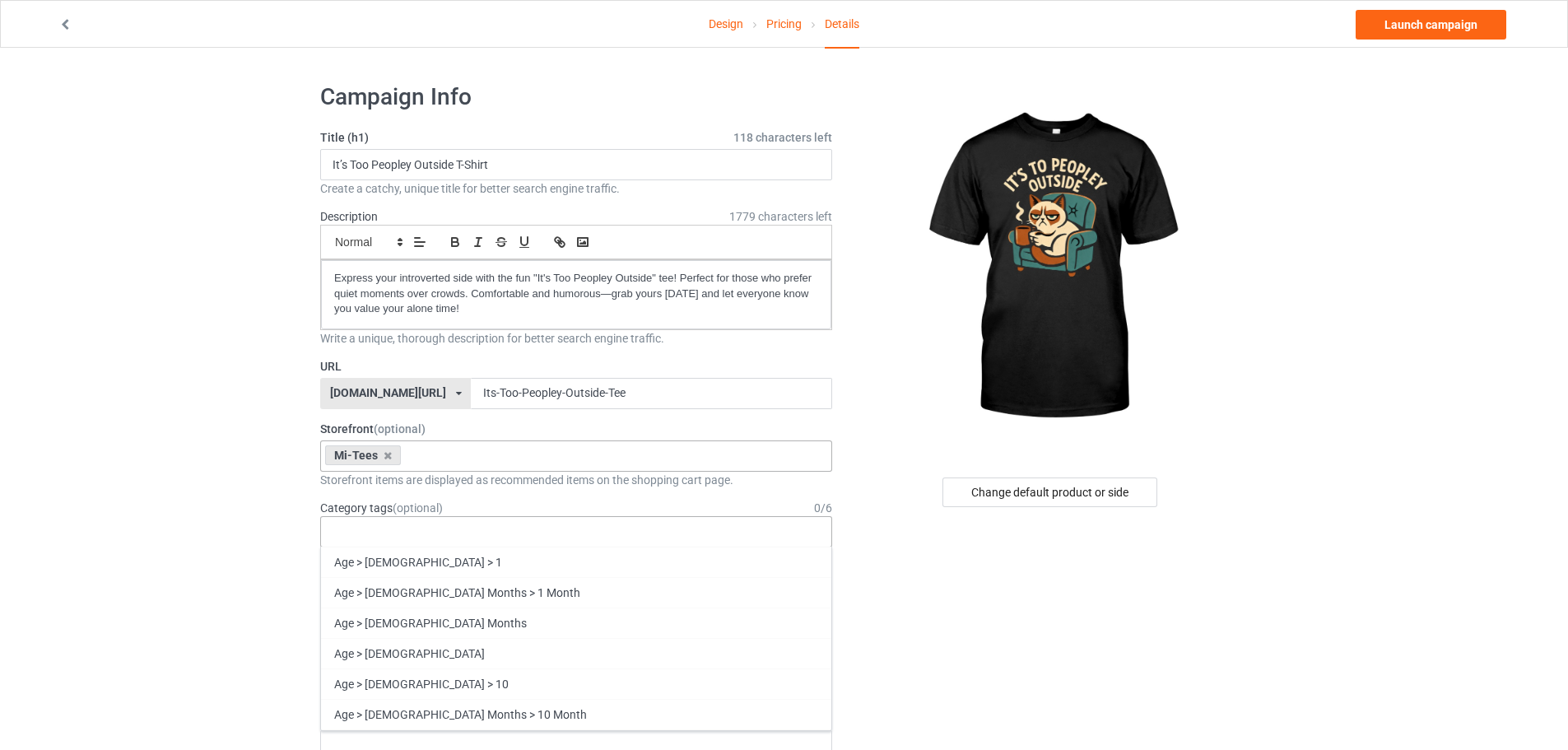
paste input "funny q"
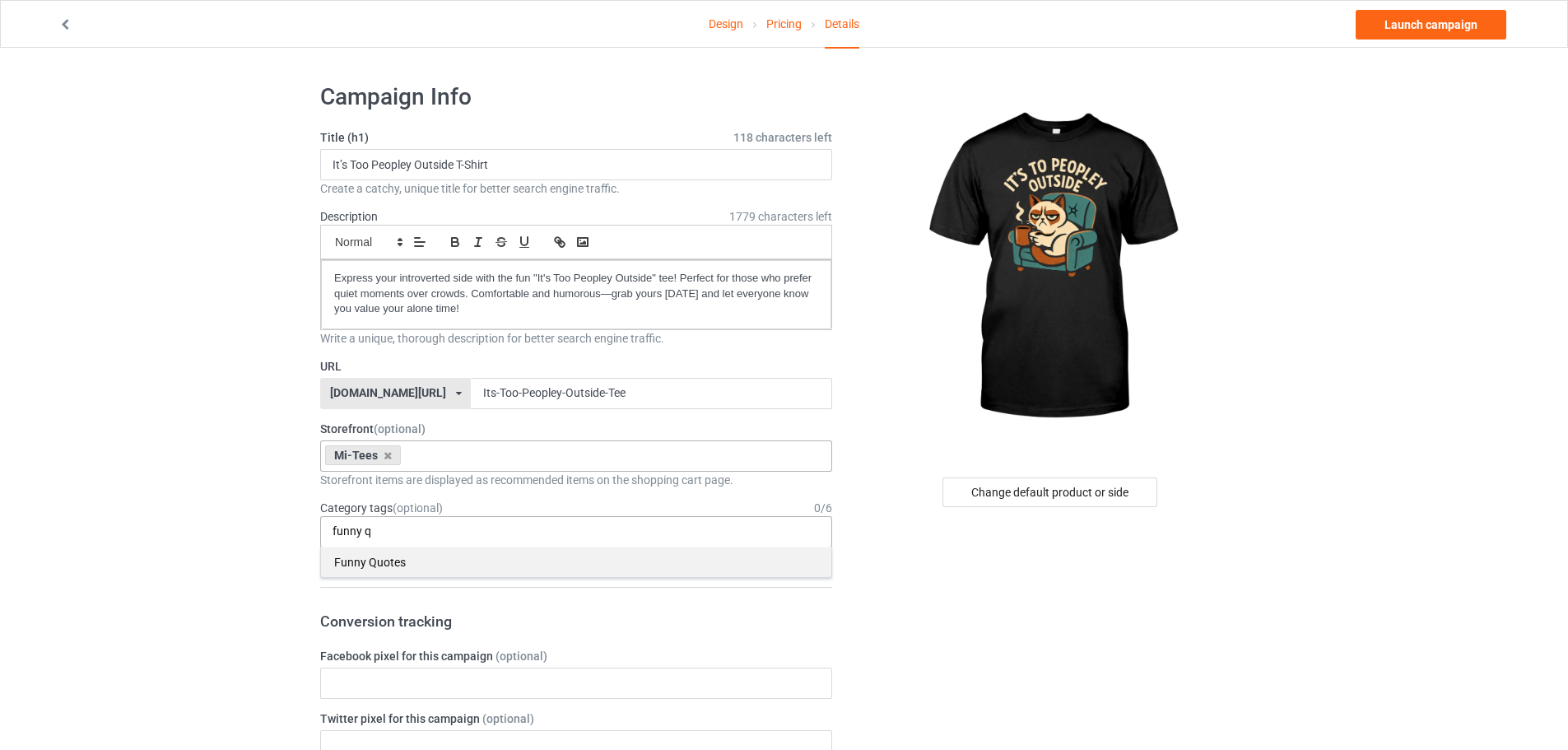
type input "funny q"
click at [434, 556] on div "Funny Quotes" at bounding box center [576, 562] width 510 height 31
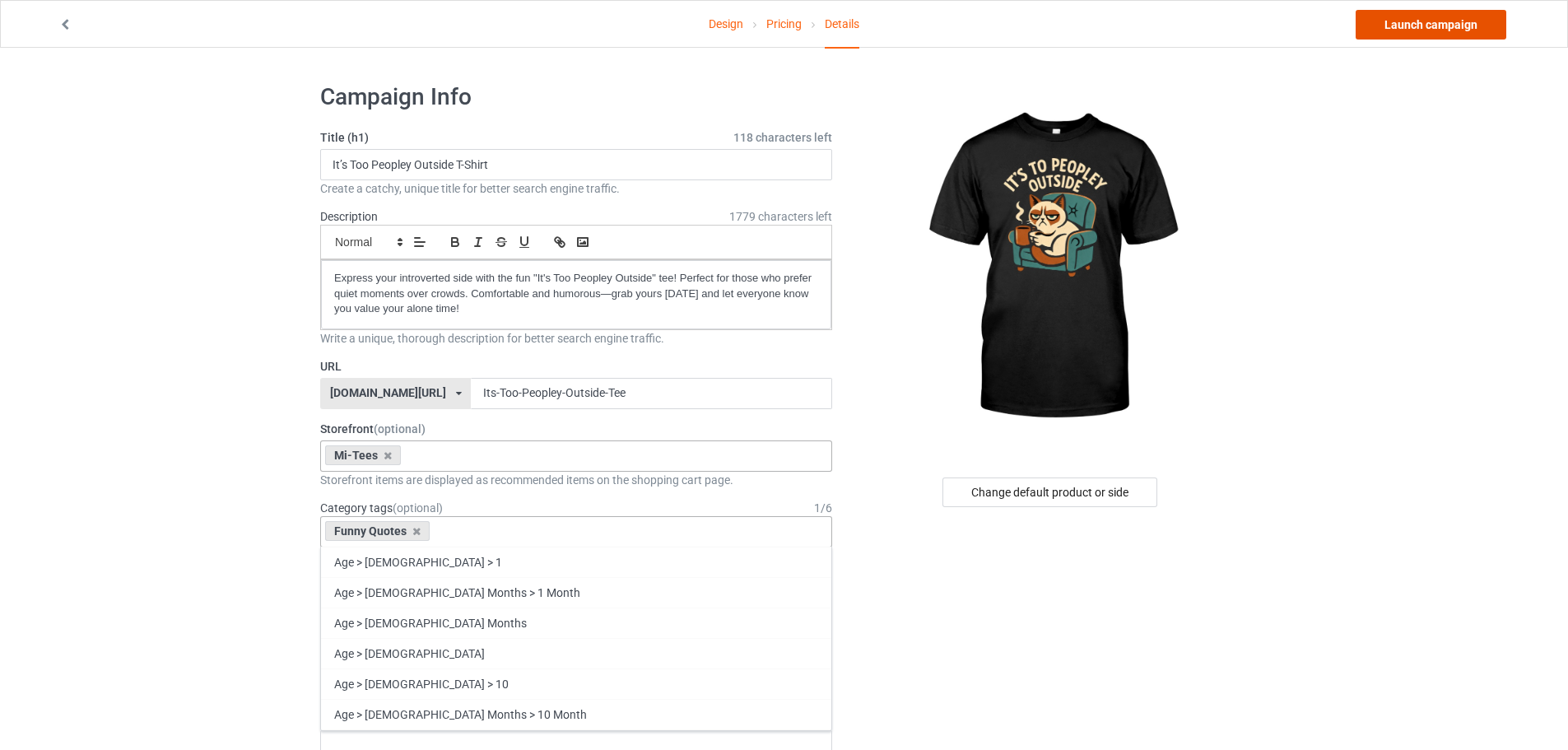
click at [1399, 32] on link "Launch campaign" at bounding box center [1431, 25] width 151 height 30
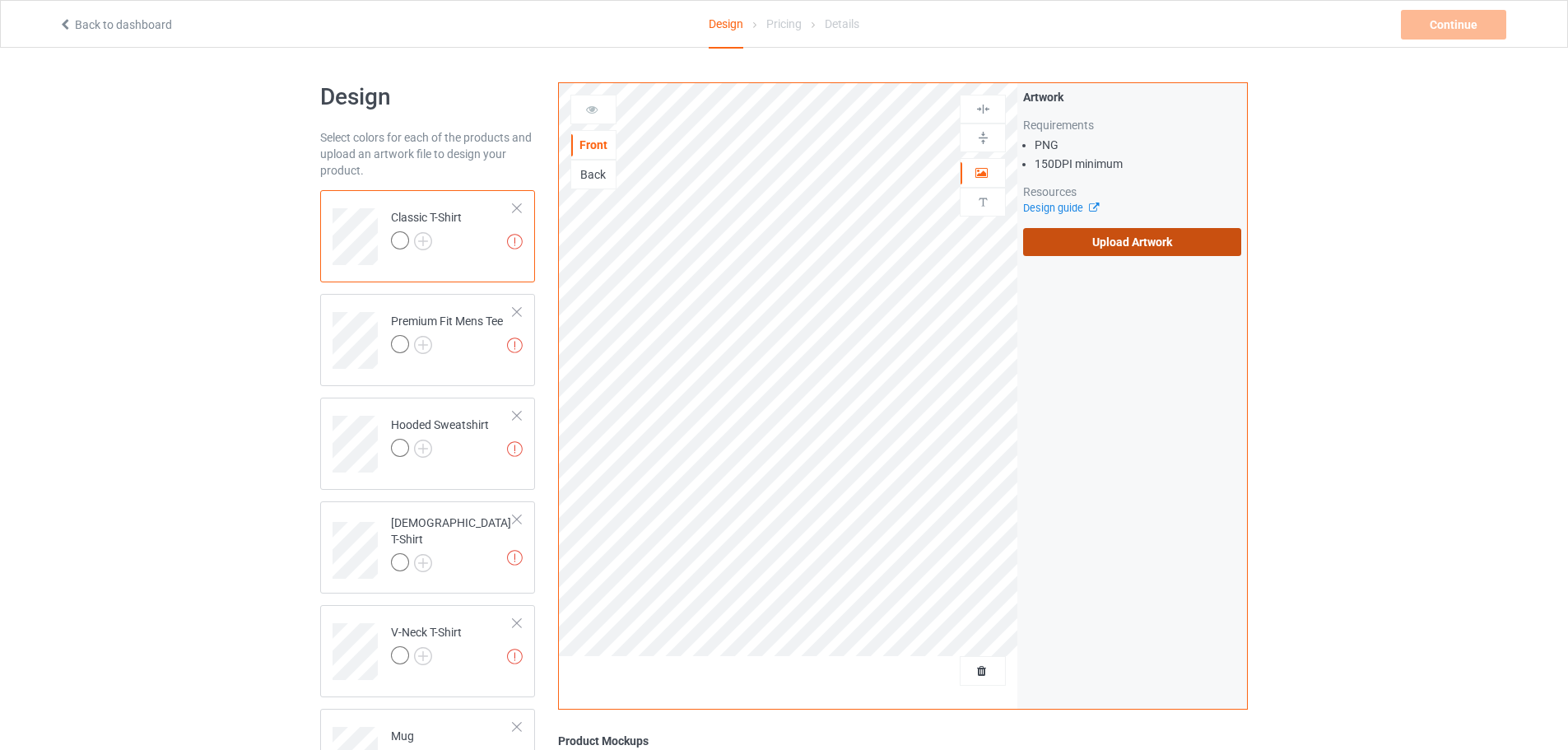
click at [1155, 246] on label "Upload Artwork" at bounding box center [1132, 242] width 218 height 28
click at [0, 0] on input "Upload Artwork" at bounding box center [0, 0] width 0 height 0
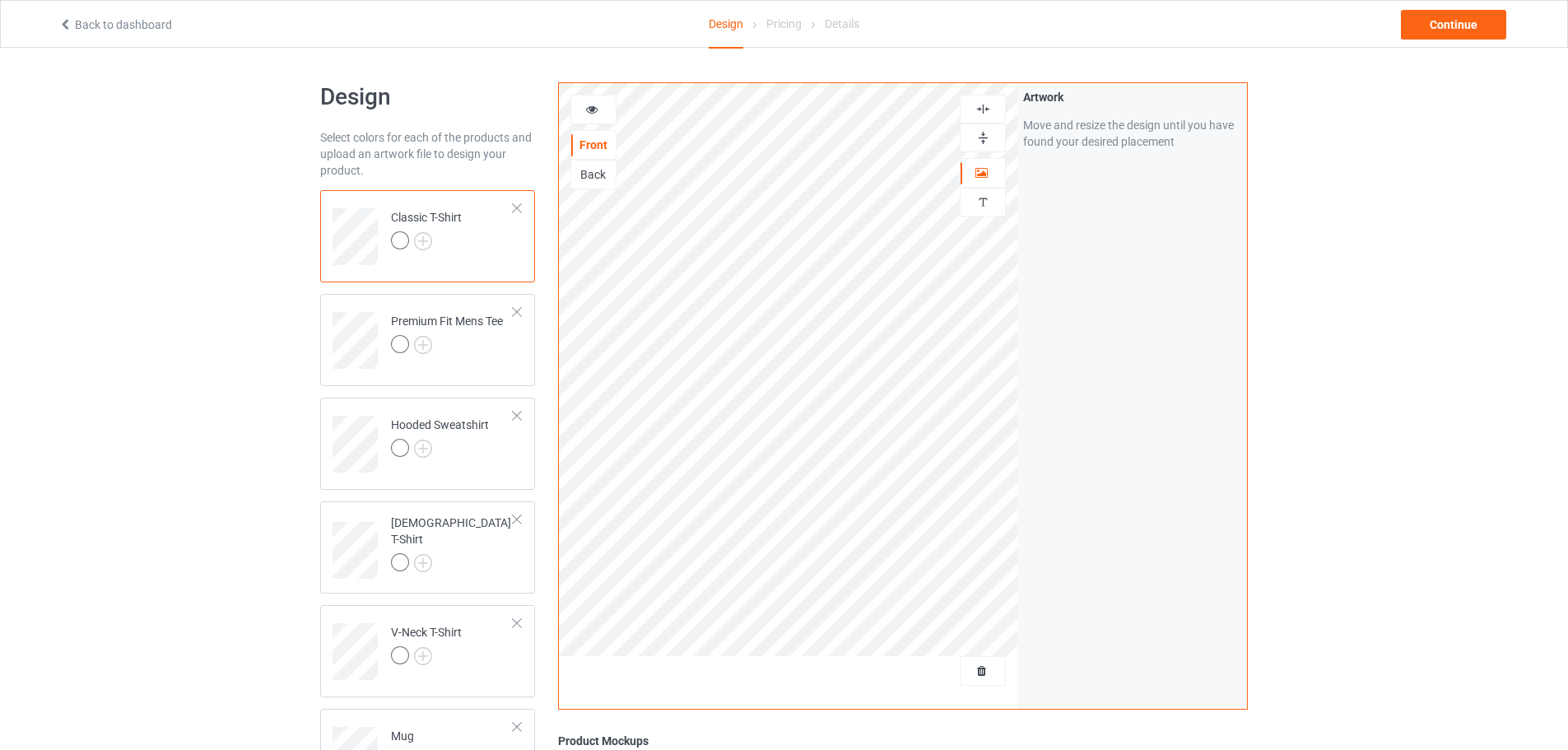
click at [412, 242] on div at bounding box center [402, 243] width 23 height 23
click at [425, 242] on img at bounding box center [422, 241] width 18 height 18
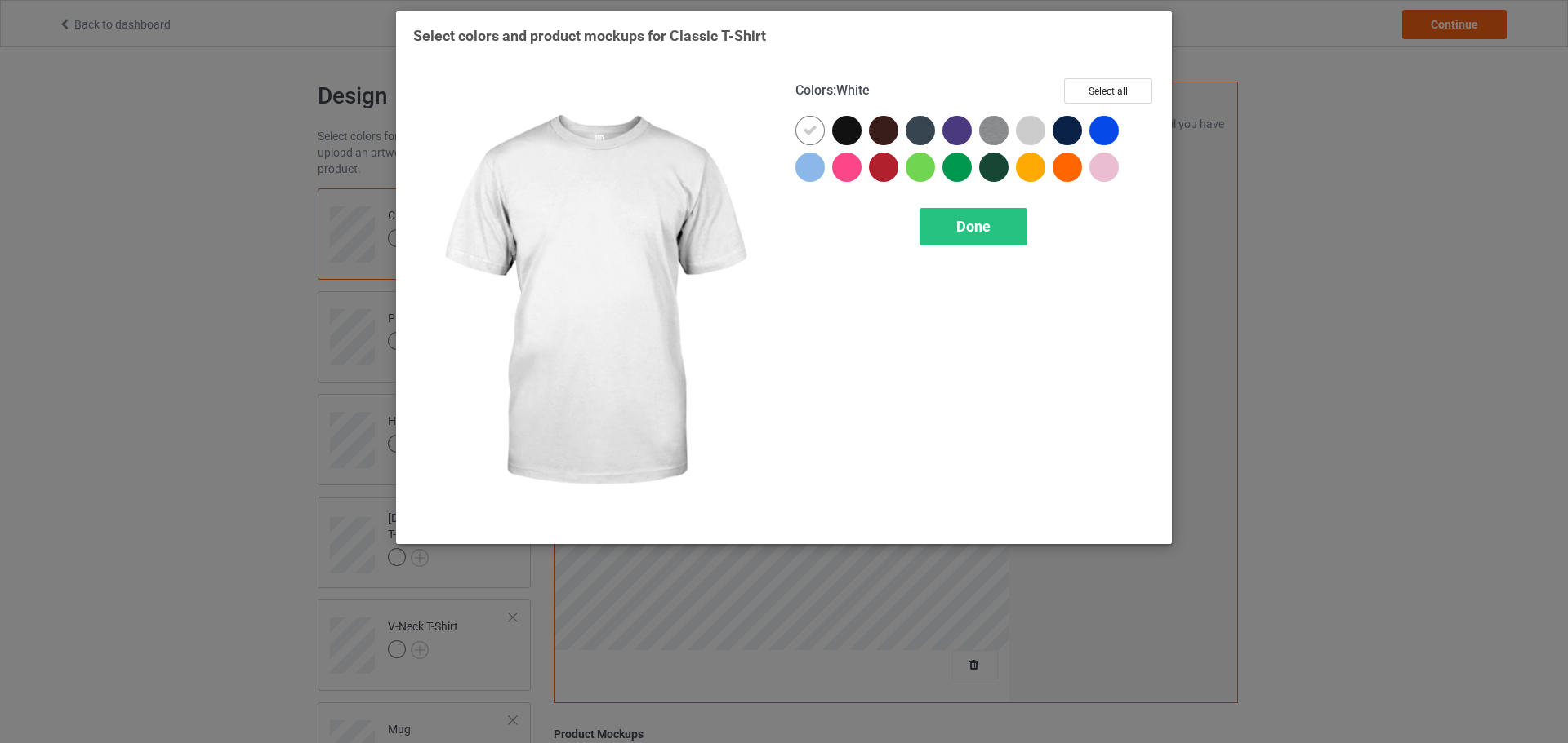
click at [821, 148] on div at bounding box center [813, 133] width 36 height 36
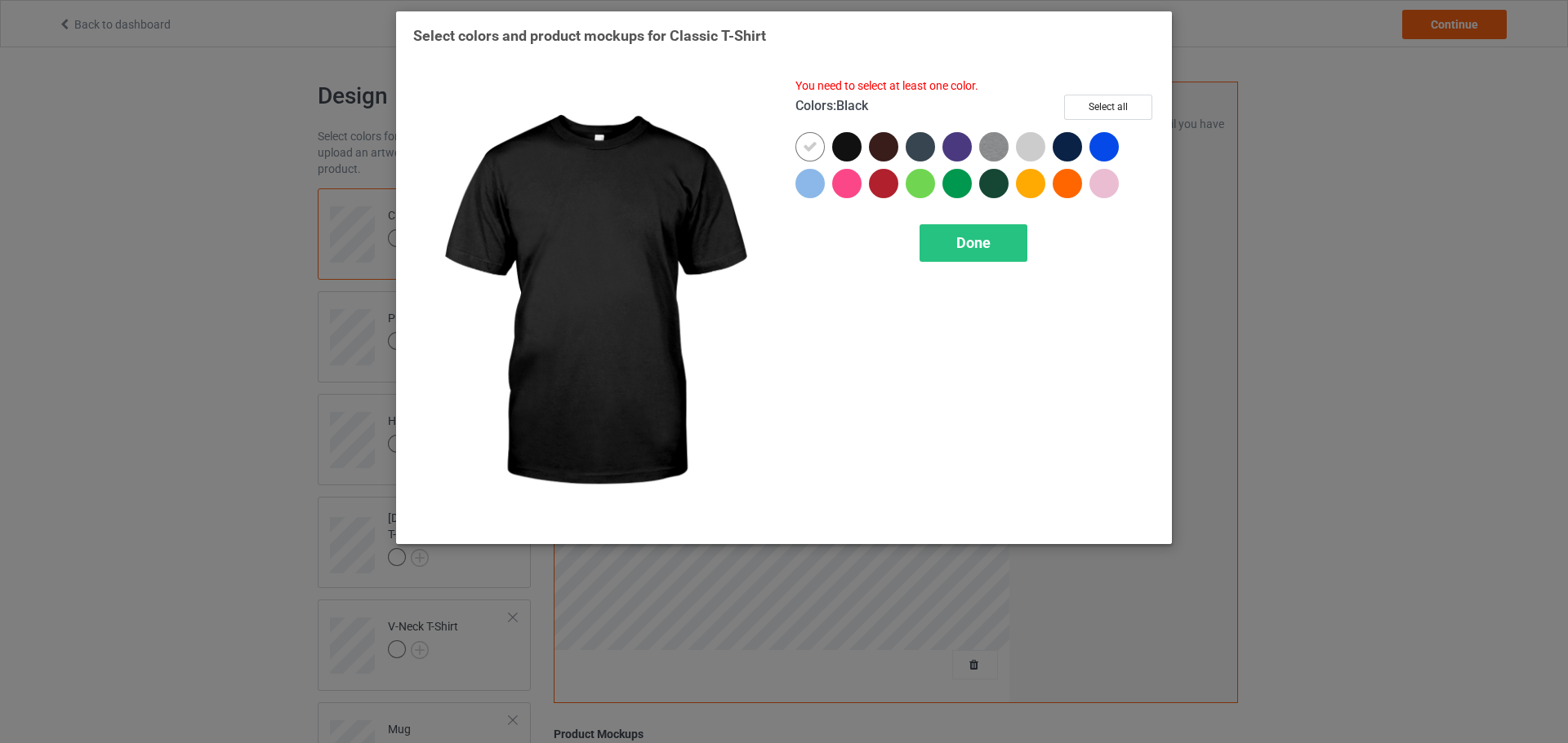
drag, startPoint x: 844, startPoint y: 141, endPoint x: 820, endPoint y: 149, distance: 25.3
click at [844, 143] on div at bounding box center [847, 147] width 30 height 30
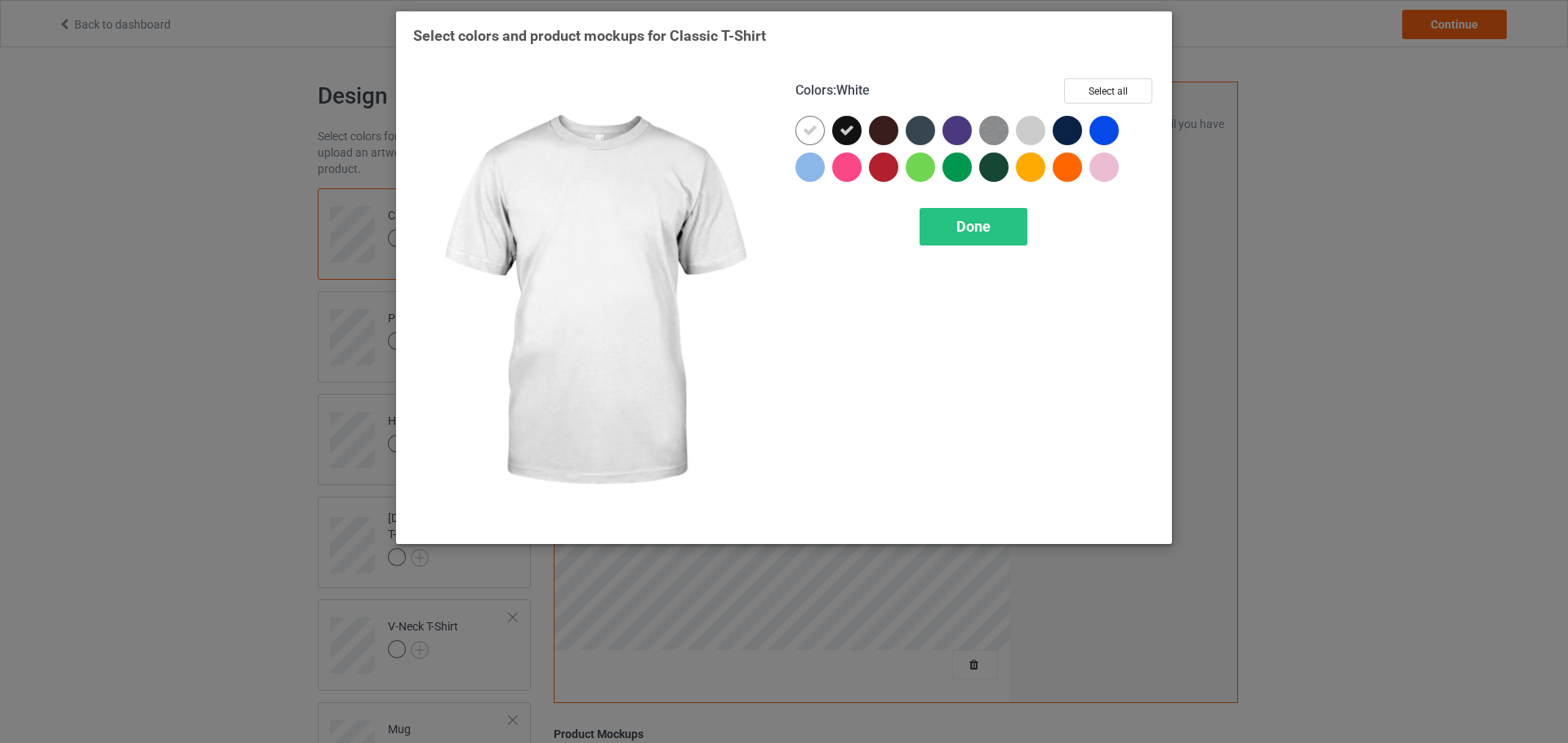
click at [817, 149] on div at bounding box center [813, 133] width 36 height 36
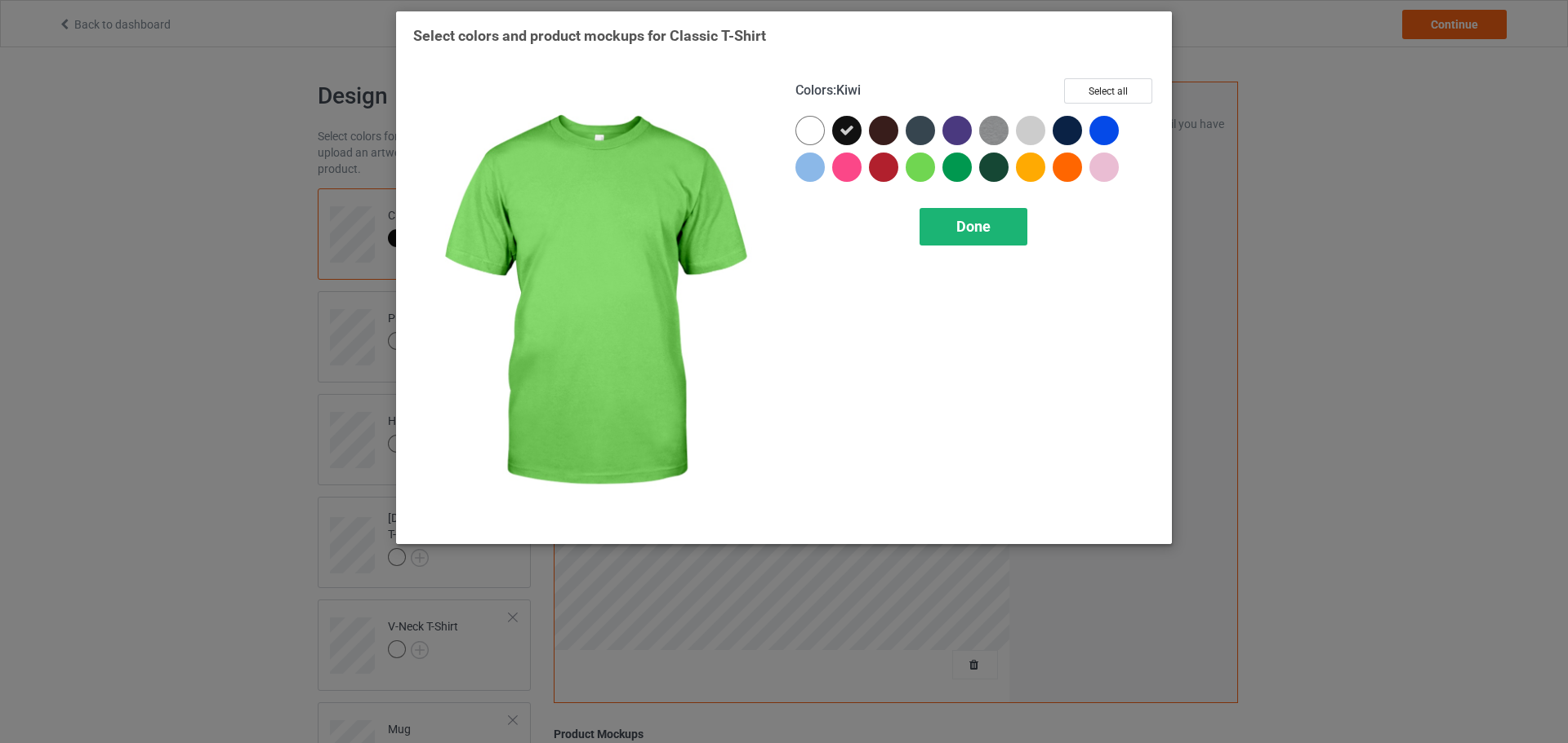
click at [939, 211] on div "Done" at bounding box center [973, 226] width 108 height 37
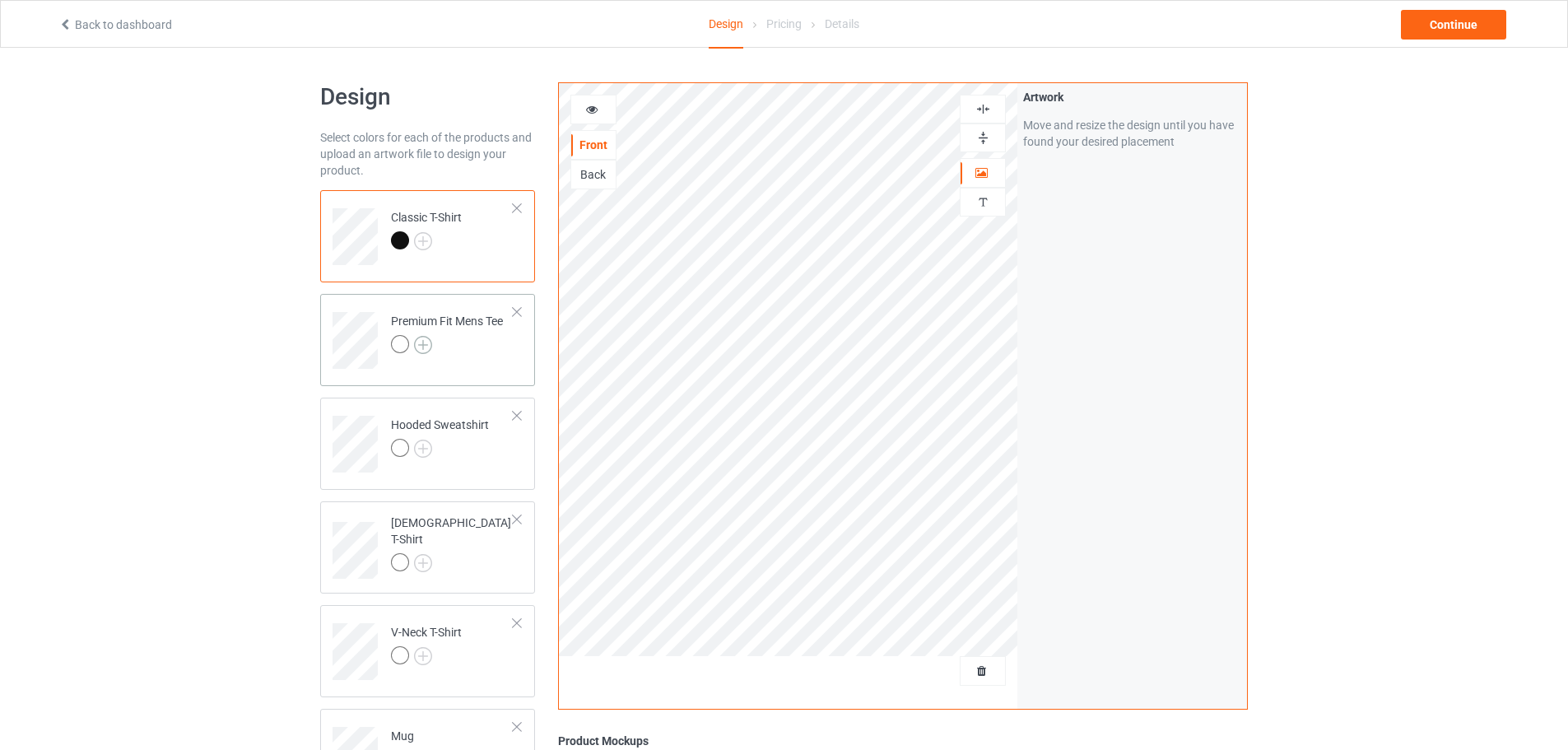
click at [430, 345] on img at bounding box center [422, 344] width 18 height 18
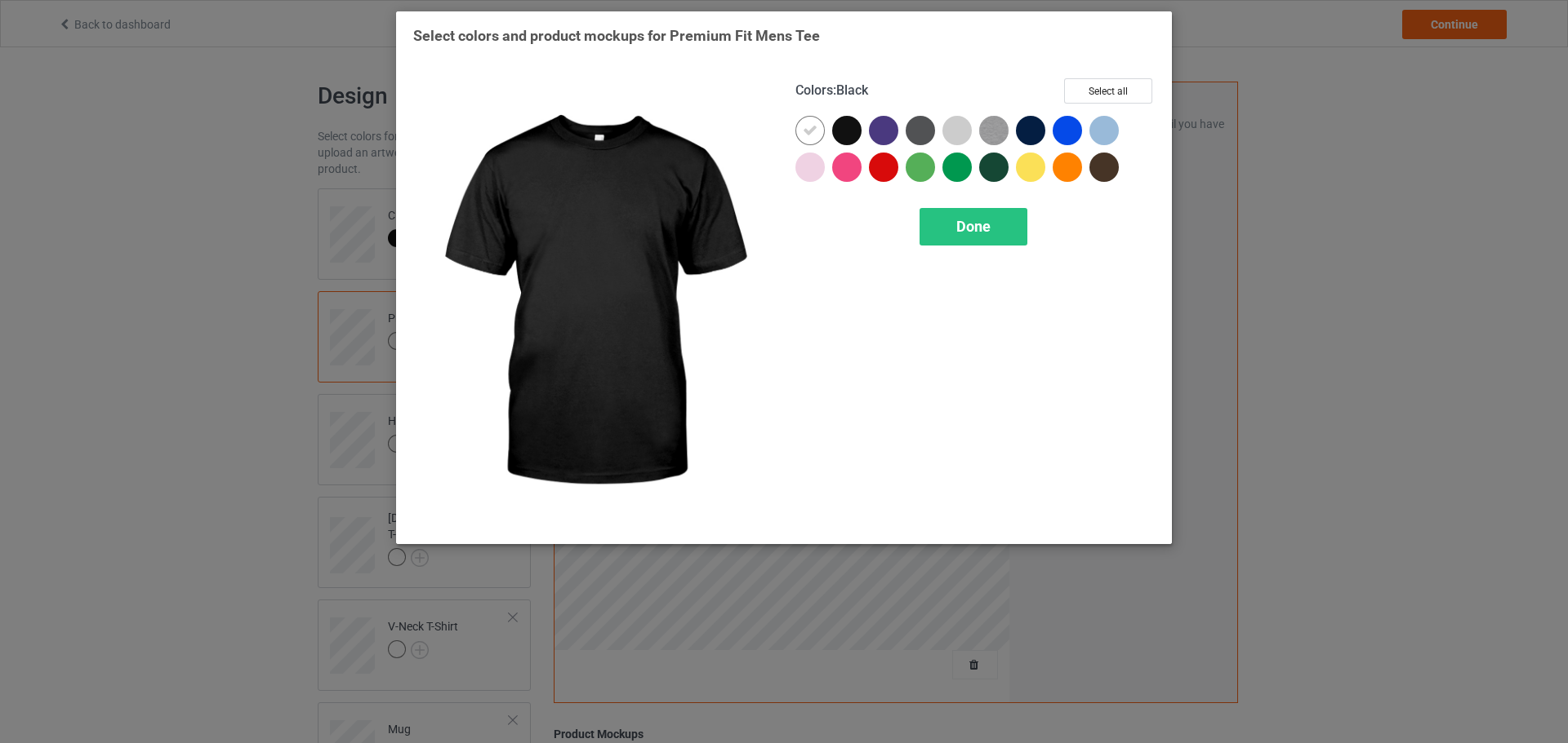
click at [847, 143] on div at bounding box center [847, 130] width 30 height 30
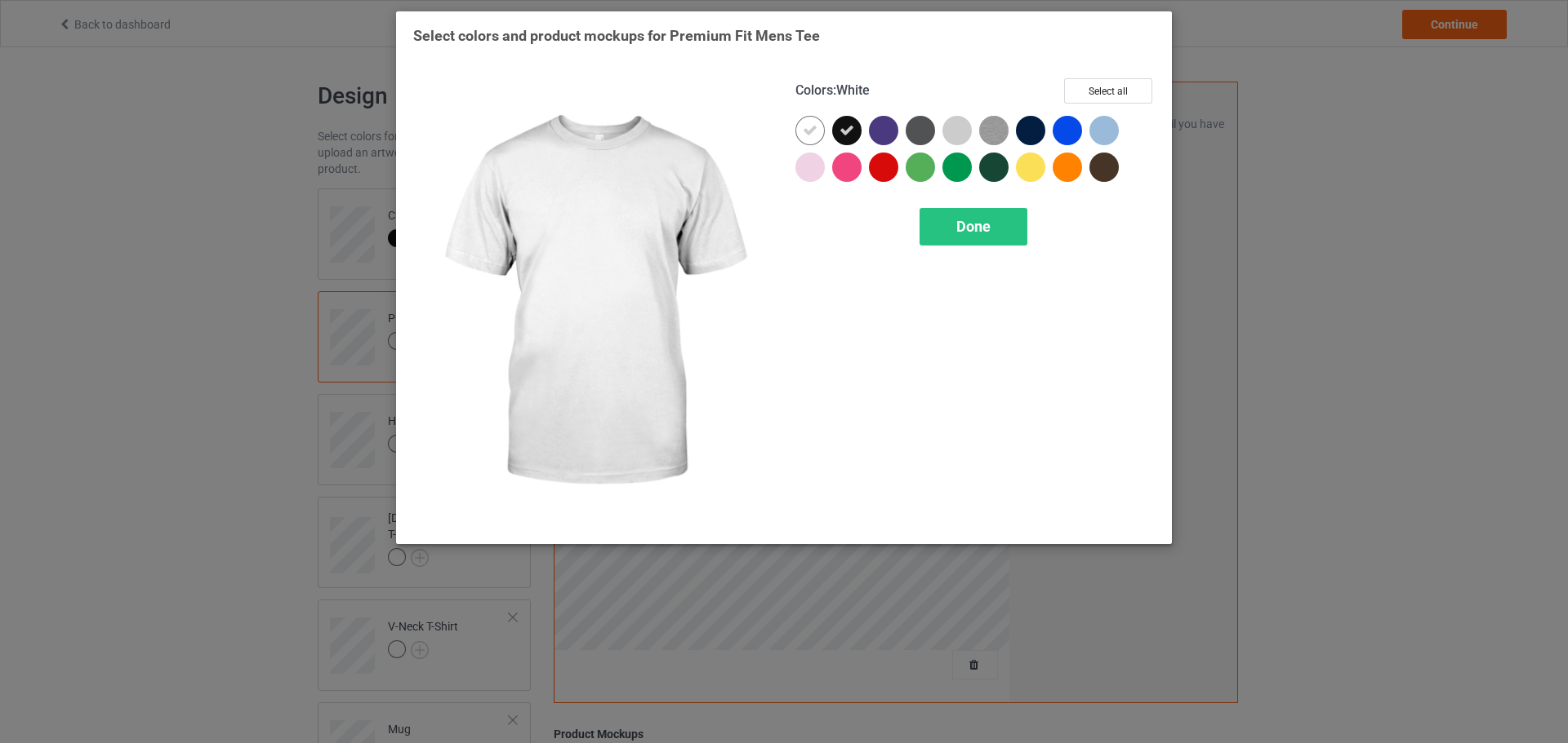
click at [814, 132] on icon at bounding box center [809, 130] width 14 height 14
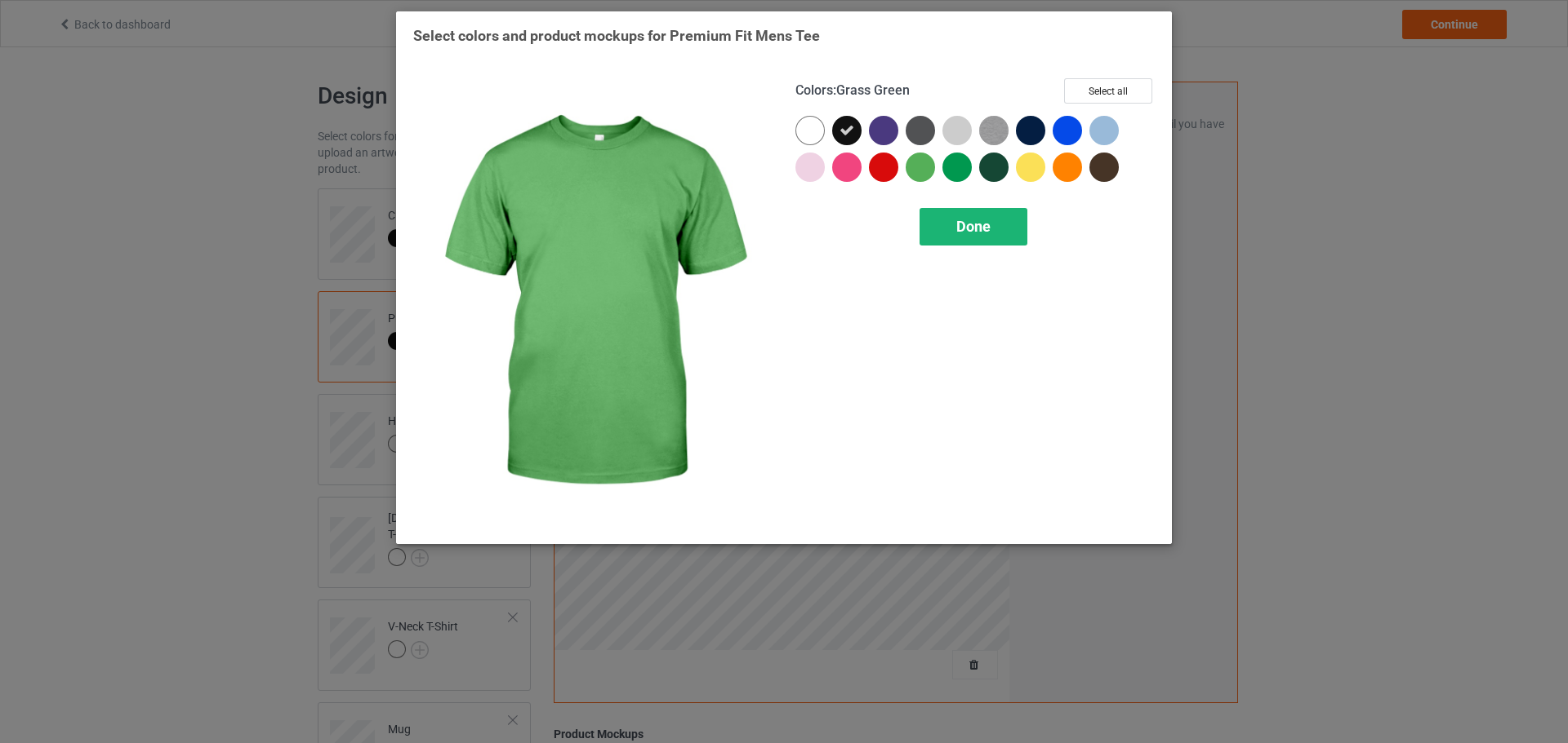
click at [963, 238] on div "Done" at bounding box center [973, 226] width 108 height 37
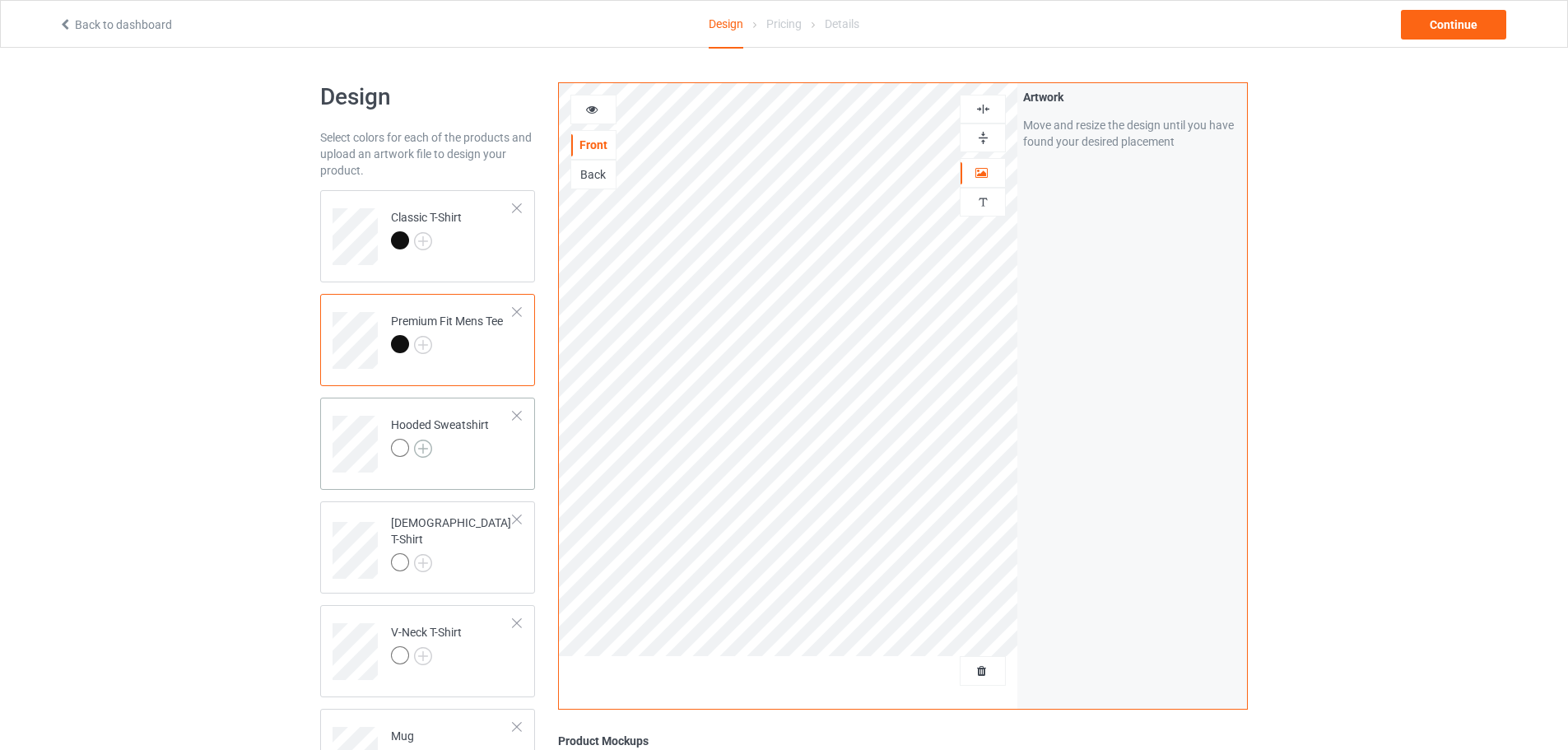
click at [423, 447] on img at bounding box center [422, 448] width 18 height 18
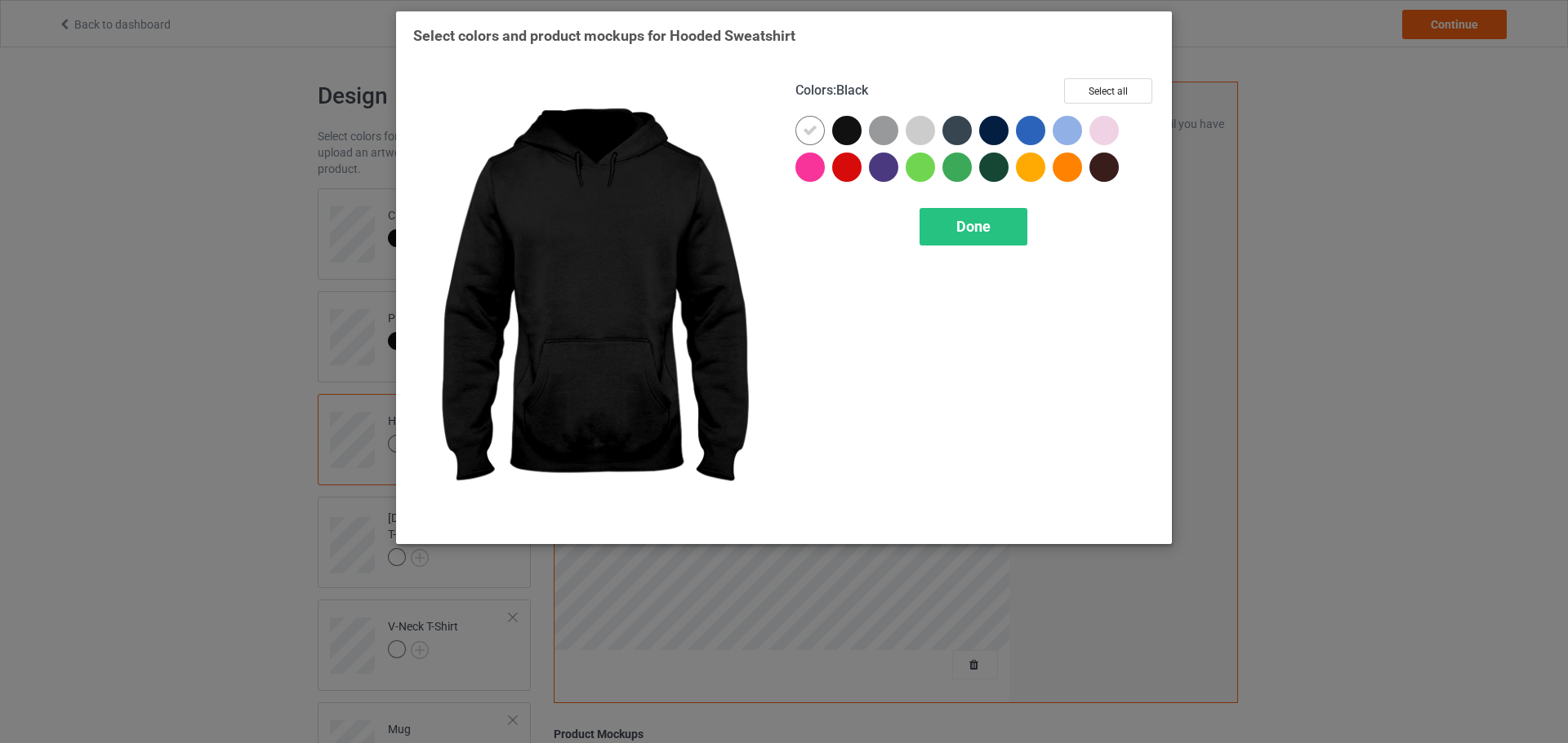
click at [858, 132] on div at bounding box center [847, 130] width 30 height 30
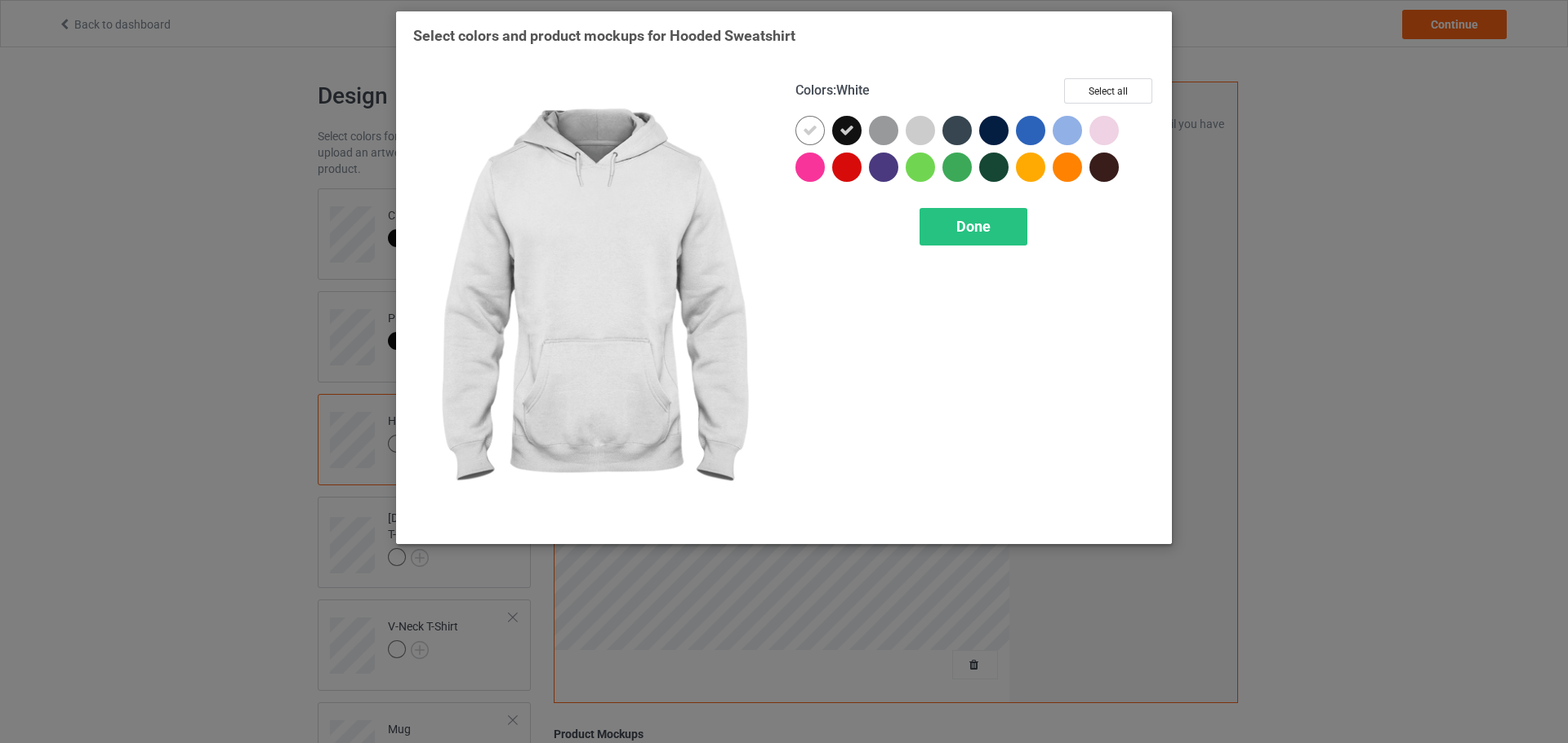
click at [817, 133] on icon at bounding box center [809, 130] width 14 height 14
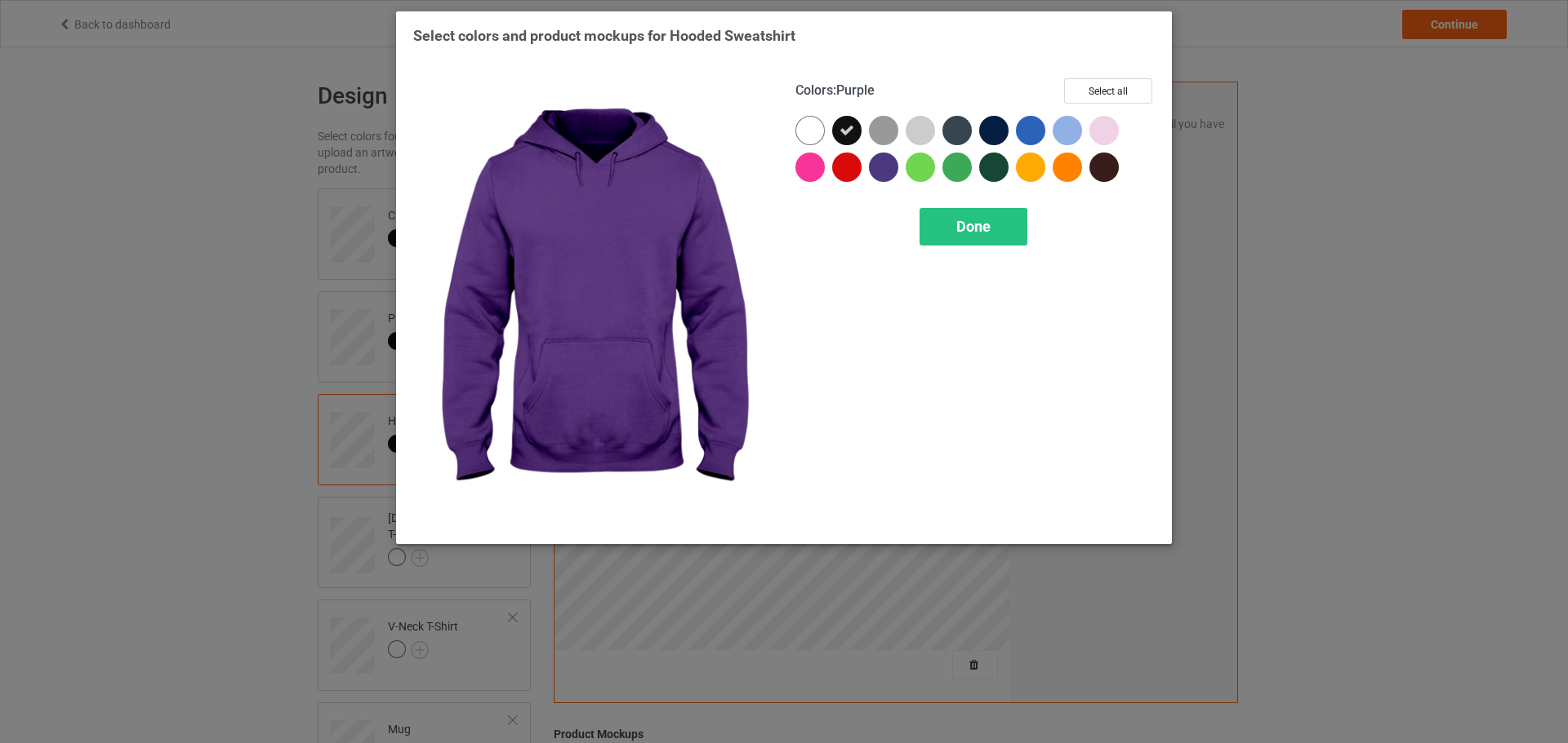
click at [963, 252] on div "Colors : Purple Select all Done" at bounding box center [975, 302] width 382 height 472
click at [963, 228] on span "Done" at bounding box center [973, 226] width 35 height 17
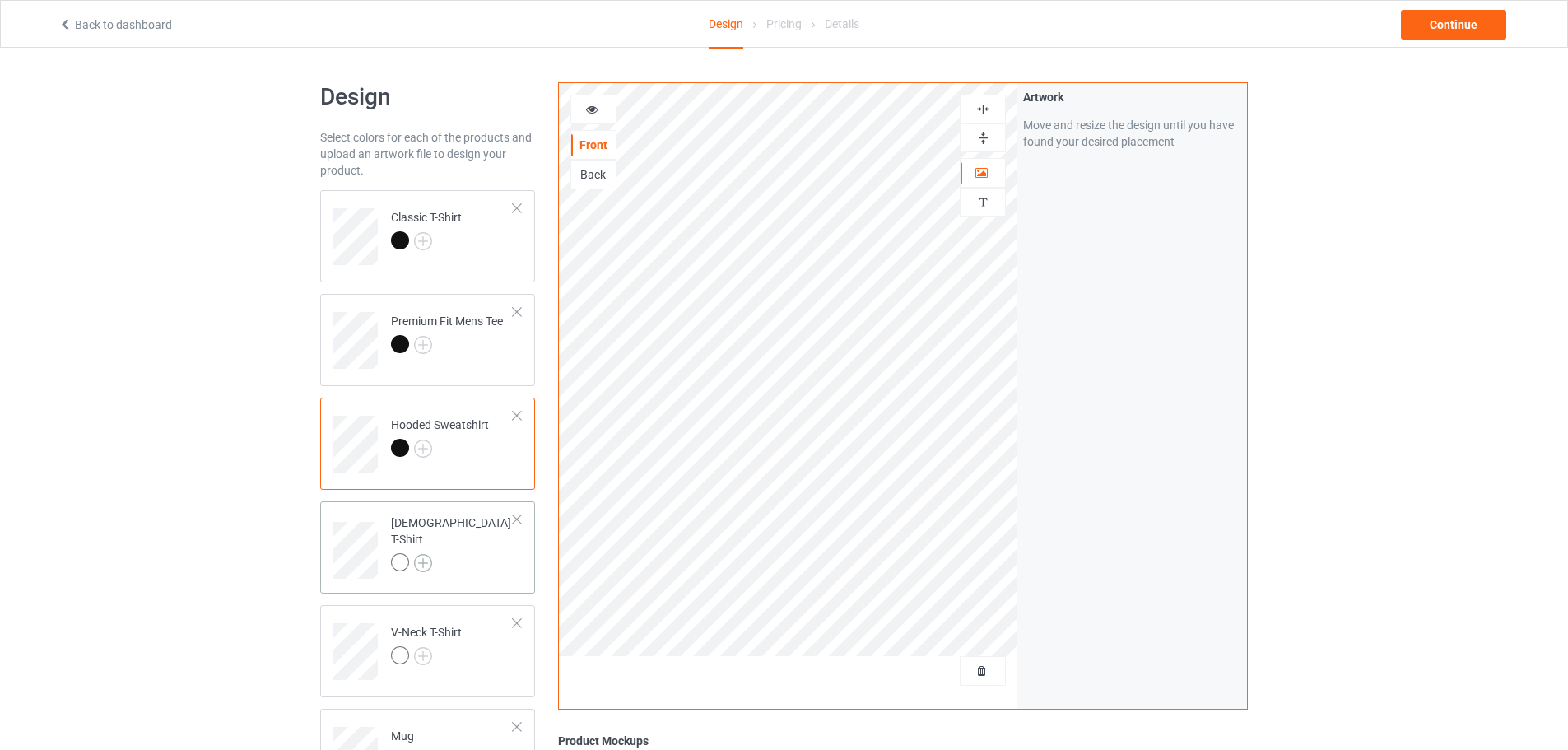
click at [421, 554] on img at bounding box center [422, 562] width 18 height 18
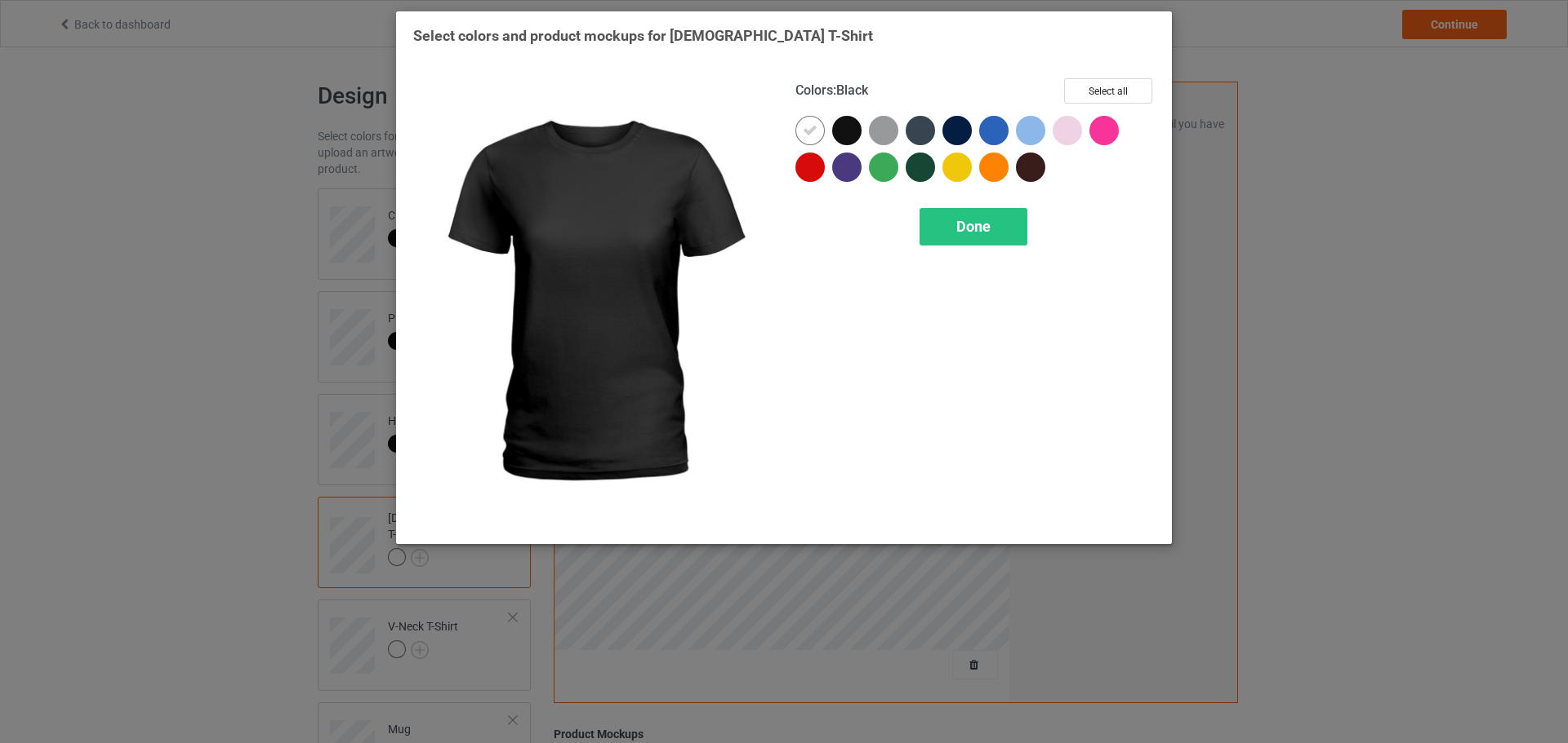
click at [845, 123] on div at bounding box center [847, 130] width 30 height 30
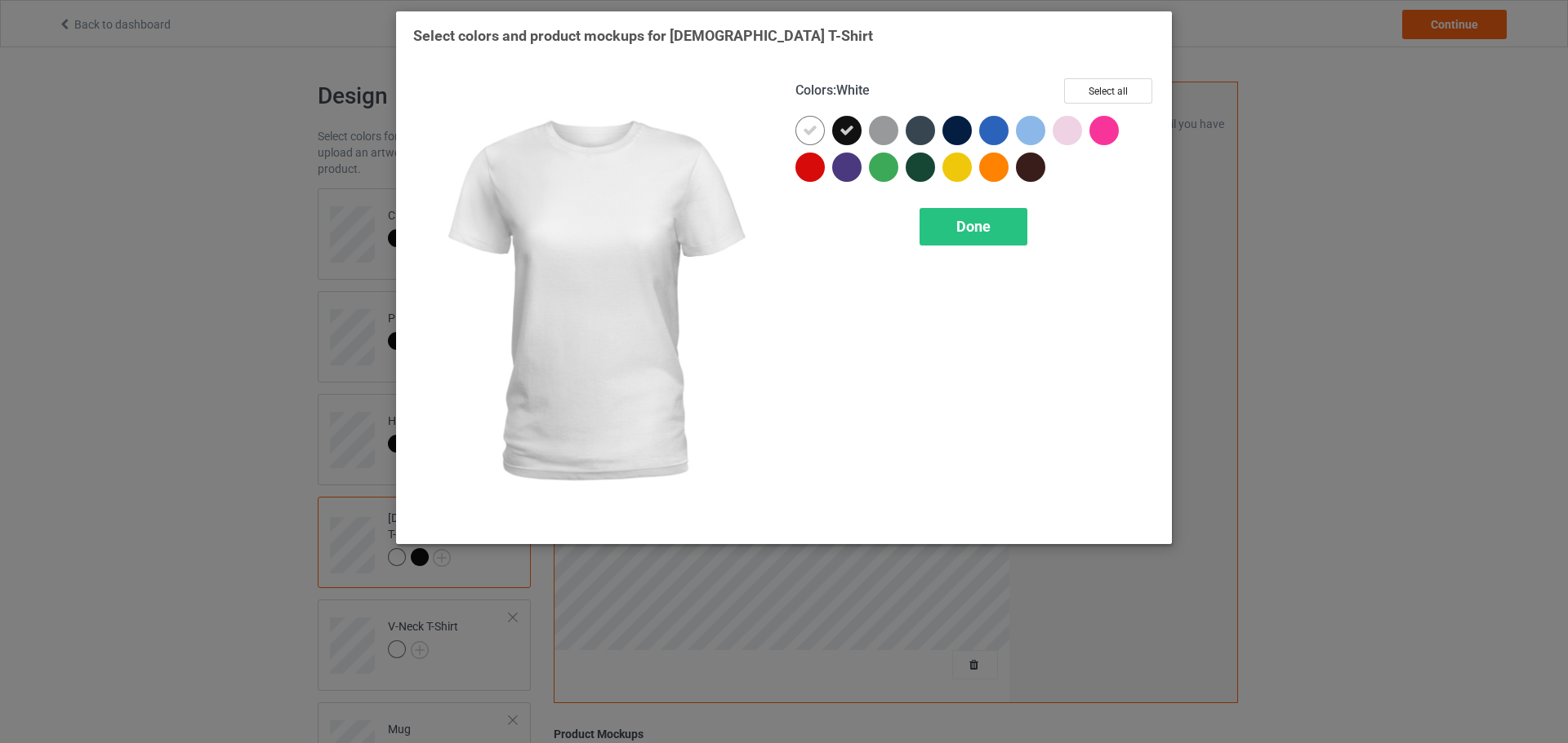
click at [811, 144] on div at bounding box center [809, 130] width 30 height 30
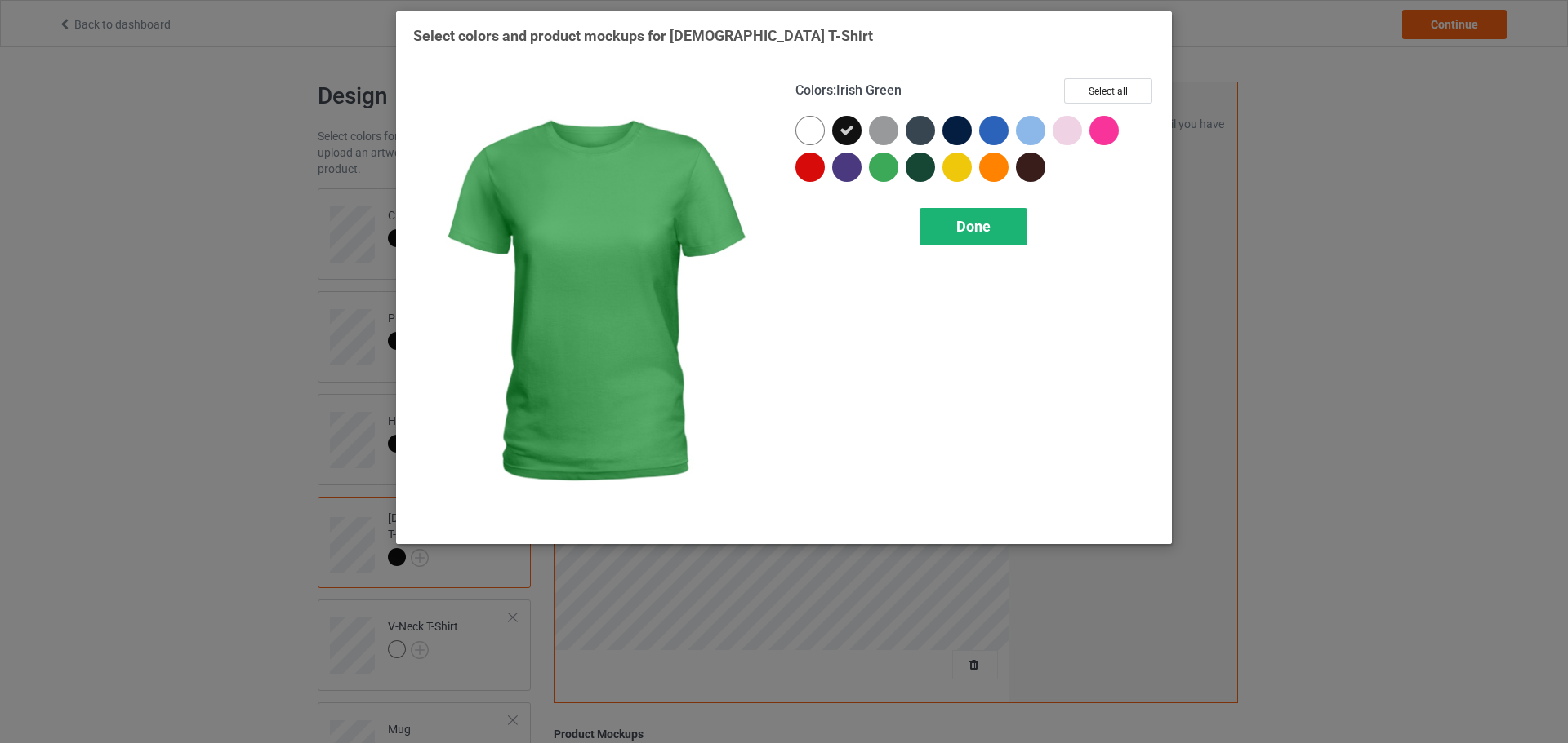
click at [951, 224] on div "Done" at bounding box center [973, 226] width 108 height 37
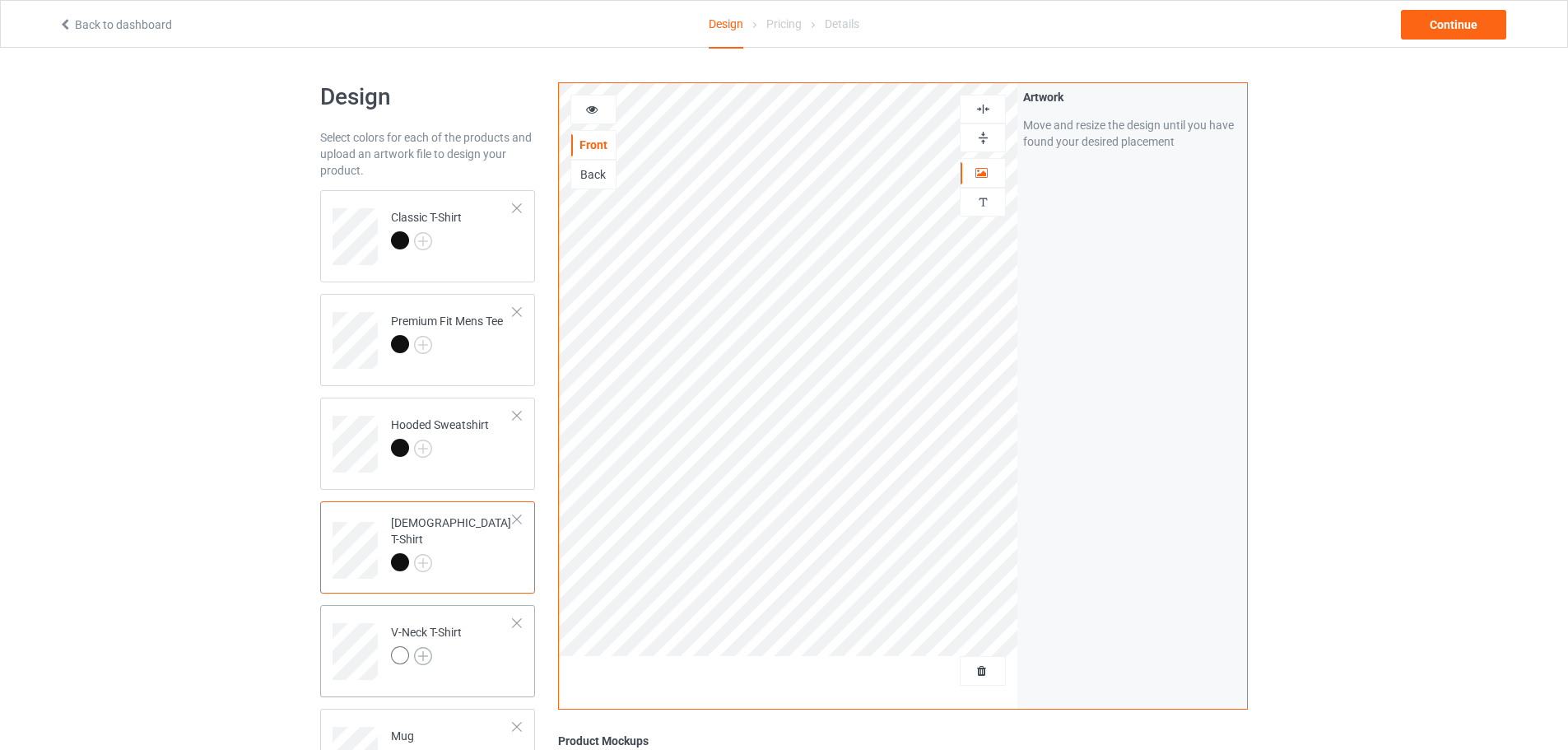
click at [428, 655] on img at bounding box center [422, 656] width 18 height 18
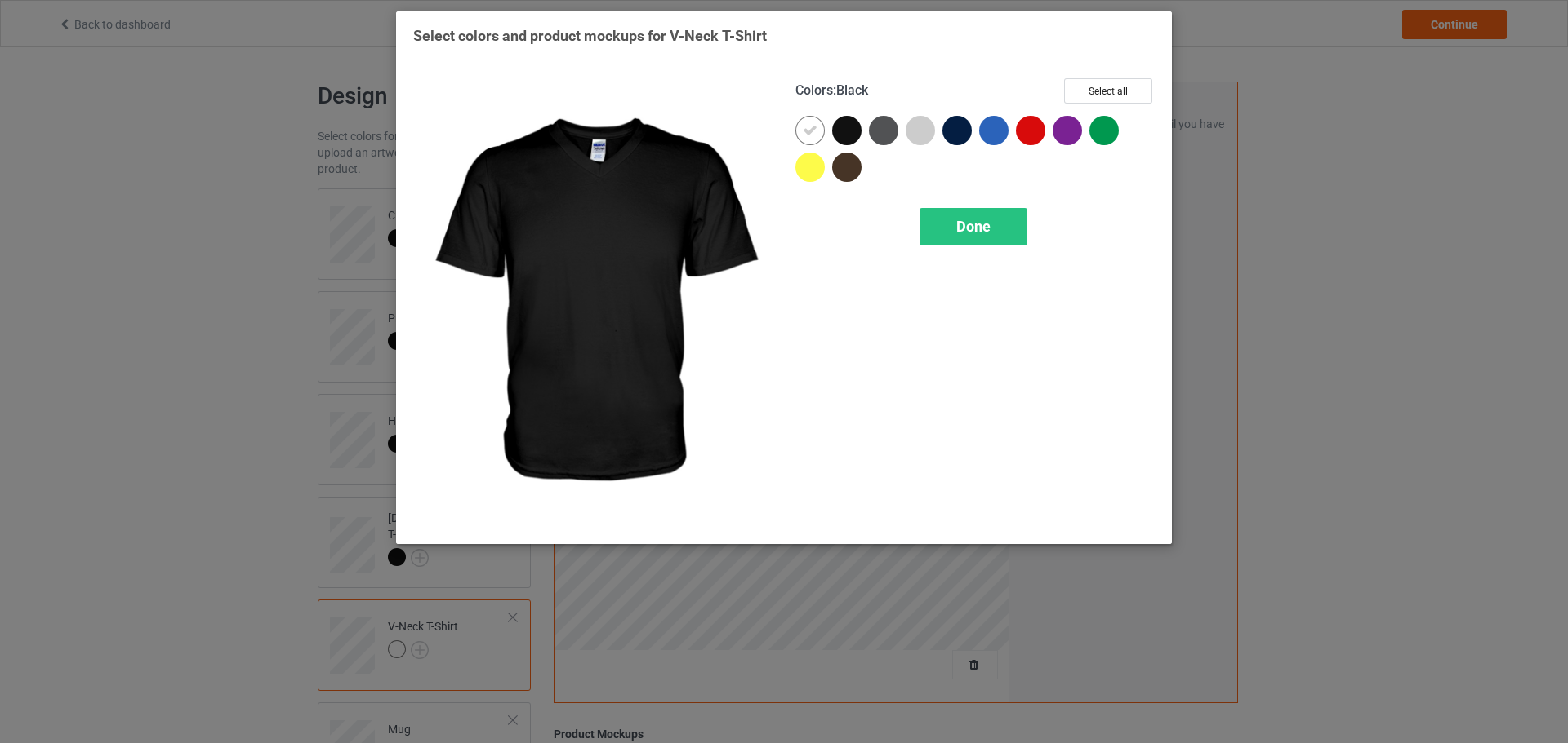
click at [839, 144] on div at bounding box center [850, 133] width 36 height 36
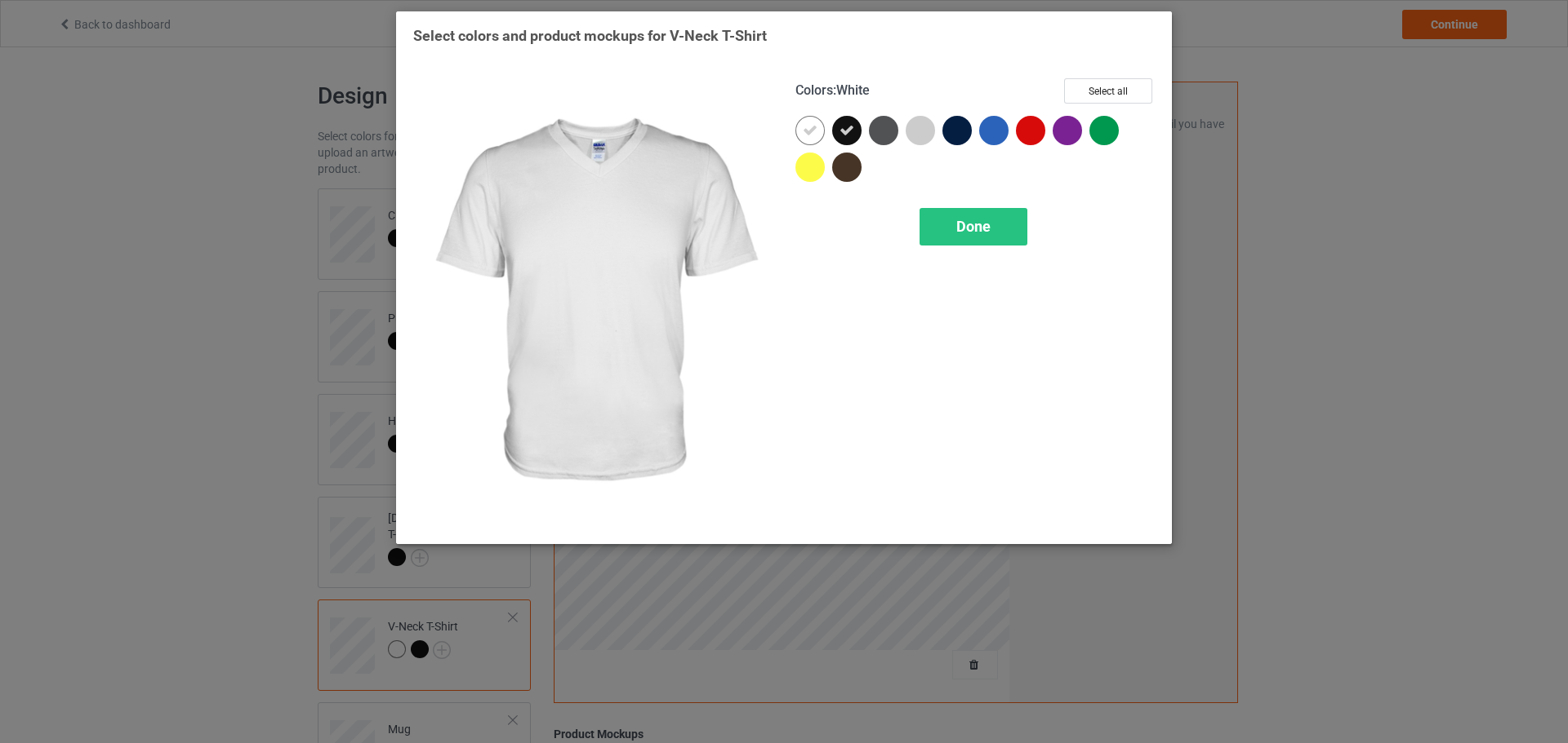
click at [820, 137] on div at bounding box center [809, 130] width 30 height 30
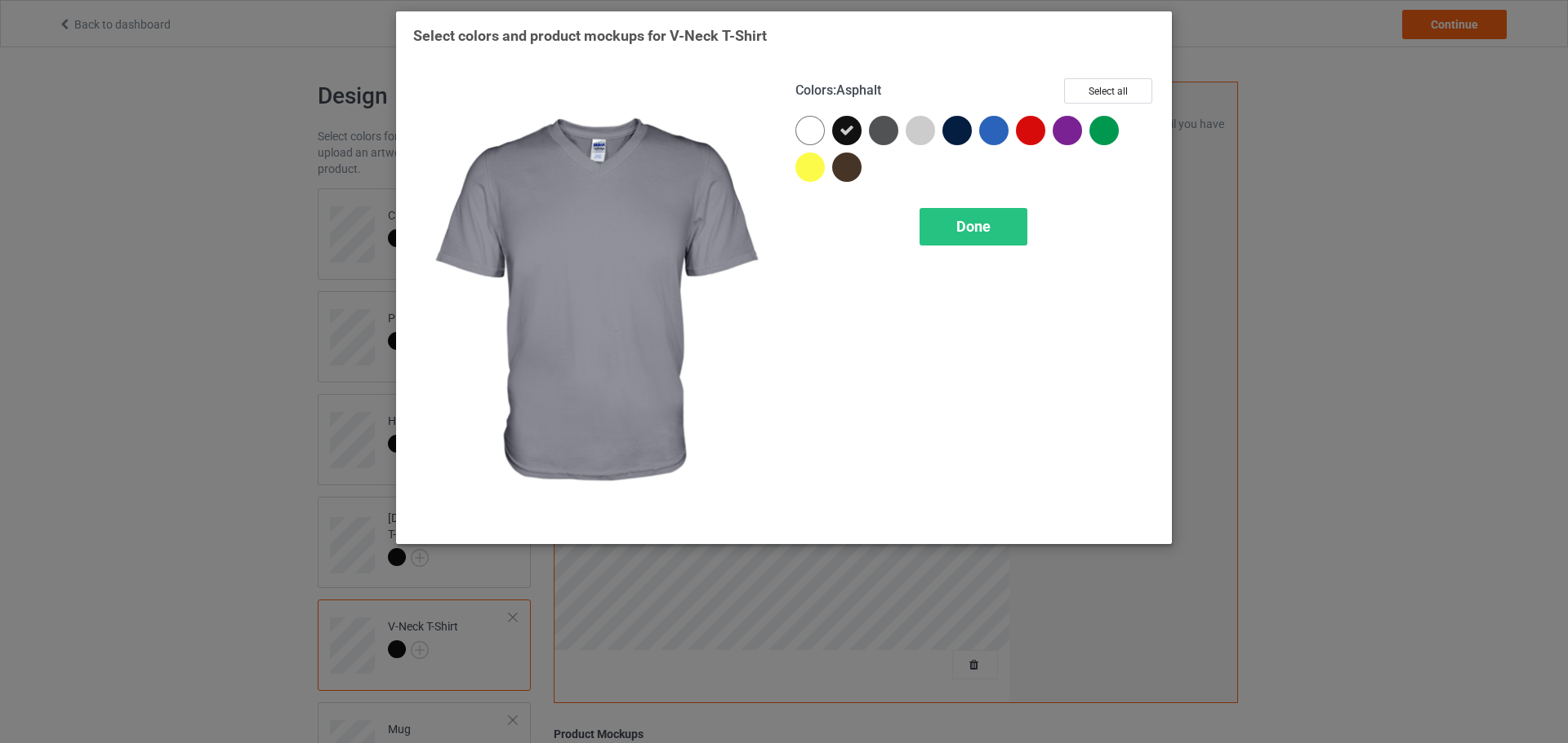
click at [942, 203] on div "Colors : Asphalt Select all Done" at bounding box center [975, 302] width 382 height 472
click at [943, 214] on div "Done" at bounding box center [973, 226] width 108 height 37
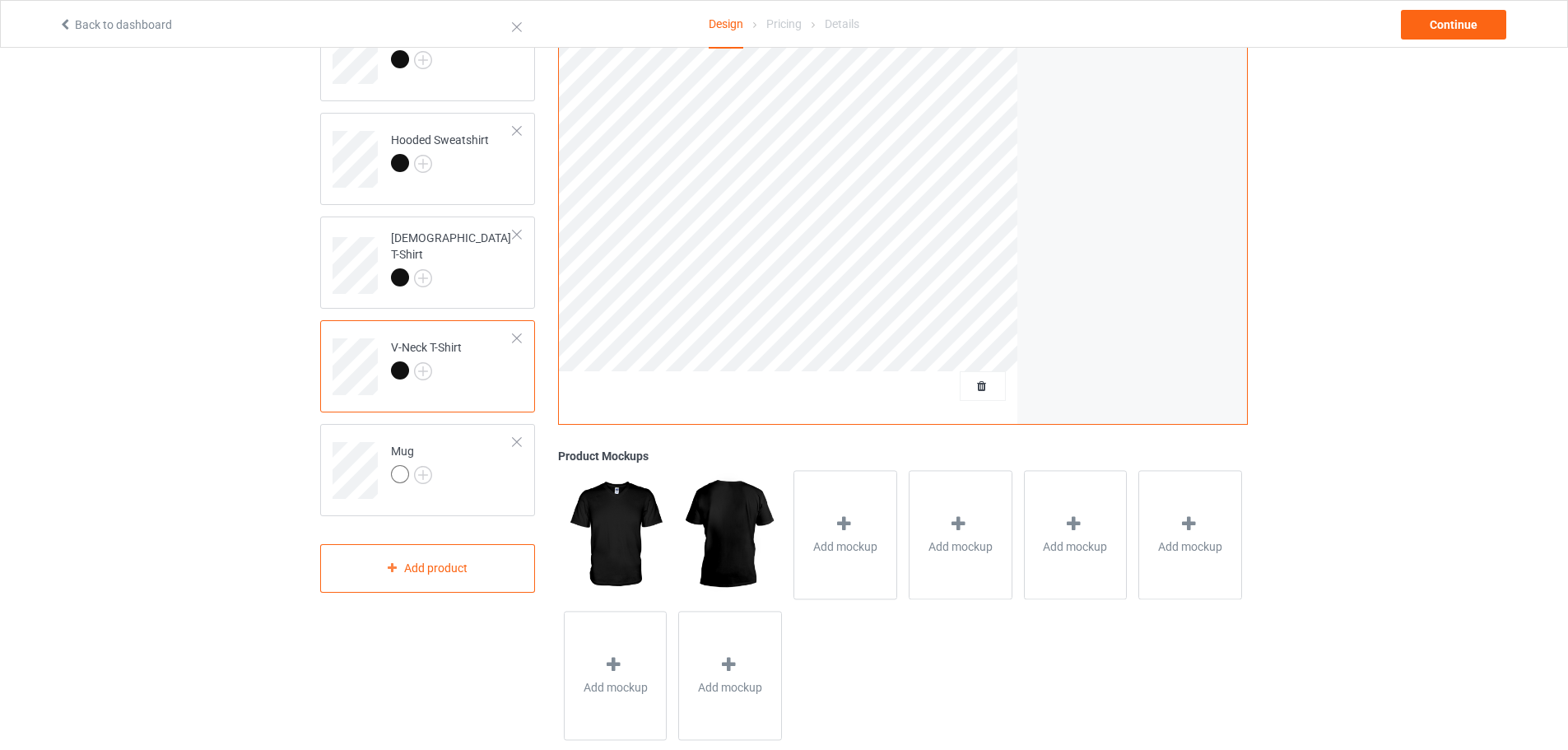
scroll to position [317, 0]
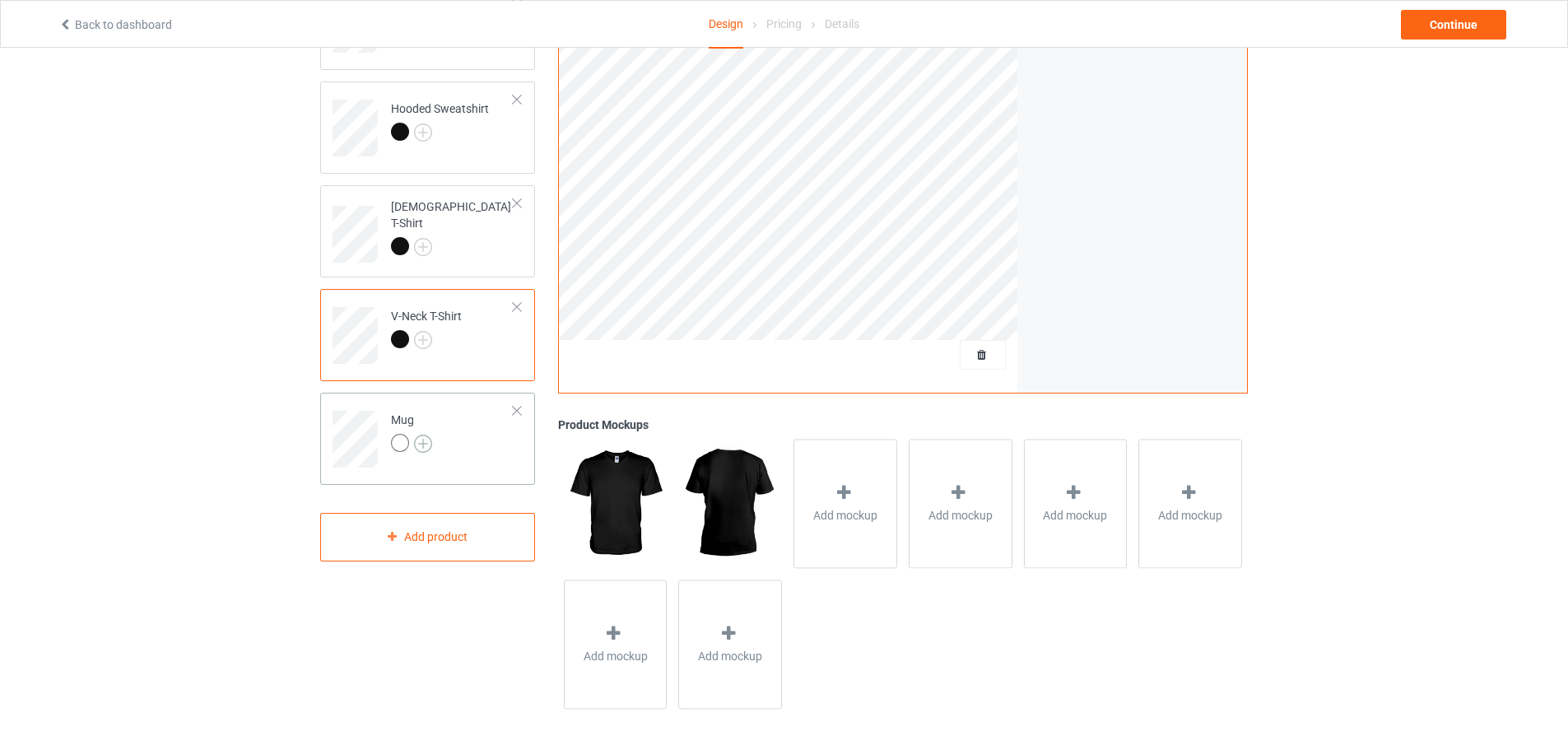
click at [429, 447] on img at bounding box center [422, 443] width 18 height 18
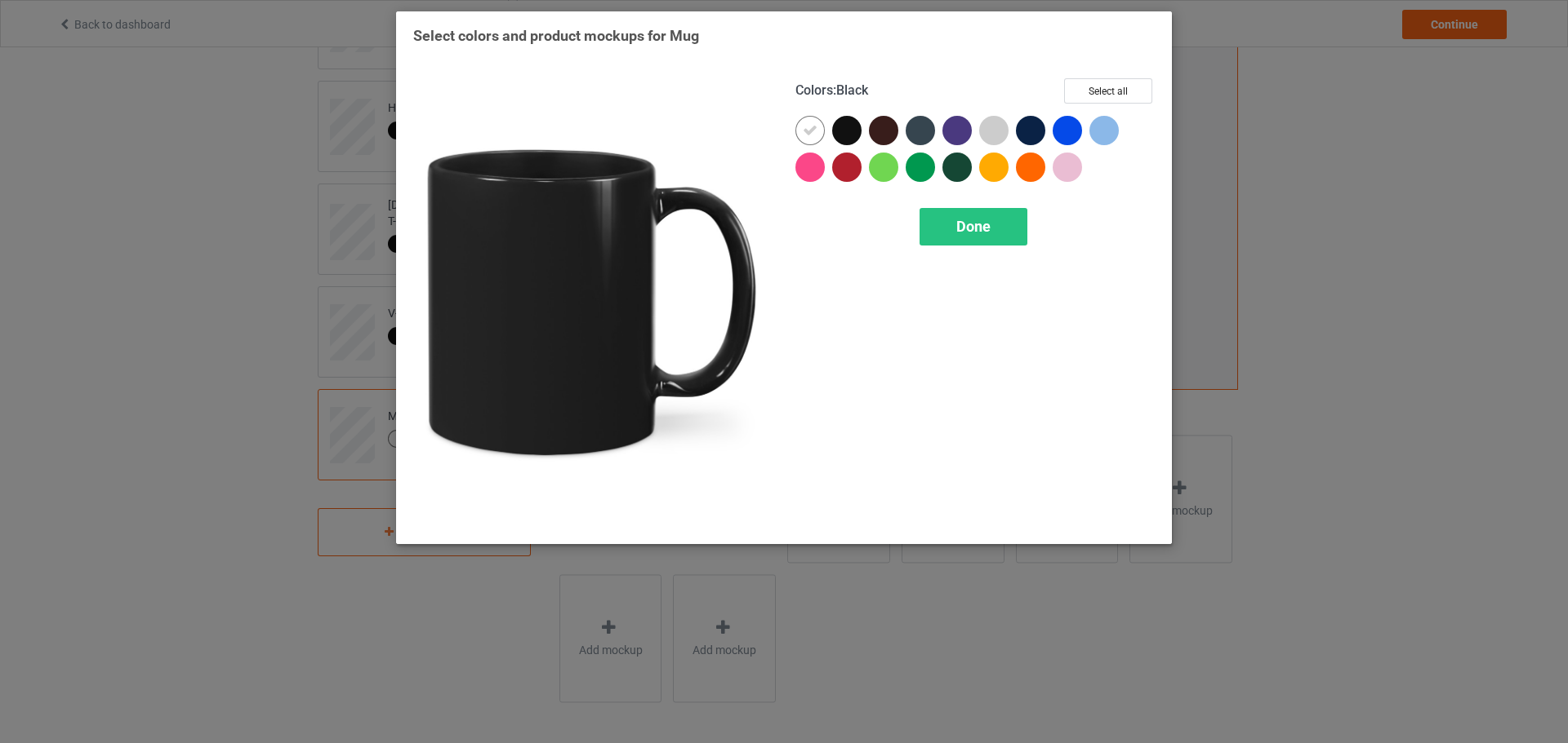
click at [859, 124] on div at bounding box center [847, 130] width 30 height 30
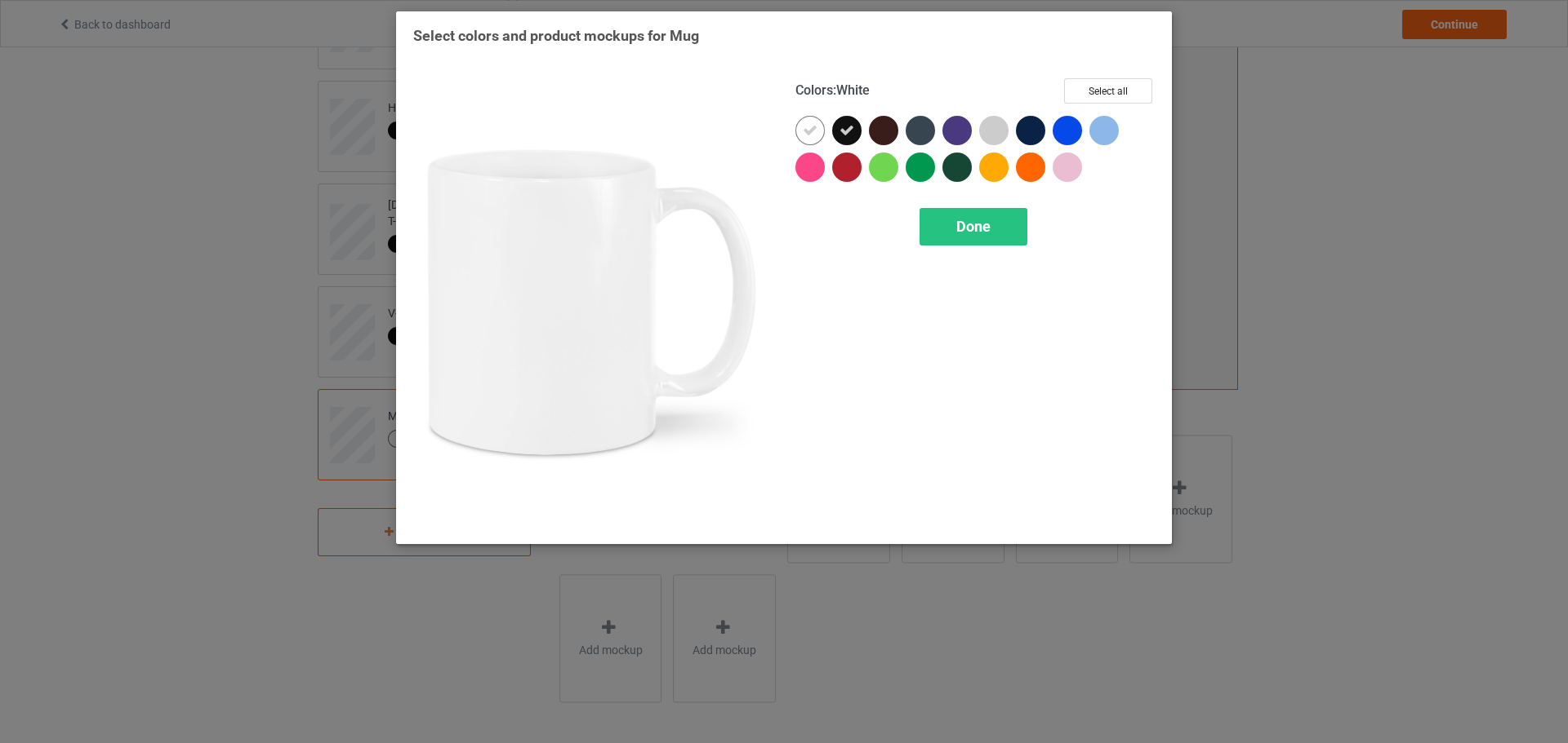
click at [819, 131] on div at bounding box center [809, 130] width 30 height 30
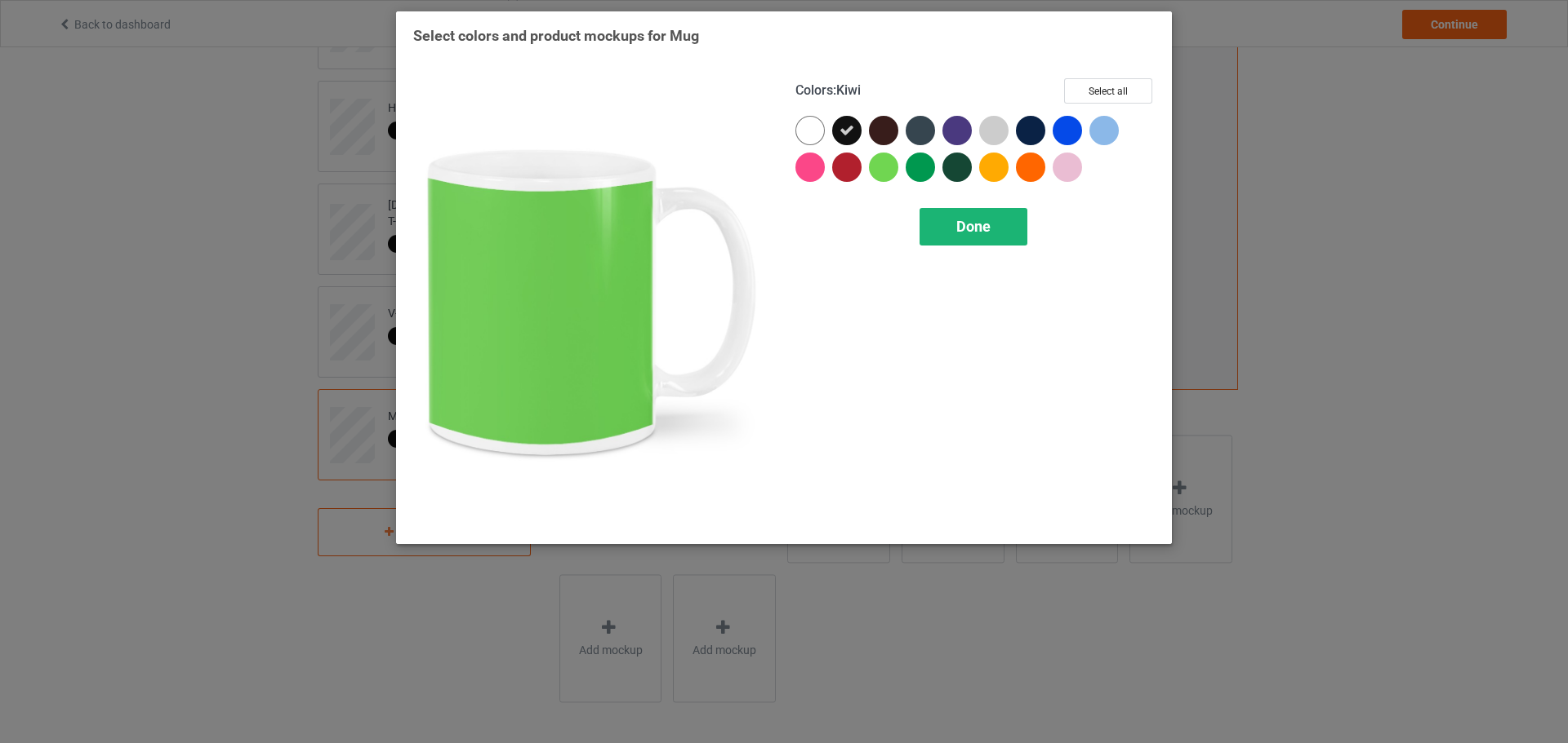
click at [945, 212] on div "Done" at bounding box center [973, 226] width 108 height 37
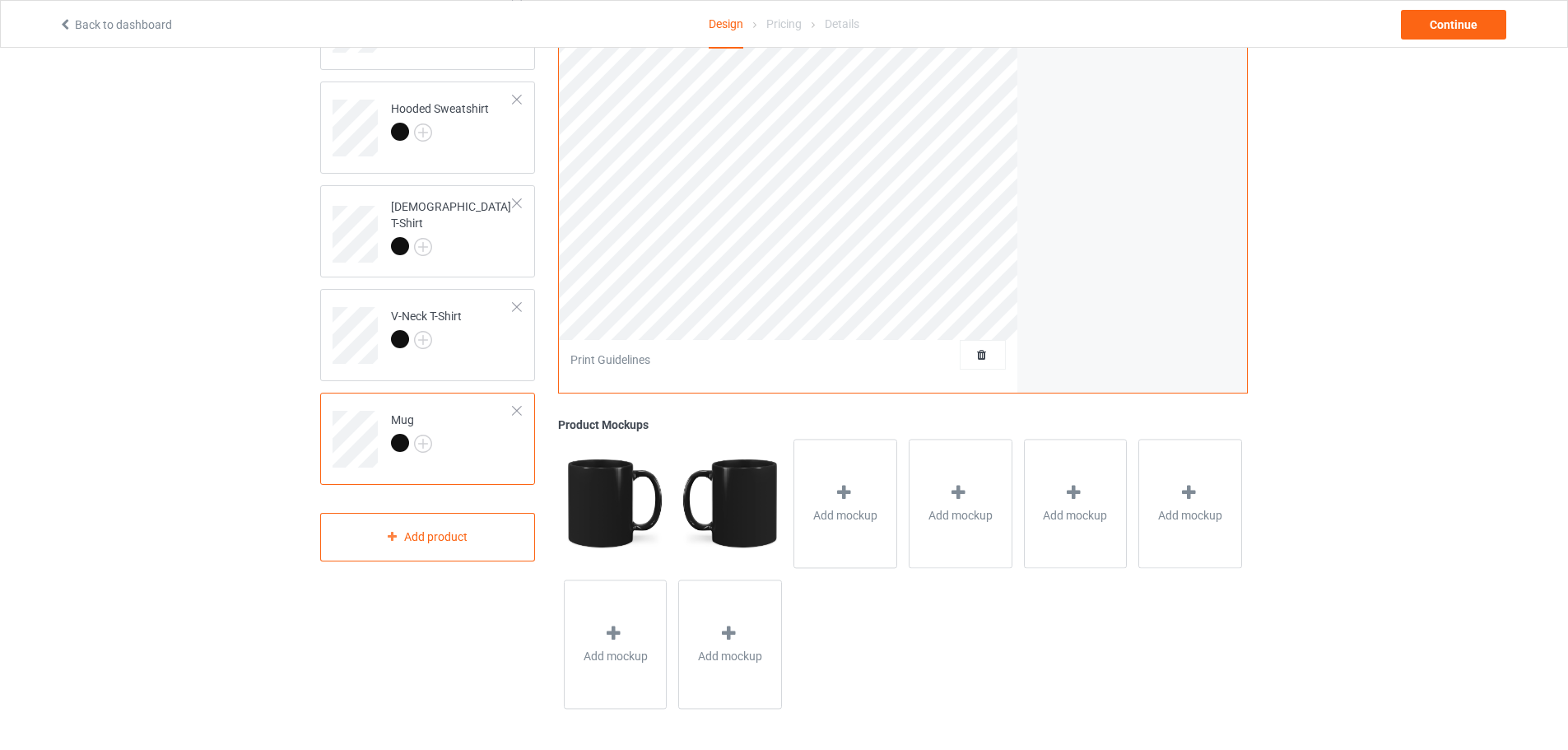
click at [1398, 25] on div "Continue" at bounding box center [1275, 25] width 491 height 30
click at [1432, 20] on div "Continue" at bounding box center [1454, 25] width 106 height 30
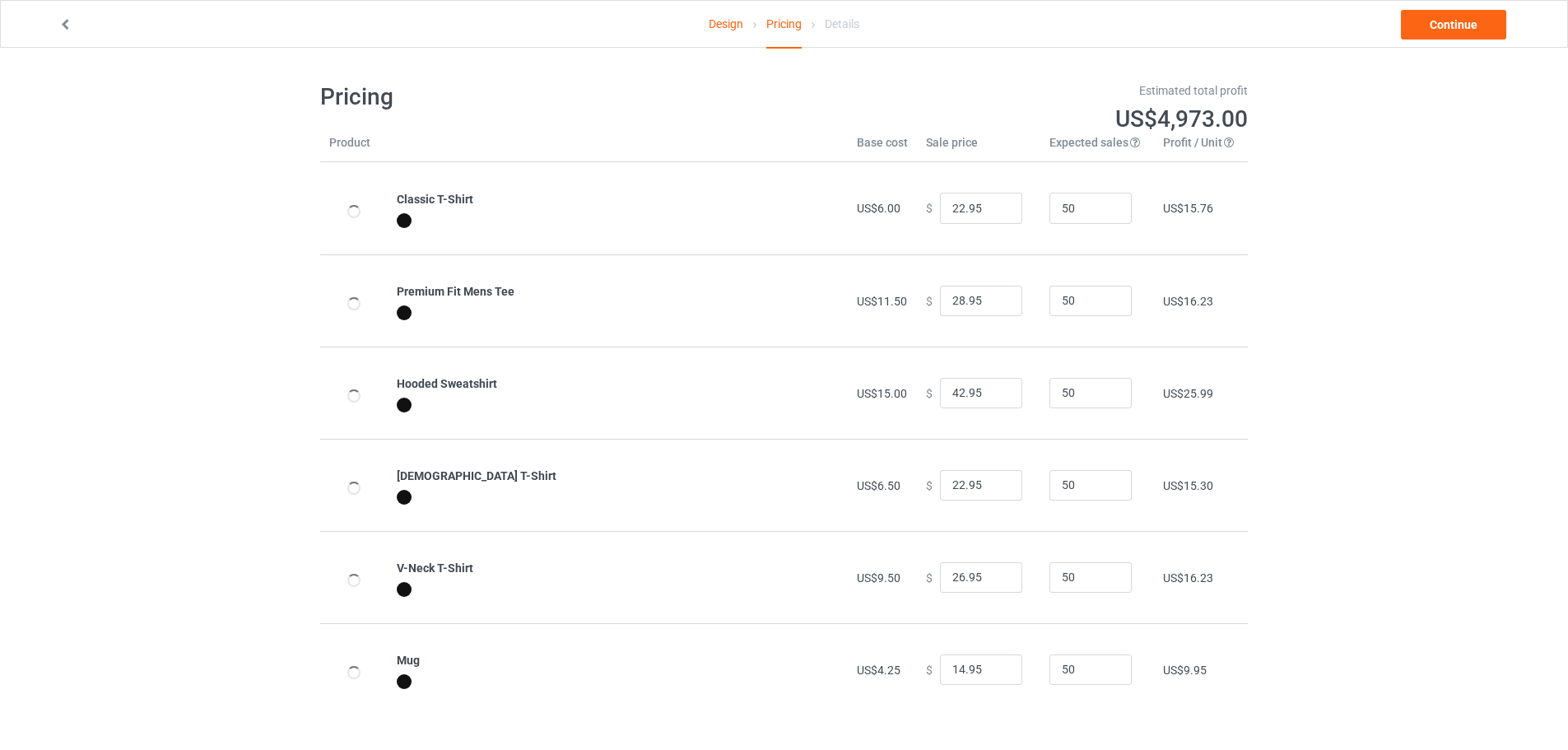
click at [1456, 25] on link "Continue" at bounding box center [1454, 25] width 106 height 30
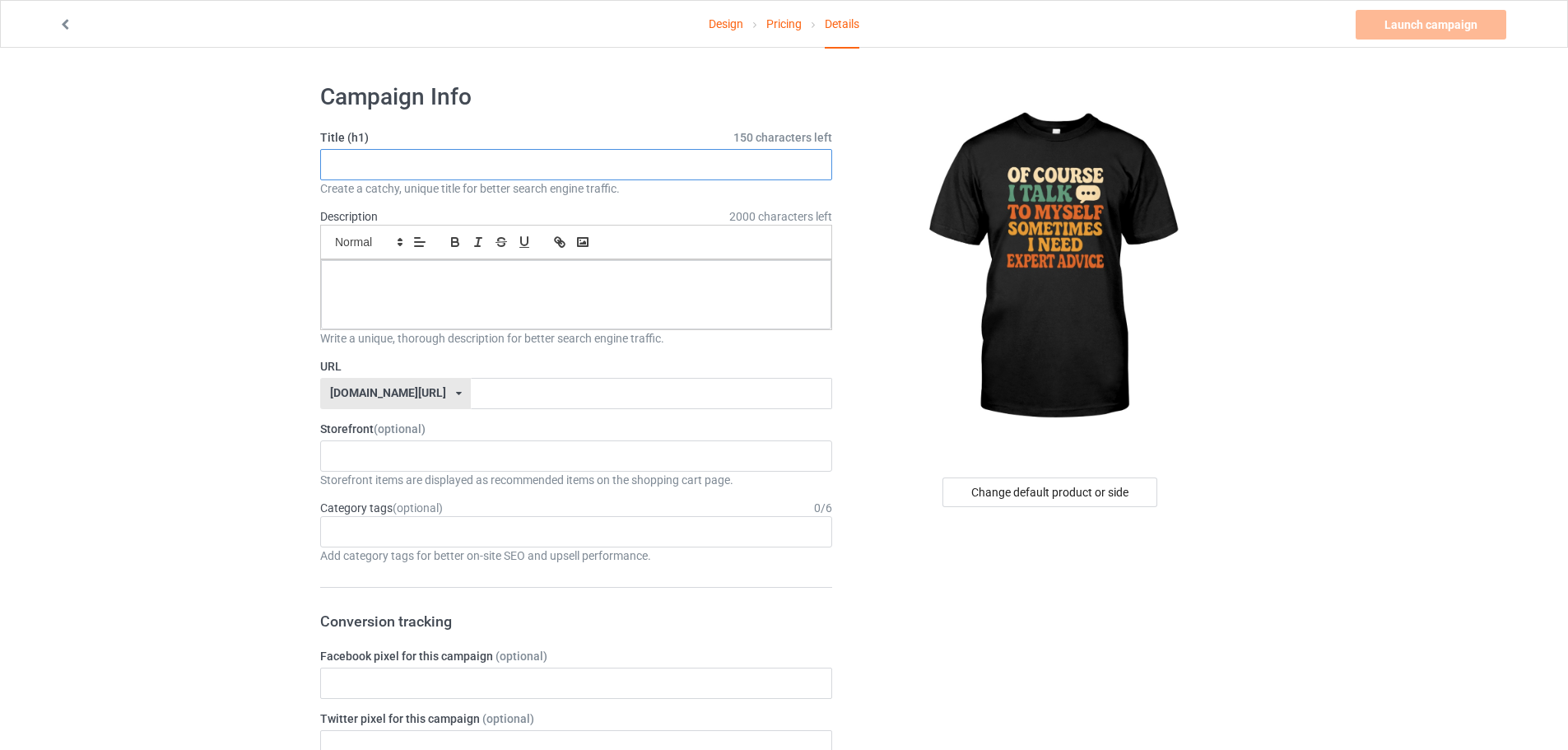
click at [524, 168] on input "text" at bounding box center [576, 164] width 512 height 32
paste input "Of Course I Talk To Myself Sometimes I Need Expert Advice T-Shirt"
type input "Of Course I Talk To Myself Sometimes I Need Expert Advice T-Shirt"
drag, startPoint x: 504, startPoint y: 418, endPoint x: 504, endPoint y: 398, distance: 20.0
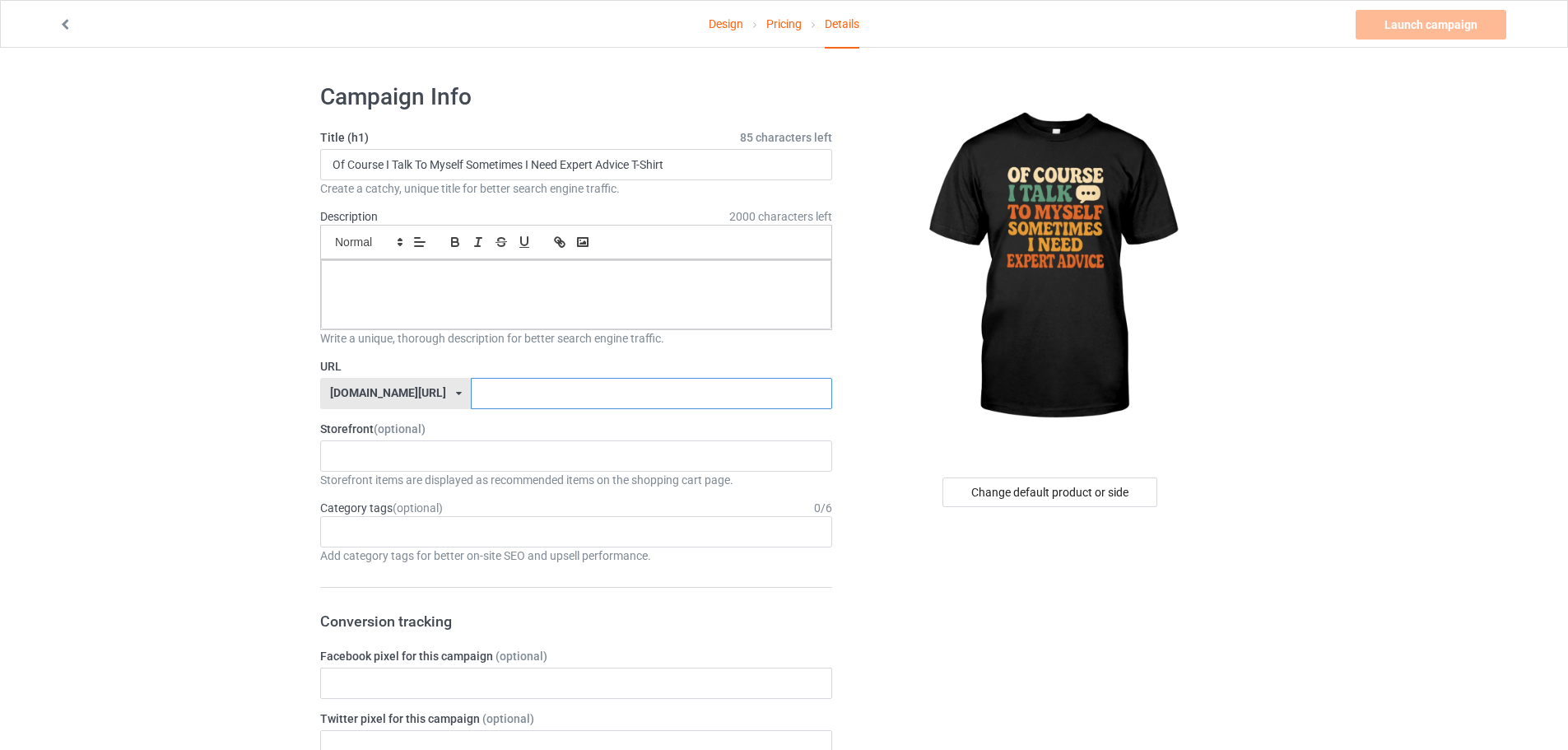
click at [504, 398] on input "text" at bounding box center [651, 394] width 360 height 32
paste input "Of Course I Talk To Myself Sometimes I Need Expert"
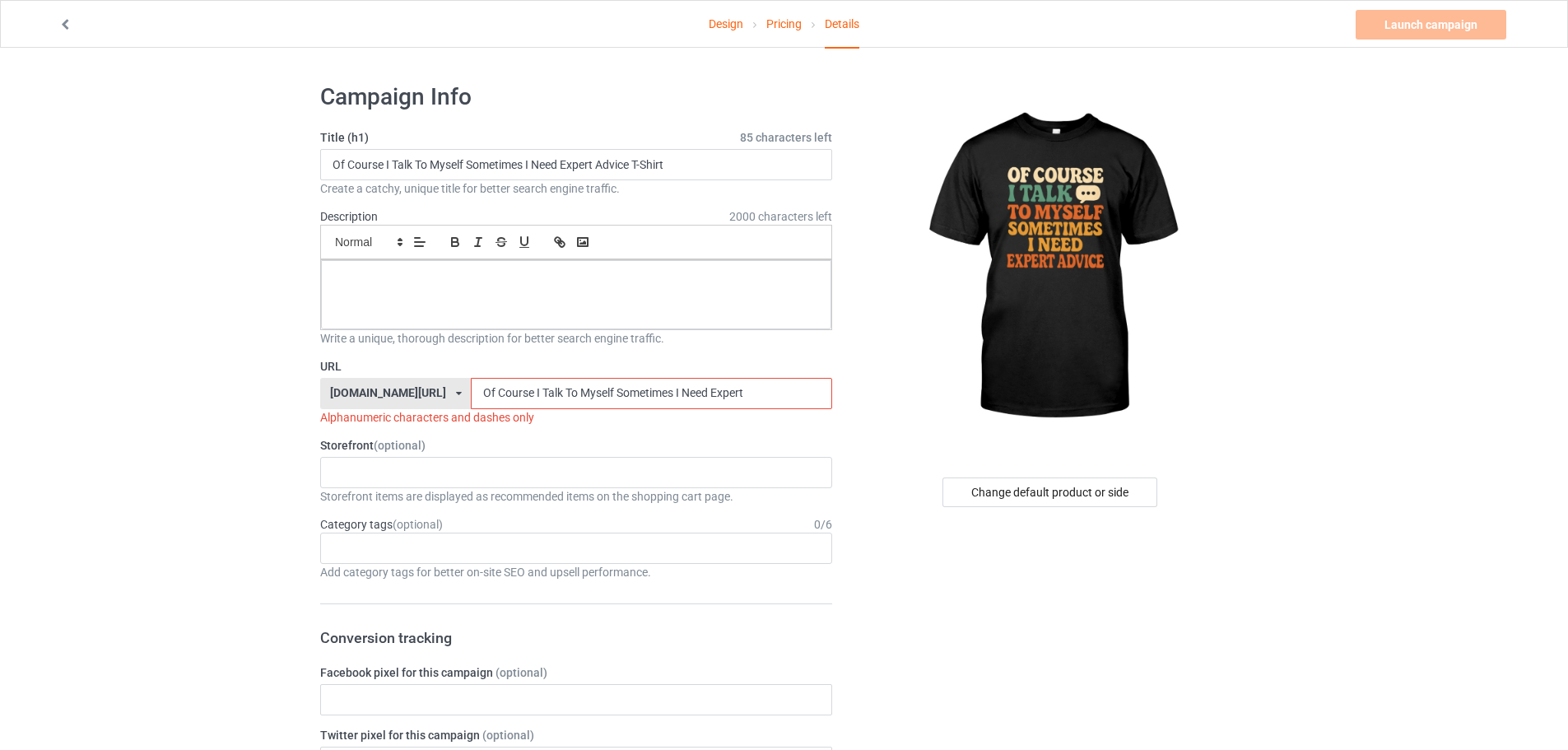
type input "Of Course I Talk To Myself Sometimes I Need Expert"
click at [413, 472] on div "KIOTA Gaming Finish Line Fitness Mi-Tees 6767c36548d7ee002e084532 651a982803c4d…" at bounding box center [576, 472] width 512 height 32
click at [381, 564] on div "Mi-Tees" at bounding box center [576, 564] width 510 height 31
click at [469, 282] on p at bounding box center [576, 279] width 484 height 15
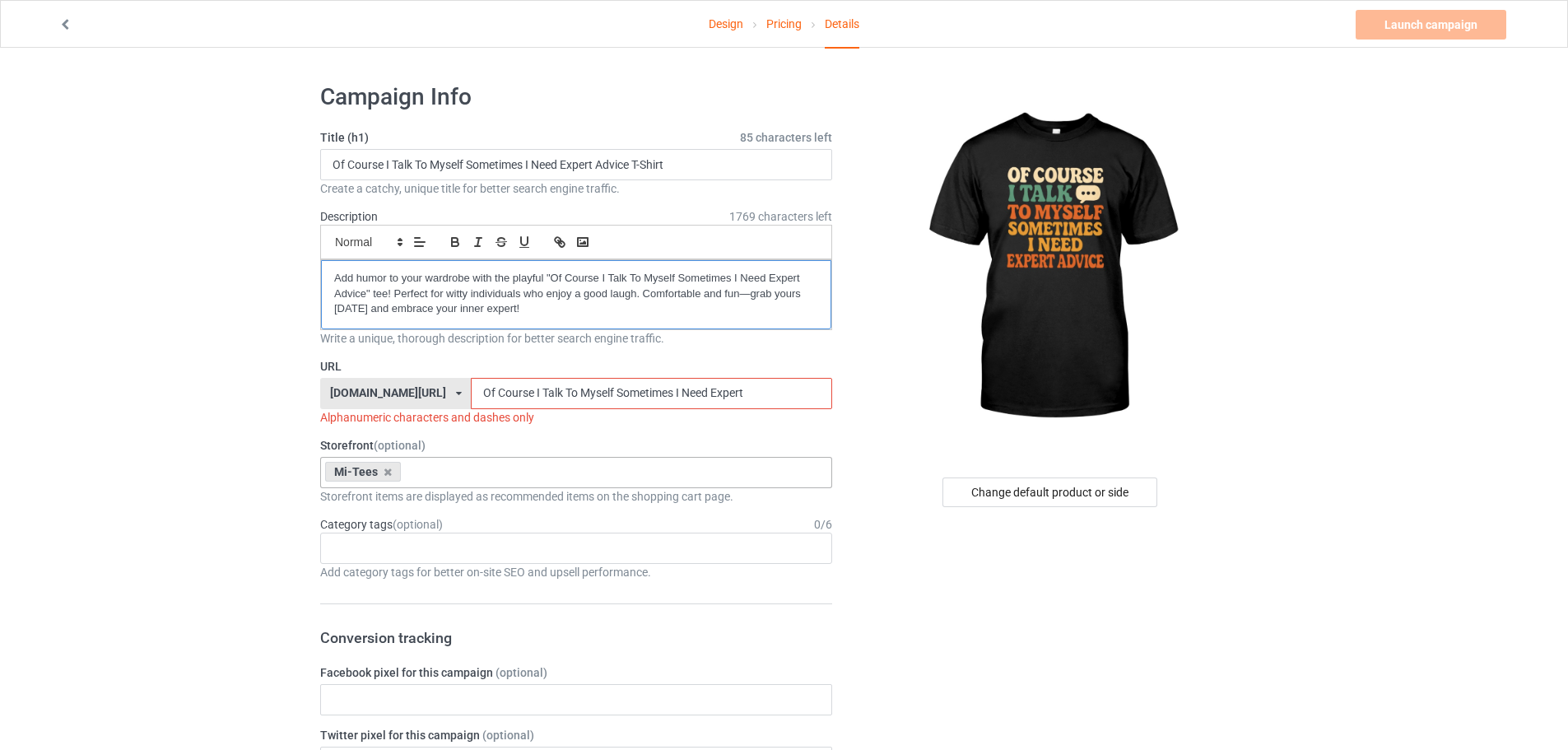
click at [329, 278] on div "Add humor to your wardrobe with the playful "Of Course I Talk To Myself Sometim…" at bounding box center [576, 294] width 510 height 69
click at [458, 537] on div "Age > [DEMOGRAPHIC_DATA] > 1 Age > [DEMOGRAPHIC_DATA] Months > 1 Month Age > [D…" at bounding box center [576, 548] width 512 height 32
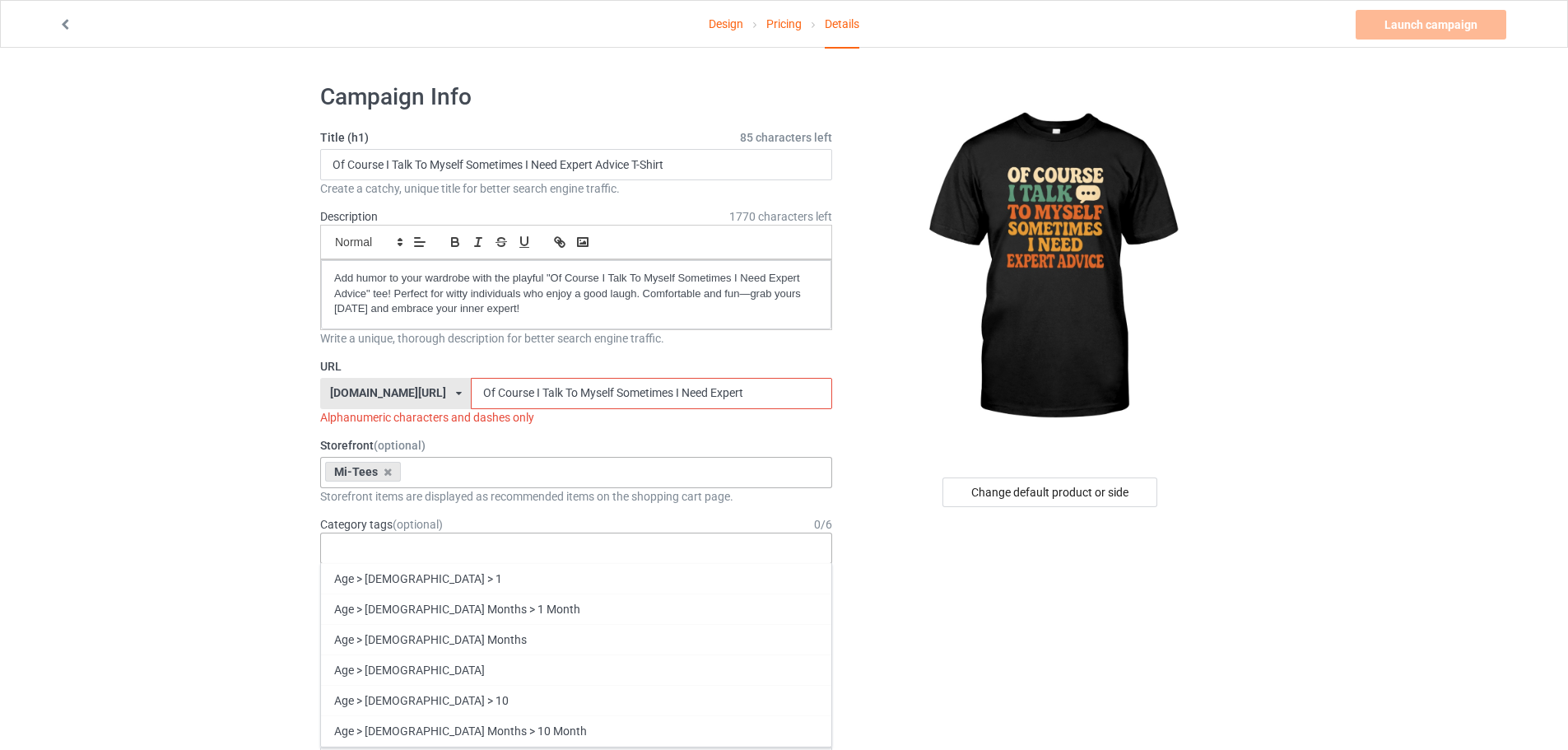
paste input "funny q"
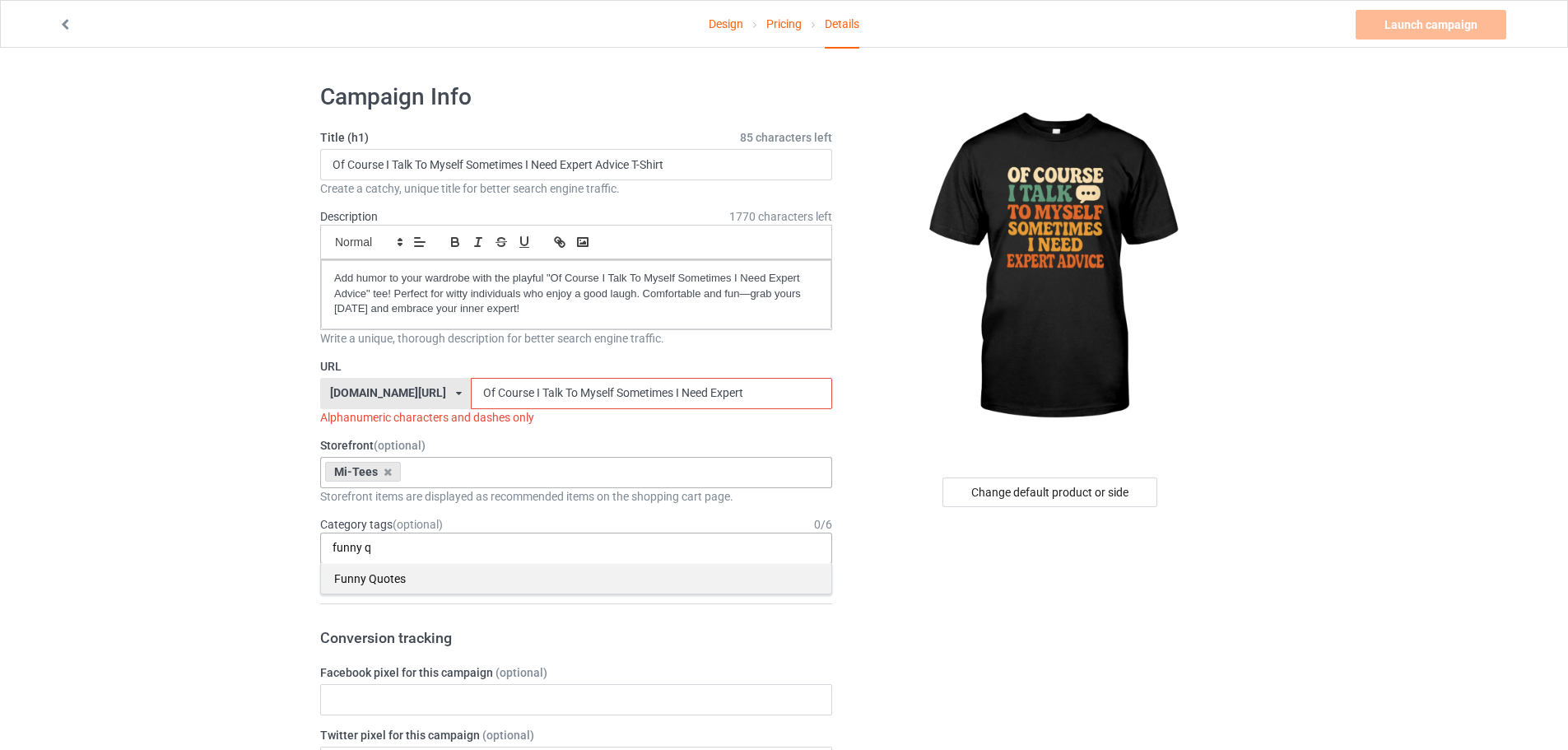
type input "funny q"
click at [434, 586] on div "Funny Quotes" at bounding box center [576, 579] width 510 height 31
click at [471, 394] on input "Of Course I Talk To Myself Sometimes I Need Expert" at bounding box center [651, 394] width 360 height 32
drag, startPoint x: 446, startPoint y: 389, endPoint x: 456, endPoint y: 402, distance: 16.4
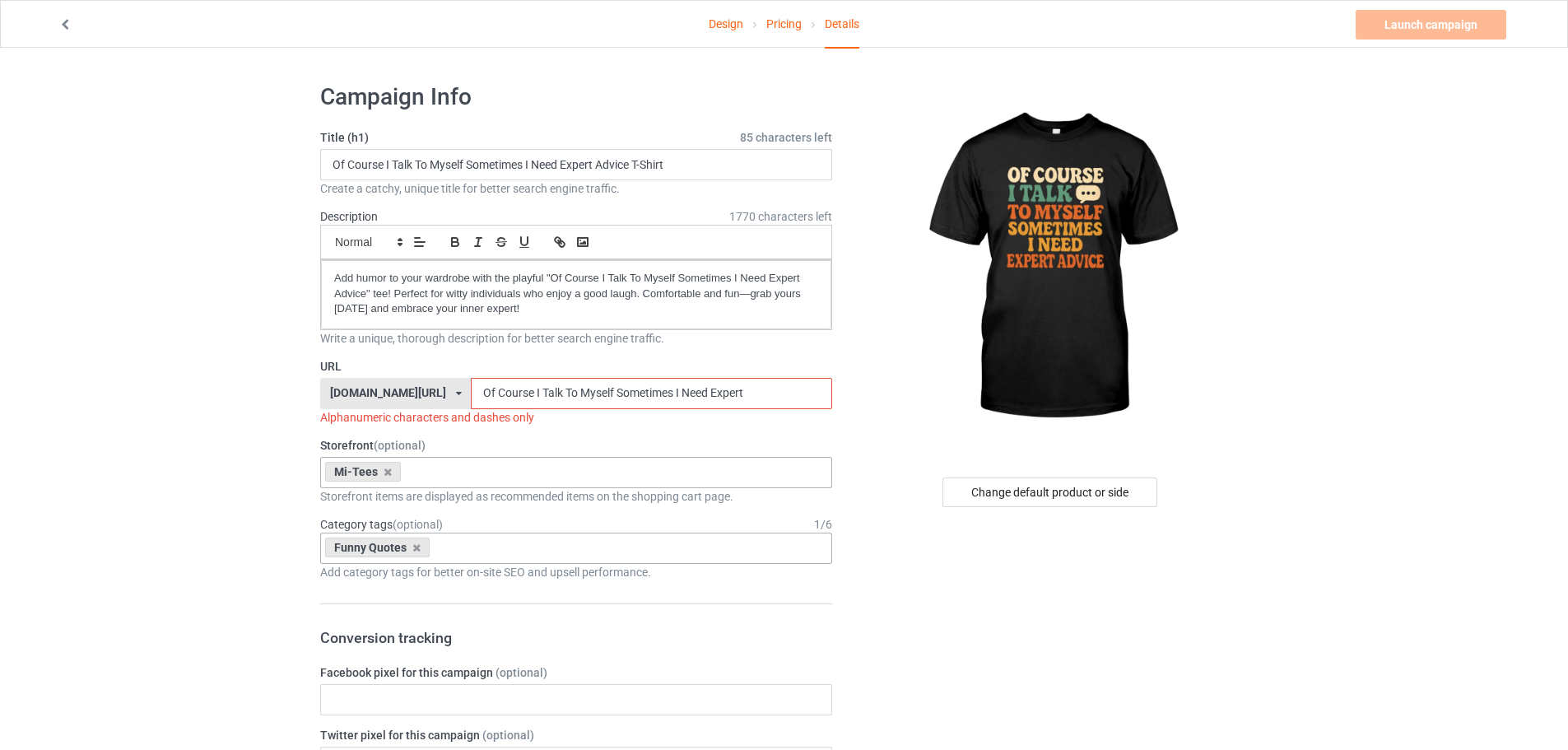
click at [471, 402] on input "Of Course I Talk To Myself Sometimes I Need Expert" at bounding box center [651, 394] width 360 height 32
drag, startPoint x: 485, startPoint y: 389, endPoint x: 489, endPoint y: 407, distance: 18.4
click at [489, 407] on input "Of-Course I Talk To Myself Sometimes I Need Expert" at bounding box center [651, 394] width 360 height 32
drag, startPoint x: 497, startPoint y: 386, endPoint x: 495, endPoint y: 406, distance: 20.1
click at [495, 406] on input "Of-Course-I Talk To Myself Sometimes I Need Expert" at bounding box center [651, 394] width 360 height 32
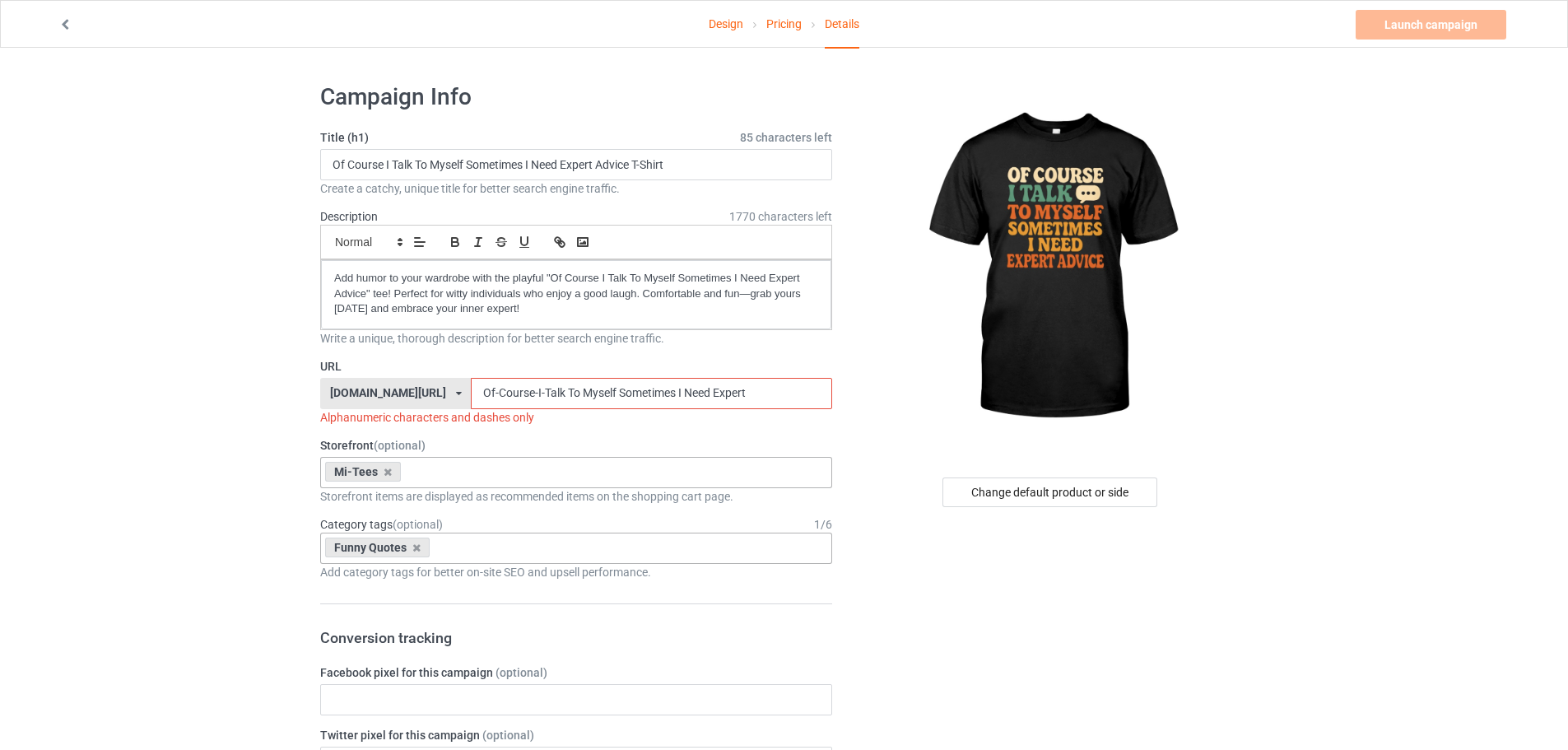
drag, startPoint x: 521, startPoint y: 389, endPoint x: 516, endPoint y: 401, distance: 13.0
click at [516, 401] on input "Of-Course-I-Talk To Myself Sometimes I Need Expert" at bounding box center [651, 394] width 360 height 32
click at [541, 405] on input "Of-Course-I-Talk-To Myself Sometimes I Need Expert" at bounding box center [651, 394] width 360 height 32
click at [530, 392] on input "Of-Course-I-Talk-To Myself Sometimes I Need Expert" at bounding box center [651, 394] width 360 height 32
drag, startPoint x: 535, startPoint y: 393, endPoint x: 540, endPoint y: 402, distance: 10.3
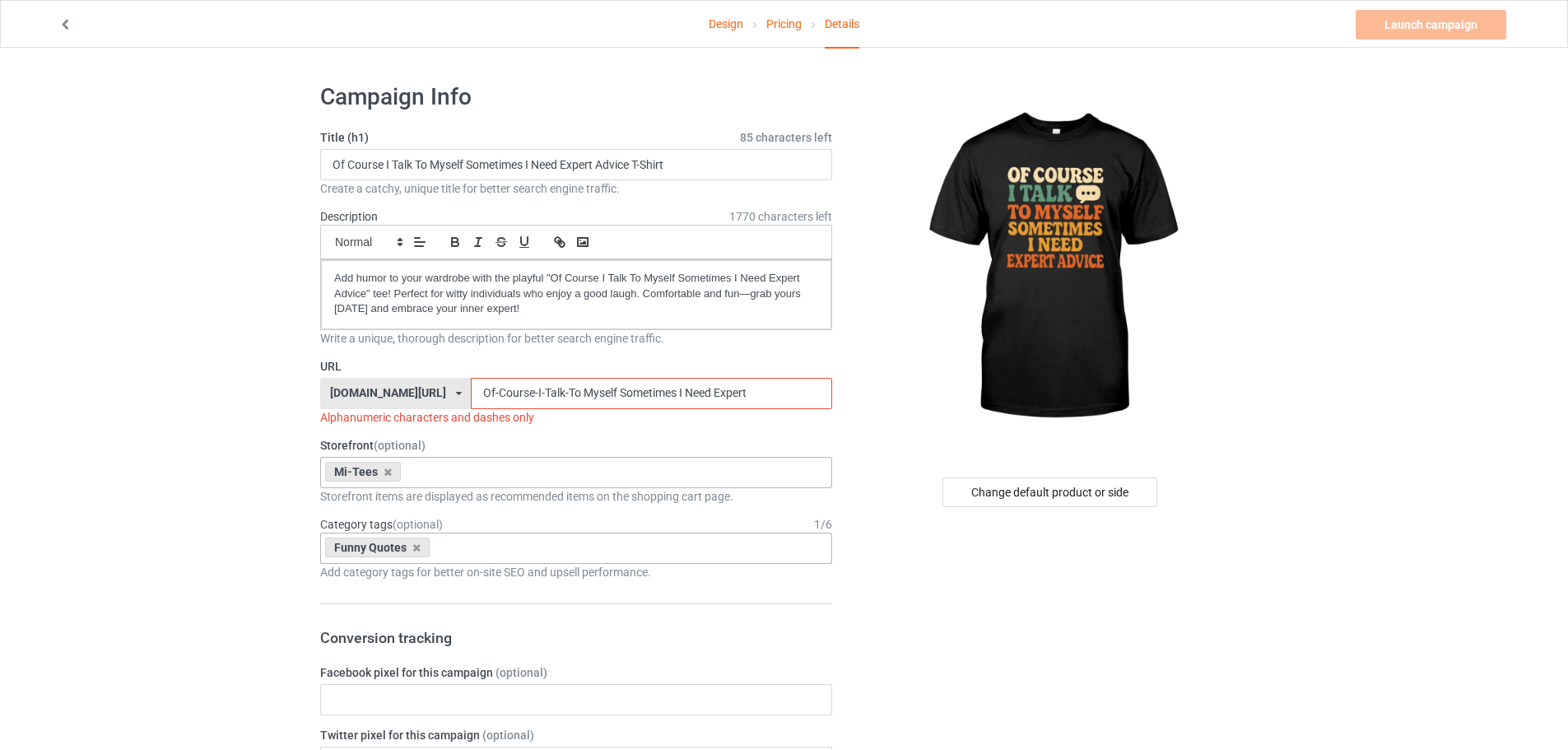
click at [540, 402] on input "Of-Course-I-Talk-To Myself Sometimes I Need Expert" at bounding box center [651, 394] width 360 height 32
drag, startPoint x: 576, startPoint y: 393, endPoint x: 903, endPoint y: 403, distance: 327.2
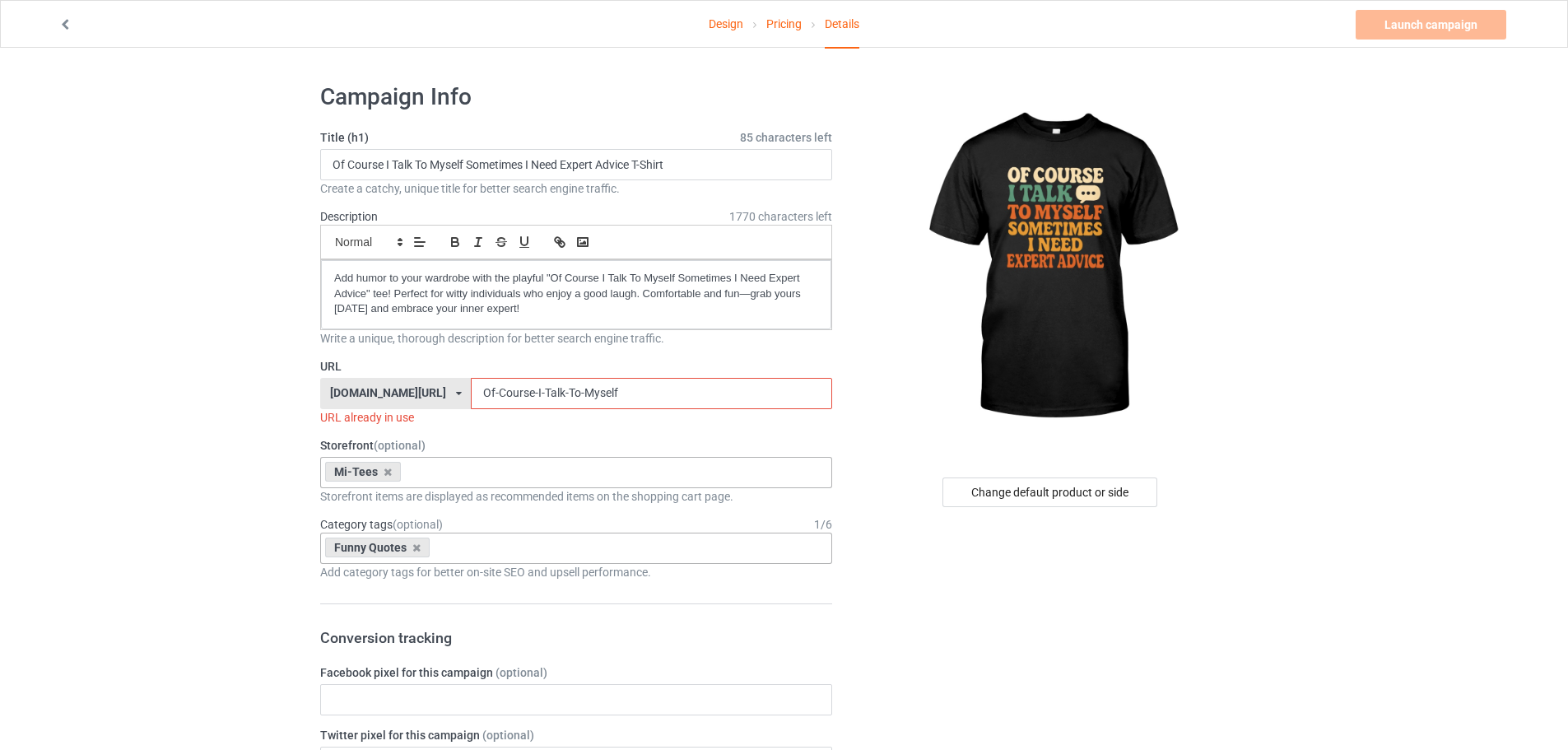
click at [727, 397] on input "Of-Course-I-Talk-To-Myself" at bounding box center [651, 394] width 360 height 32
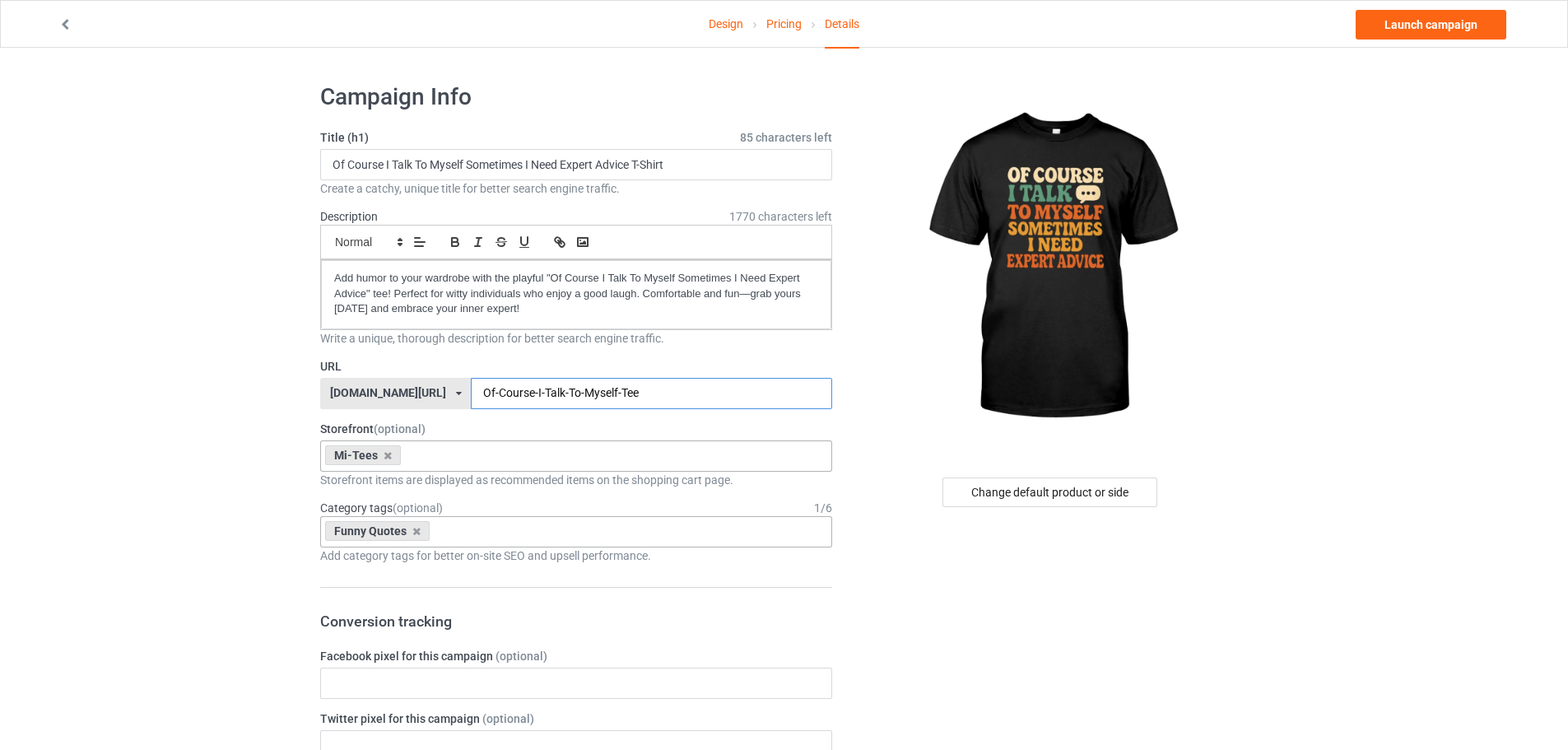
type input "Of-Course-I-Talk-To-Myself-Tee"
drag, startPoint x: 627, startPoint y: 401, endPoint x: 189, endPoint y: 386, distance: 438.3
click at [1453, 28] on link "Launch campaign" at bounding box center [1431, 25] width 151 height 30
